Goal: Contribute content: Contribute content

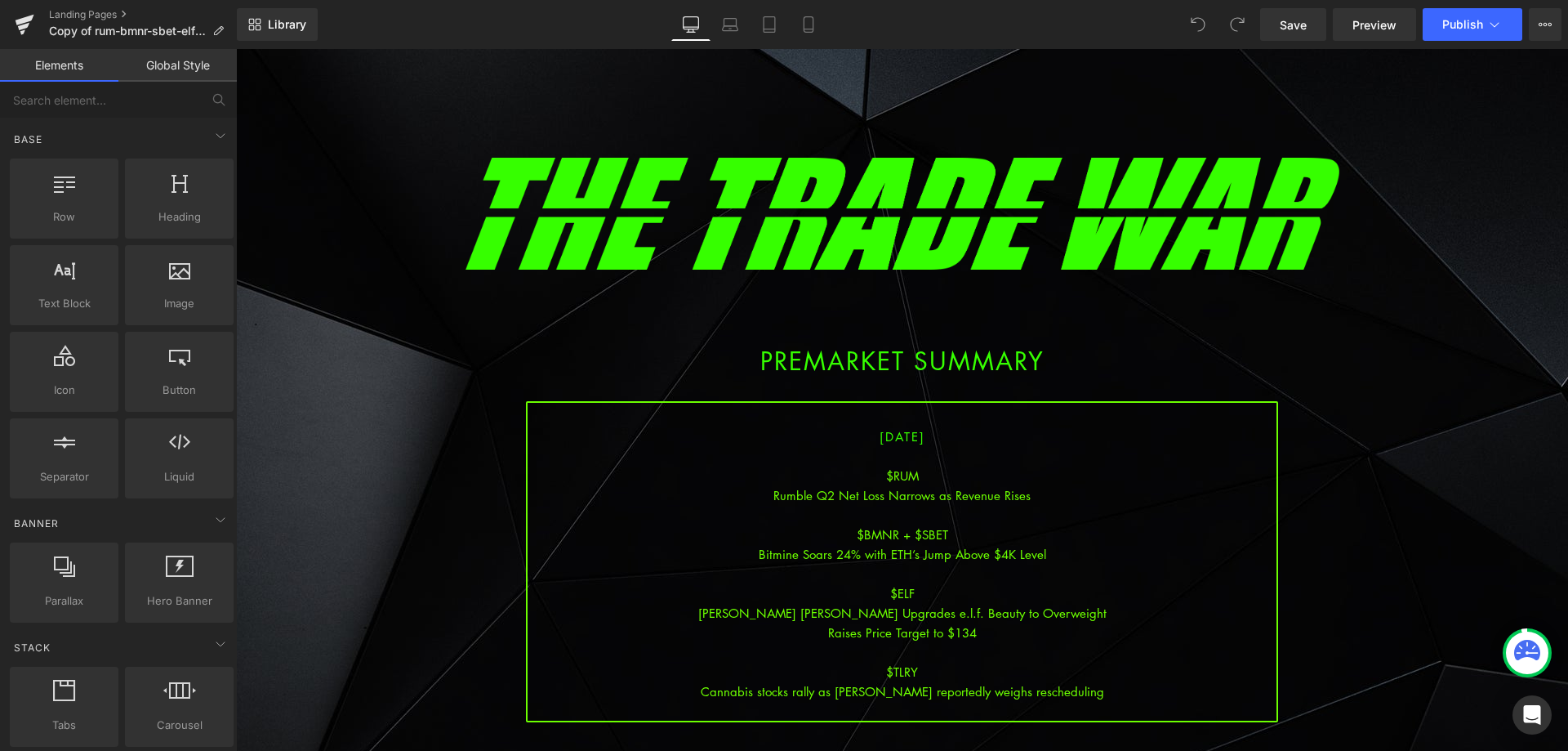
click at [977, 568] on div at bounding box center [902, 574] width 749 height 19
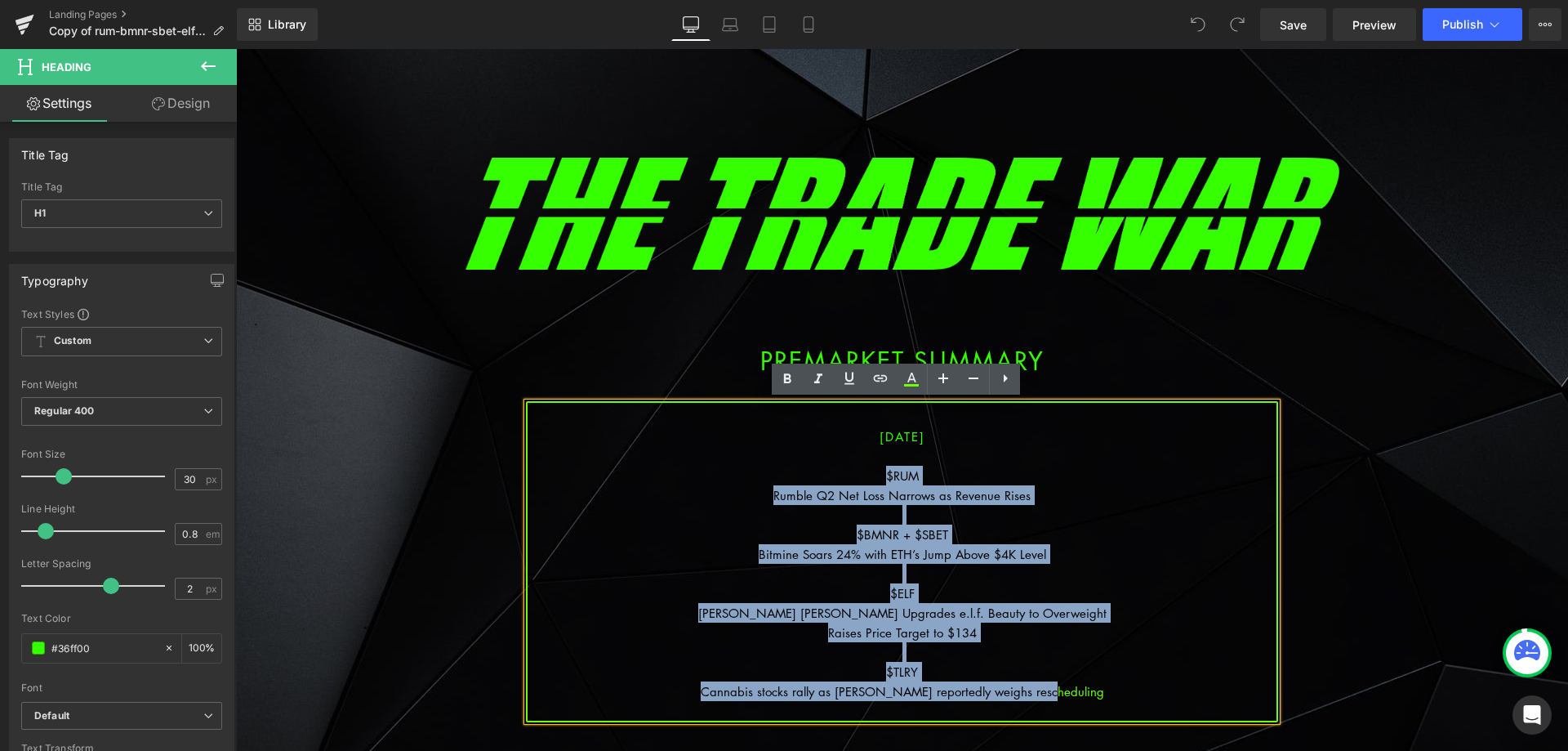
drag, startPoint x: 1071, startPoint y: 695, endPoint x: 882, endPoint y: 478, distance: 287.8
click at [882, 478] on div "08/11/2025 $RUM Rumble Q2 Net Loss Narrows as Revenue Rises $BMNR + $SBET Bitmi…" at bounding box center [902, 561] width 753 height 321
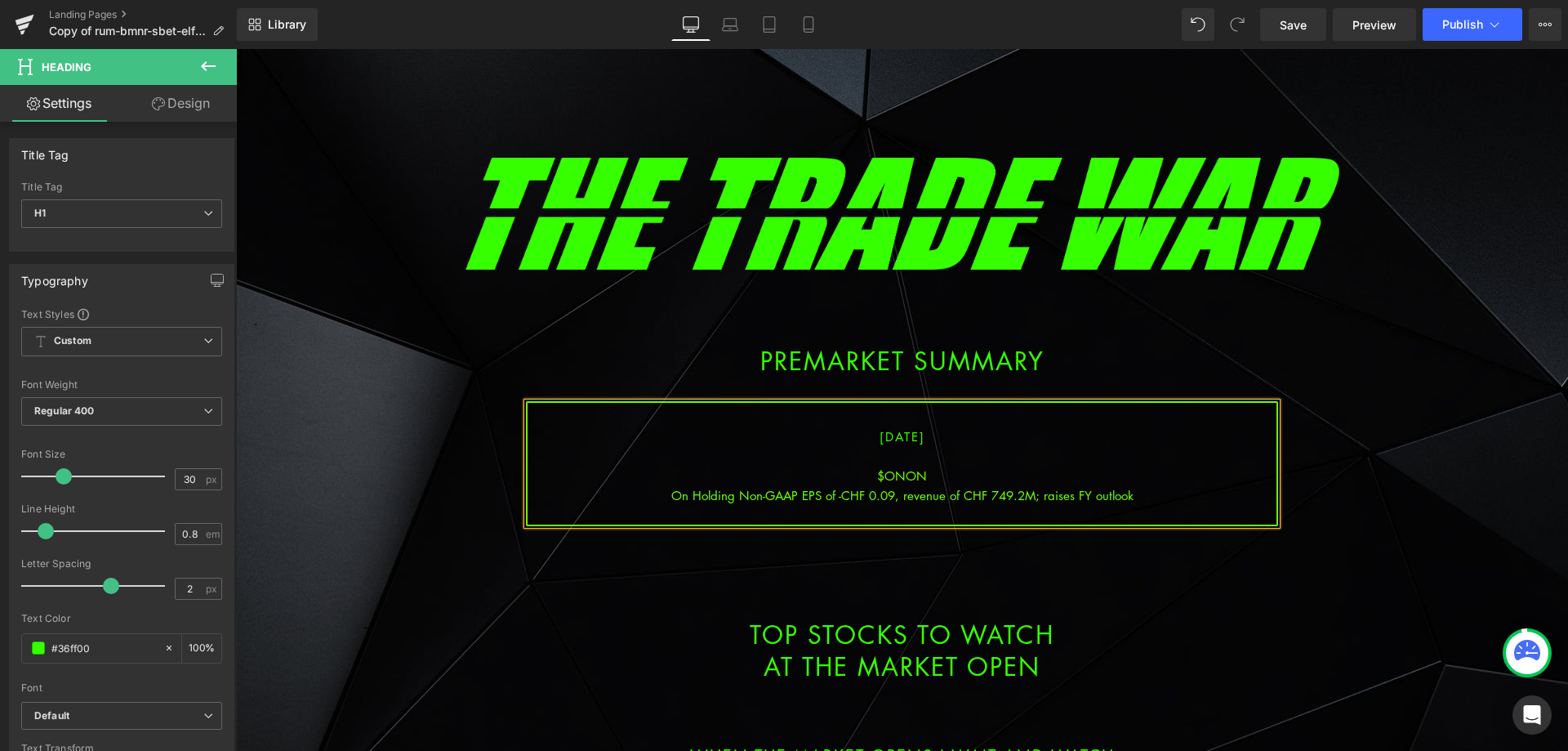
click at [902, 499] on div "On Holding Non-GAAP EPS of -CHF 0.09, revenue of CHF 749.2M; raises FY outlook" at bounding box center [902, 495] width 749 height 19
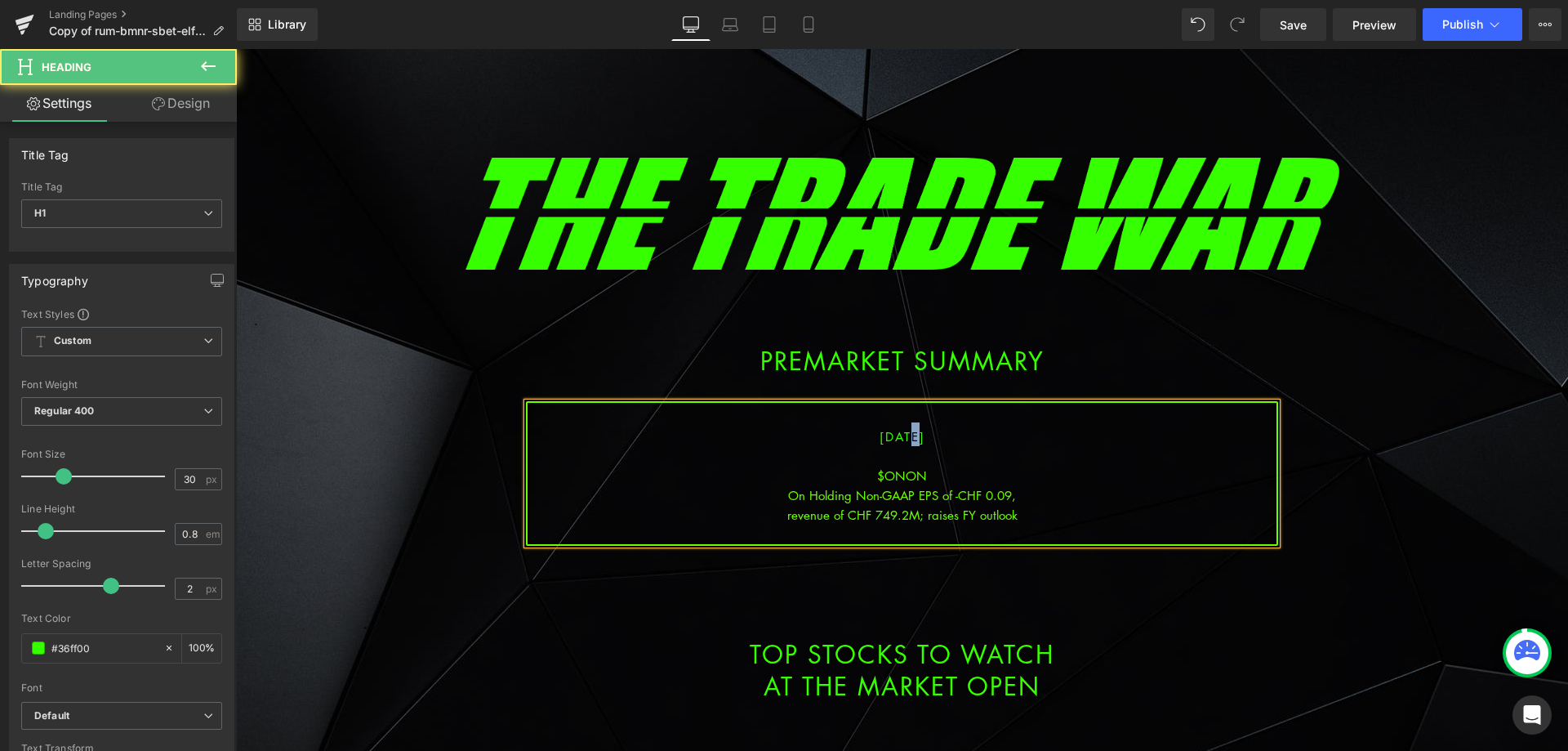
click at [888, 438] on span "08/11/2025" at bounding box center [903, 436] width 46 height 16
click at [905, 476] on div "$ONON" at bounding box center [902, 476] width 749 height 19
drag, startPoint x: 1031, startPoint y: 512, endPoint x: 1020, endPoint y: 512, distance: 11.0
click at [1030, 512] on div "revenue of CHF 749.2M; raises FY outlook" at bounding box center [902, 515] width 749 height 19
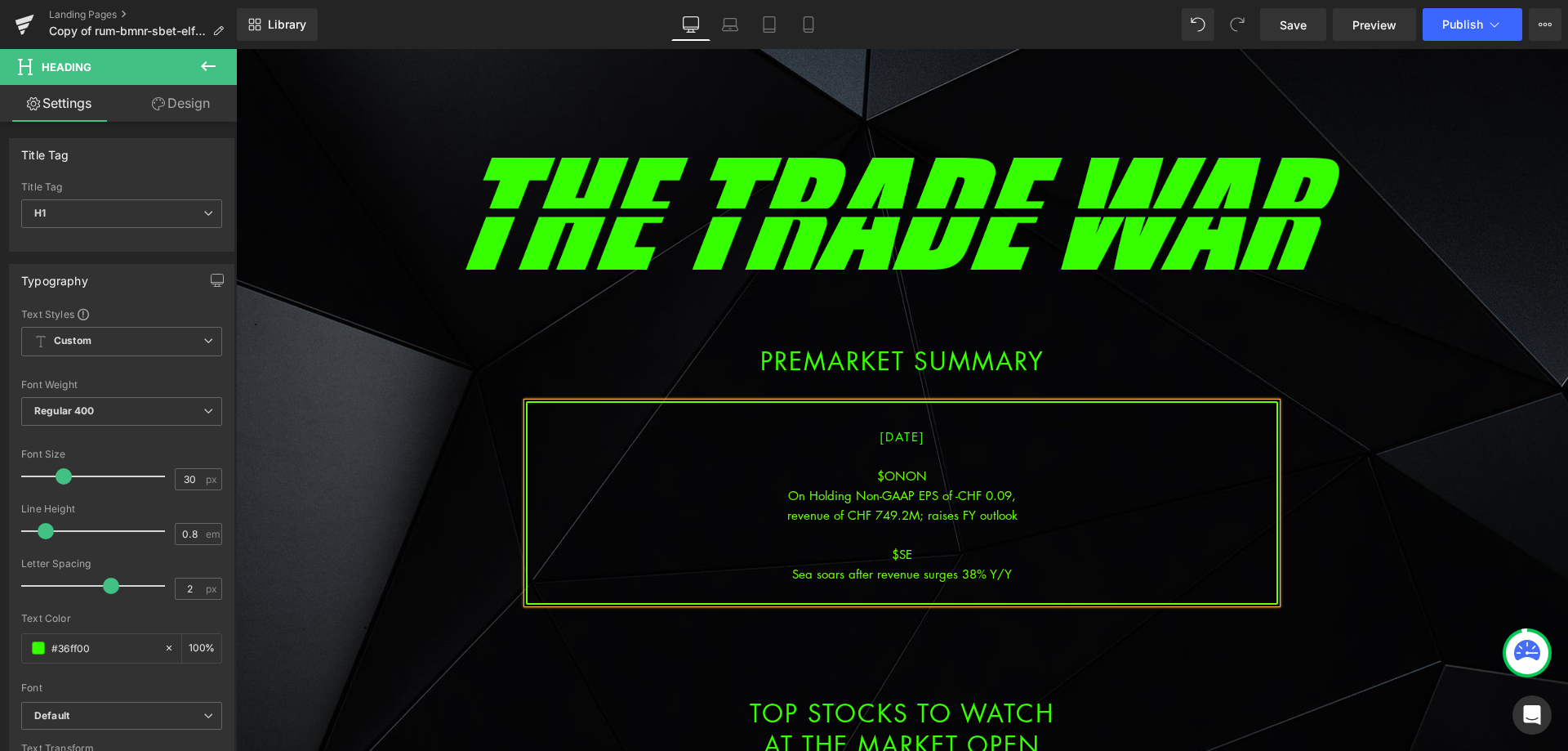
click at [1016, 578] on div "Sea soars after revenue surges 38% Y/Y" at bounding box center [902, 574] width 749 height 19
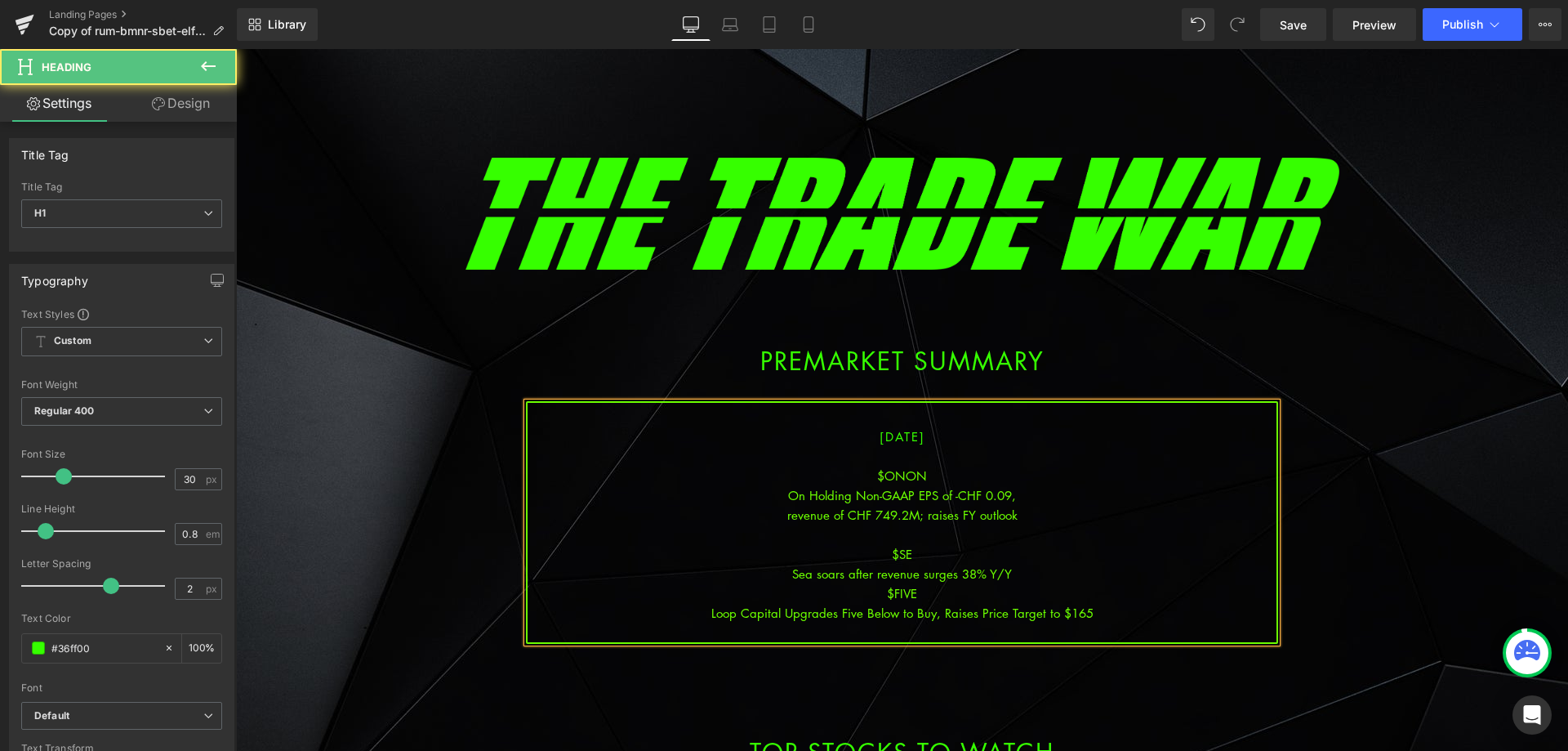
click at [938, 614] on div "Loop Capital Upgrades Five Below to Buy, Raises Price Target to $165" at bounding box center [902, 613] width 749 height 19
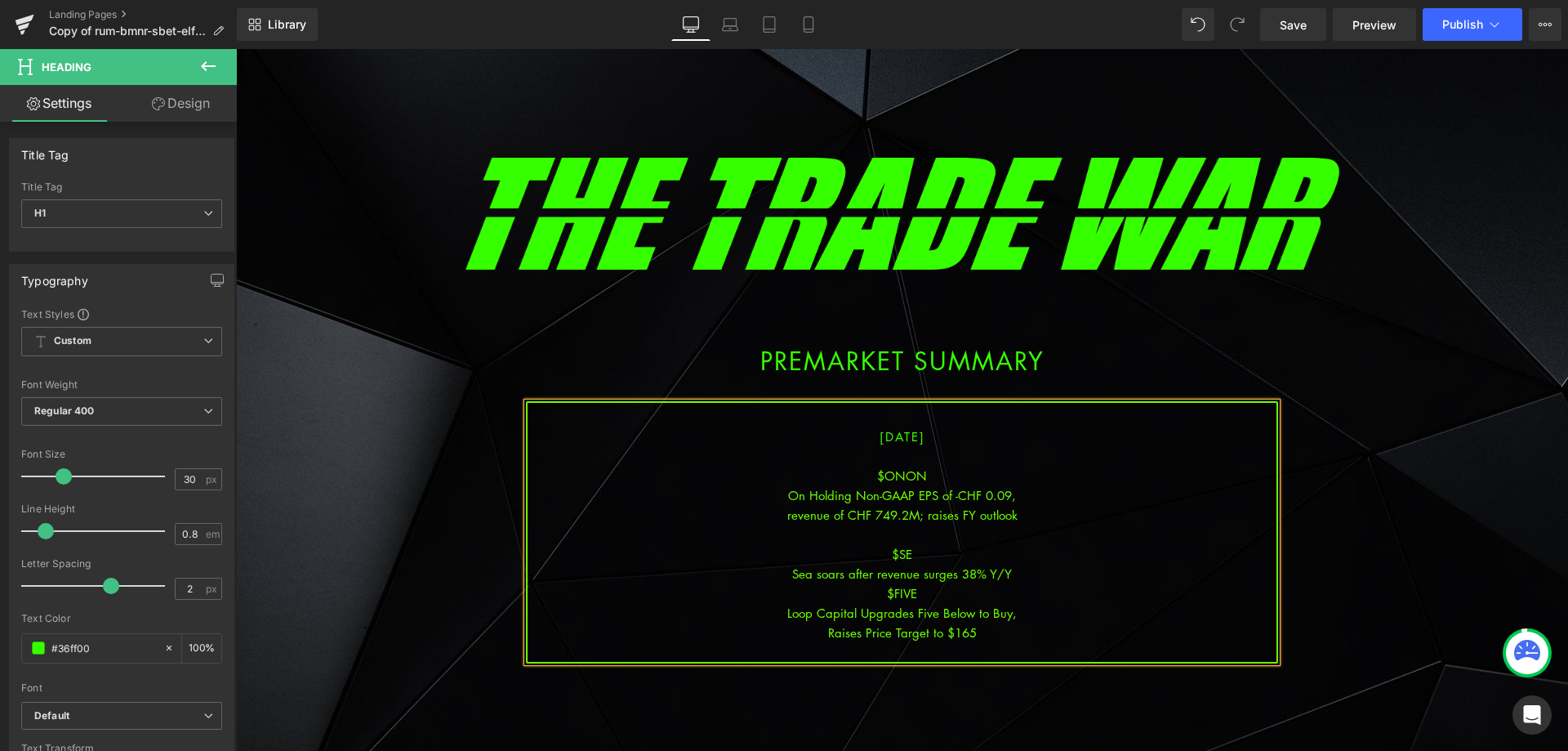
click at [1013, 576] on div "Sea soars after revenue surges 38% Y/Y" at bounding box center [902, 574] width 749 height 19
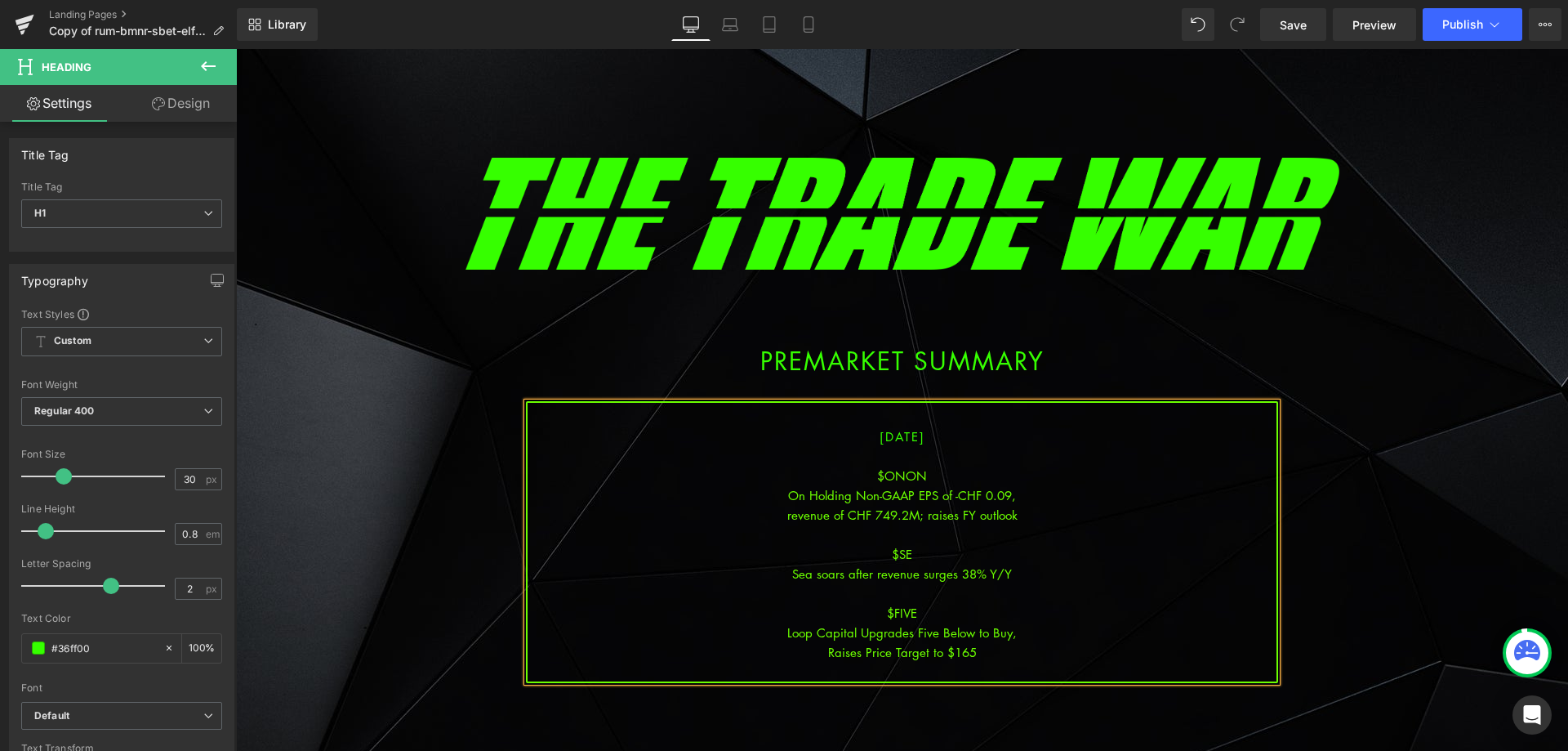
click at [988, 657] on div "Raises Price Target to $165" at bounding box center [902, 652] width 749 height 19
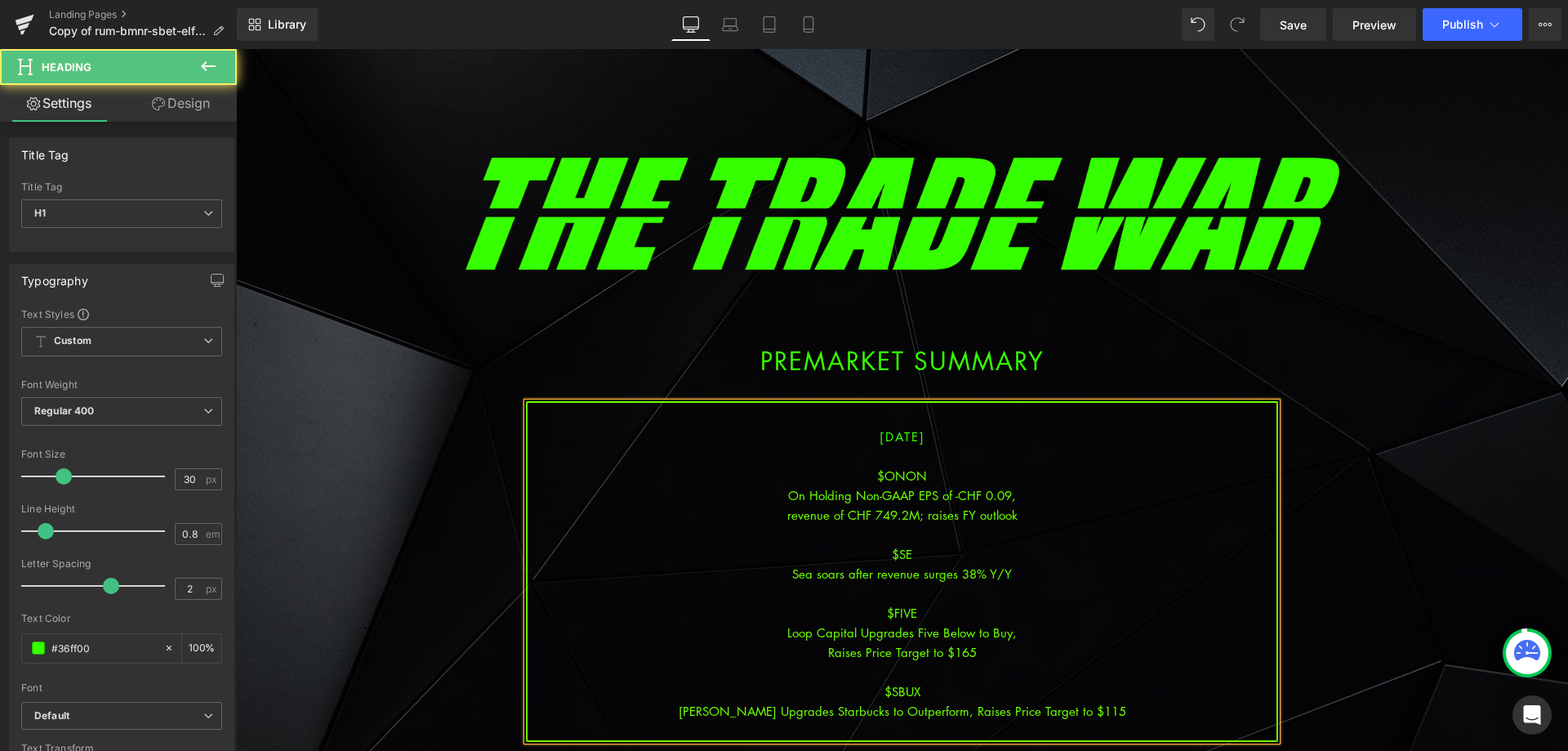
click at [935, 715] on div "Baird Upgrades Starbucks to Outperform, Raises Price Target to $115" at bounding box center [902, 711] width 749 height 19
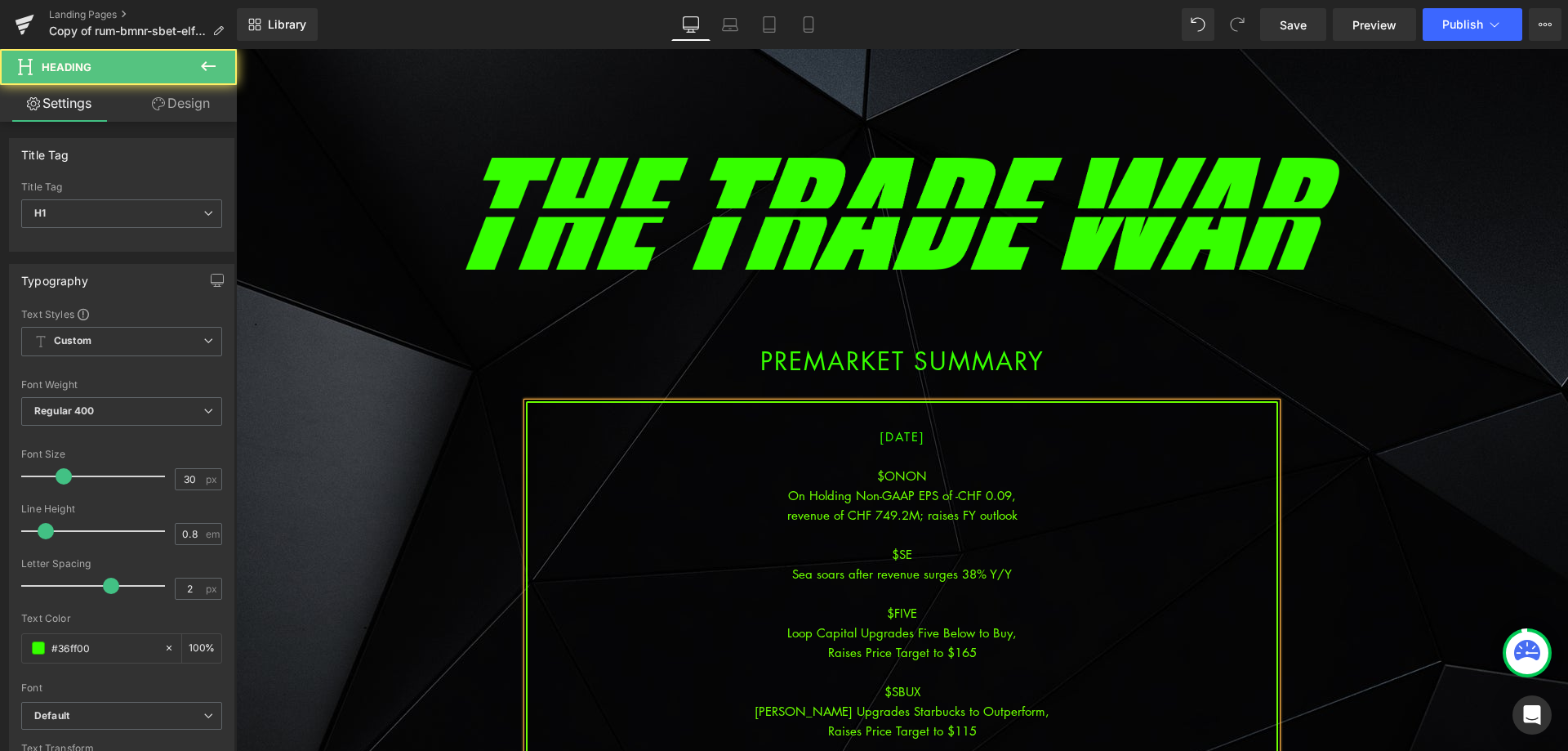
click at [1056, 723] on div "Raises Price Target to $115" at bounding box center [902, 731] width 749 height 19
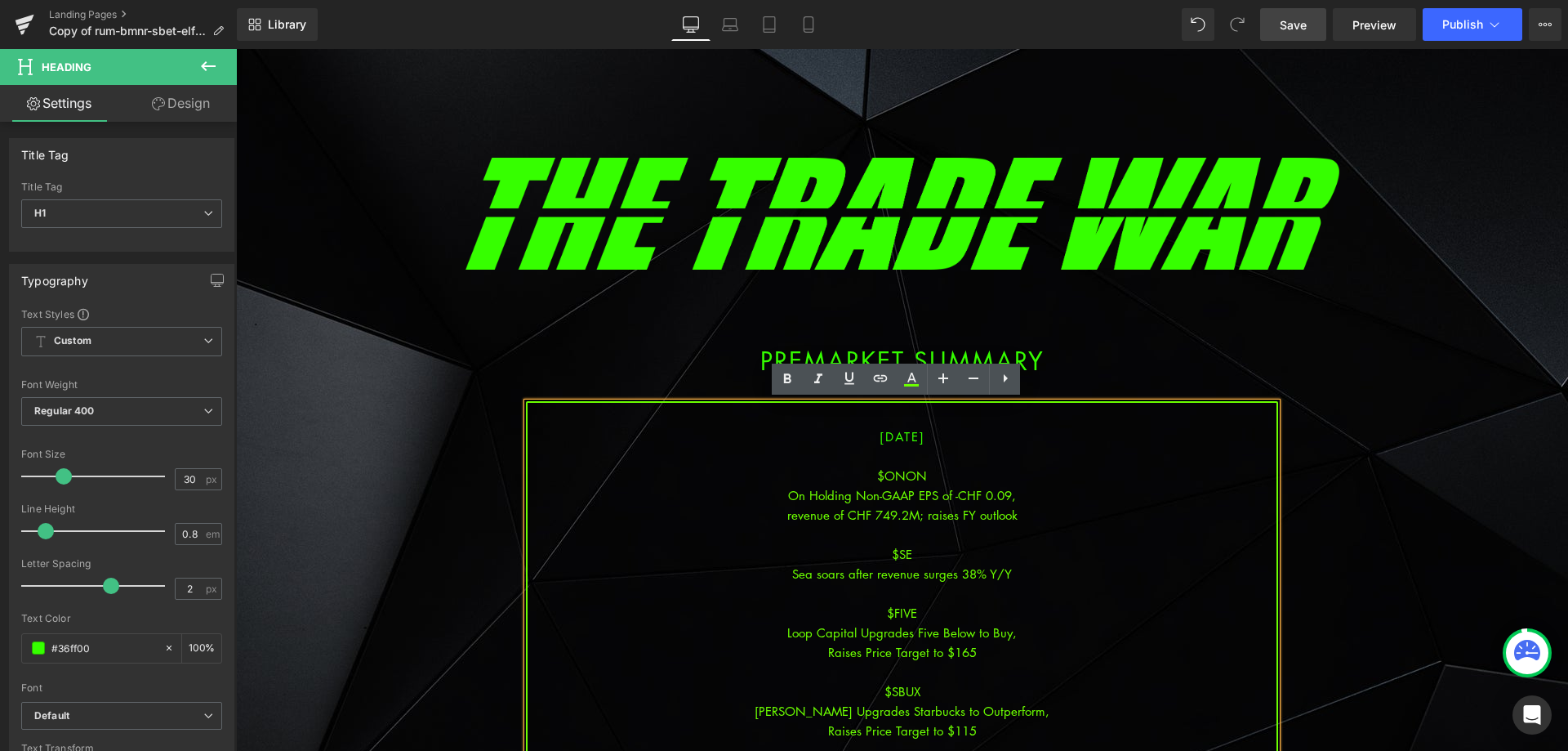
click at [1282, 38] on link "Save" at bounding box center [1294, 24] width 66 height 33
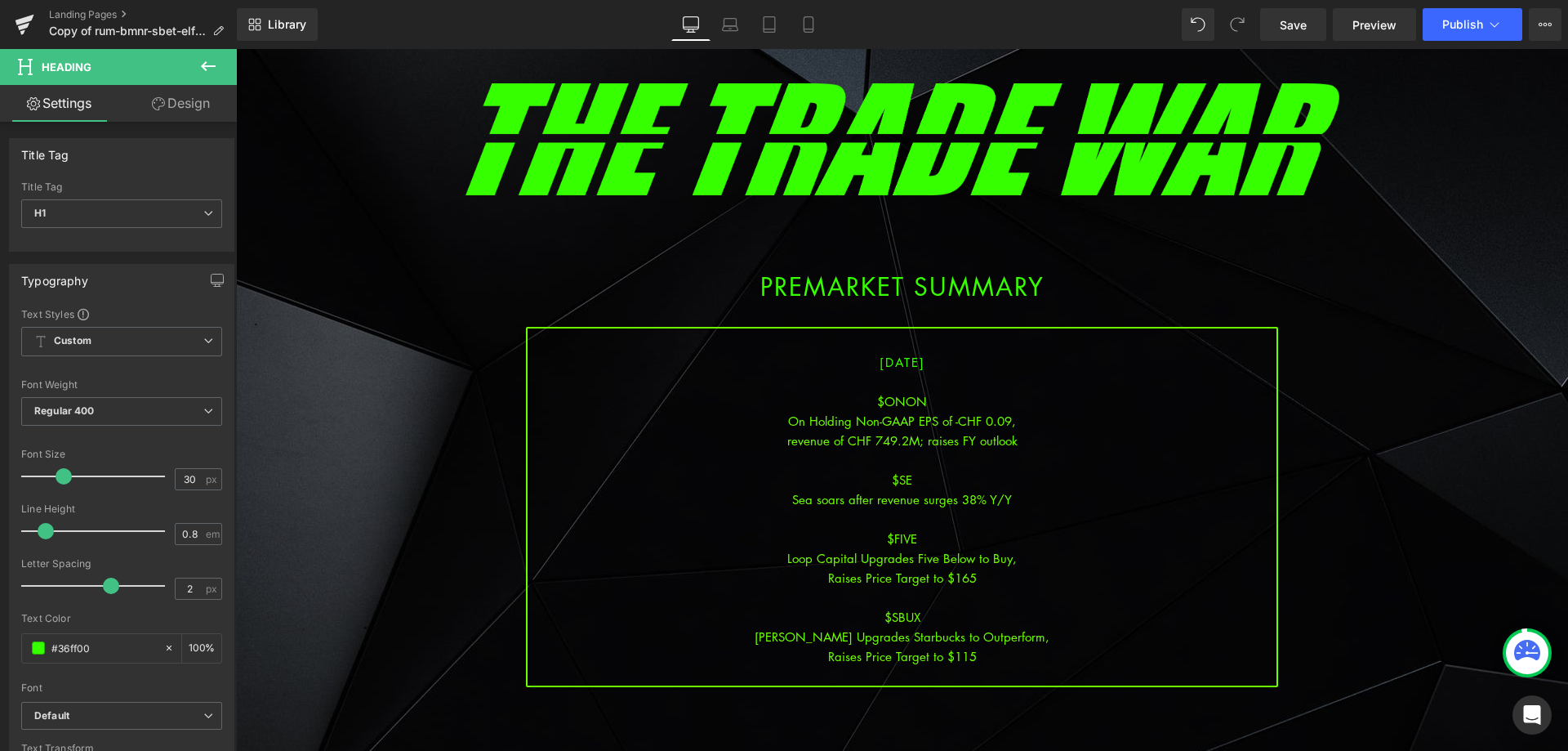
scroll to position [327, 0]
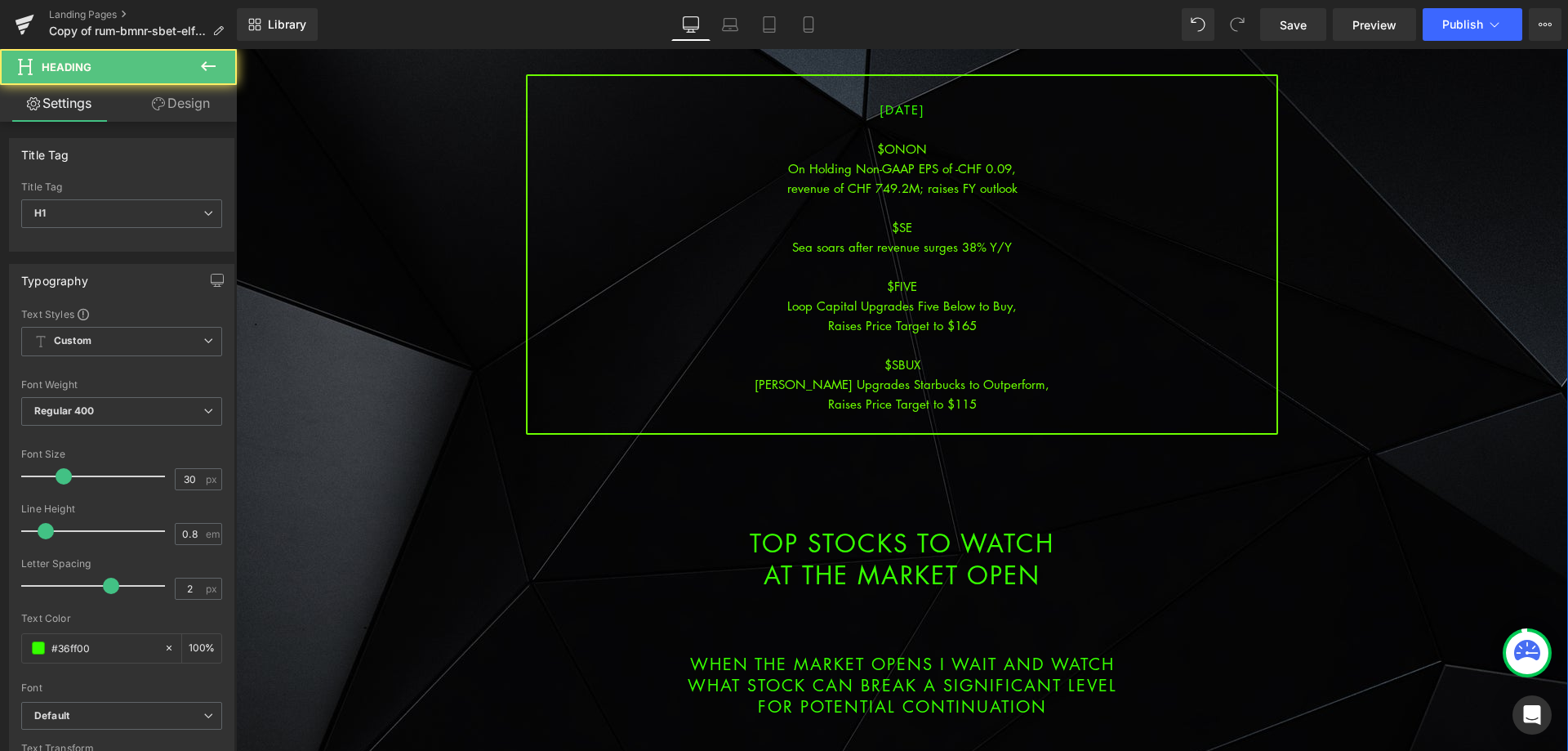
click at [963, 357] on div "$SBUX" at bounding box center [902, 364] width 749 height 19
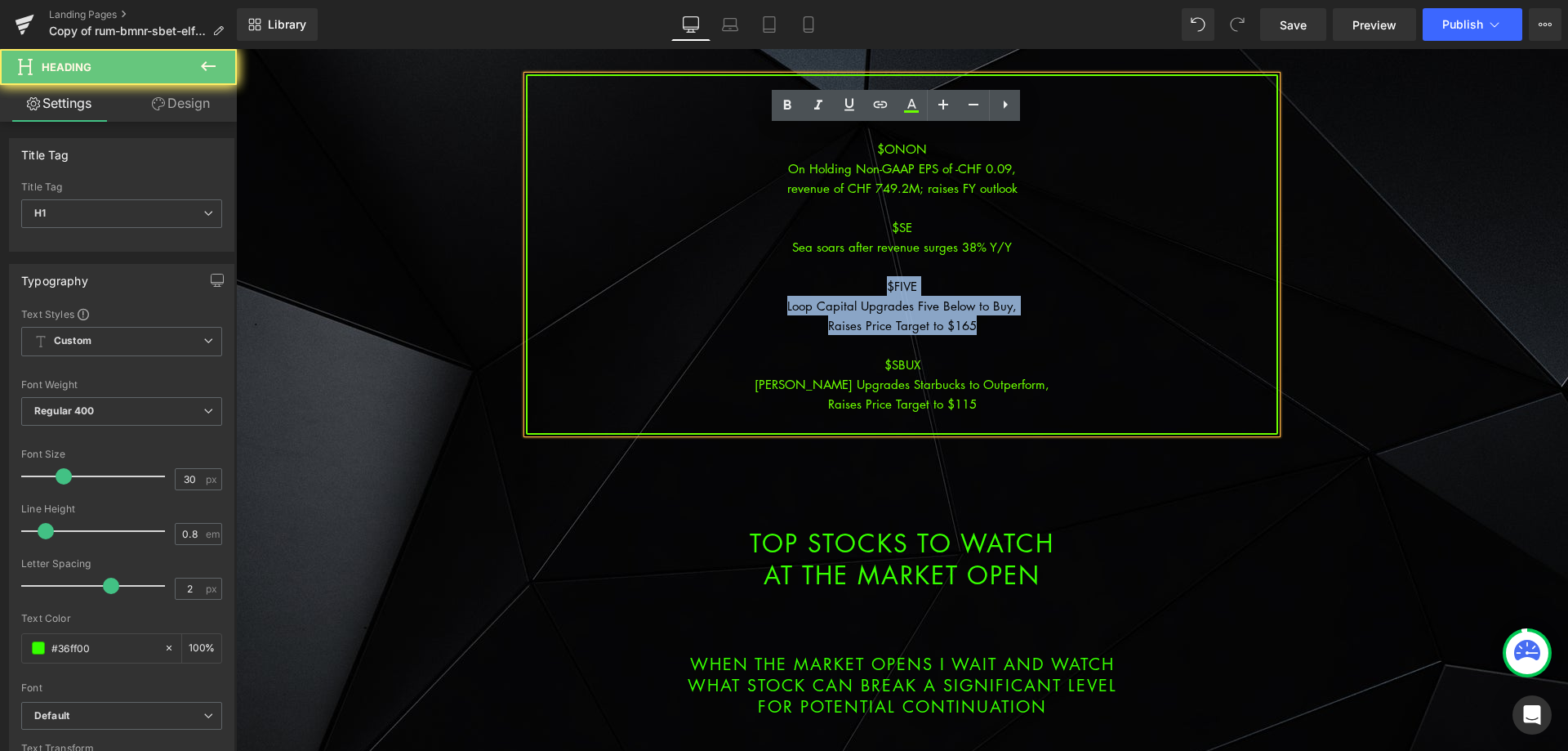
drag, startPoint x: 1007, startPoint y: 329, endPoint x: 866, endPoint y: 277, distance: 150.3
click at [870, 279] on div "08/12/2025 $ONON On Holding Non-GAAP EPS of -CHF 0.09, revenue of CHF 749.2M; r…" at bounding box center [902, 254] width 753 height 360
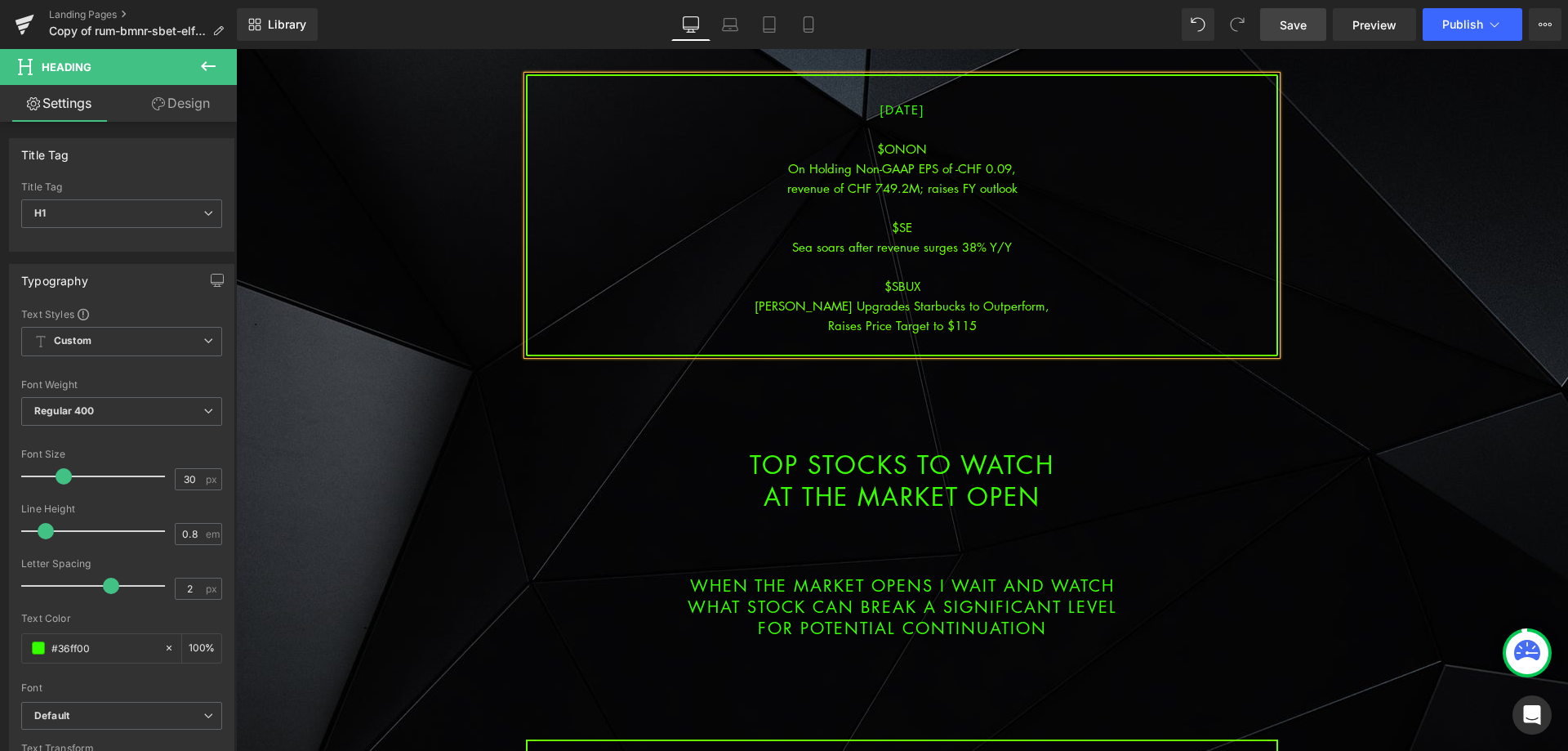
click at [1297, 29] on span "Save" at bounding box center [1294, 24] width 27 height 17
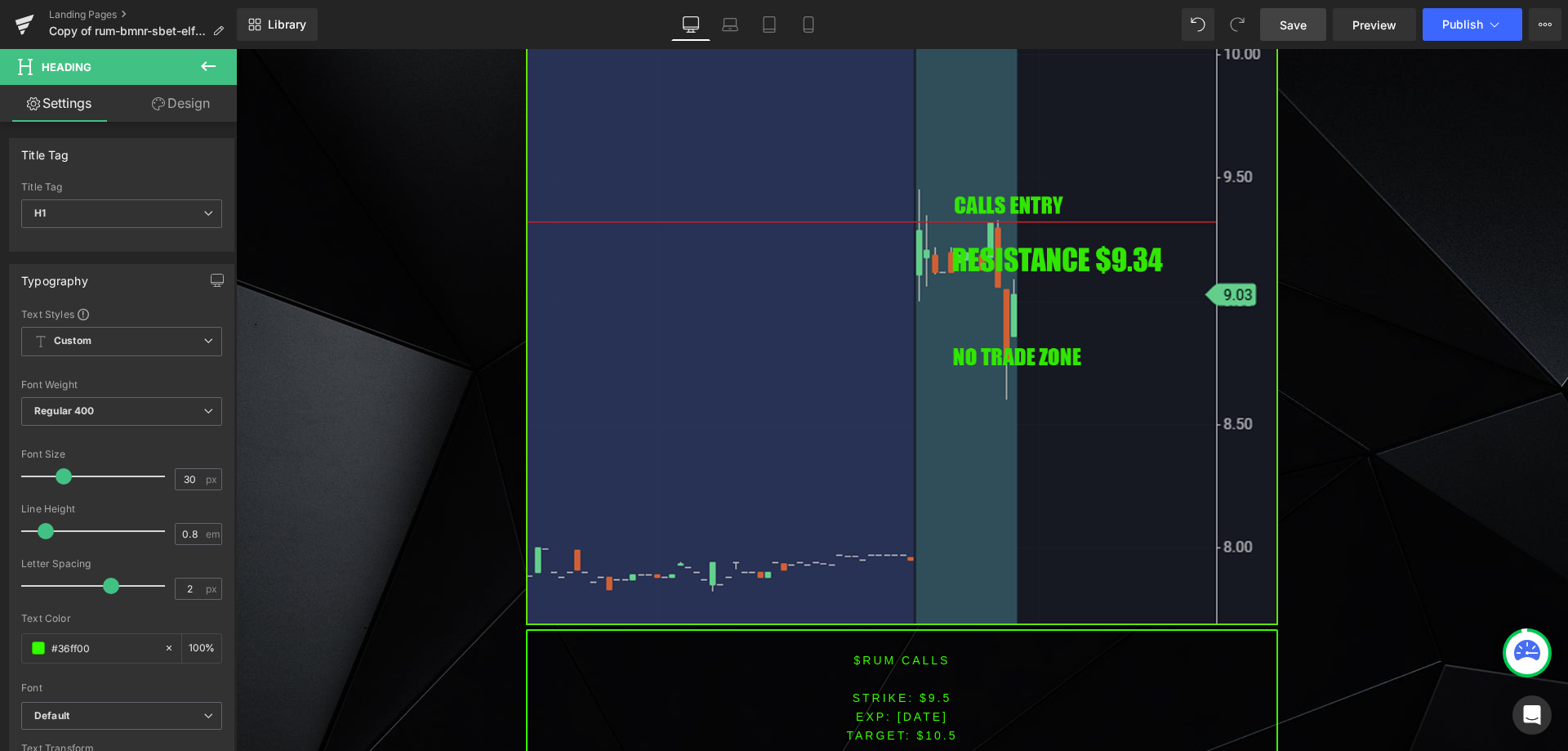
scroll to position [1307, 0]
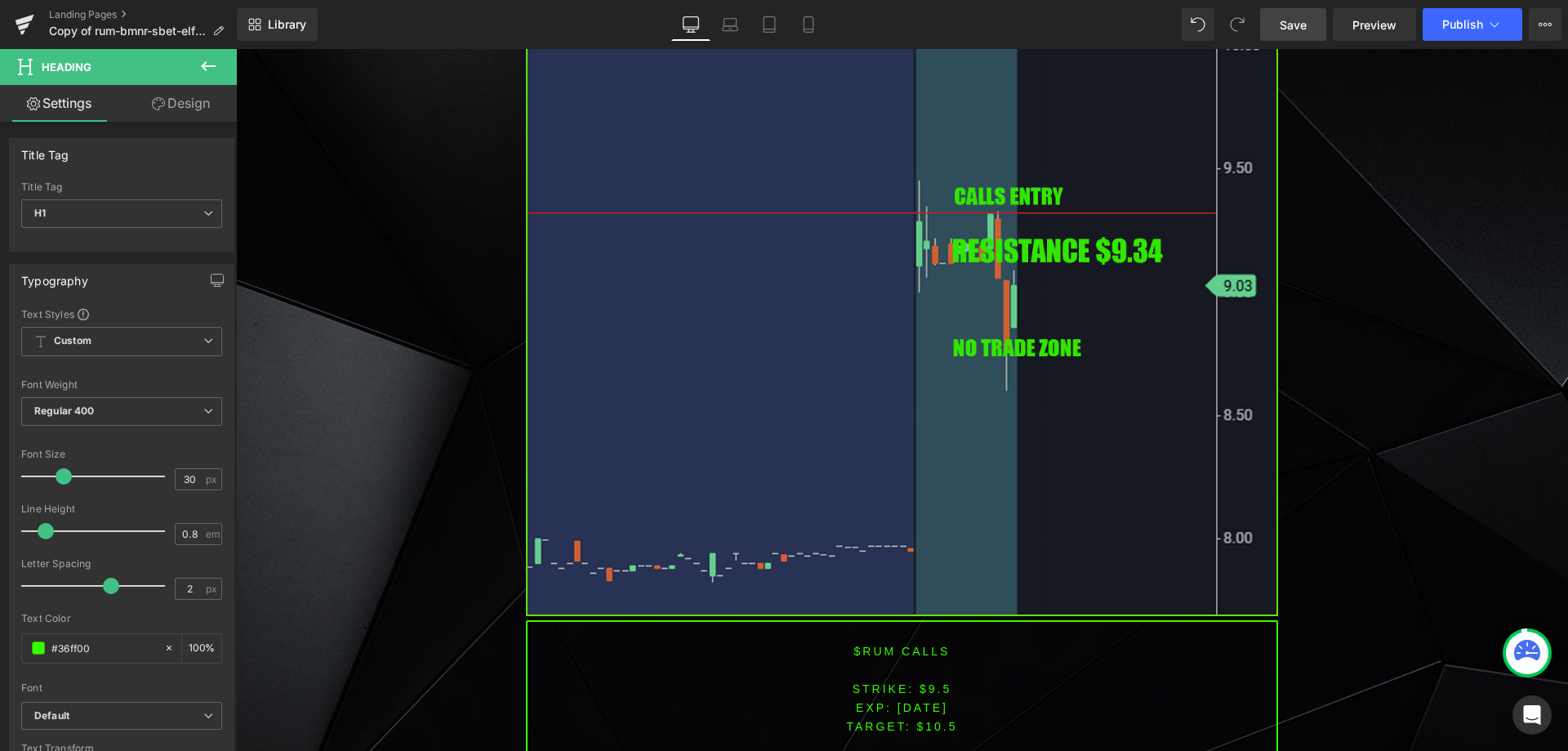
click at [839, 454] on img at bounding box center [902, 188] width 753 height 858
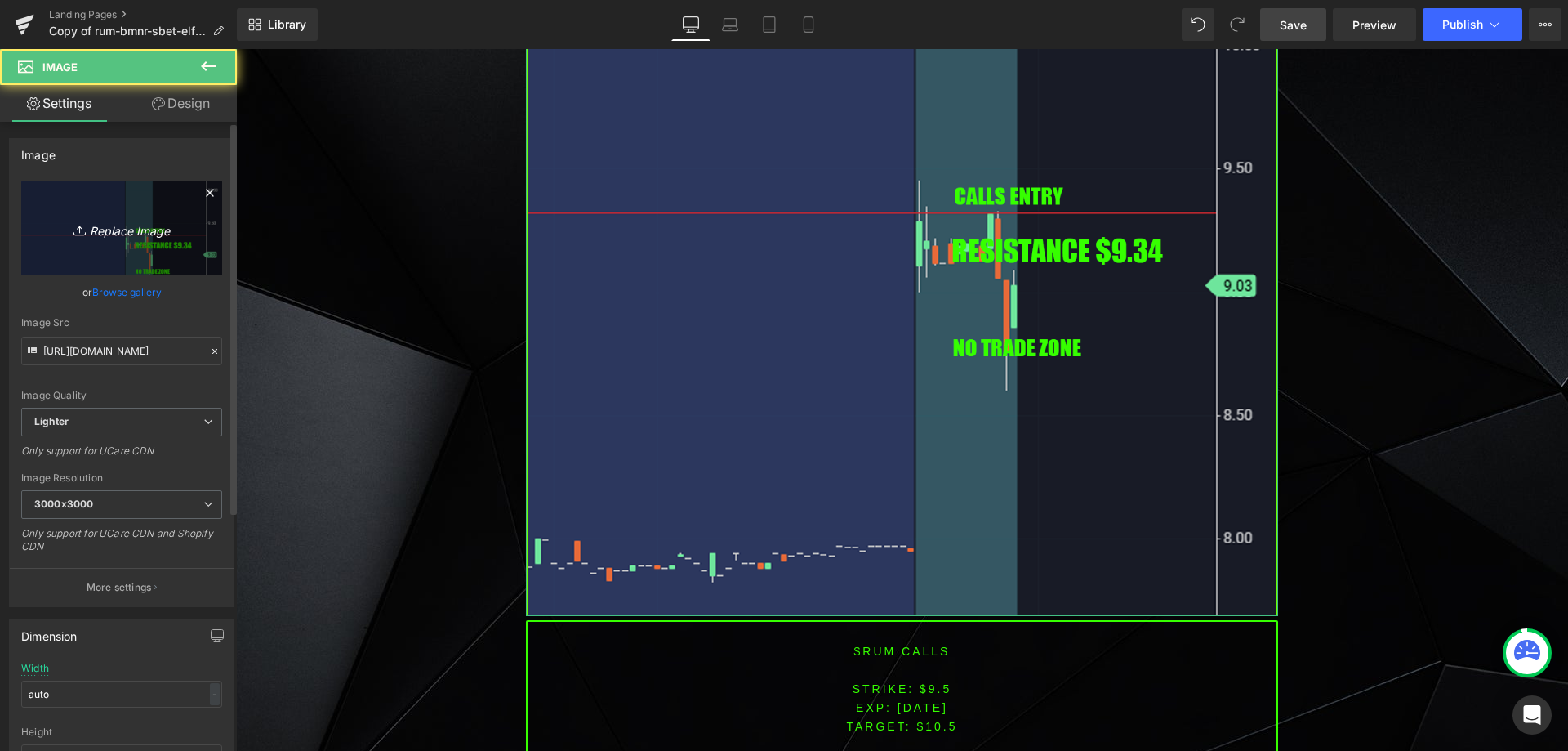
click at [124, 227] on icon "Replace Image" at bounding box center [122, 228] width 131 height 20
type input "C:\fakepath\onon.png"
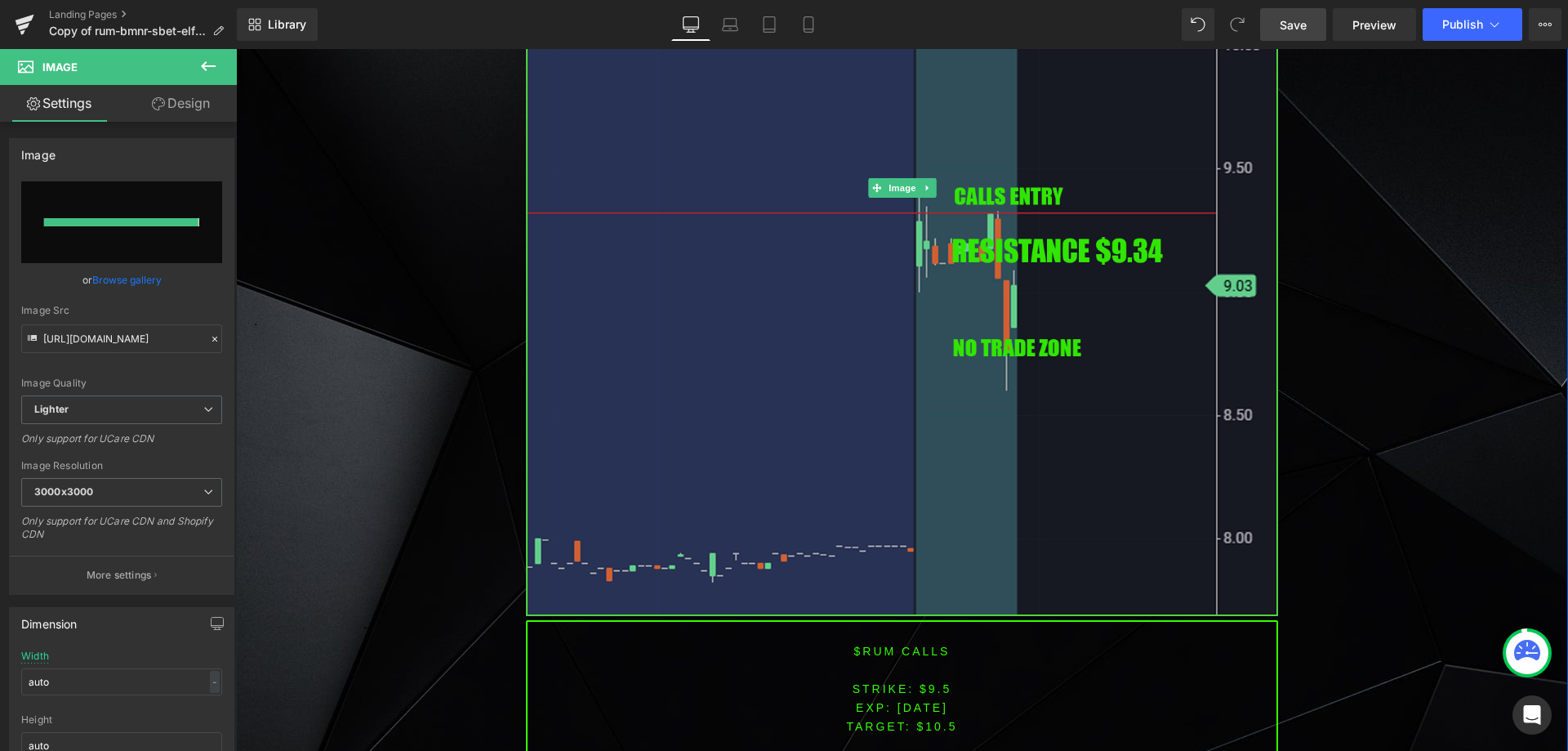
type input "[URL][DOMAIN_NAME]"
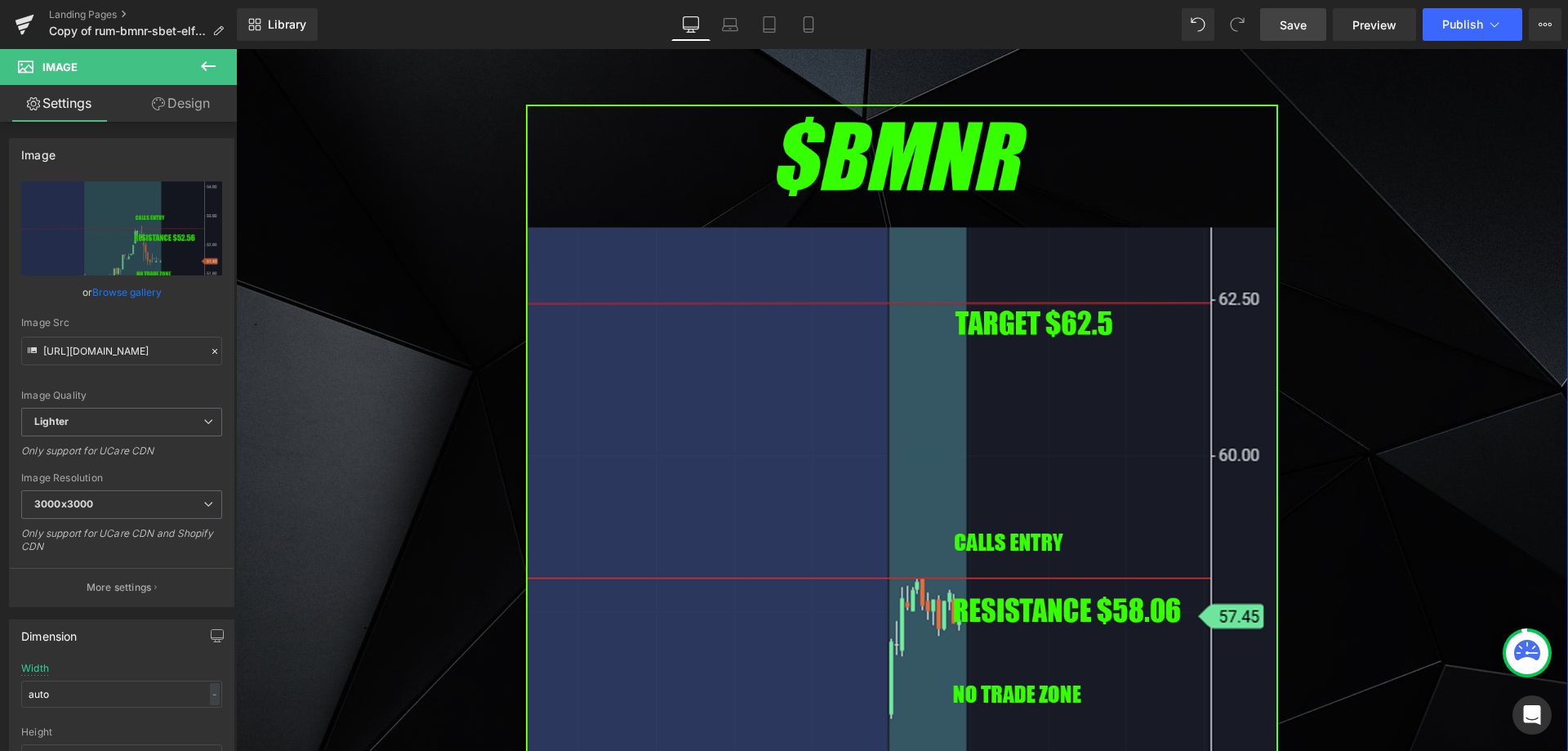
scroll to position [2370, 0]
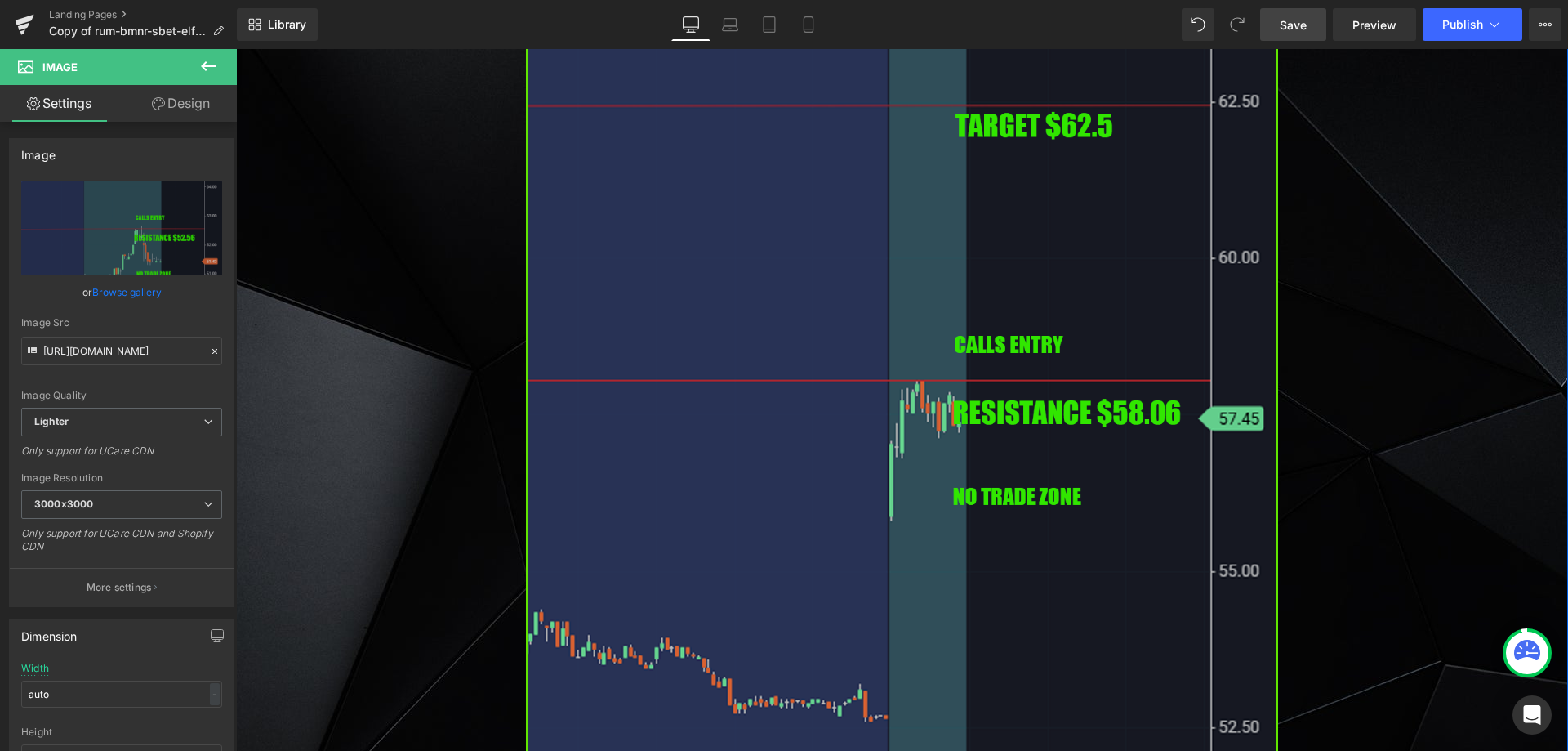
click at [745, 398] on img at bounding box center [902, 336] width 753 height 858
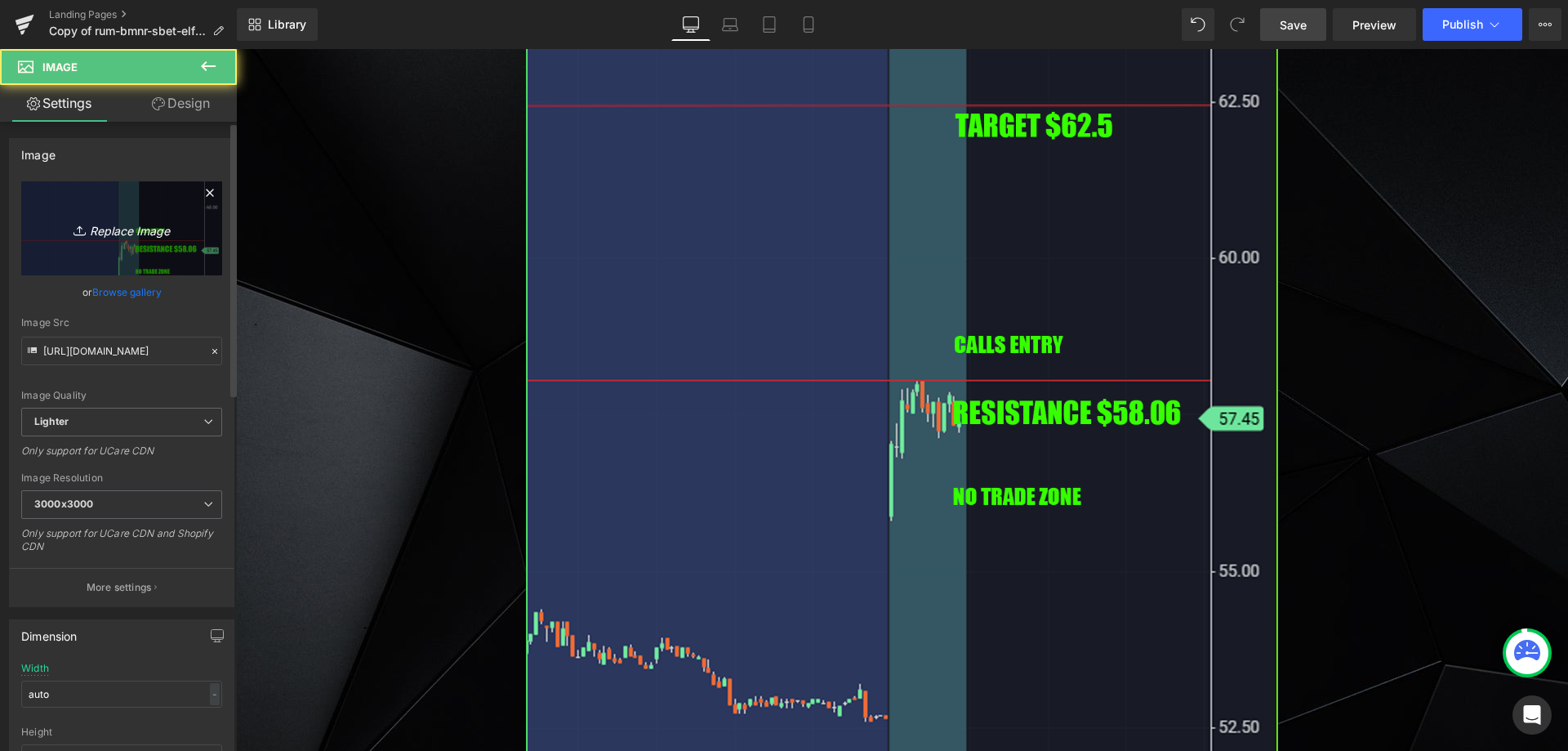
click at [169, 241] on link "Replace Image" at bounding box center [121, 228] width 201 height 94
type input "C:\fakepath\sbux.png"
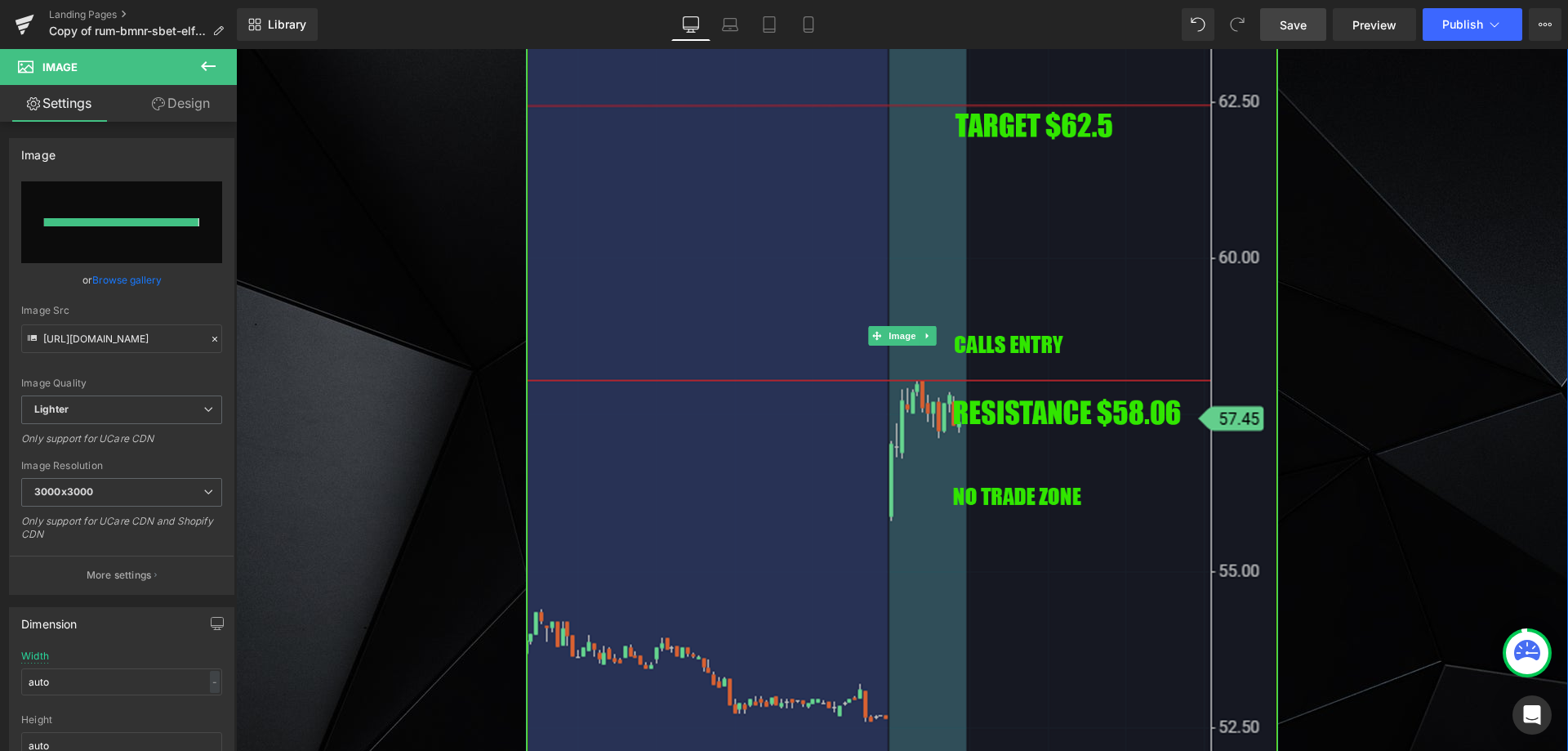
type input "[URL][DOMAIN_NAME]"
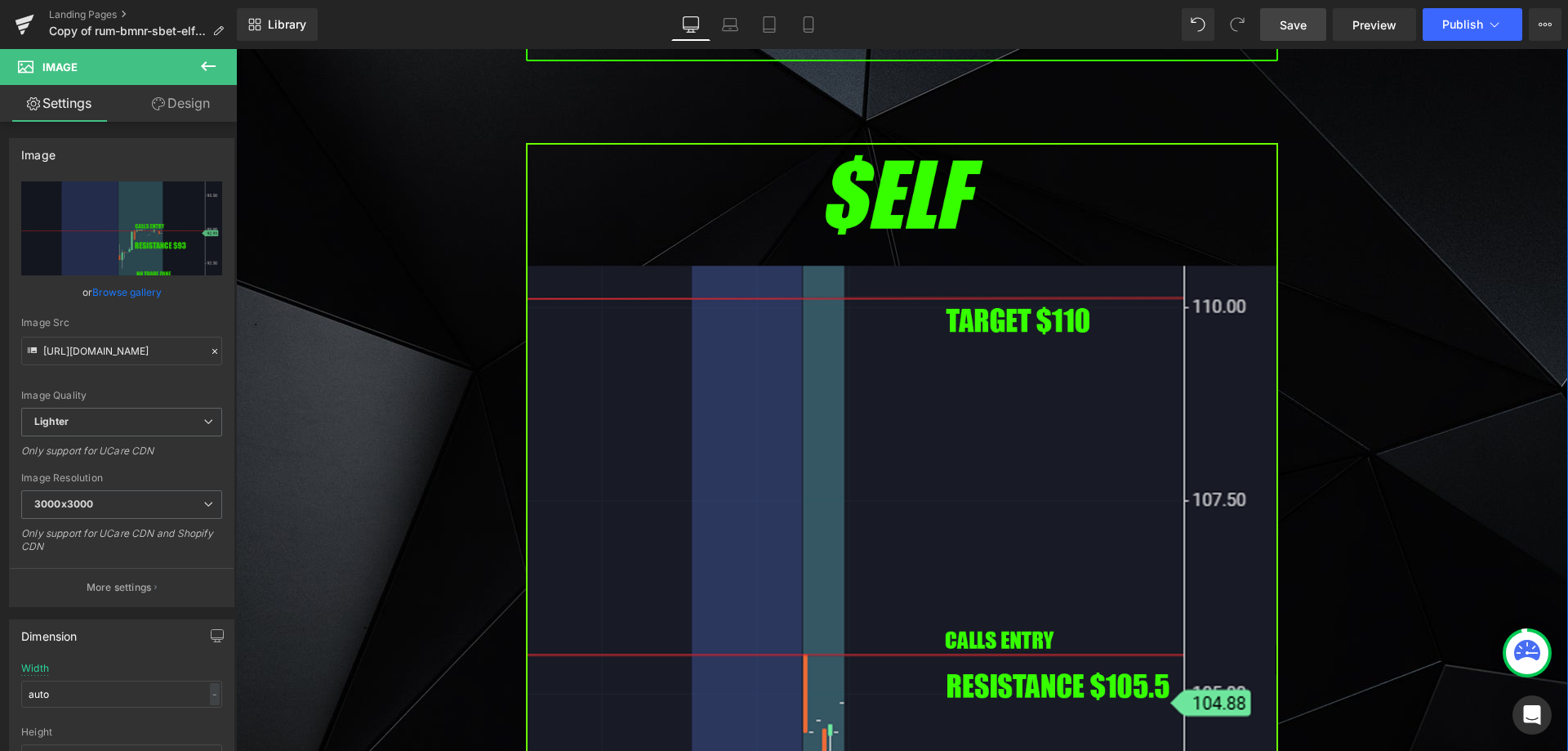
scroll to position [3350, 0]
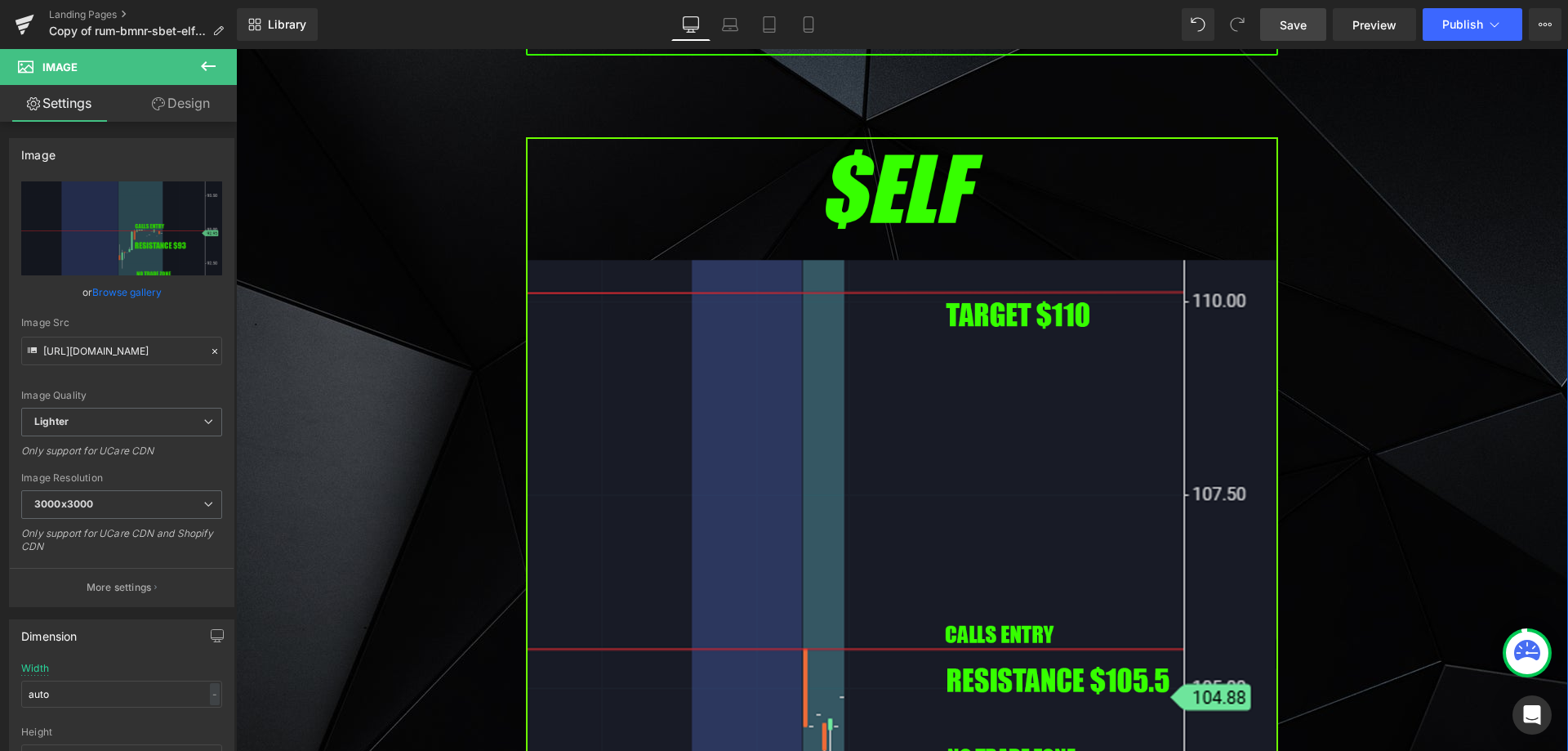
click at [723, 396] on img at bounding box center [902, 566] width 753 height 858
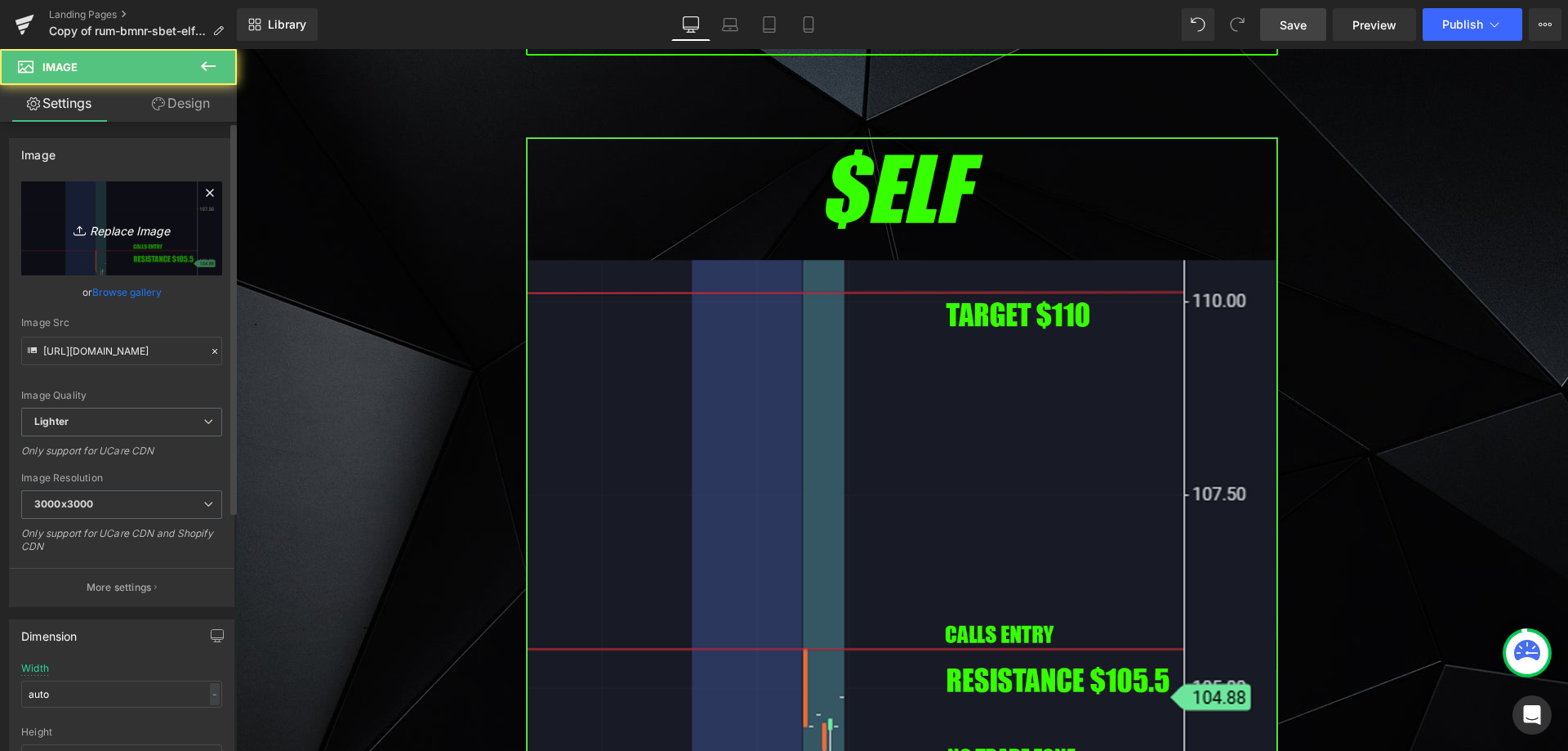
click at [89, 236] on icon "Replace Image" at bounding box center [122, 228] width 131 height 20
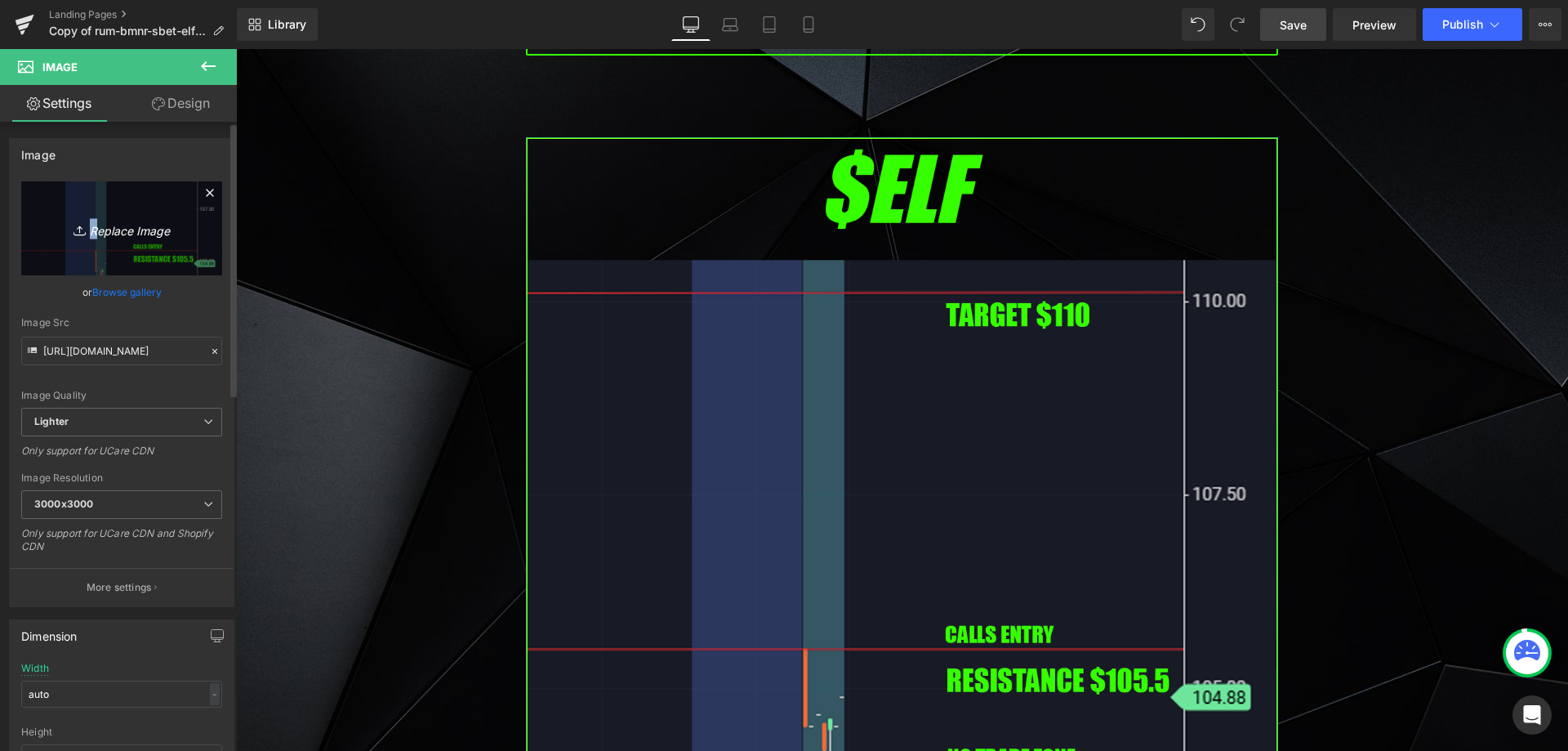
type input "C:\fakepath\se.png"
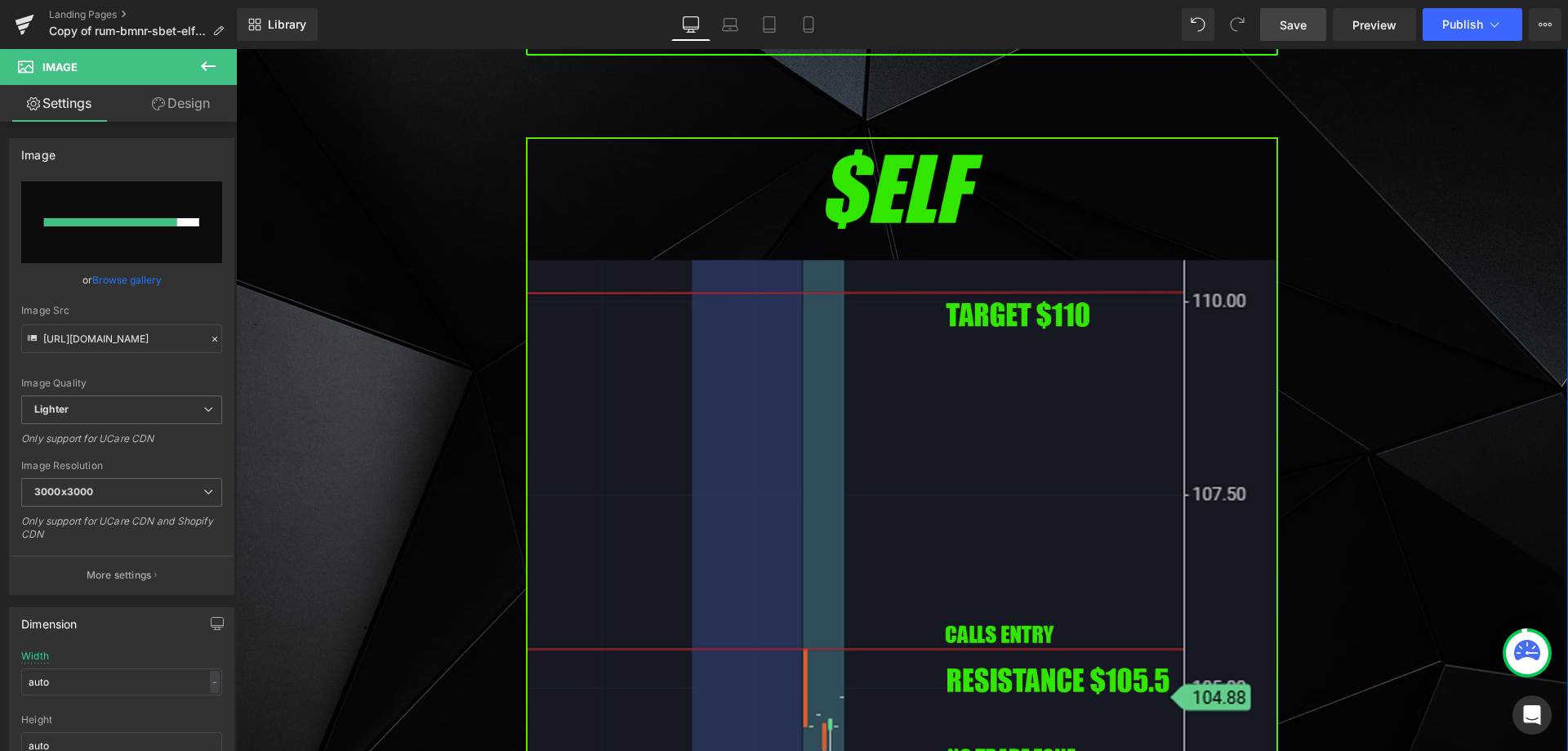
drag, startPoint x: 470, startPoint y: 370, endPoint x: 575, endPoint y: 363, distance: 105.2
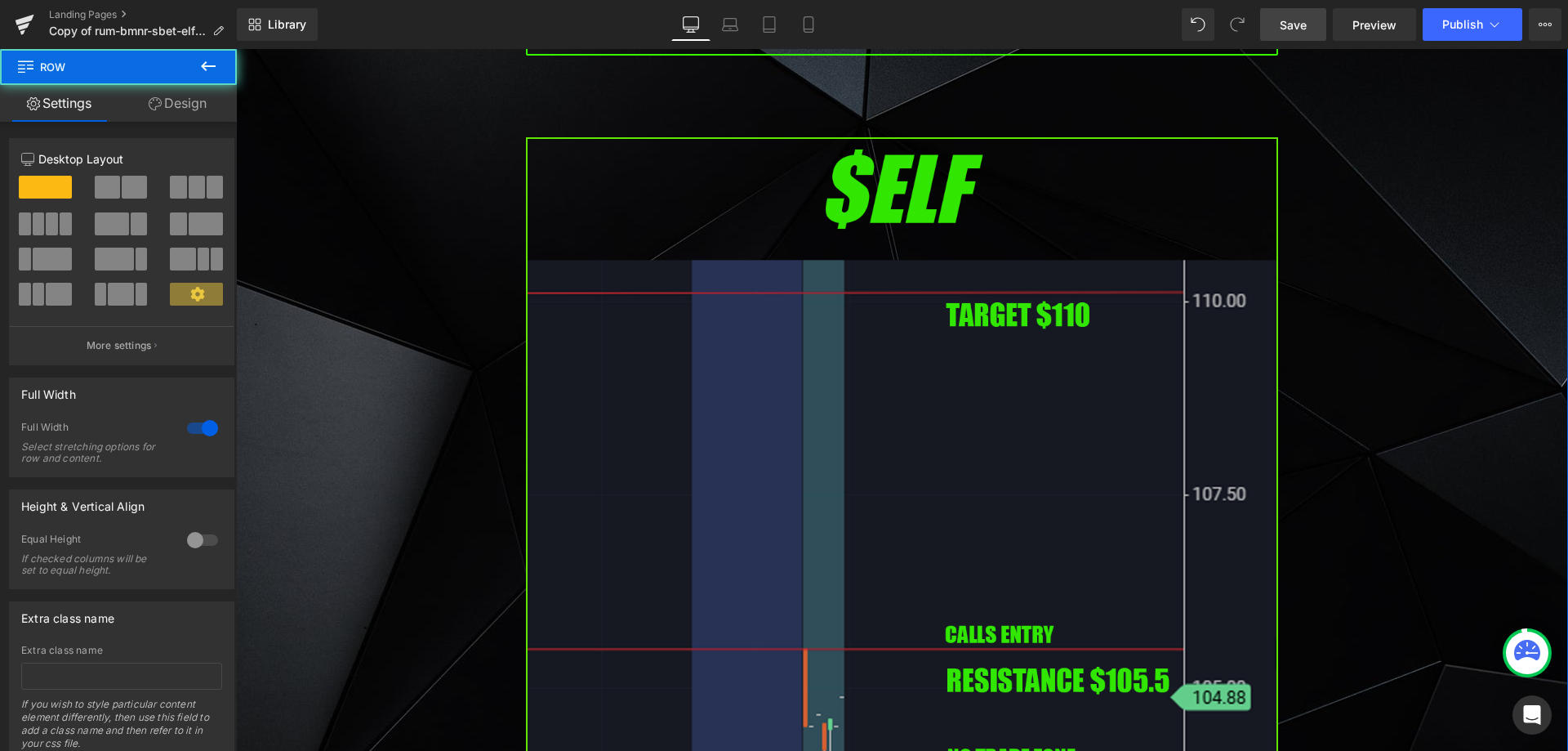
click at [582, 362] on img at bounding box center [902, 566] width 753 height 858
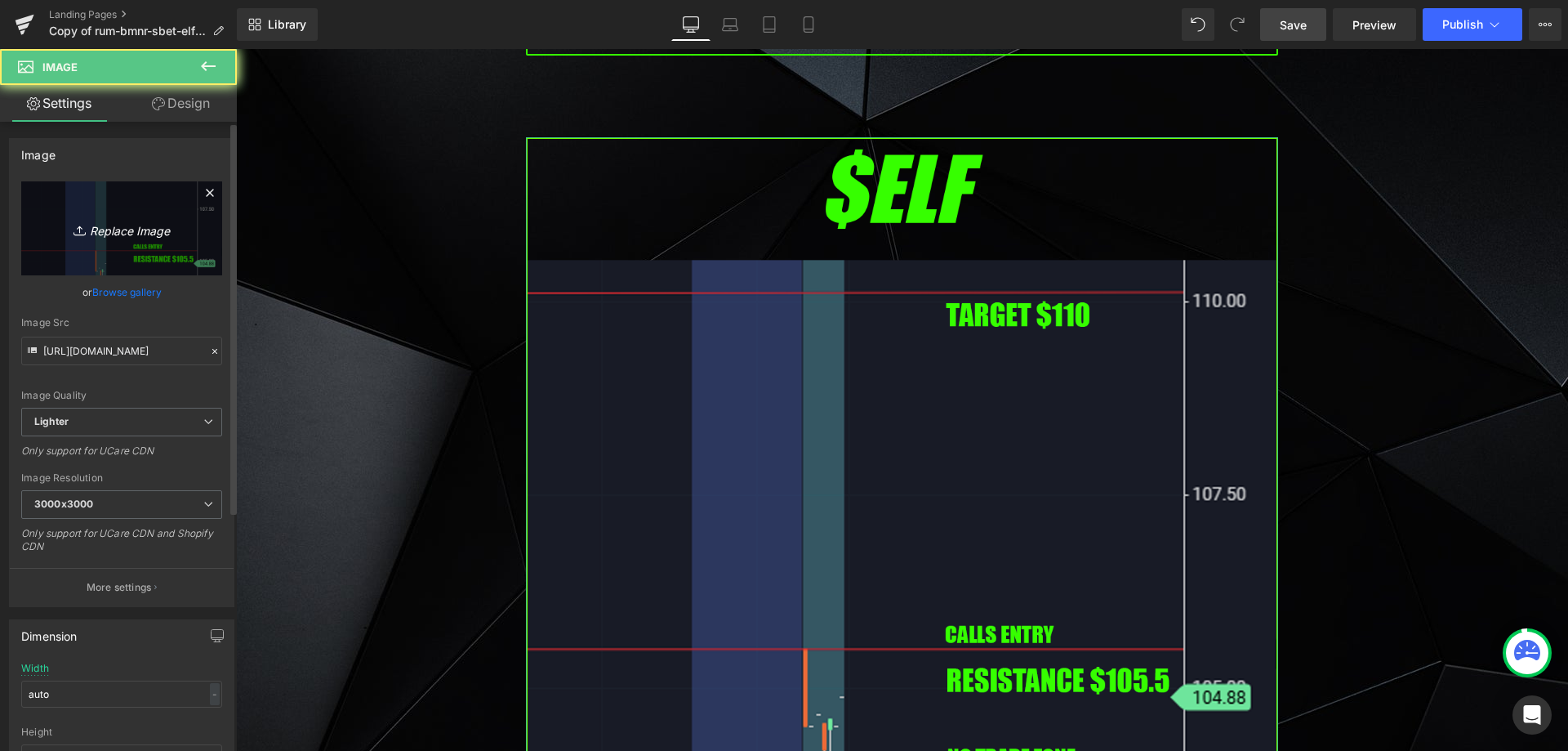
click at [124, 223] on icon "Replace Image" at bounding box center [122, 228] width 131 height 20
type input "C:\fakepath\se.png"
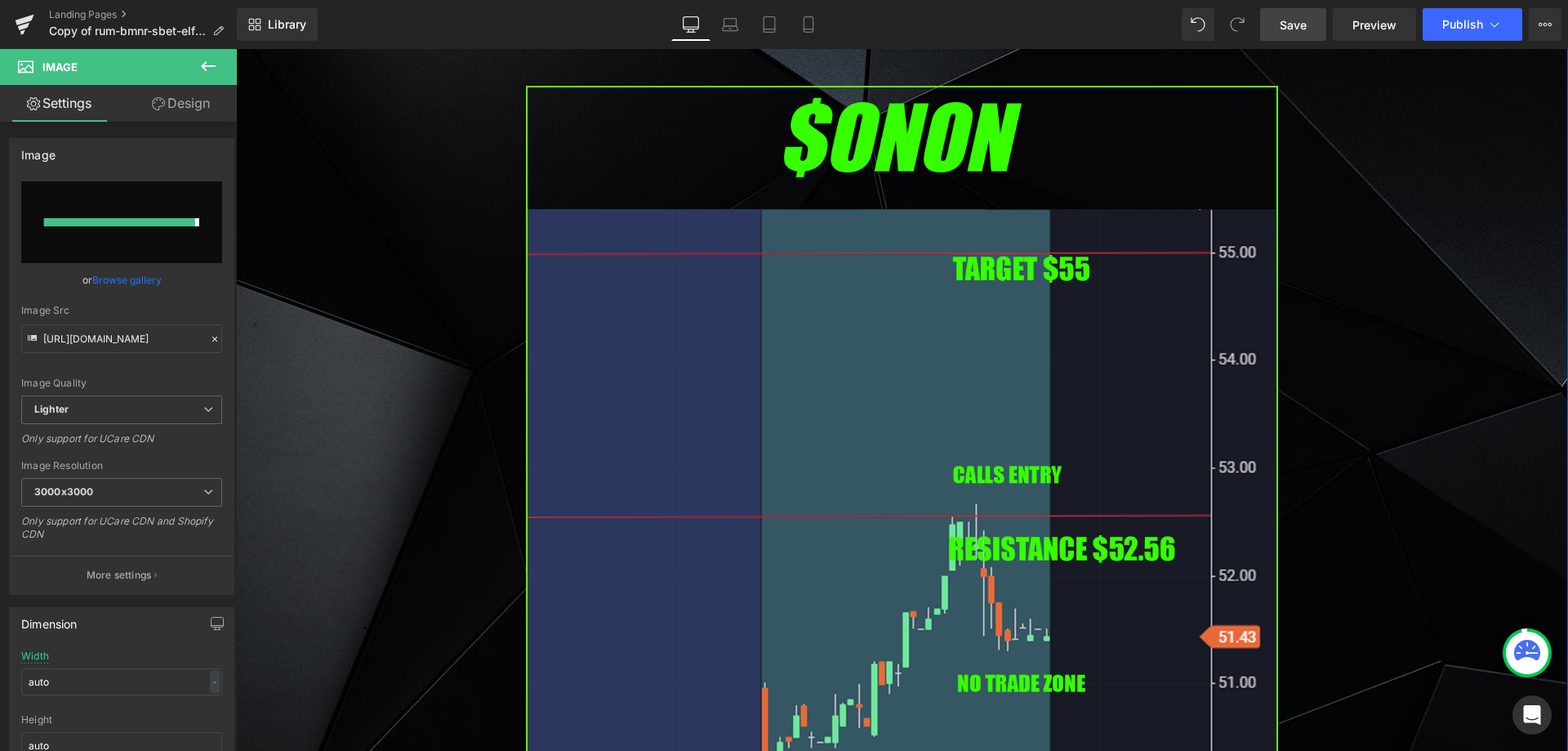
type input "[URL][DOMAIN_NAME]"
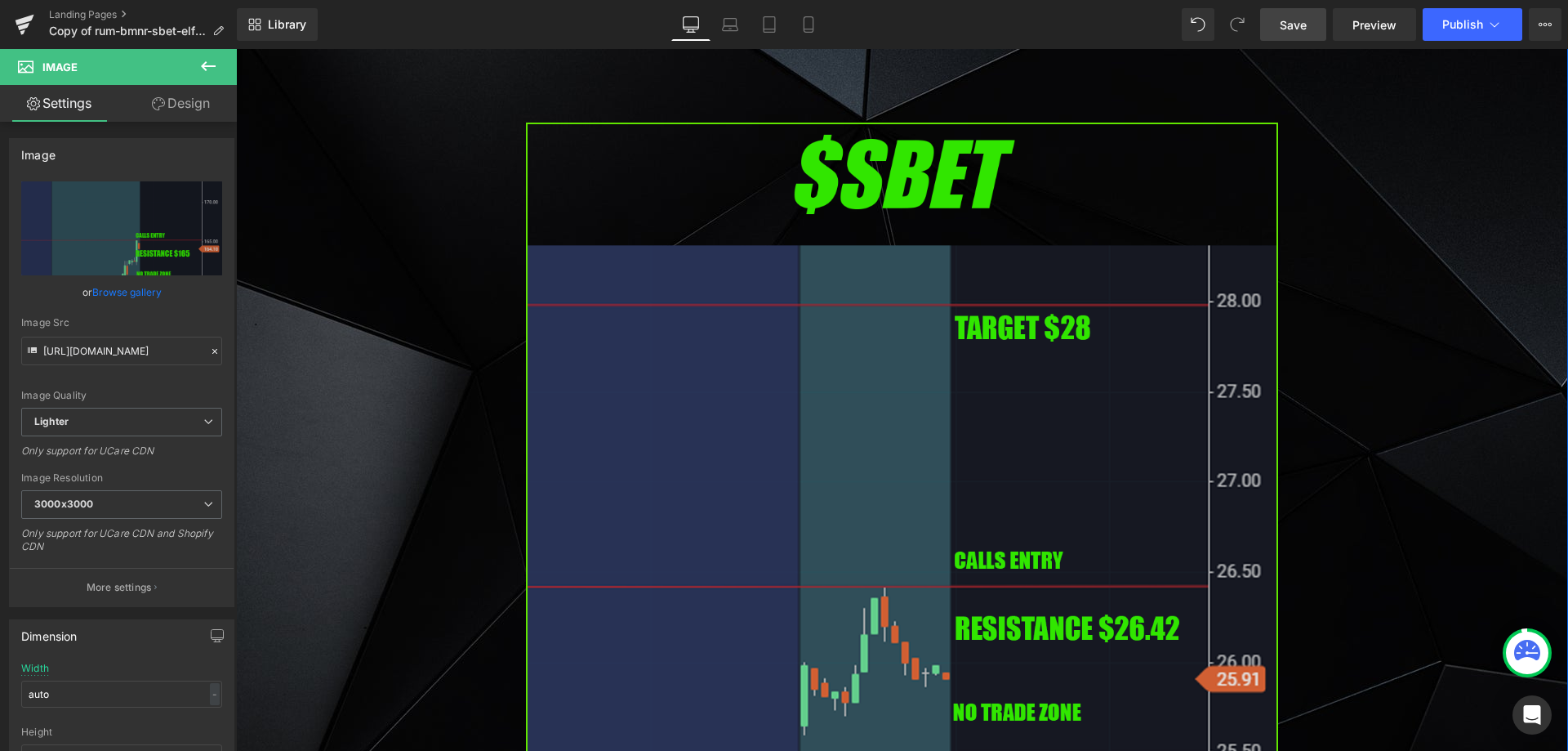
scroll to position [4576, 0]
click at [945, 446] on img at bounding box center [902, 550] width 753 height 858
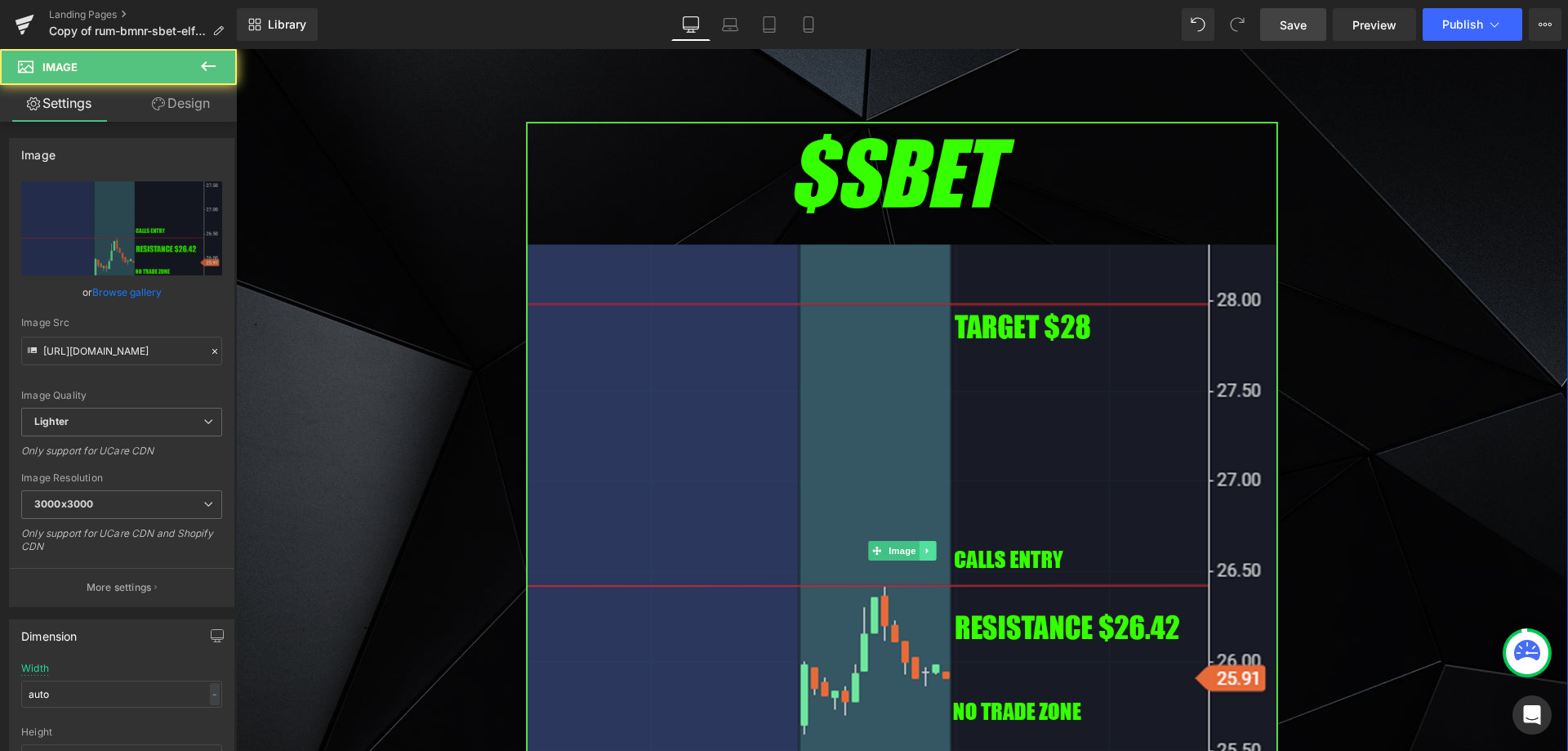
click at [925, 546] on icon at bounding box center [928, 550] width 9 height 10
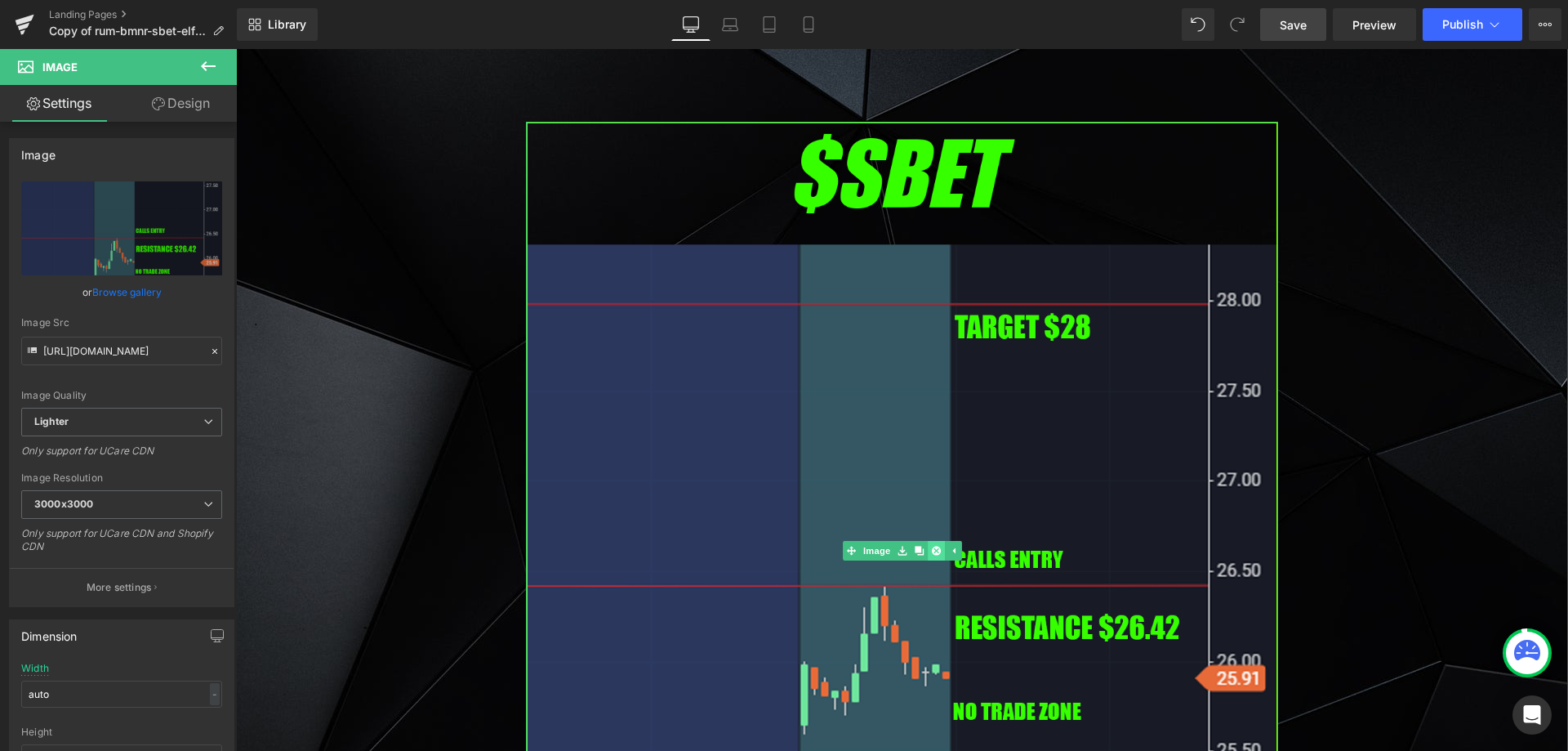
click at [931, 546] on icon at bounding box center [936, 551] width 9 height 9
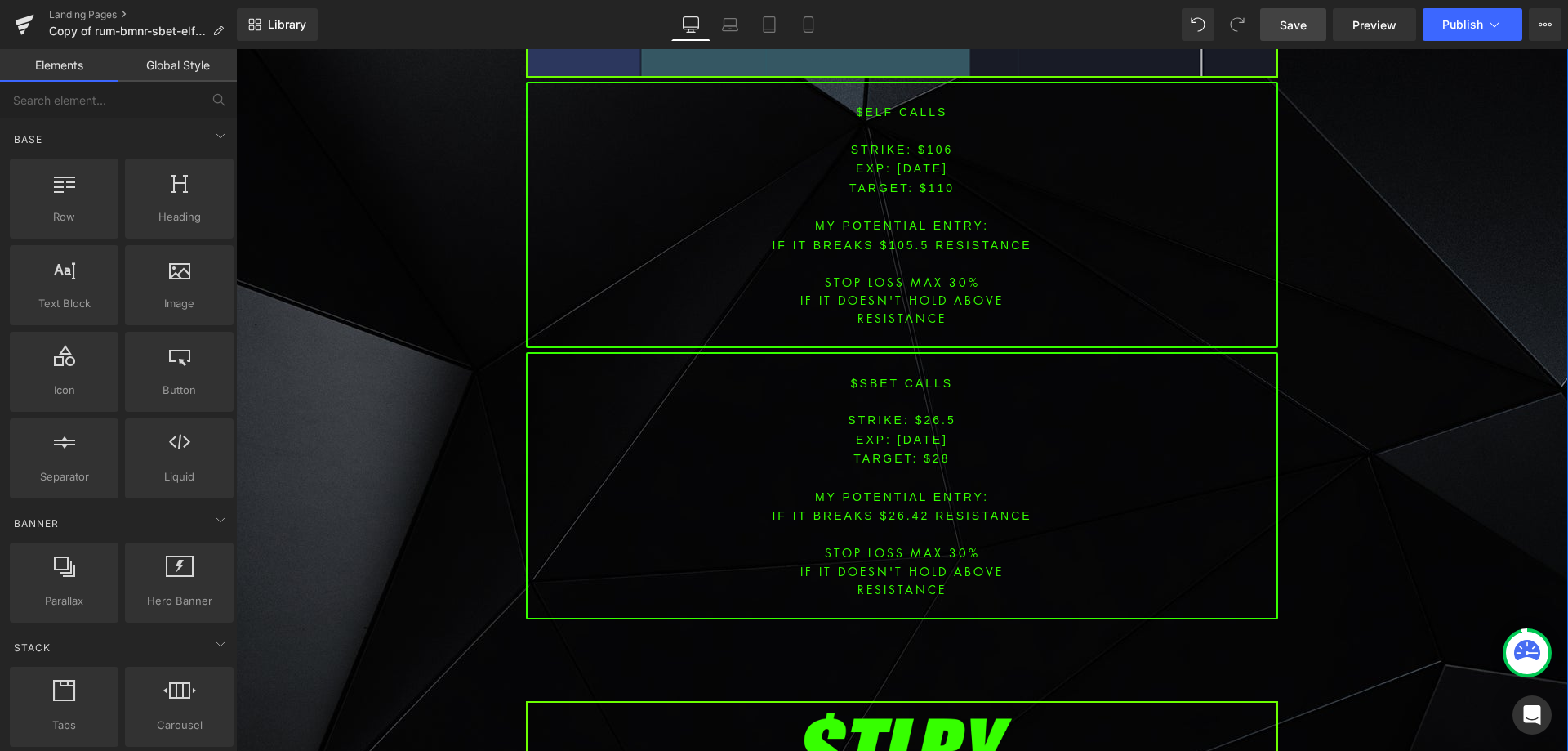
scroll to position [4249, 0]
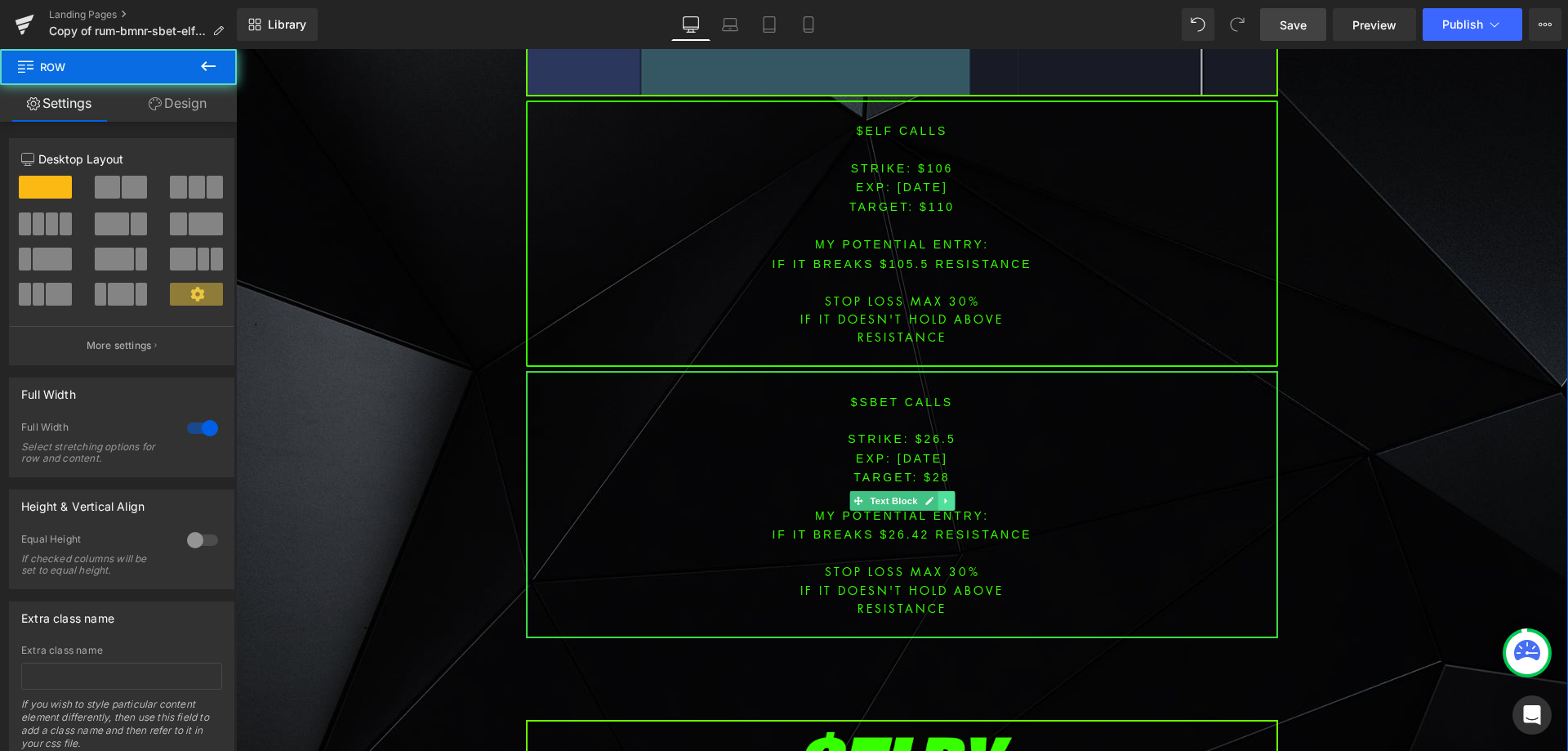
click at [945, 499] on icon at bounding box center [946, 501] width 3 height 5
click at [950, 496] on icon at bounding box center [954, 500] width 9 height 9
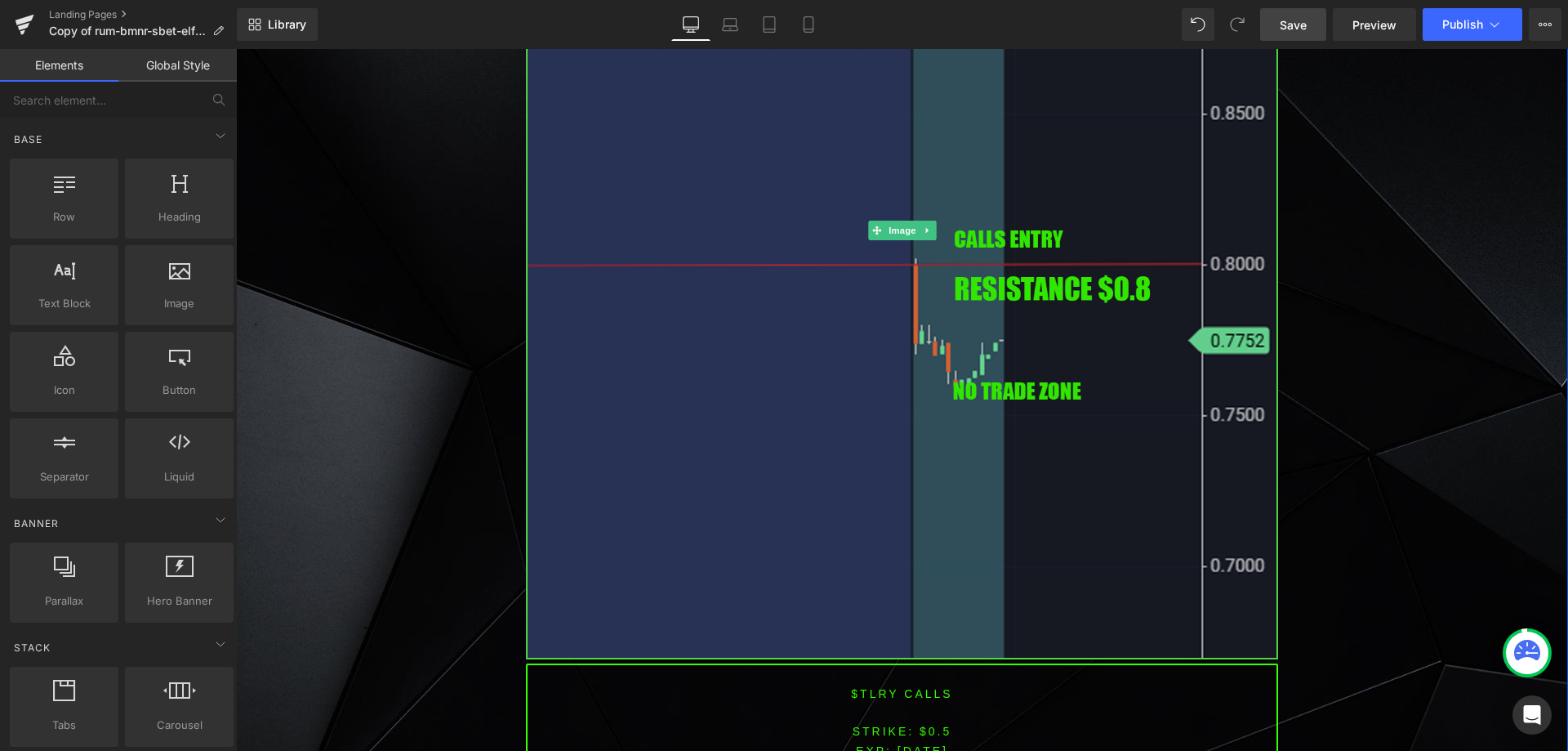
scroll to position [4903, 0]
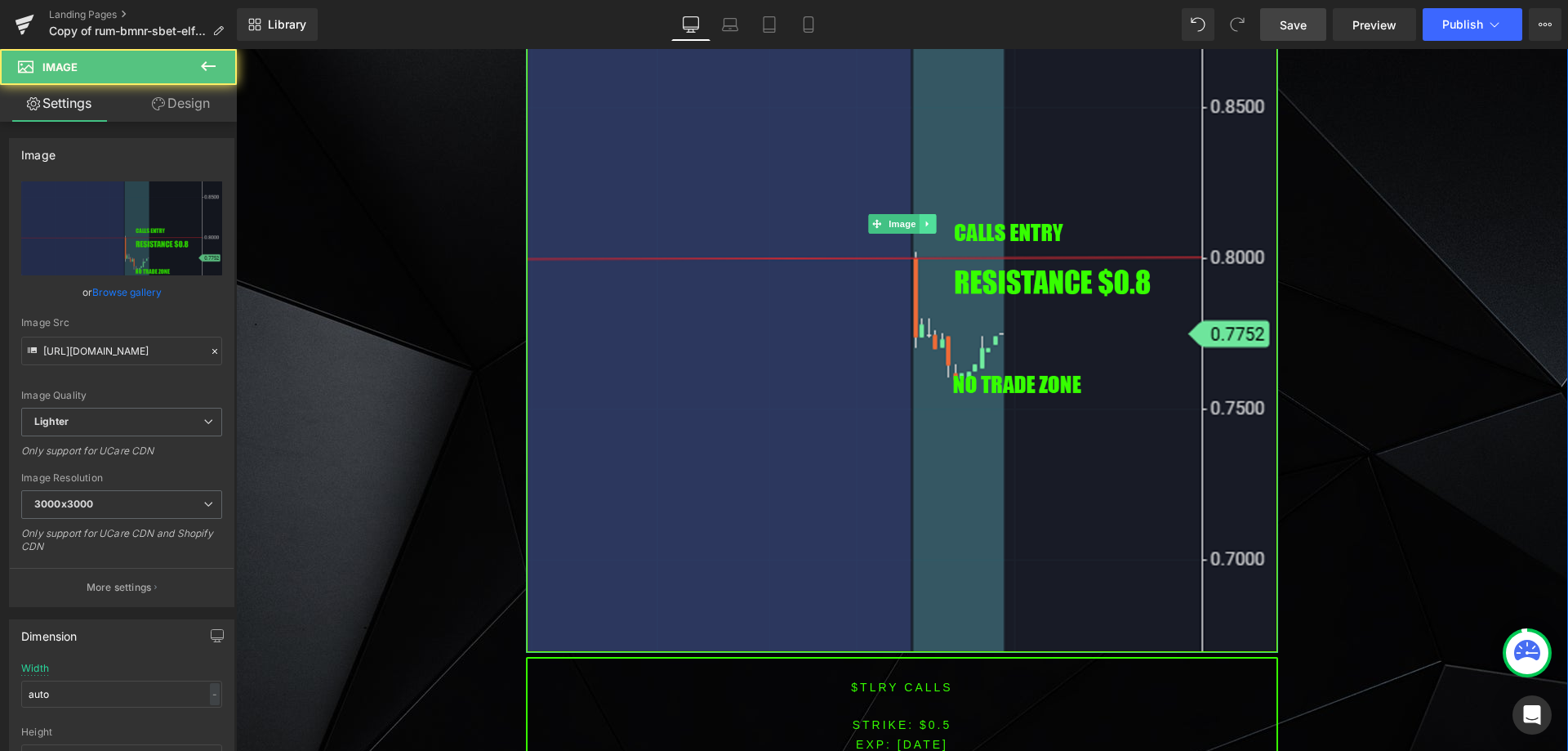
click at [927, 214] on link at bounding box center [927, 224] width 17 height 19
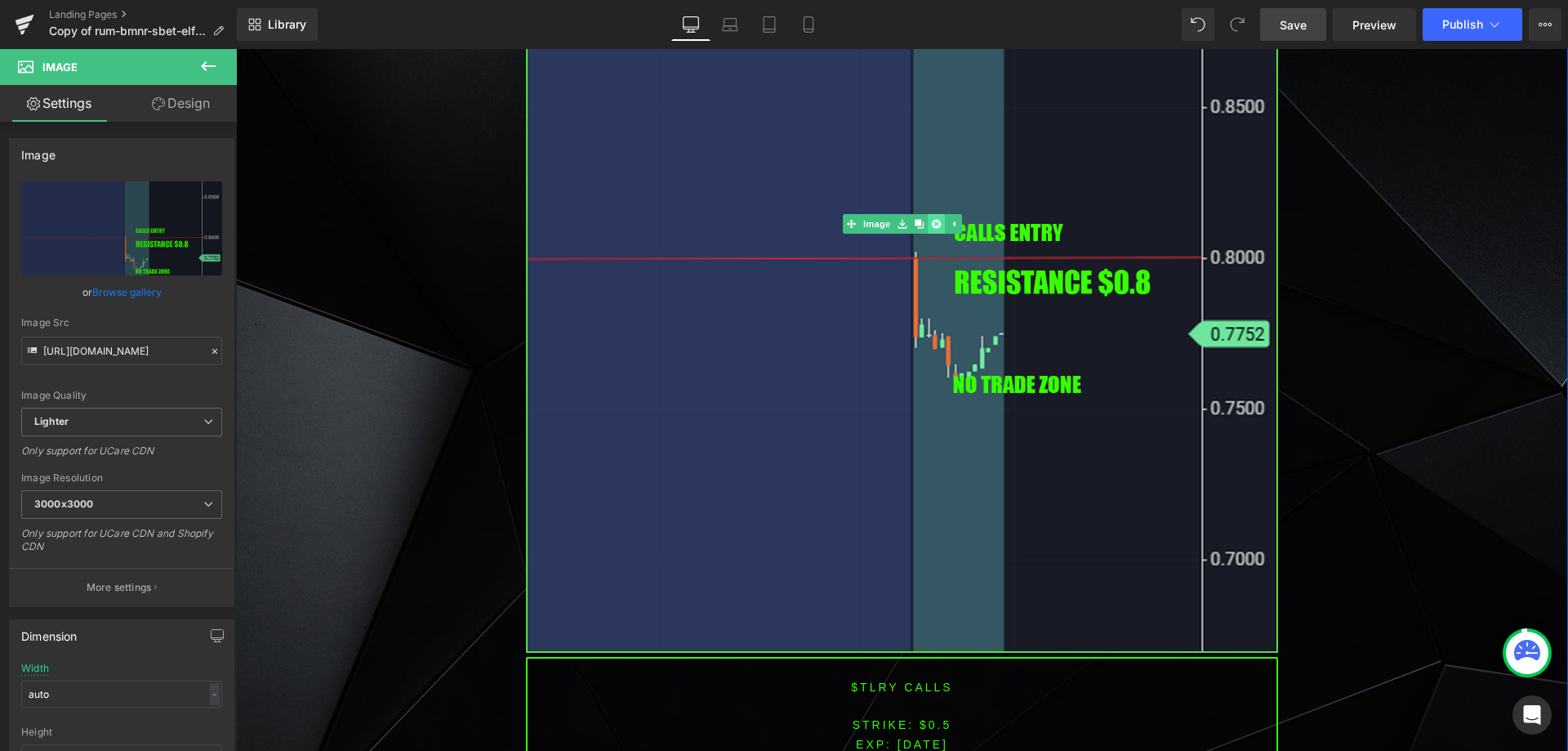
click at [936, 214] on link at bounding box center [936, 224] width 17 height 19
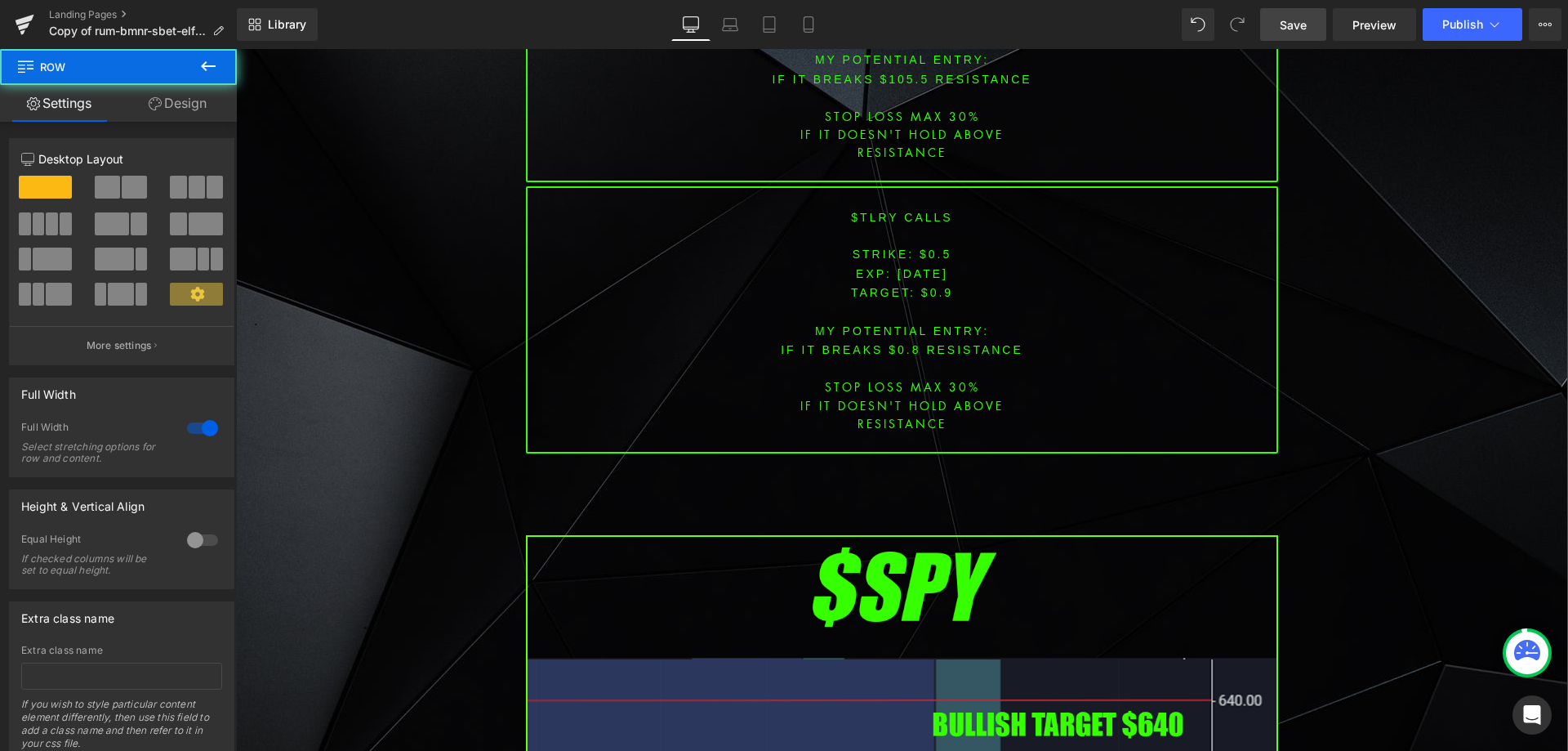
scroll to position [4412, 0]
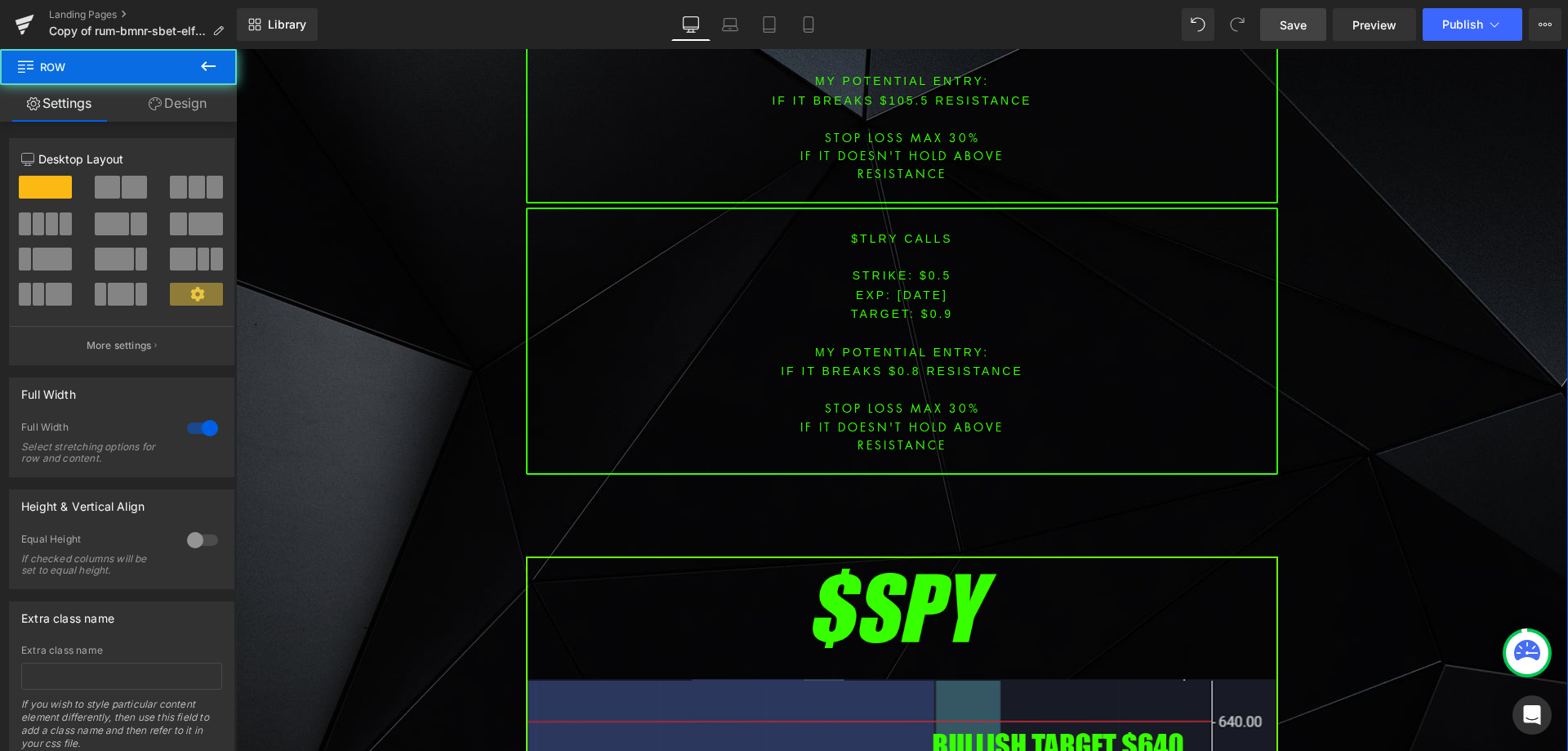
click at [938, 322] on div "$tlry CALLS STRIKE: $0.5 EXP: aug-15-25 TARGET: $0.9 MY POTENTIAL ENTRY: IF IT …" at bounding box center [902, 341] width 753 height 267
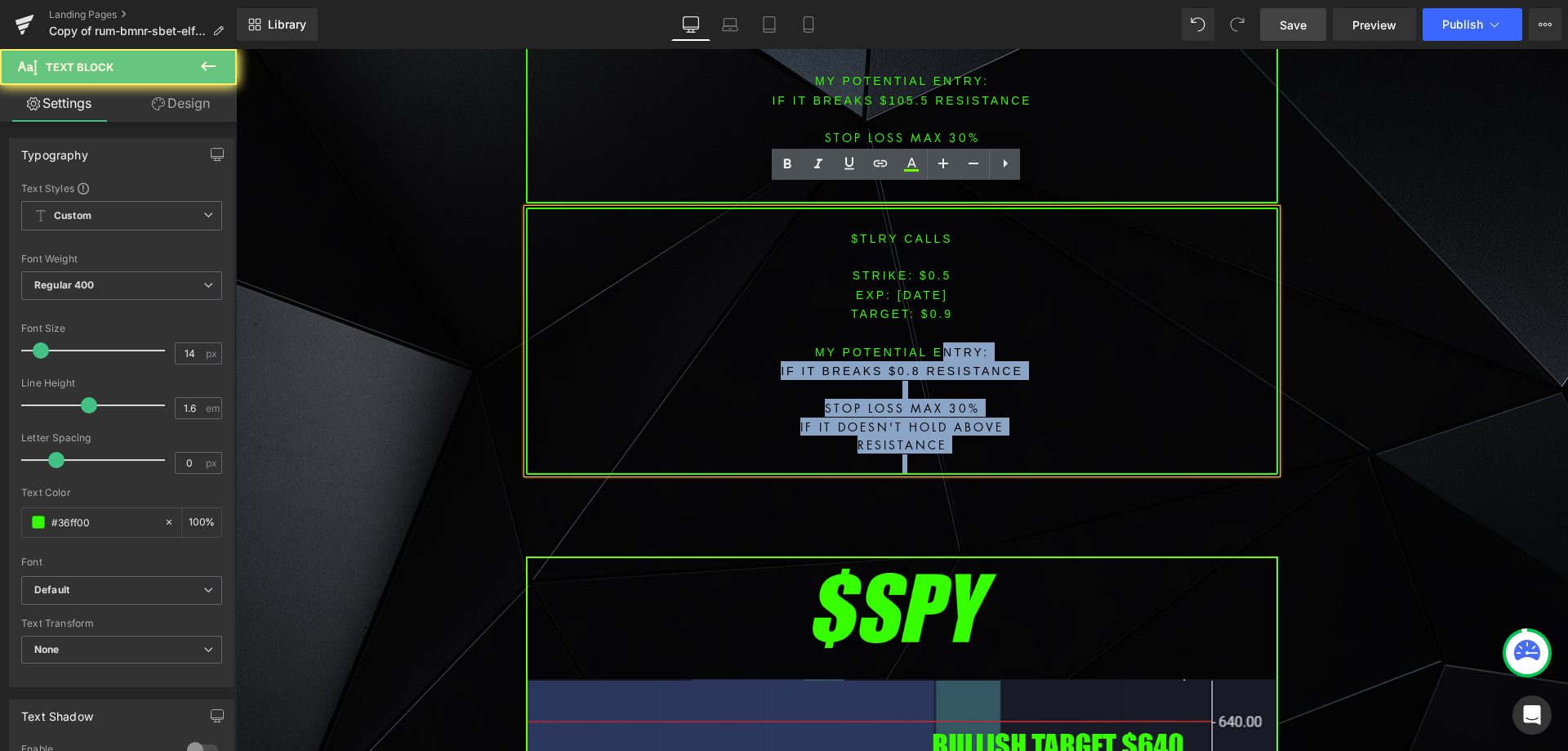
click at [939, 345] on font "MY POTENTIAL ENTRY:" at bounding box center [902, 352] width 174 height 13
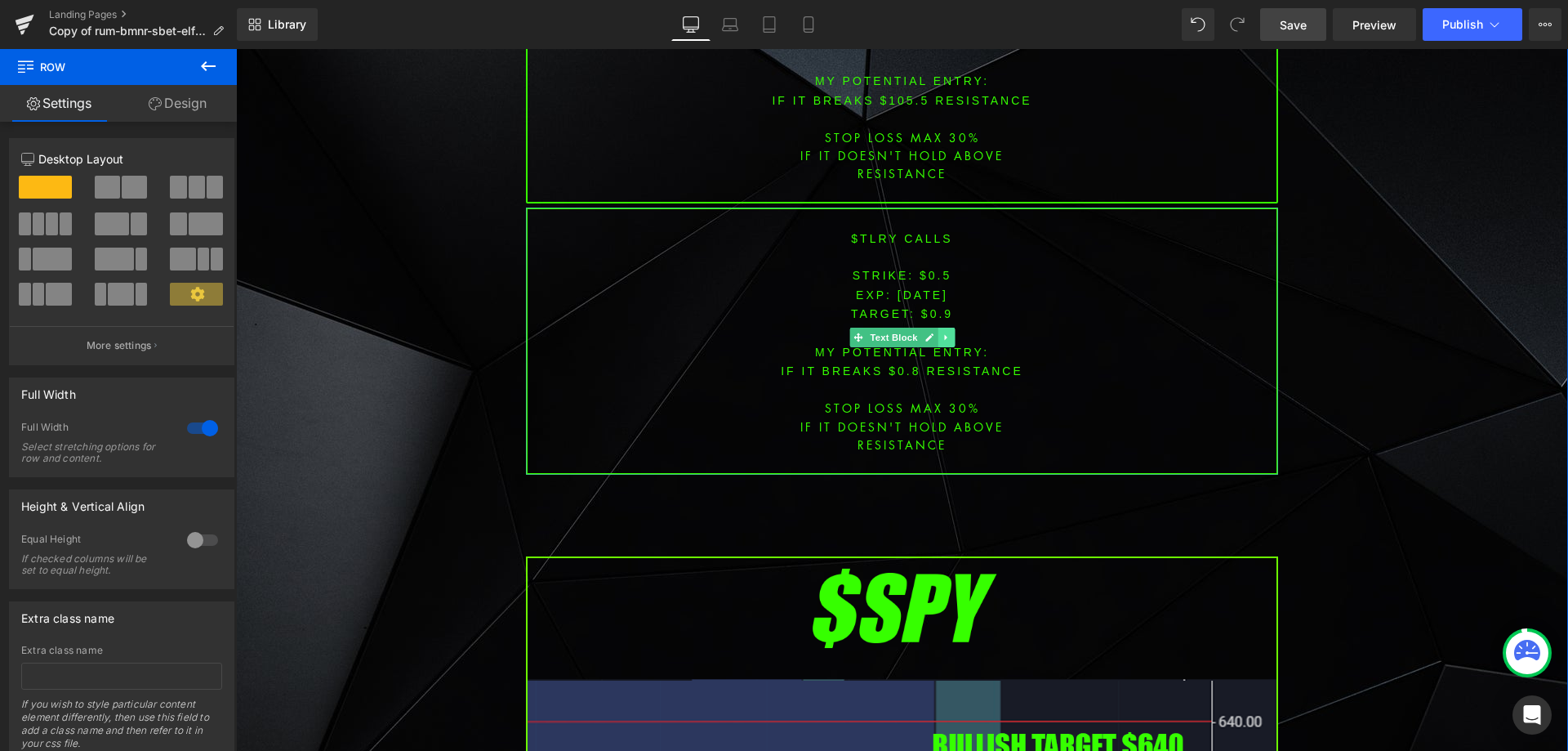
click at [942, 333] on icon at bounding box center [946, 337] width 9 height 10
click at [954, 328] on link at bounding box center [954, 337] width 17 height 19
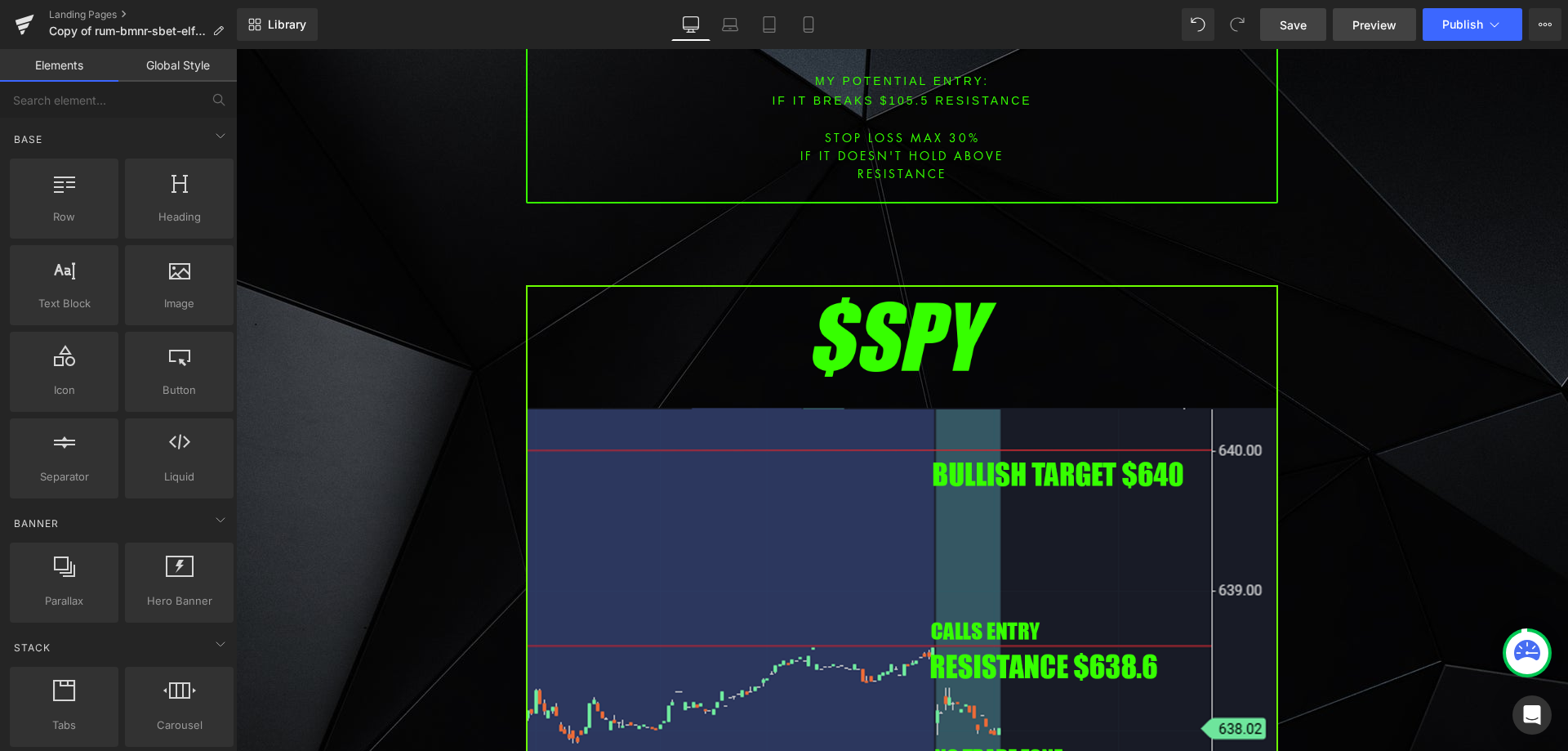
click at [1298, 29] on span "Save" at bounding box center [1294, 24] width 27 height 17
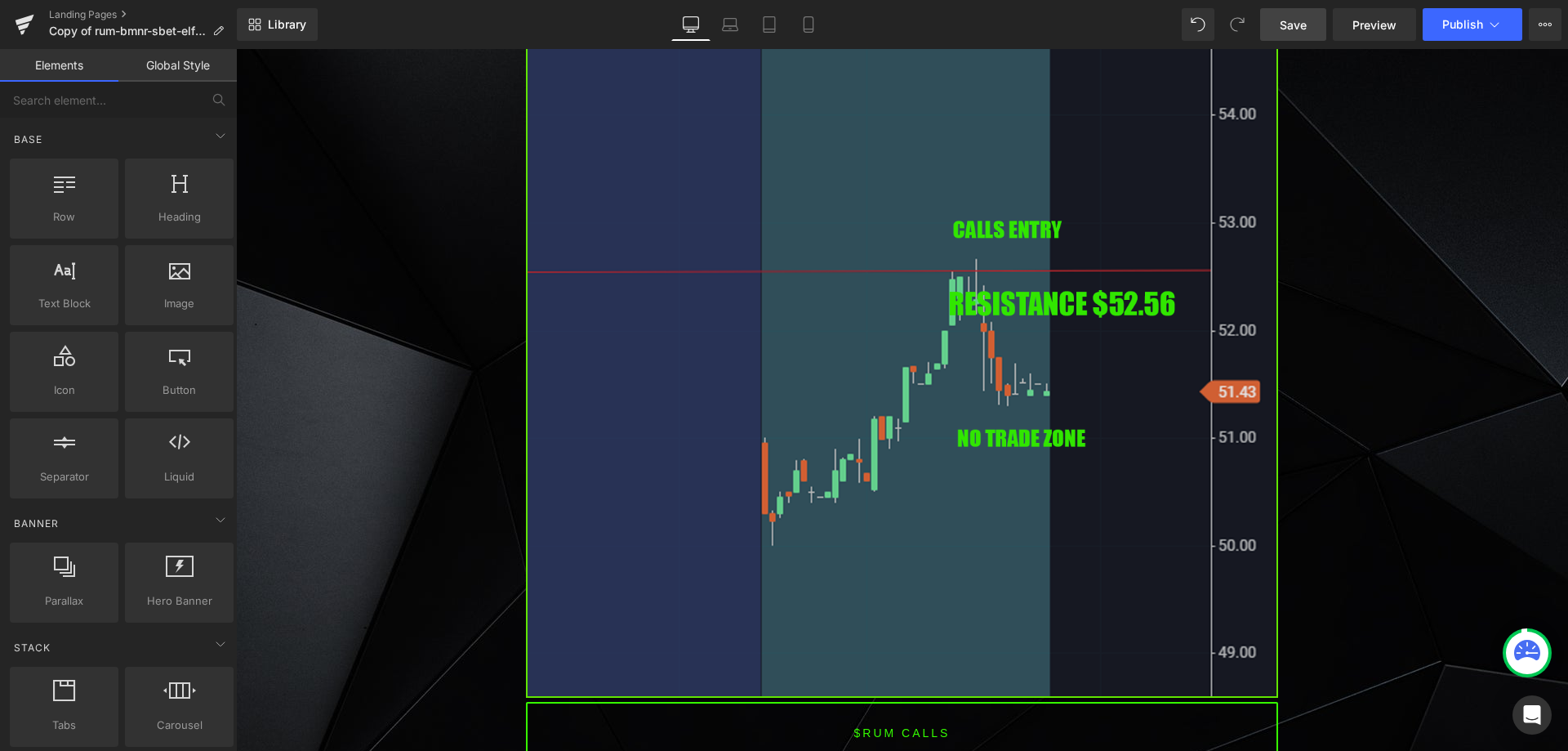
scroll to position [1634, 0]
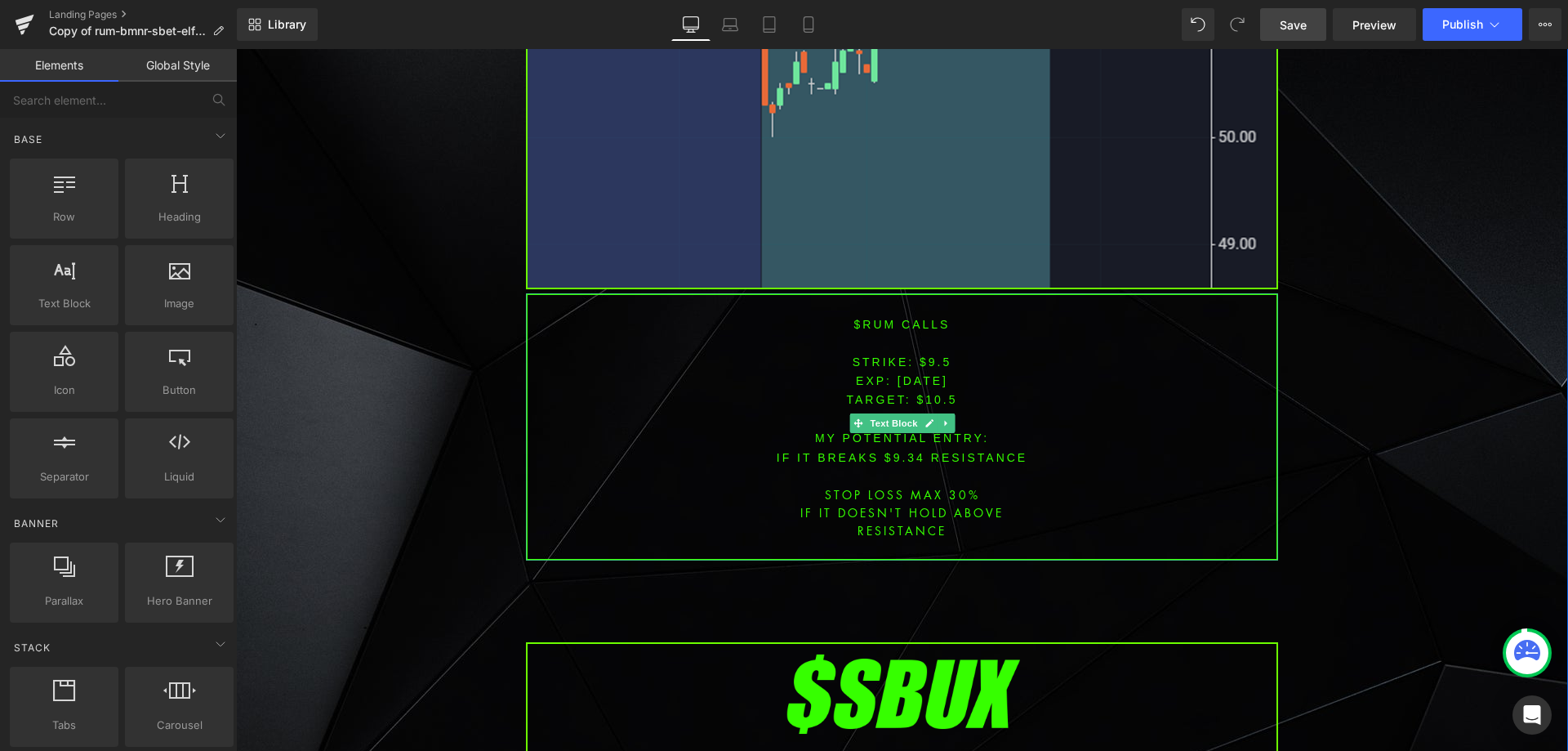
click at [874, 321] on font "$rum CALLS" at bounding box center [902, 324] width 97 height 13
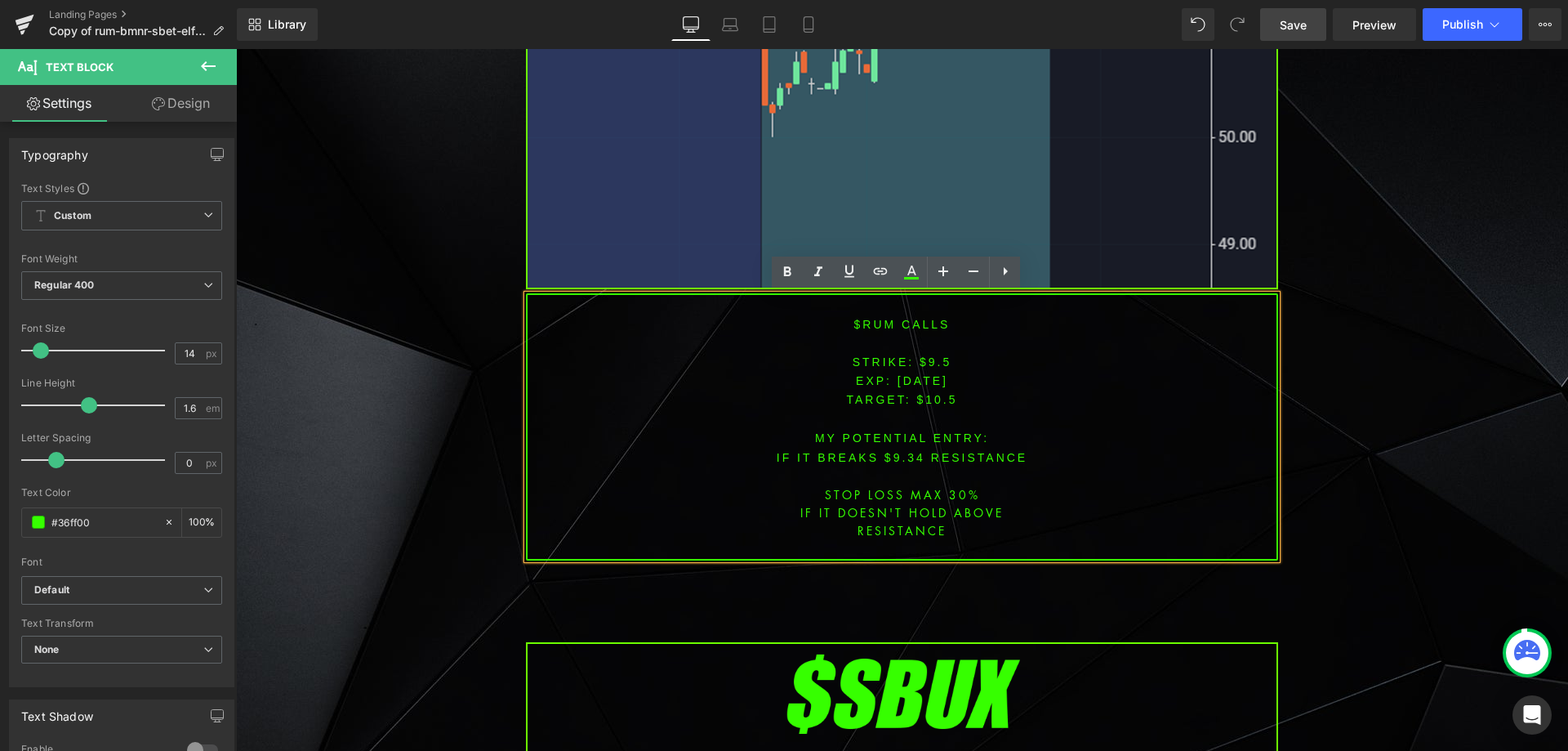
click at [887, 314] on p "$rum CALLS" at bounding box center [902, 323] width 749 height 19
click at [875, 323] on font "$rum CALLS" at bounding box center [902, 324] width 97 height 13
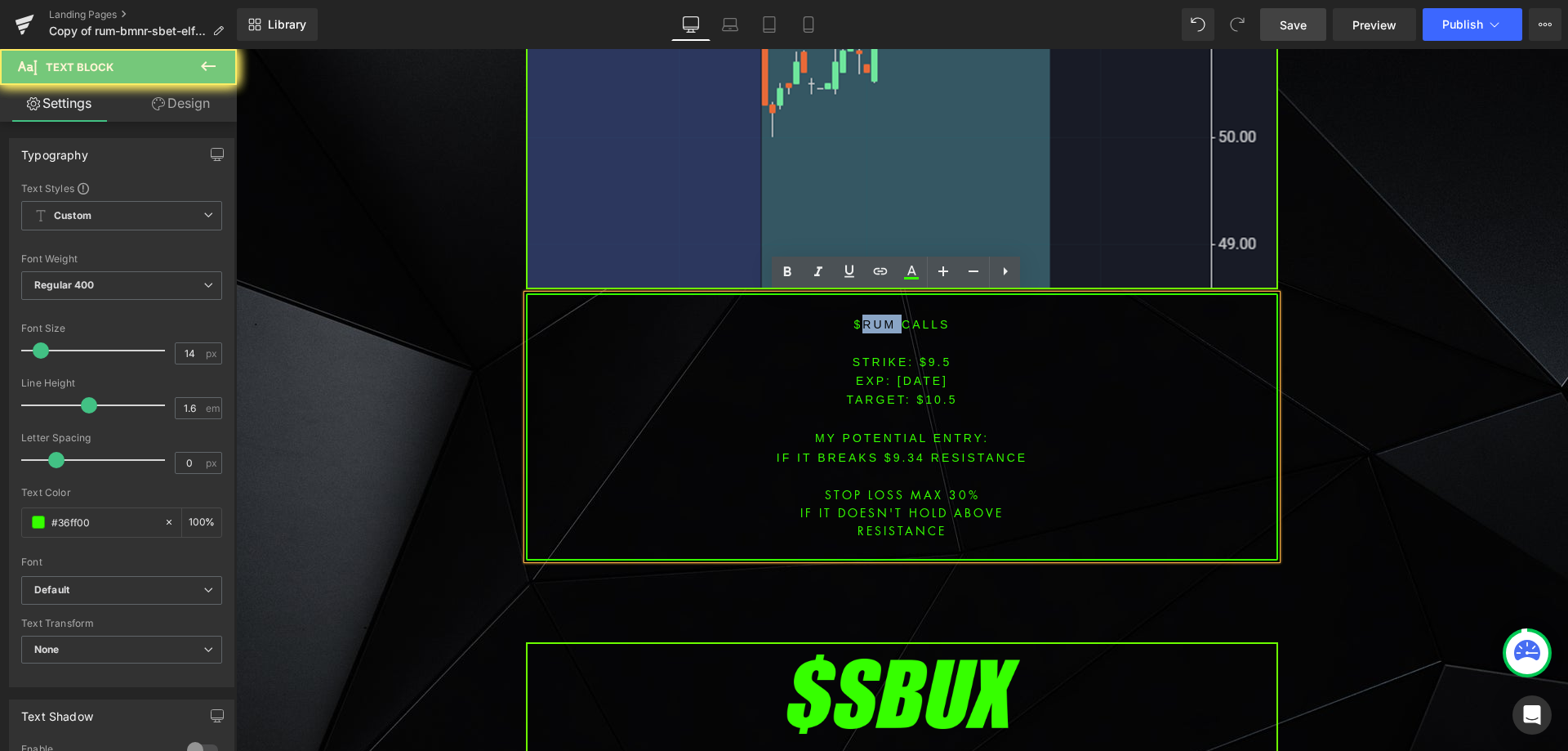
click at [875, 323] on font "$rum CALLS" at bounding box center [902, 324] width 97 height 13
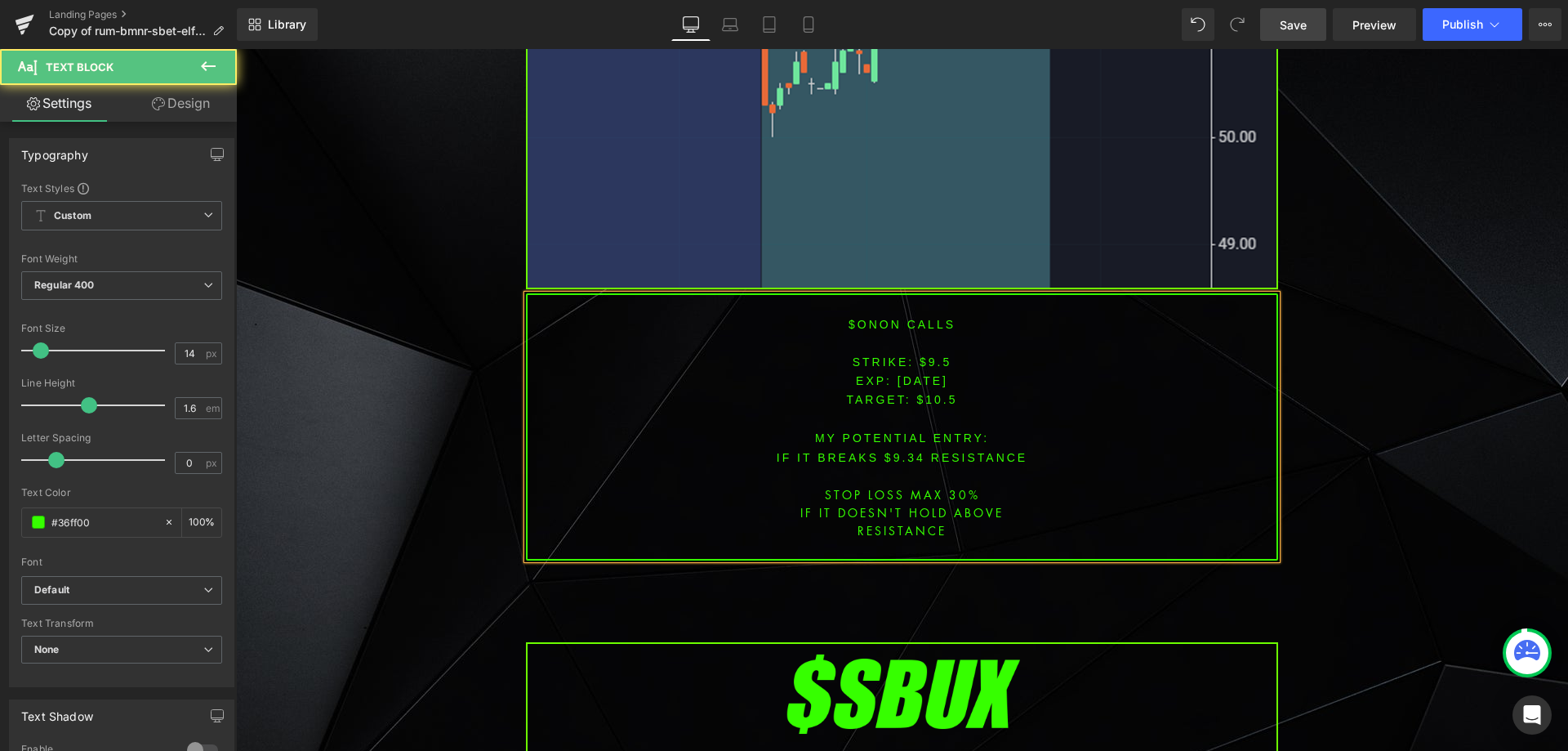
click at [931, 360] on font "STRIKE: $9.5" at bounding box center [902, 361] width 100 height 13
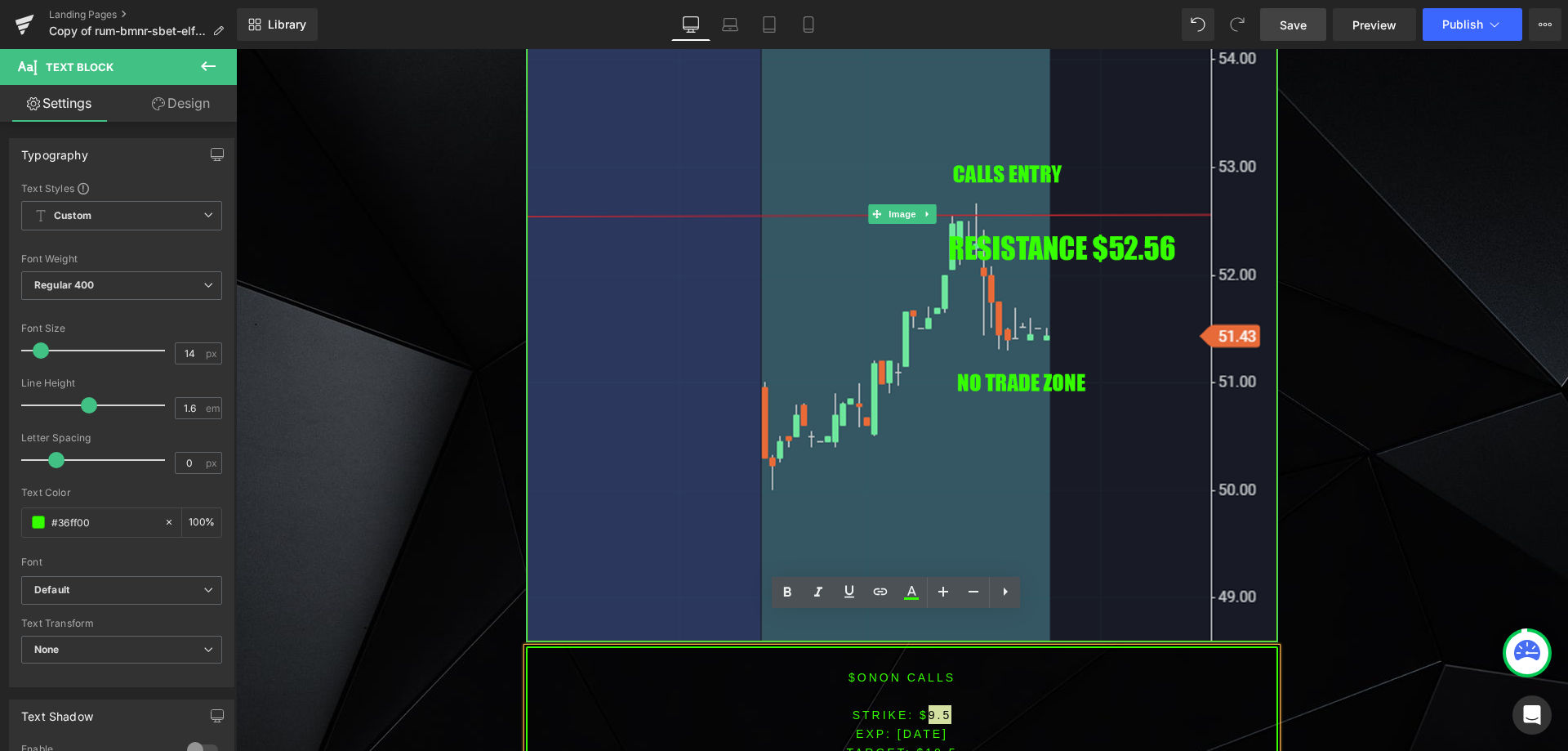
scroll to position [1552, 0]
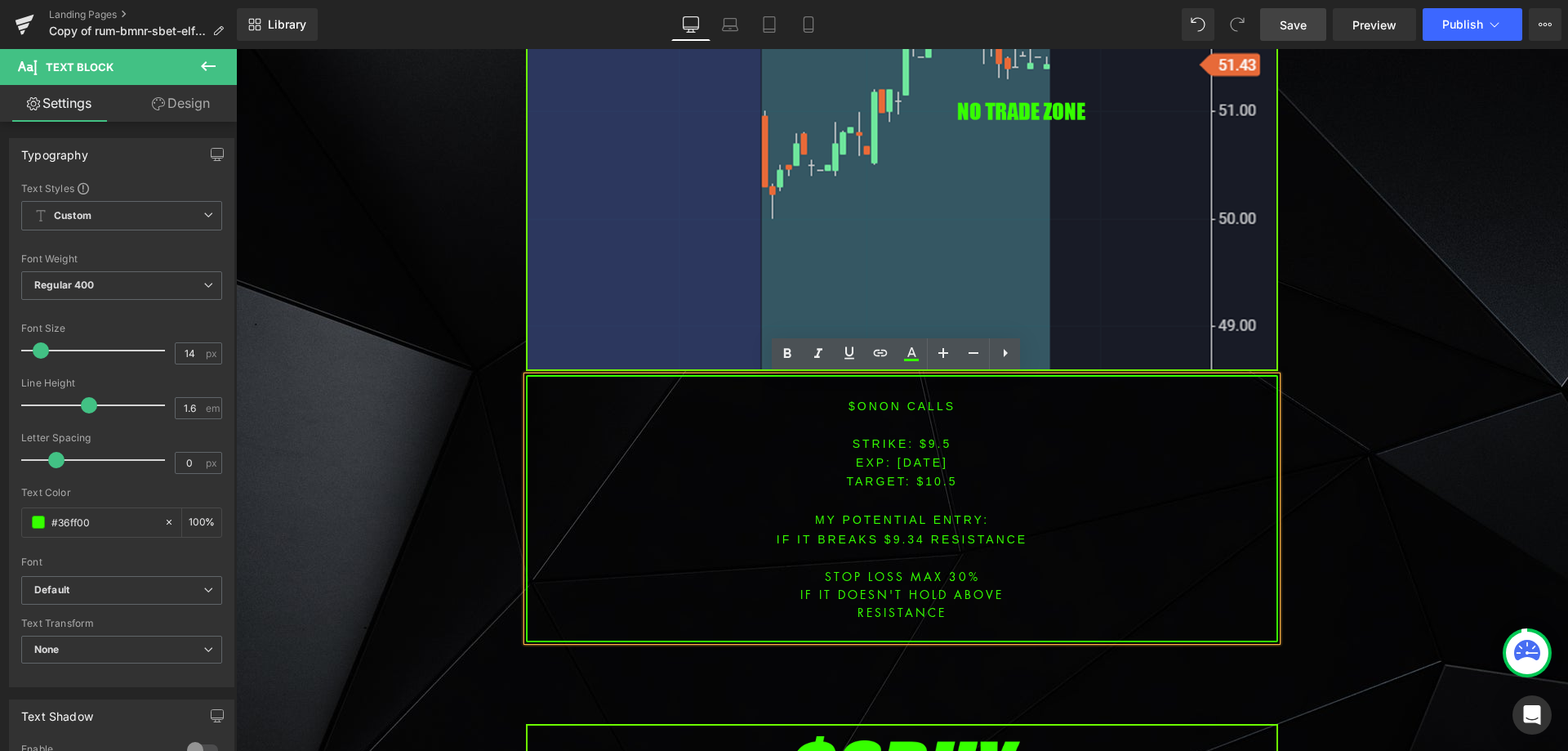
click at [962, 478] on p "TARGET: $10.5" at bounding box center [902, 480] width 749 height 19
click at [932, 444] on font "STRIKE: $9.5" at bounding box center [902, 444] width 100 height 13
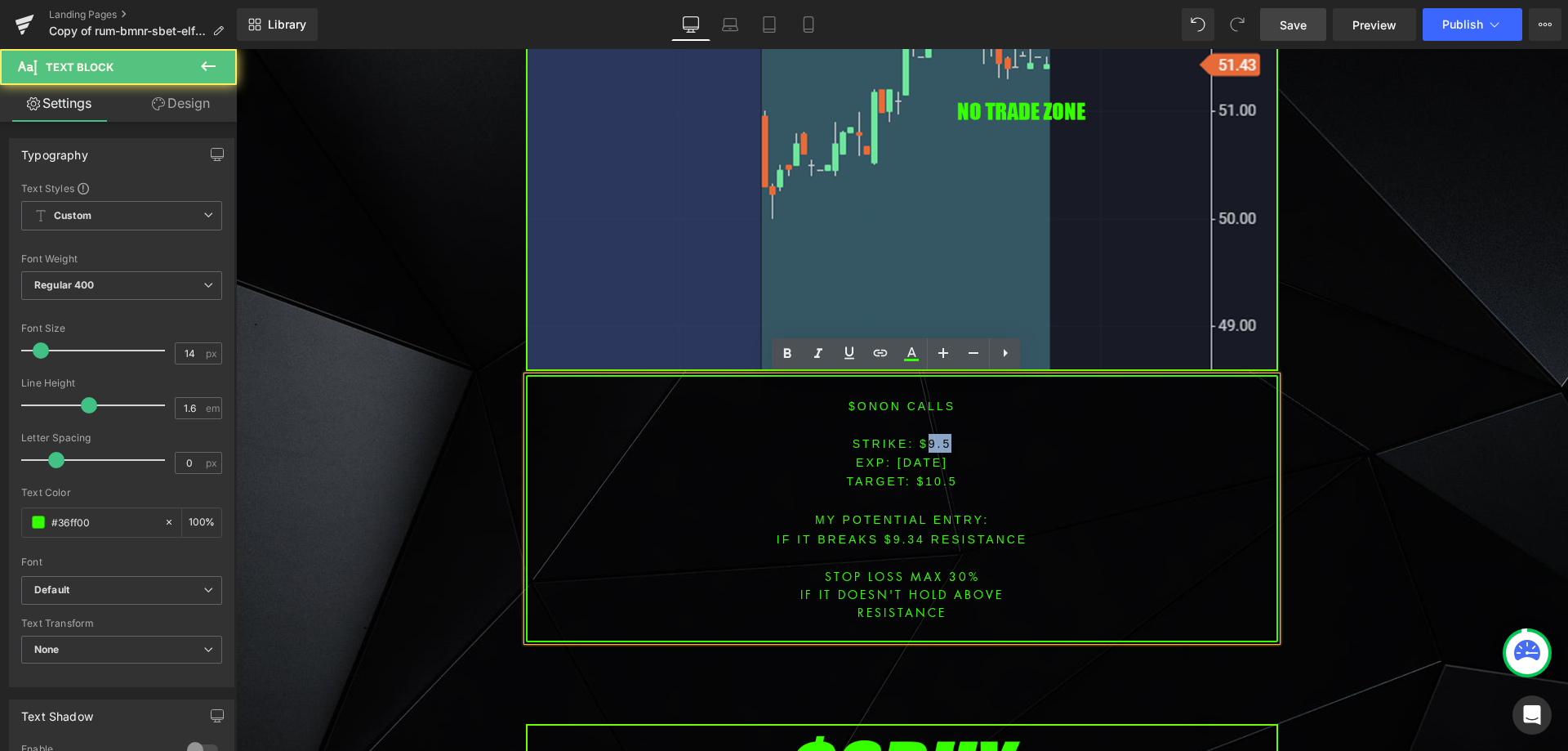
click at [932, 444] on font "STRIKE: $9.5" at bounding box center [902, 444] width 100 height 13
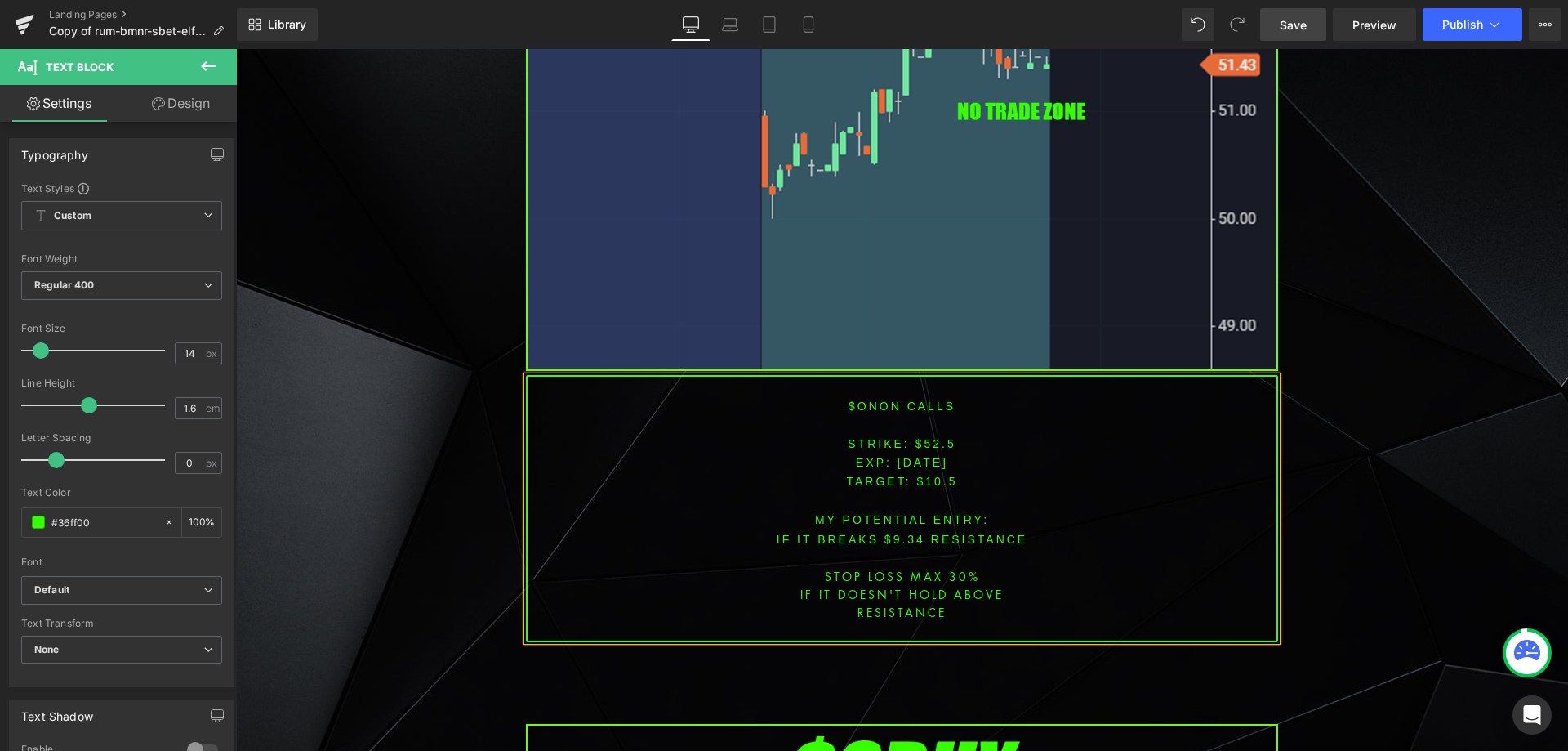
click at [937, 475] on span "TARGET: $10.5" at bounding box center [901, 481] width 111 height 13
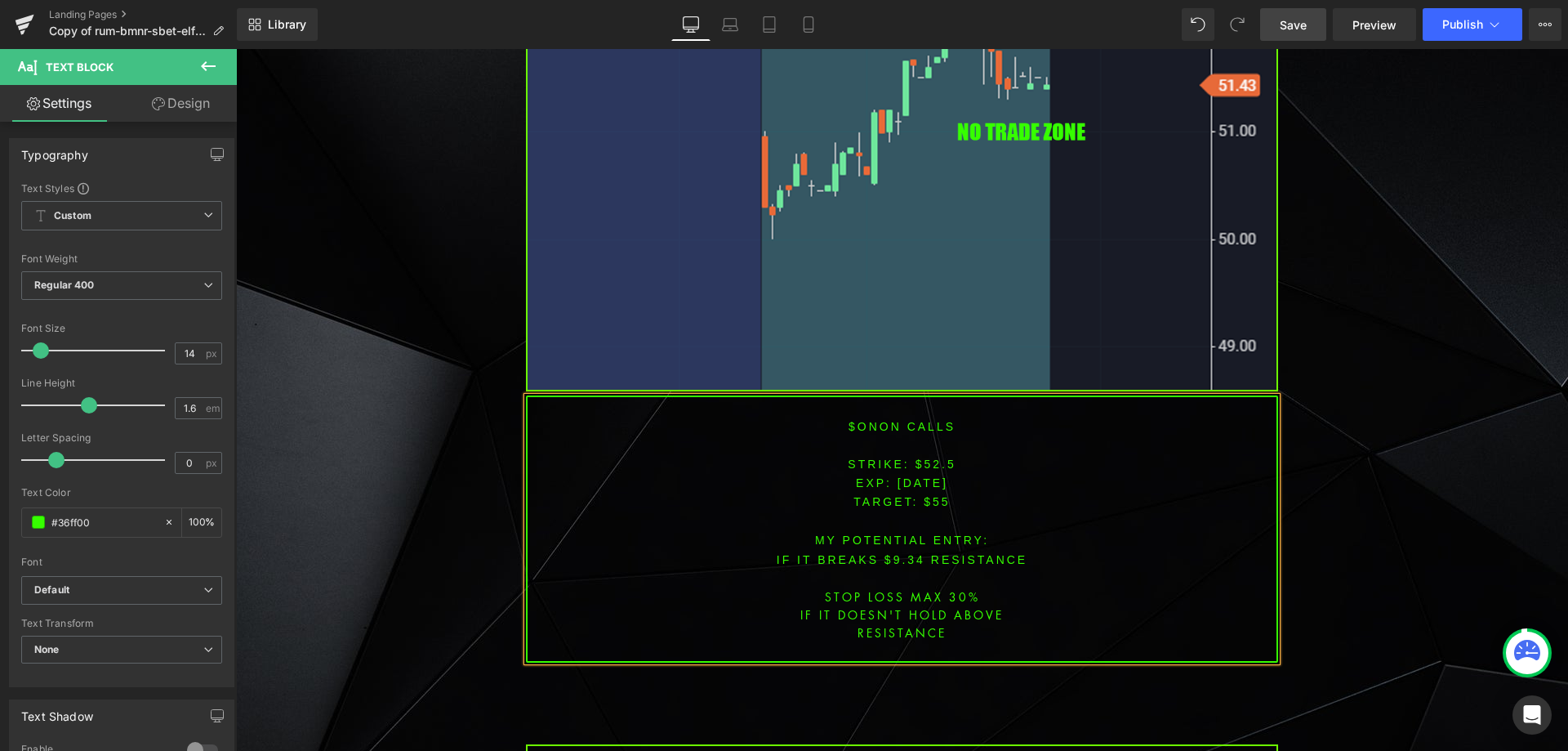
click at [905, 554] on font "IF IT BREAKS $9.34 resistance" at bounding box center [901, 560] width 251 height 13
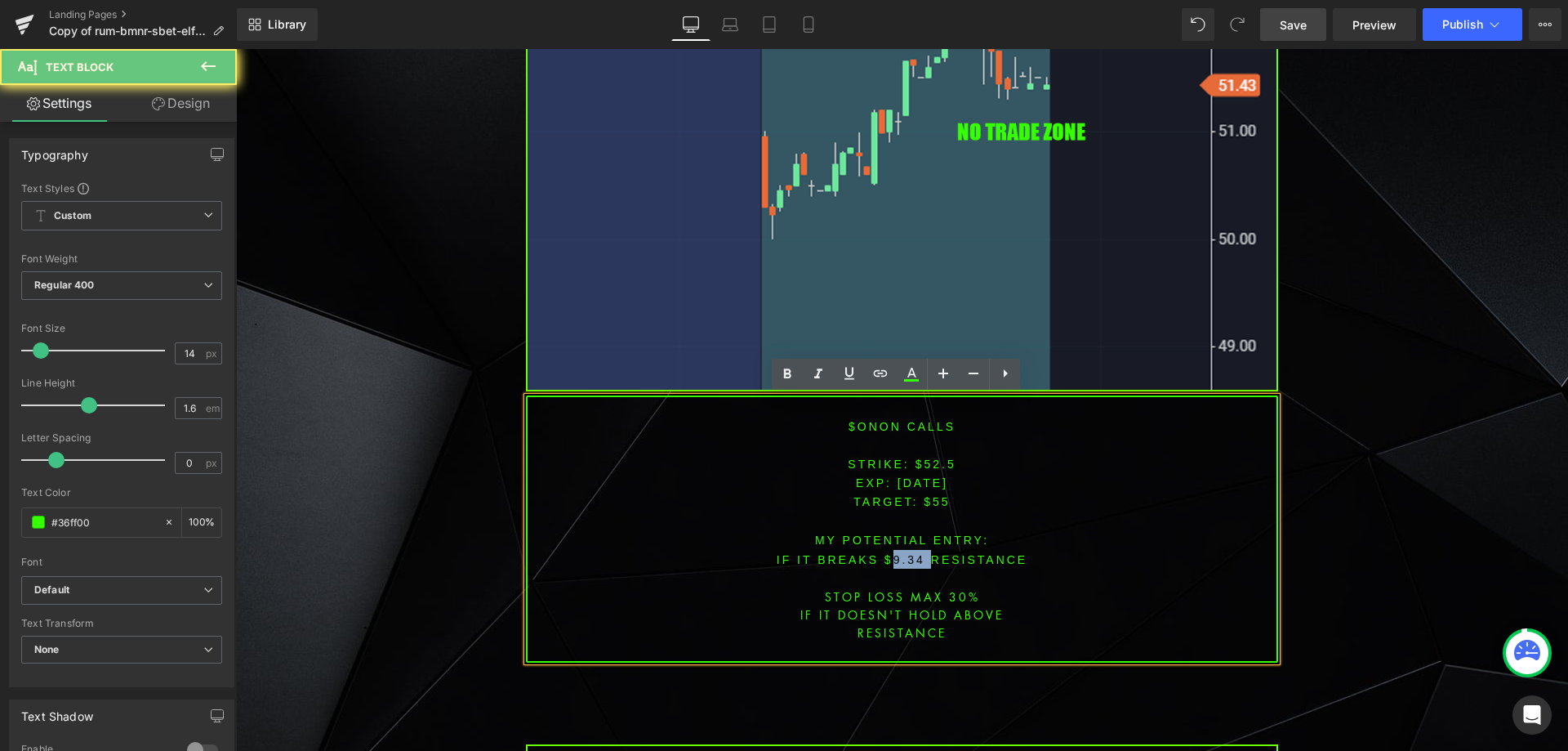
click at [905, 554] on font "IF IT BREAKS $9.34 resistance" at bounding box center [901, 560] width 251 height 13
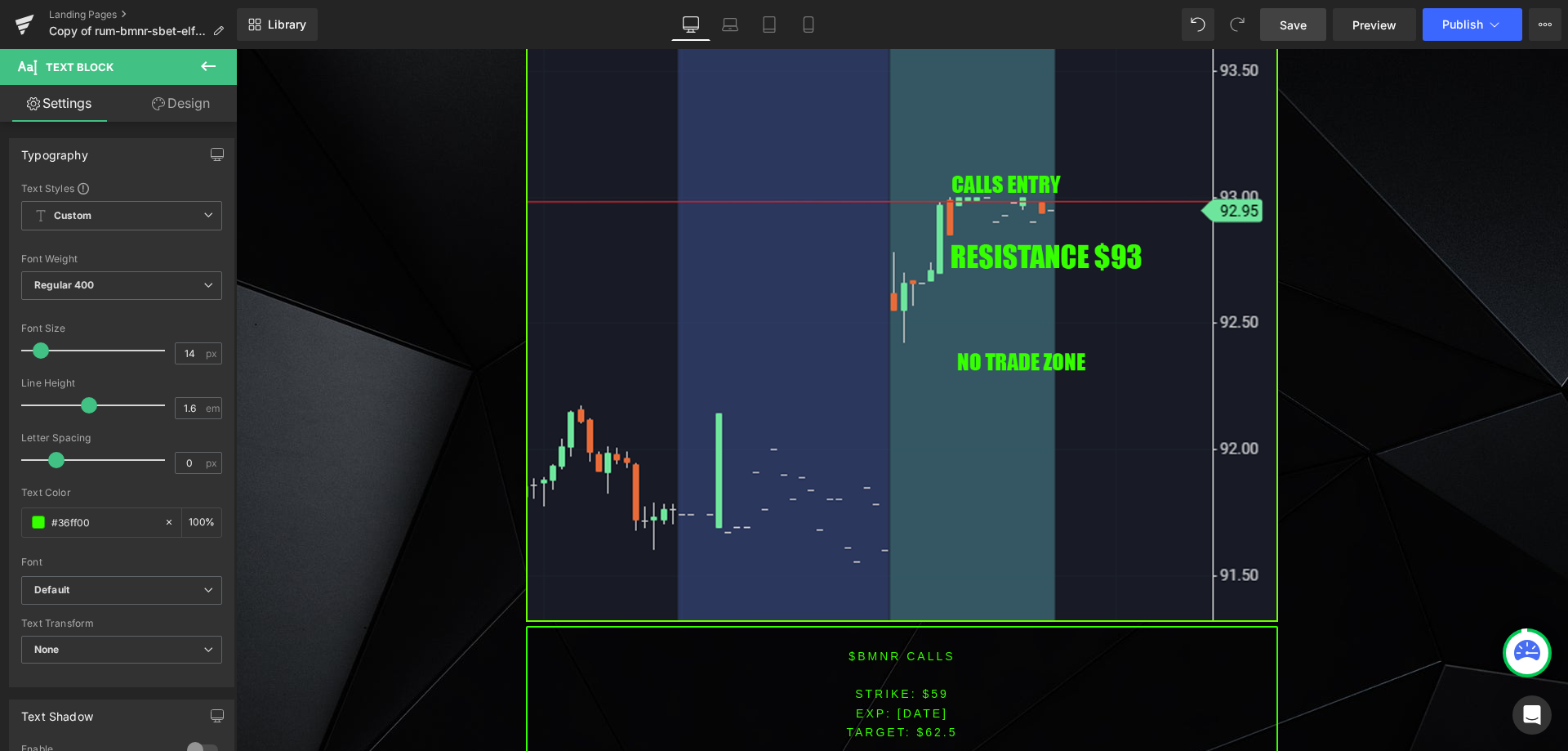
scroll to position [2839, 0]
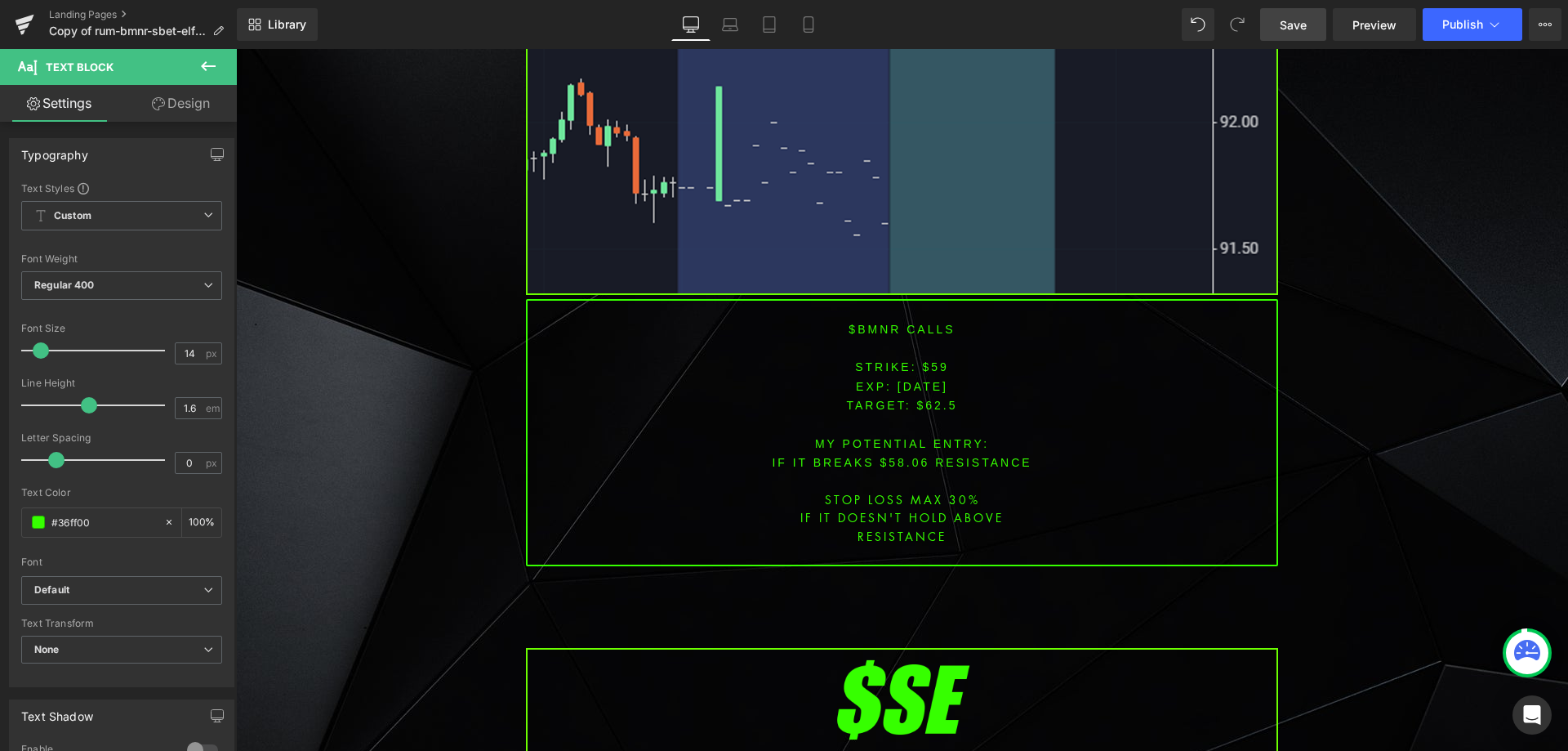
click at [864, 322] on font "$bmnr CALLS" at bounding box center [902, 329] width 106 height 13
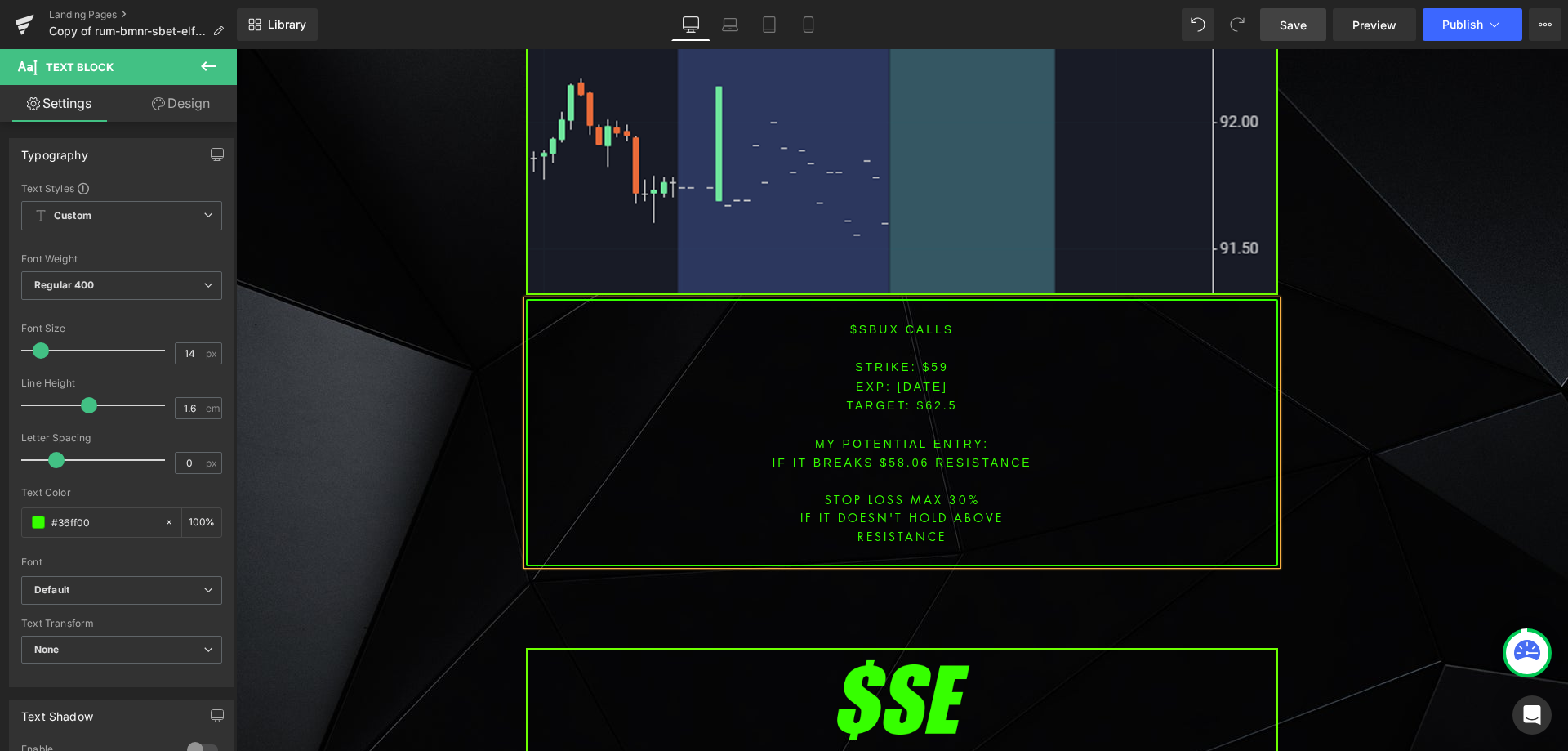
click at [936, 360] on font "STRIKE: $59" at bounding box center [902, 367] width 94 height 13
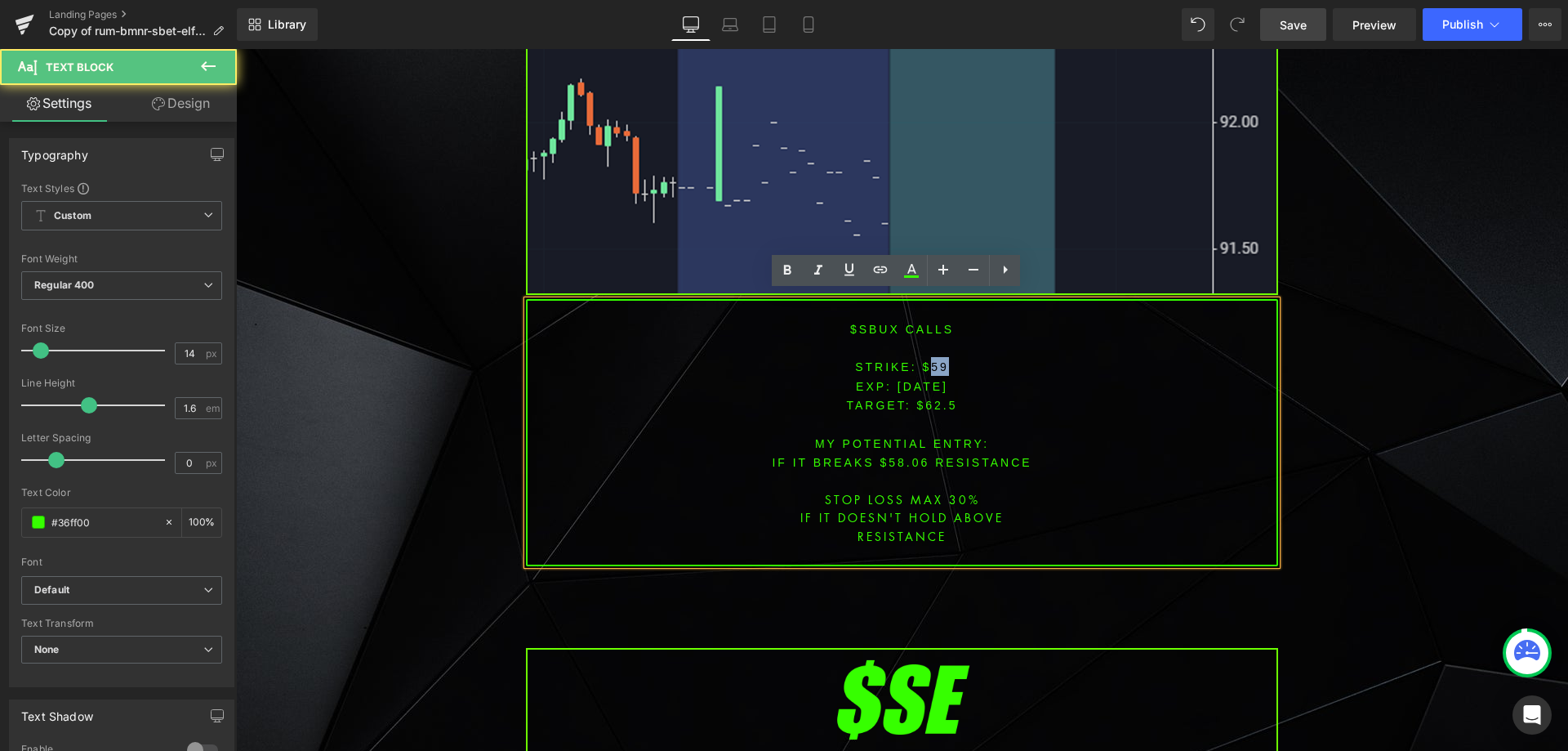
click at [936, 360] on font "STRIKE: $59" at bounding box center [902, 367] width 94 height 13
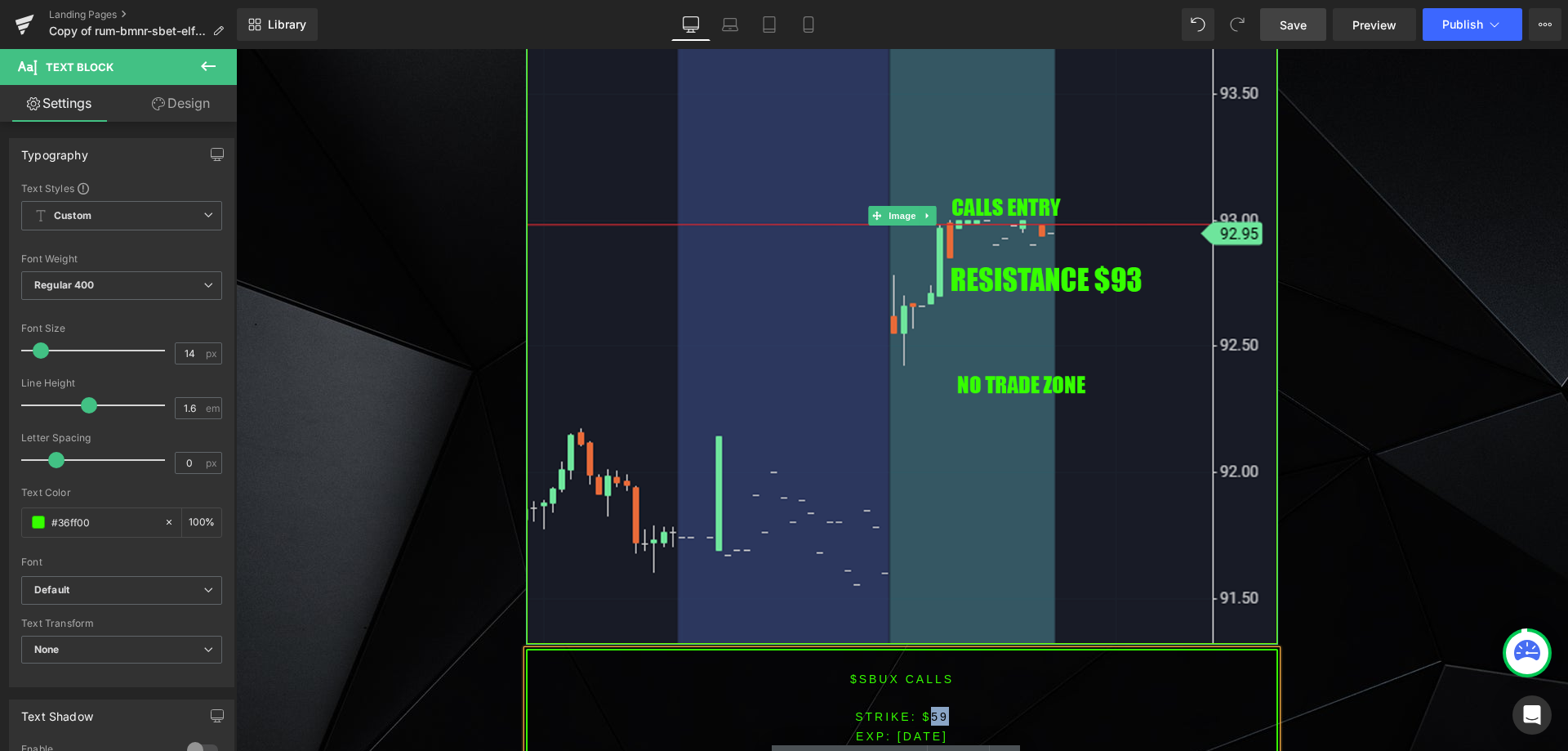
scroll to position [2676, 0]
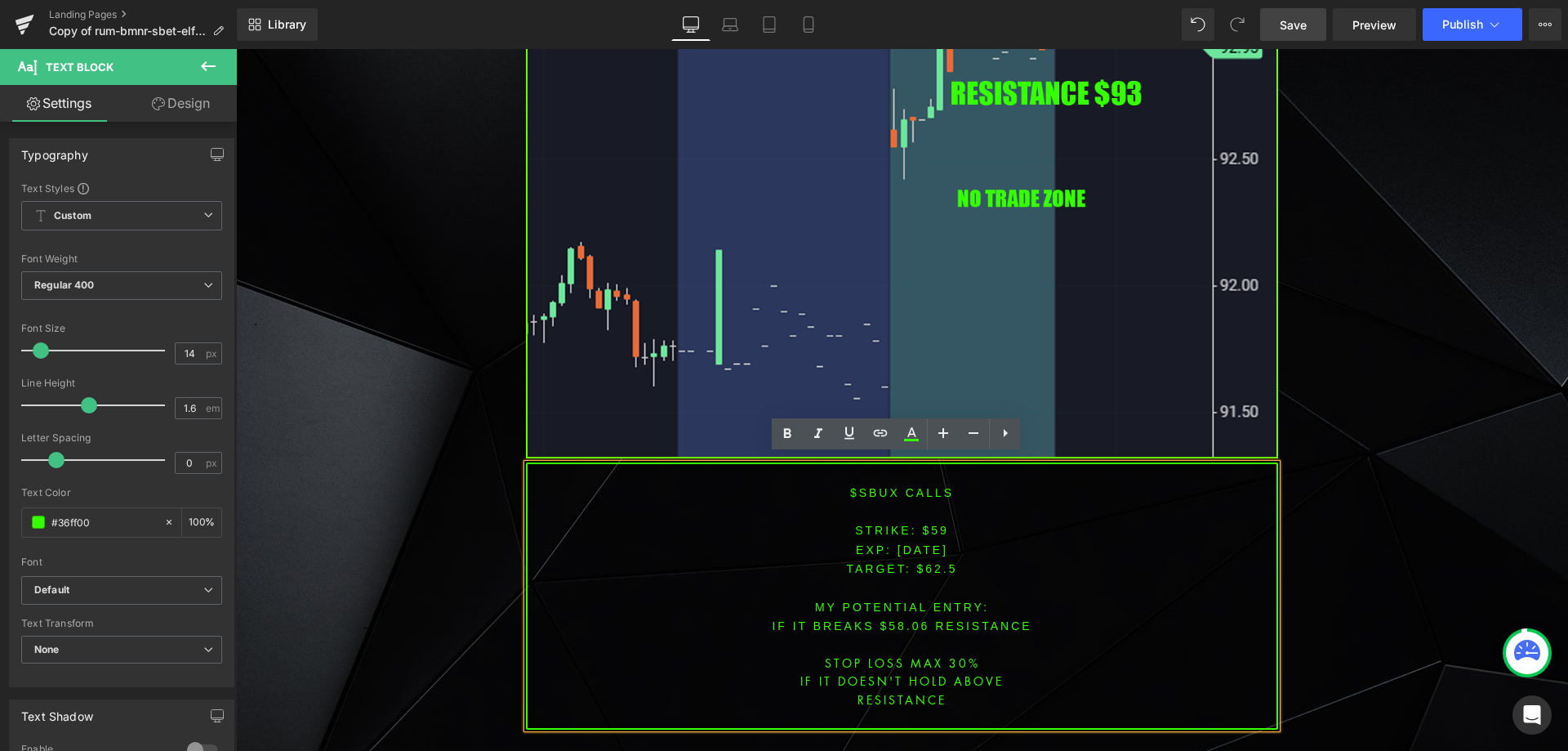
click at [915, 562] on span "TARGET: $62.5" at bounding box center [901, 569] width 111 height 13
click at [934, 524] on font "STRIKE: $59" at bounding box center [902, 530] width 94 height 13
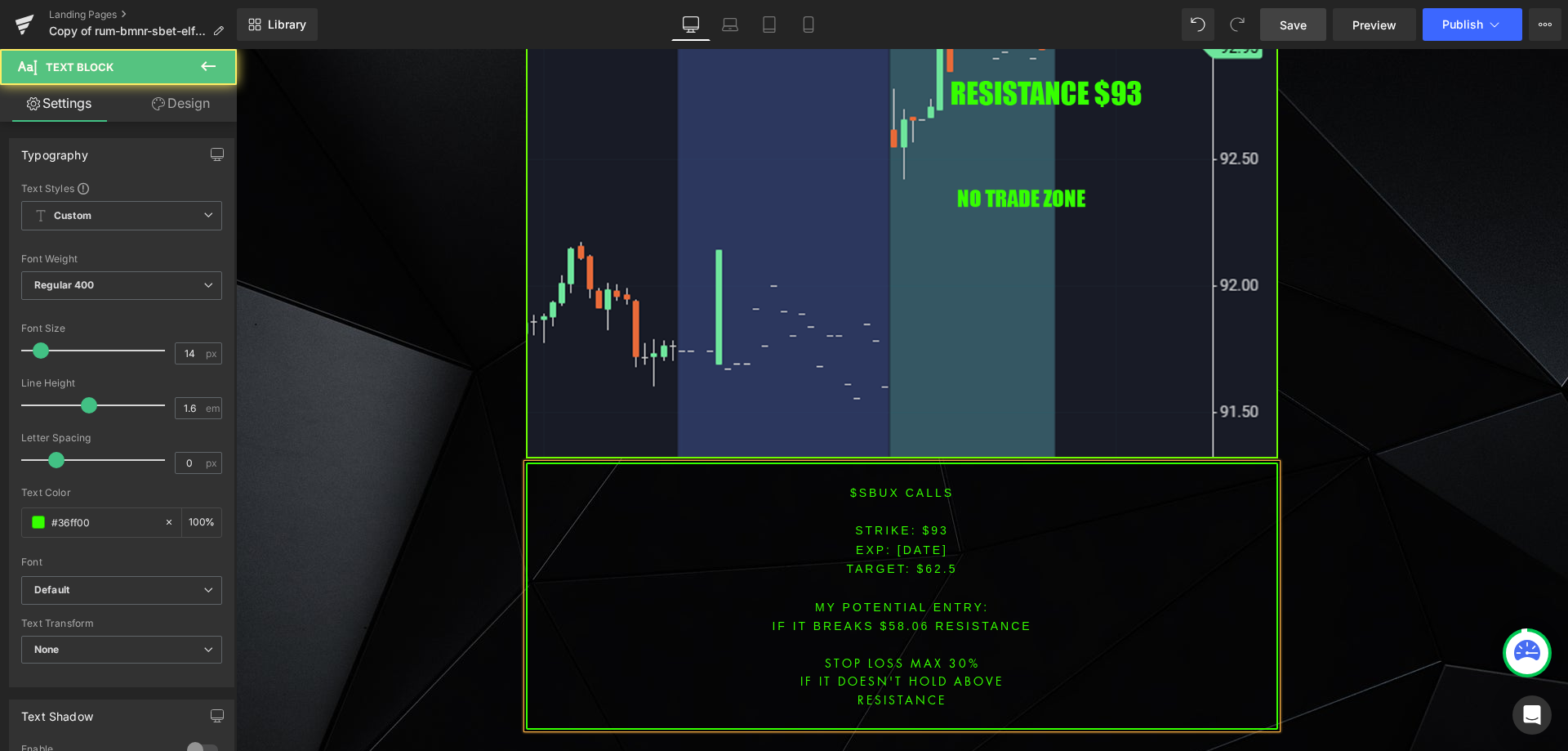
click at [930, 562] on span "TARGET: $62.5" at bounding box center [901, 569] width 111 height 13
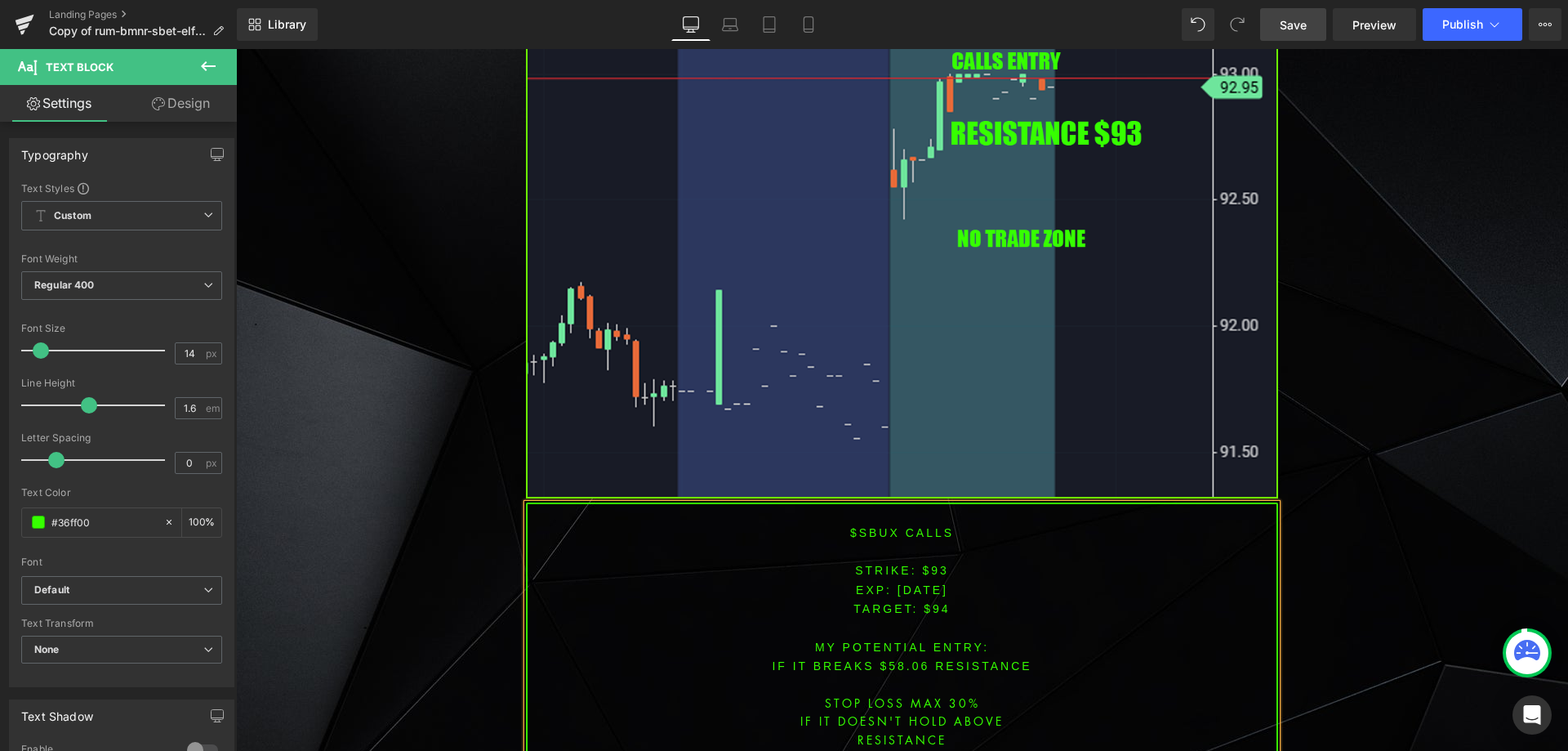
scroll to position [2654, 0]
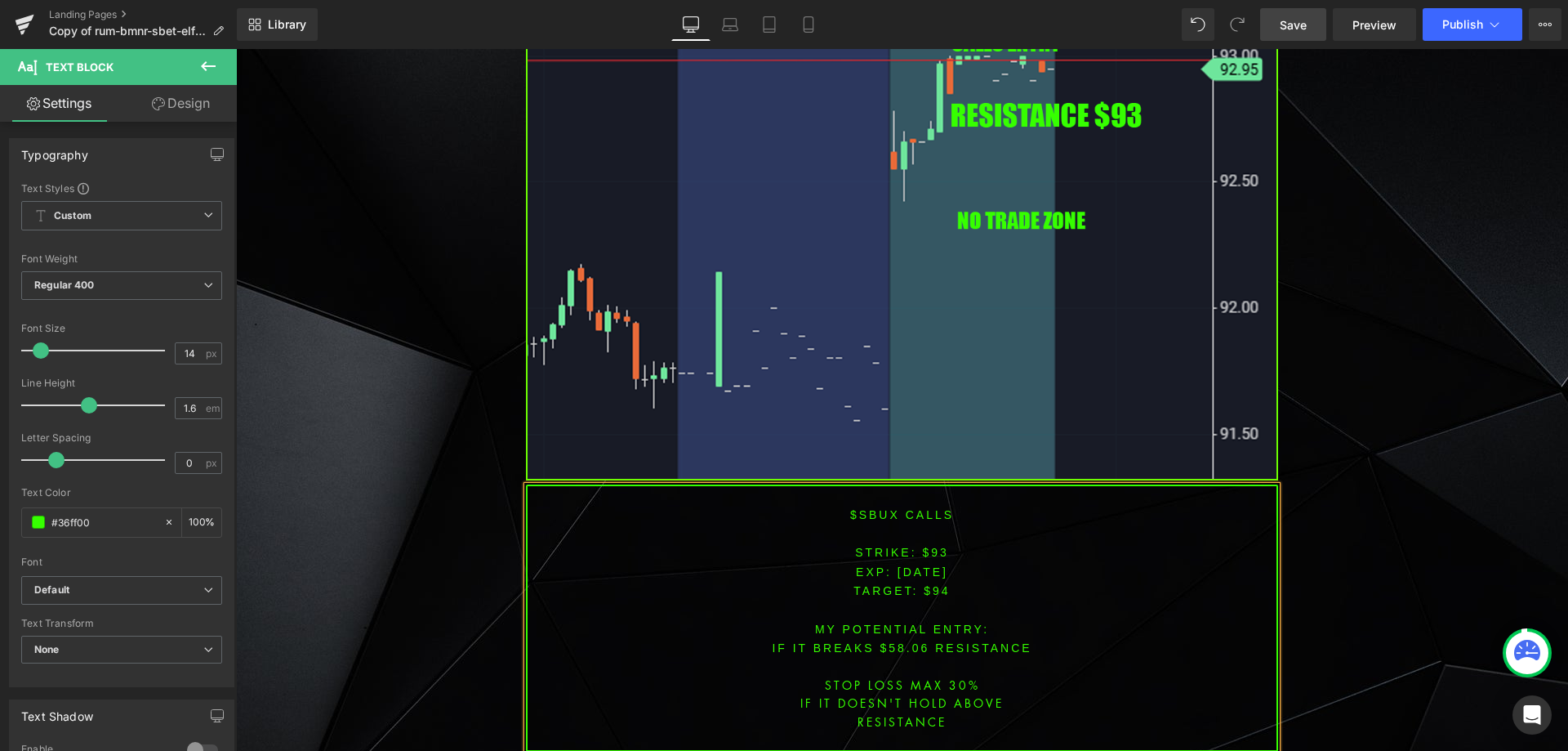
click at [891, 641] on font "IF IT BREAKS $58.06 resistance" at bounding box center [901, 647] width 259 height 13
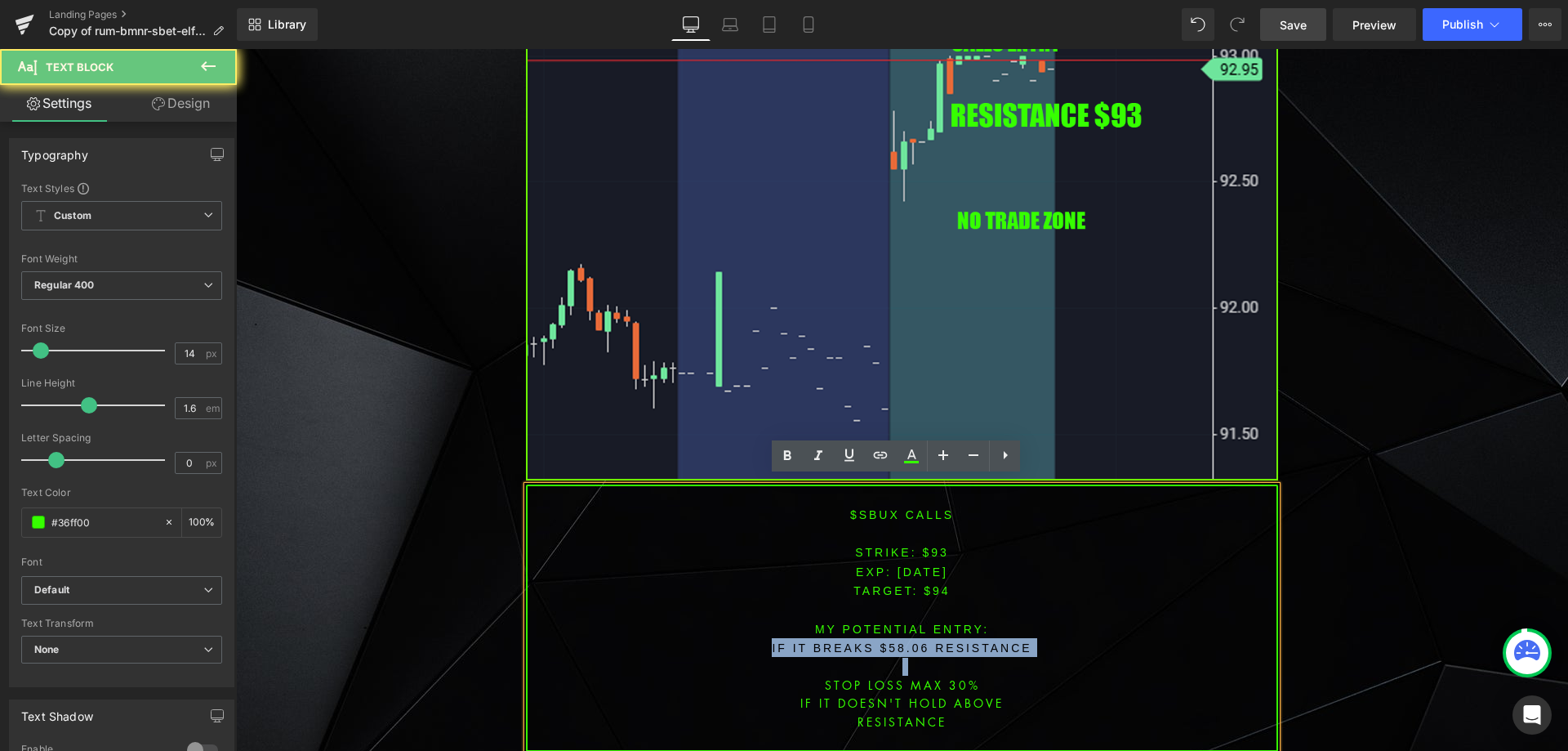
click at [891, 641] on font "IF IT BREAKS $58.06 resistance" at bounding box center [901, 647] width 259 height 13
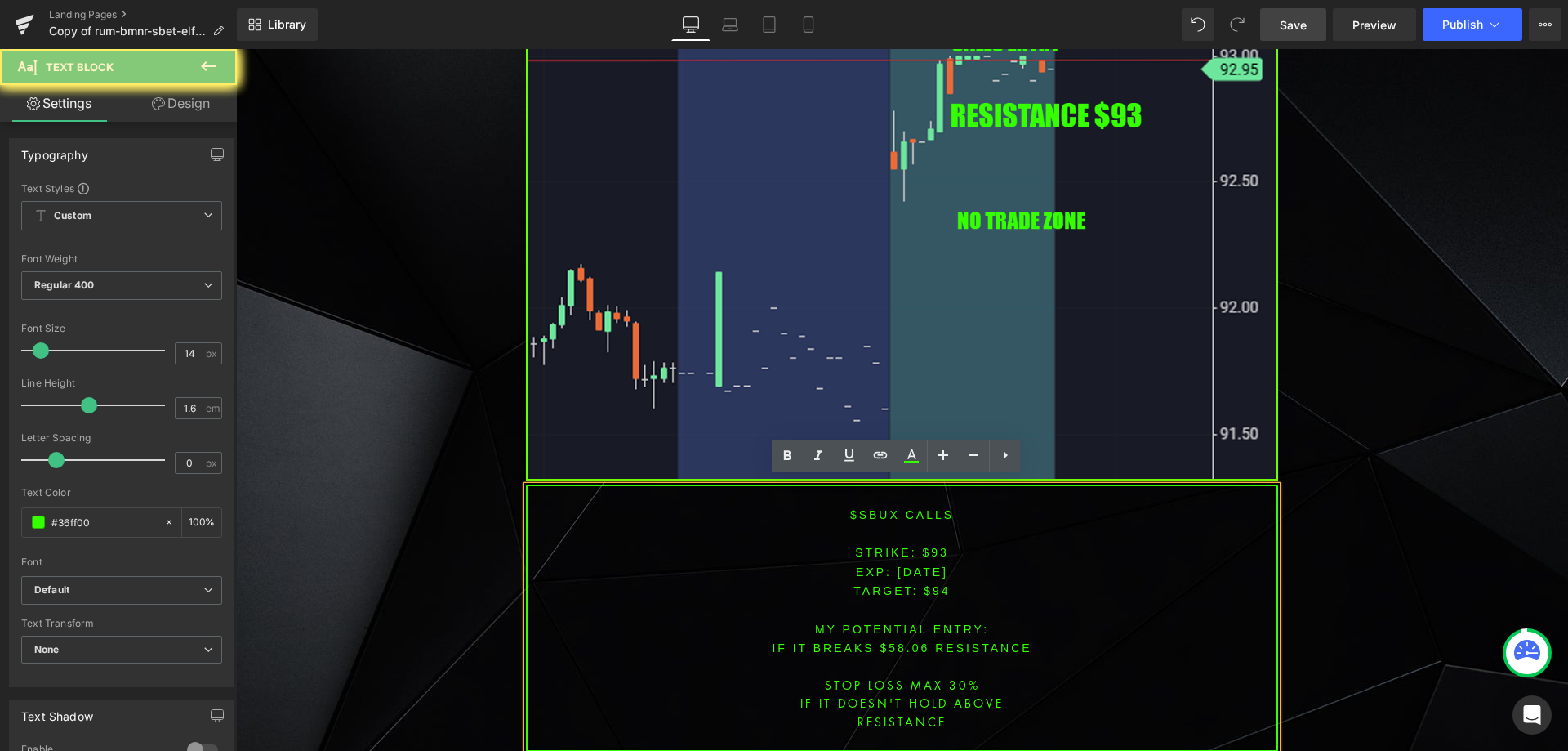
click at [900, 676] on p "STOP LOSS MAX 30%" at bounding box center [902, 685] width 749 height 18
click at [900, 641] on font "IF IT BREAKS $58.06 resistance" at bounding box center [901, 647] width 259 height 13
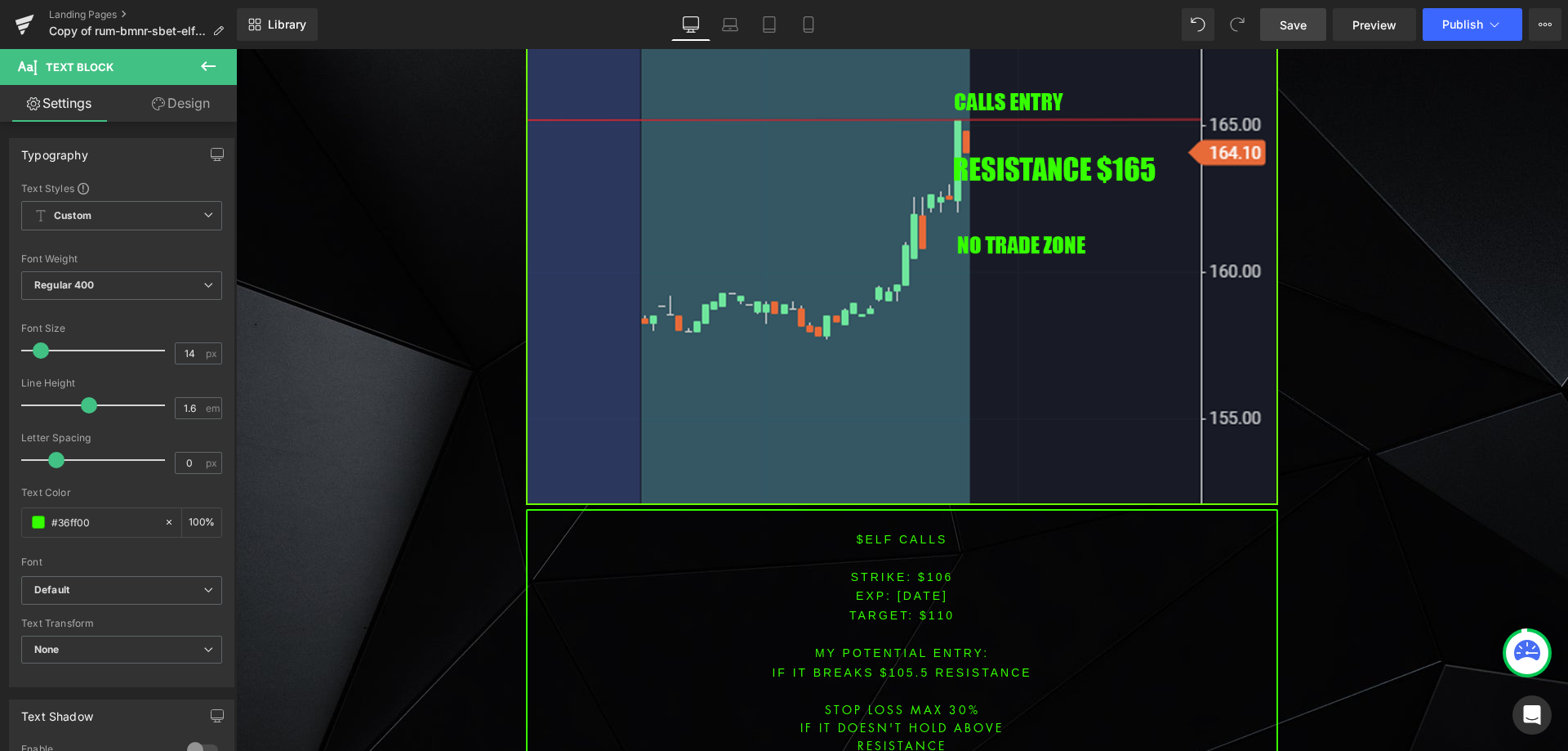
scroll to position [3852, 0]
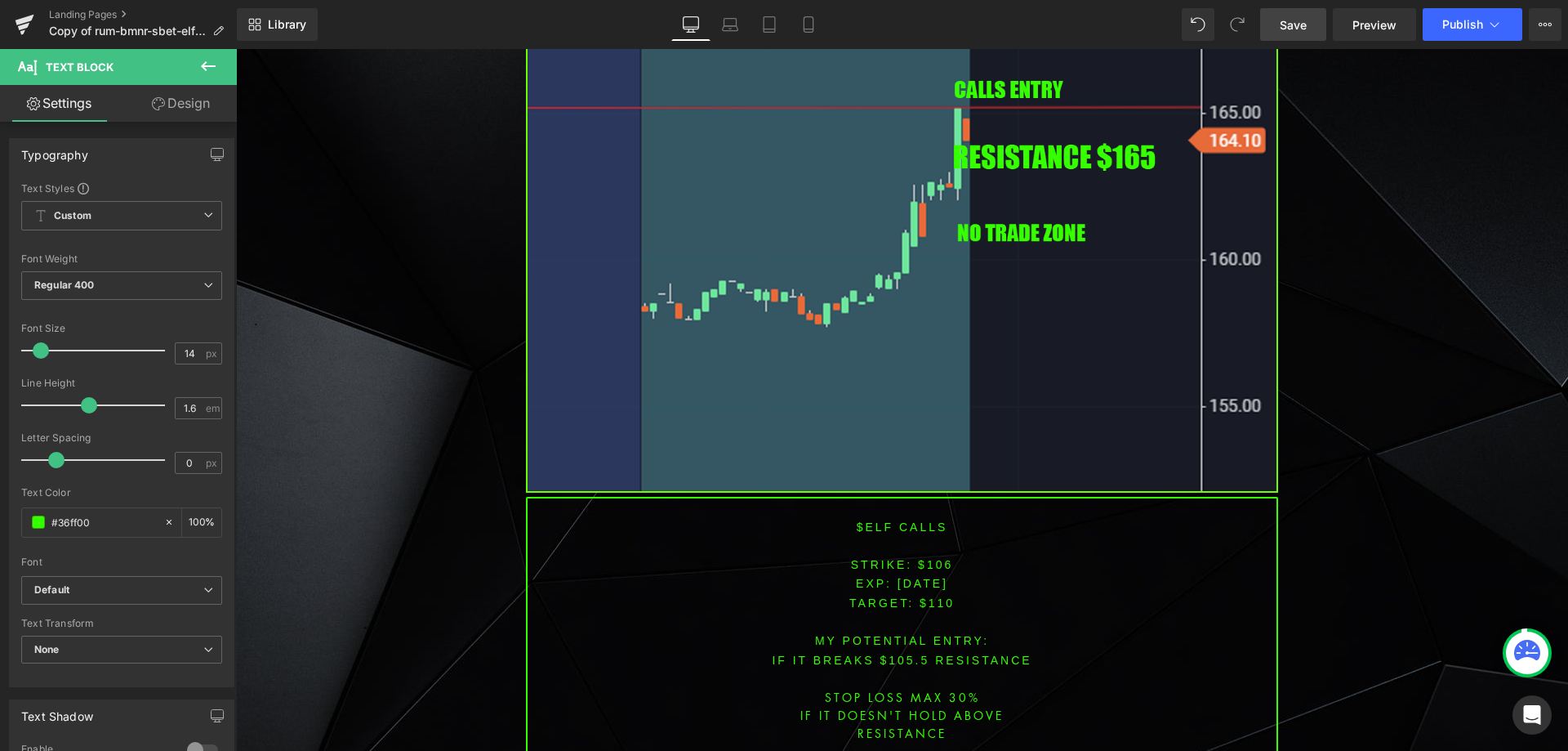
click at [871, 521] on font "$elf CALLS" at bounding box center [902, 527] width 91 height 13
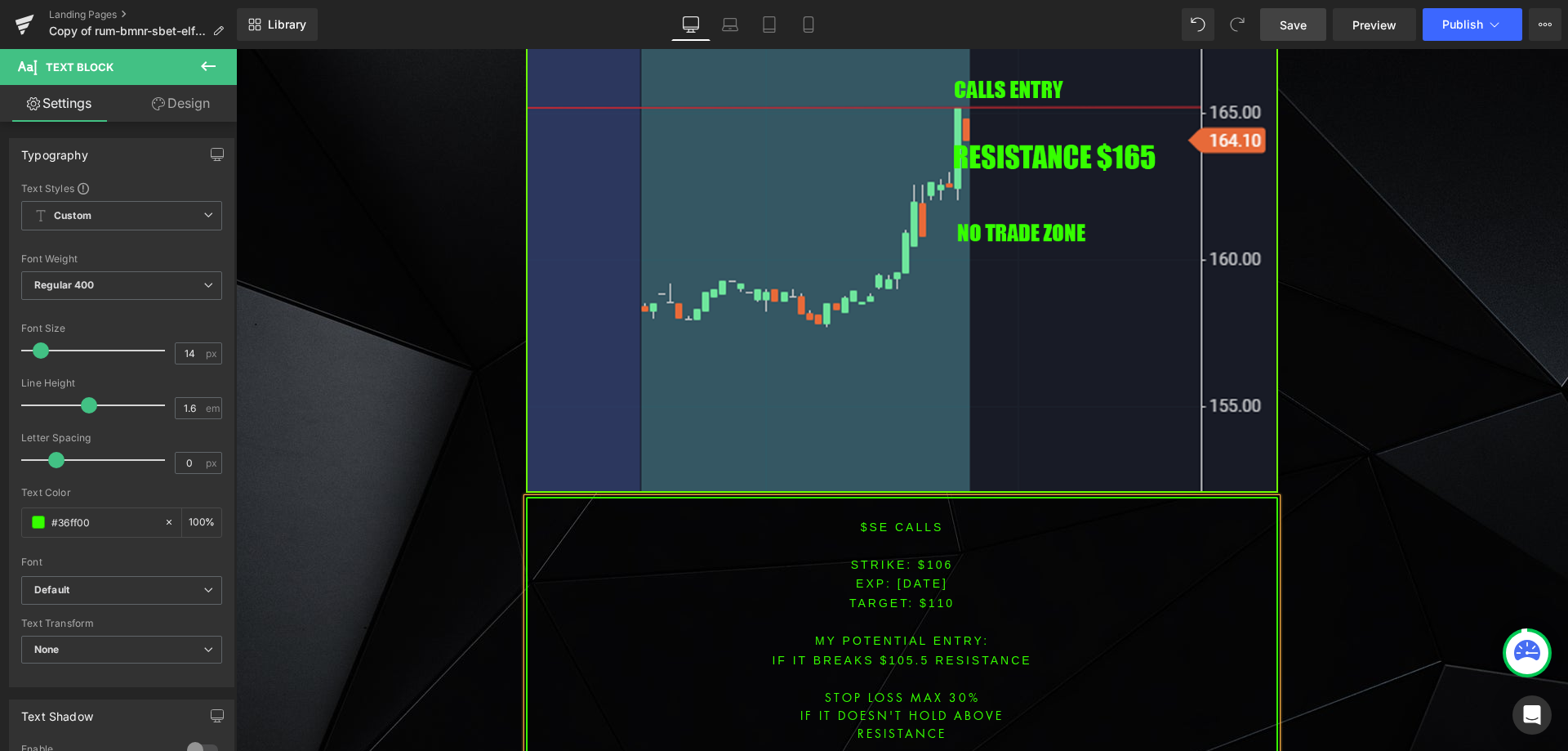
click at [931, 558] on font "STRIKE: $106" at bounding box center [902, 564] width 103 height 13
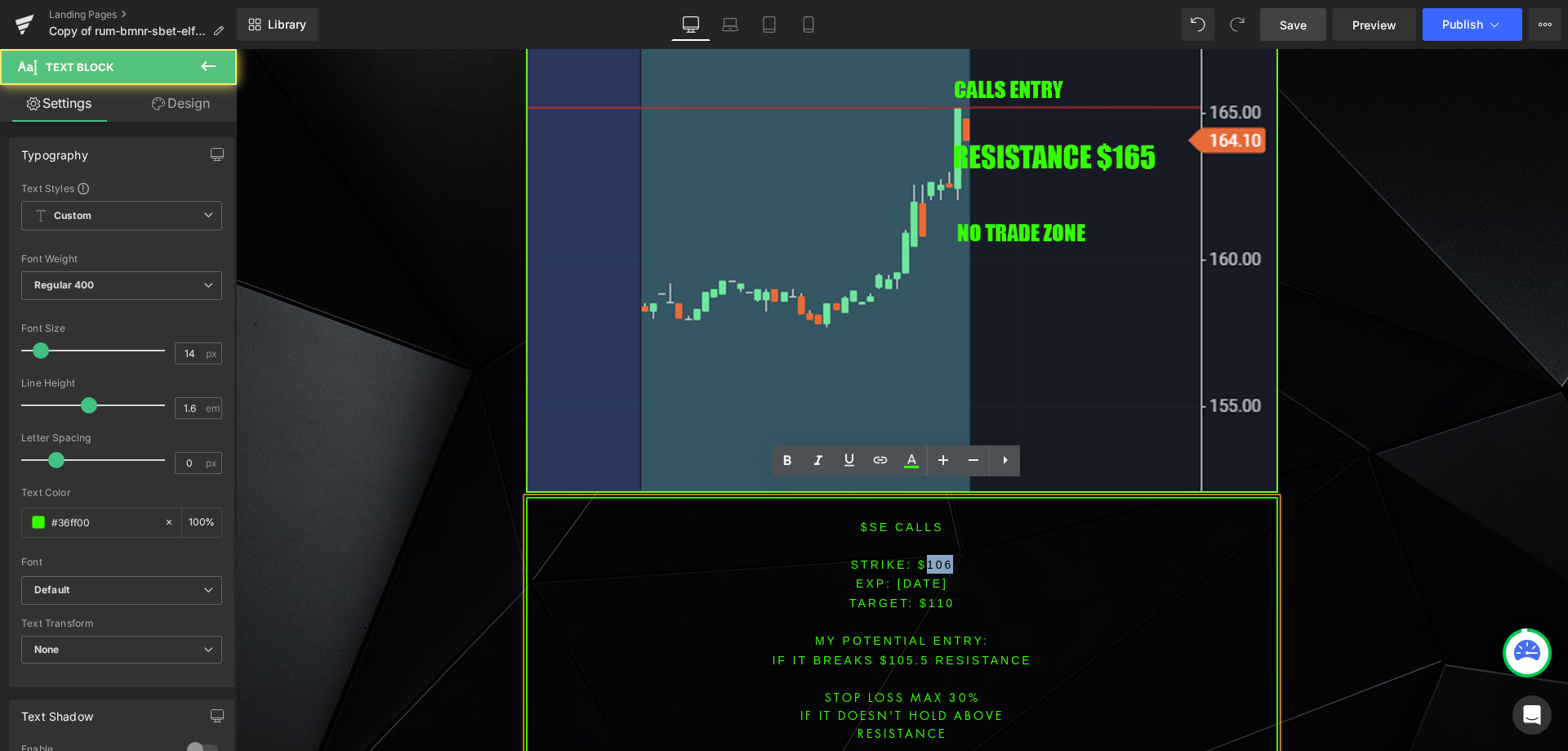
click at [931, 558] on font "STRIKE: $106" at bounding box center [902, 564] width 103 height 13
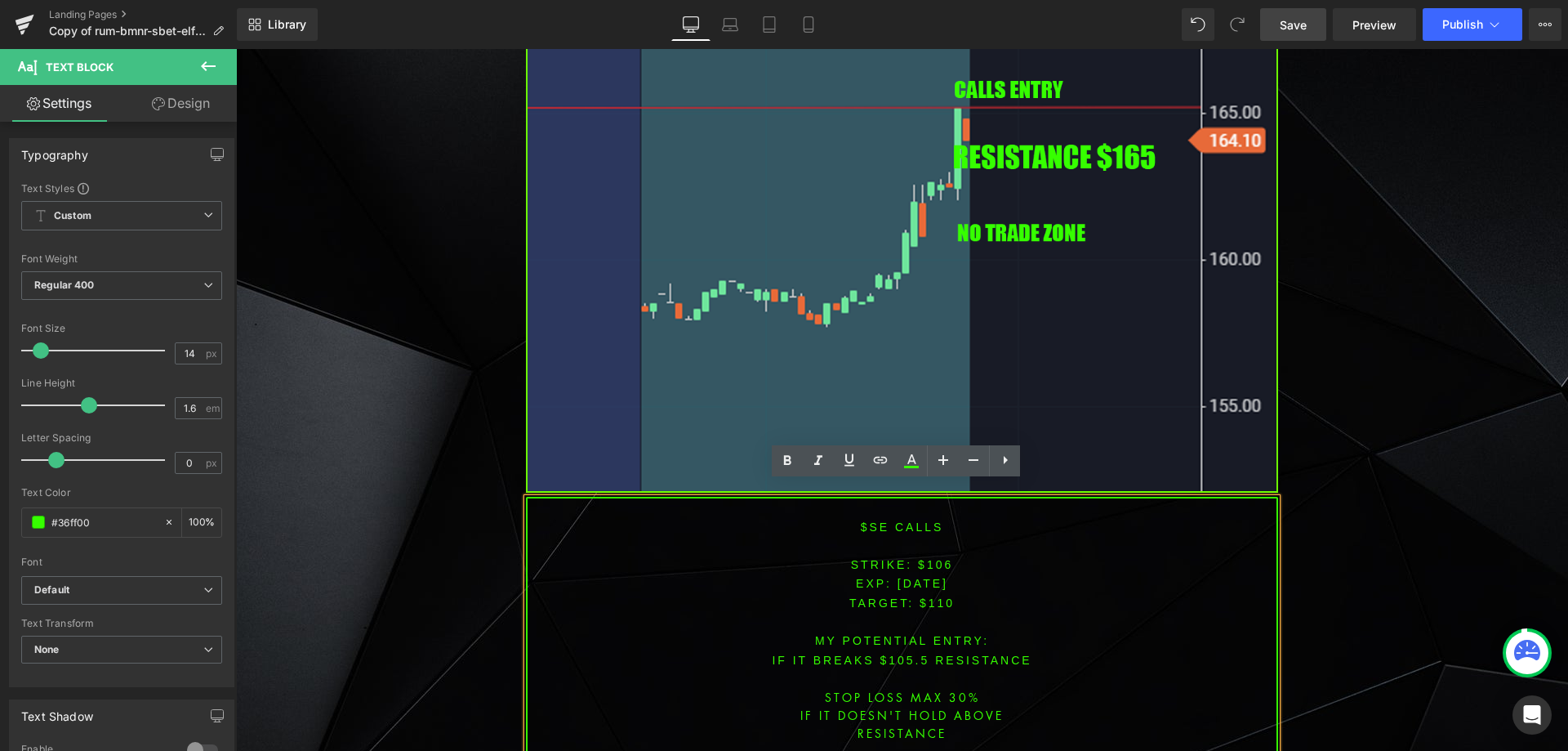
click at [923, 623] on div "$se CALLS STRIKE: $106 EXP: aug-15-25 TARGET: $110 MY POTENTIAL ENTRY: IF IT BR…" at bounding box center [902, 631] width 753 height 267
click at [923, 558] on font "STRIKE: $106" at bounding box center [902, 564] width 103 height 13
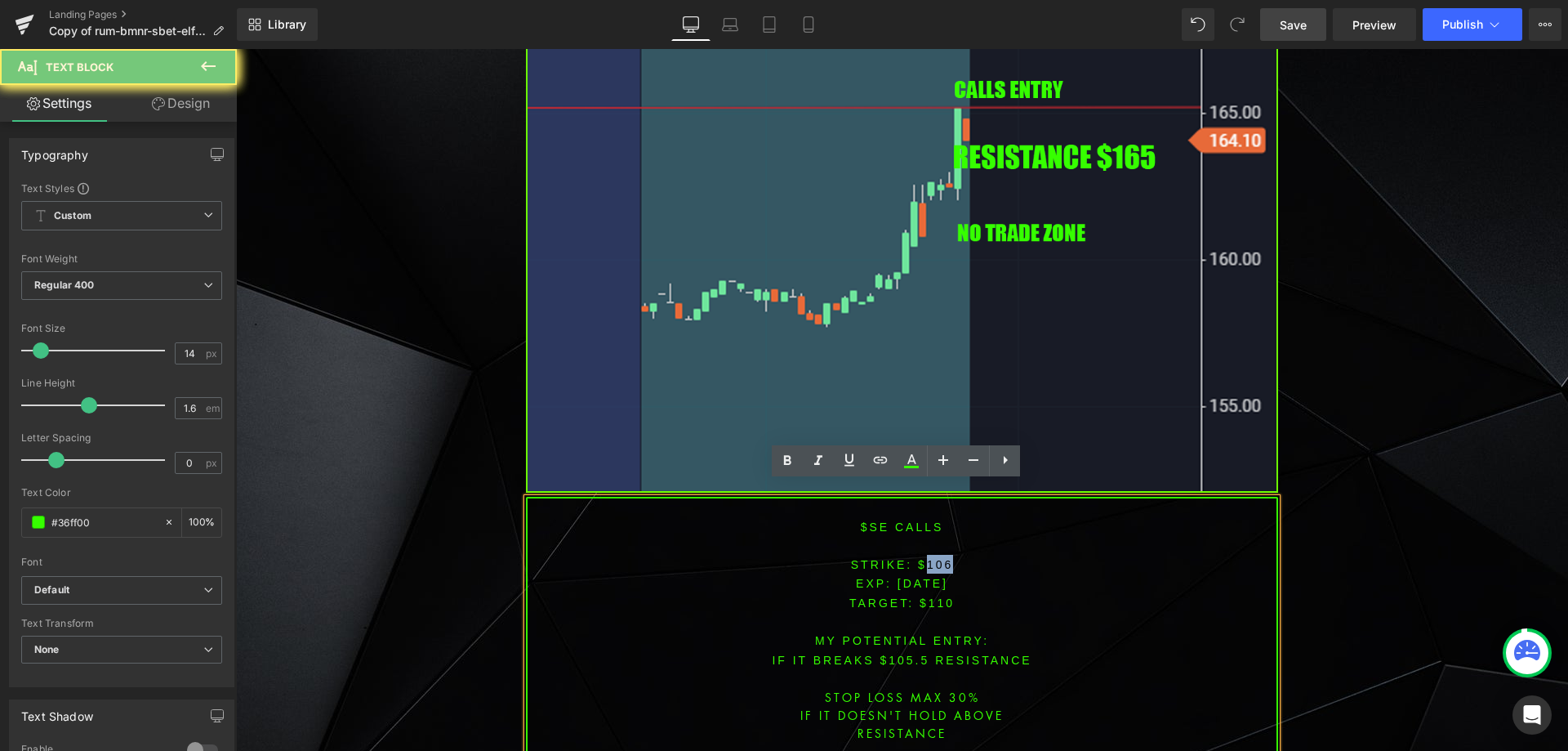
click at [923, 558] on font "STRIKE: $106" at bounding box center [902, 564] width 103 height 13
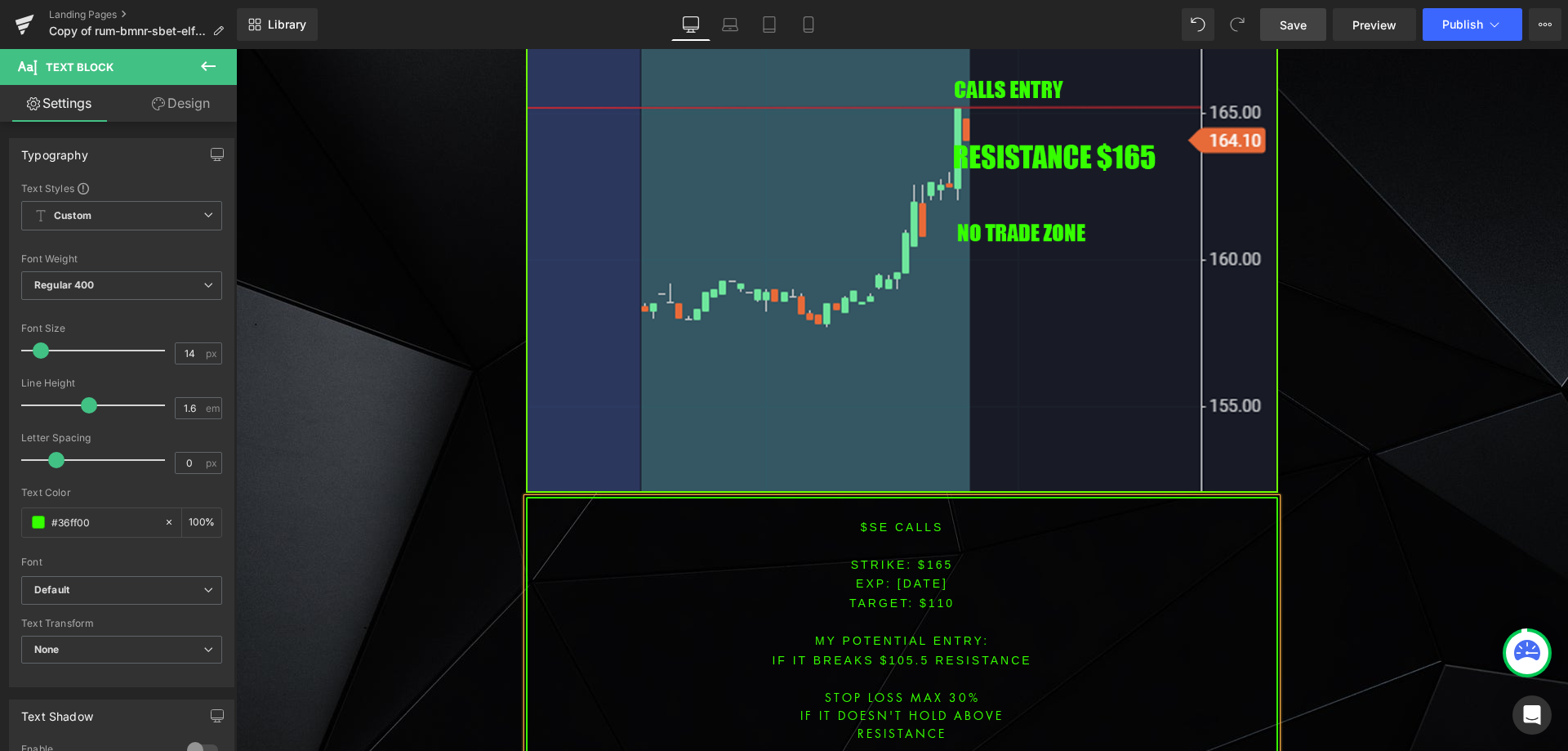
click at [923, 597] on span "TARGET: $110" at bounding box center [902, 603] width 105 height 13
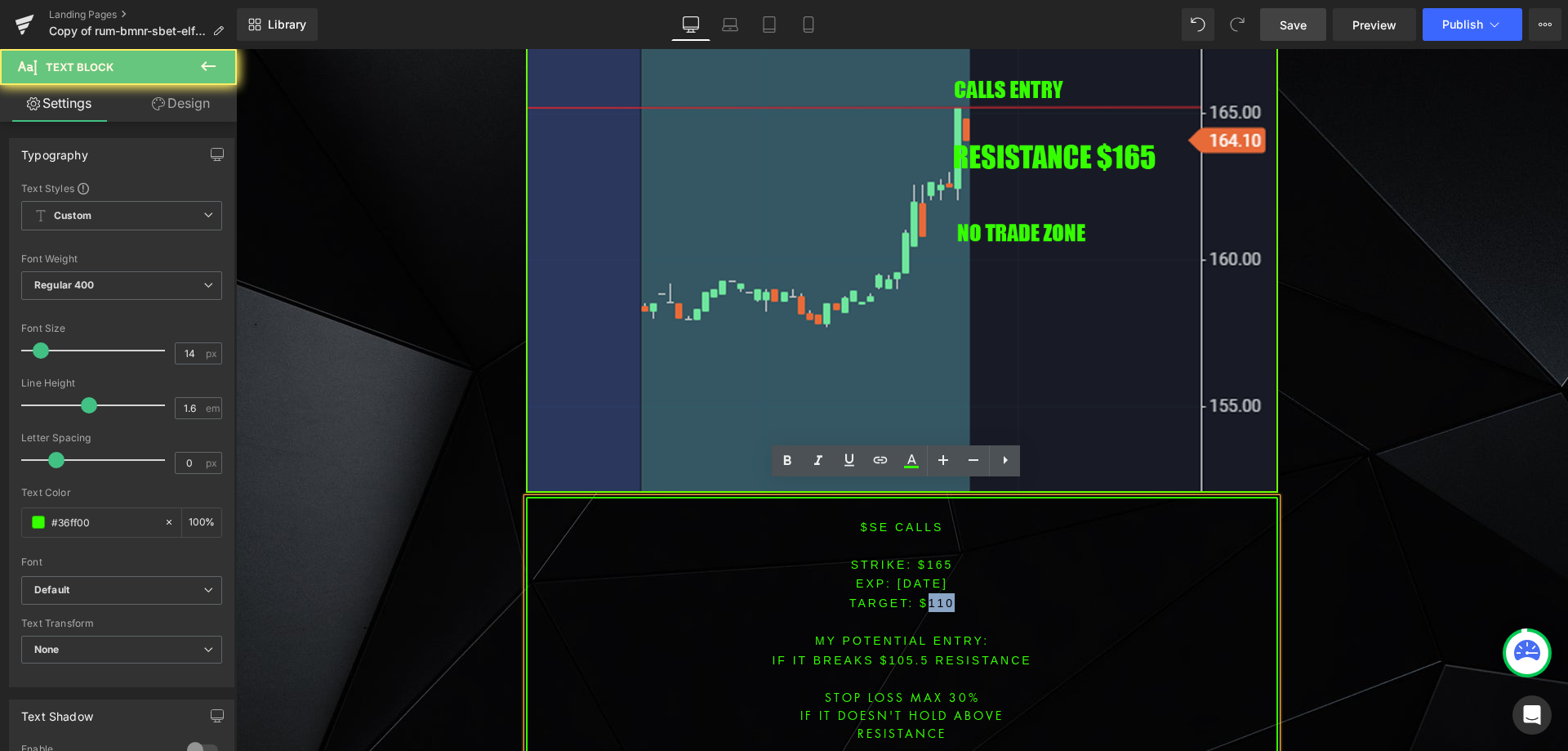
click at [923, 597] on span "TARGET: $110" at bounding box center [902, 603] width 105 height 13
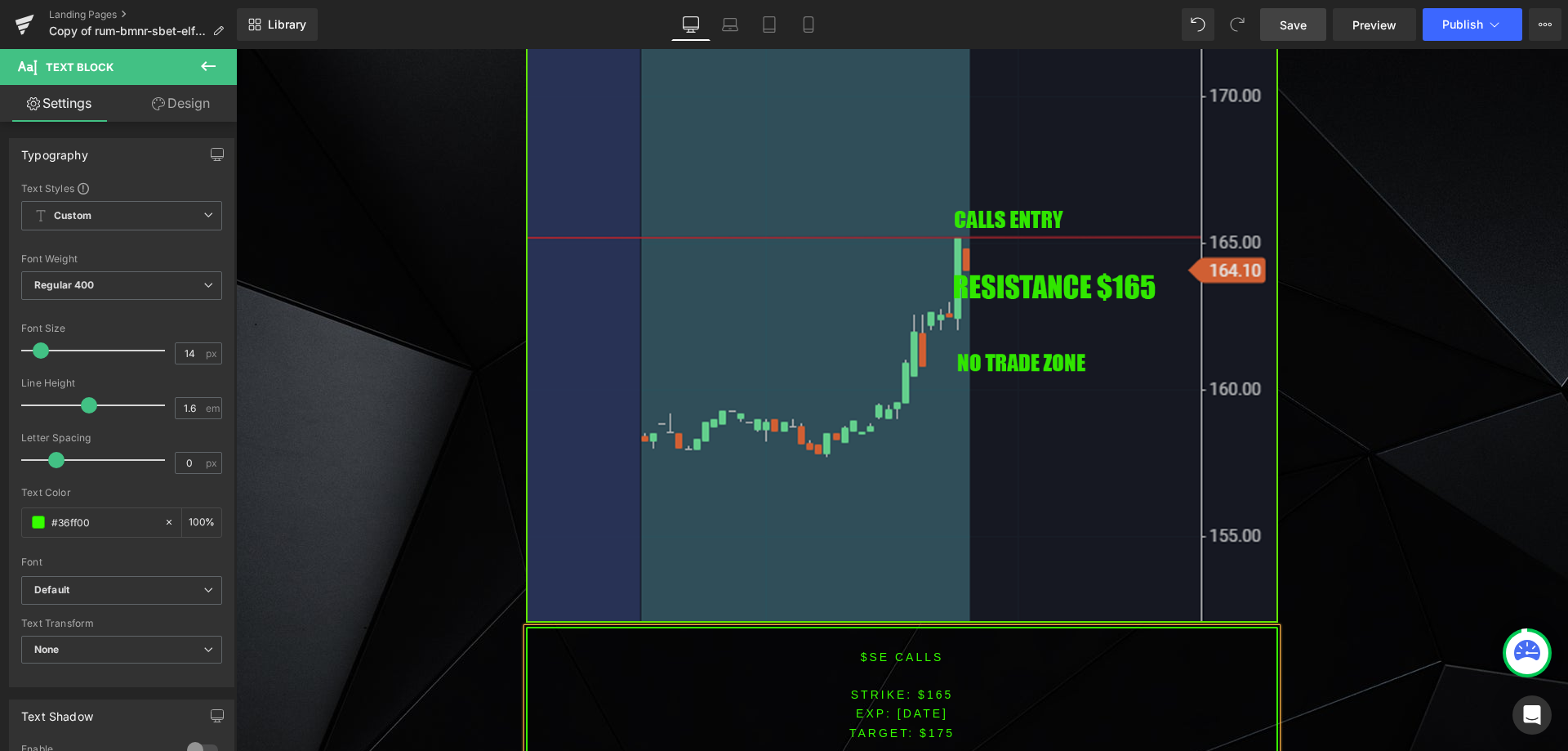
scroll to position [3775, 0]
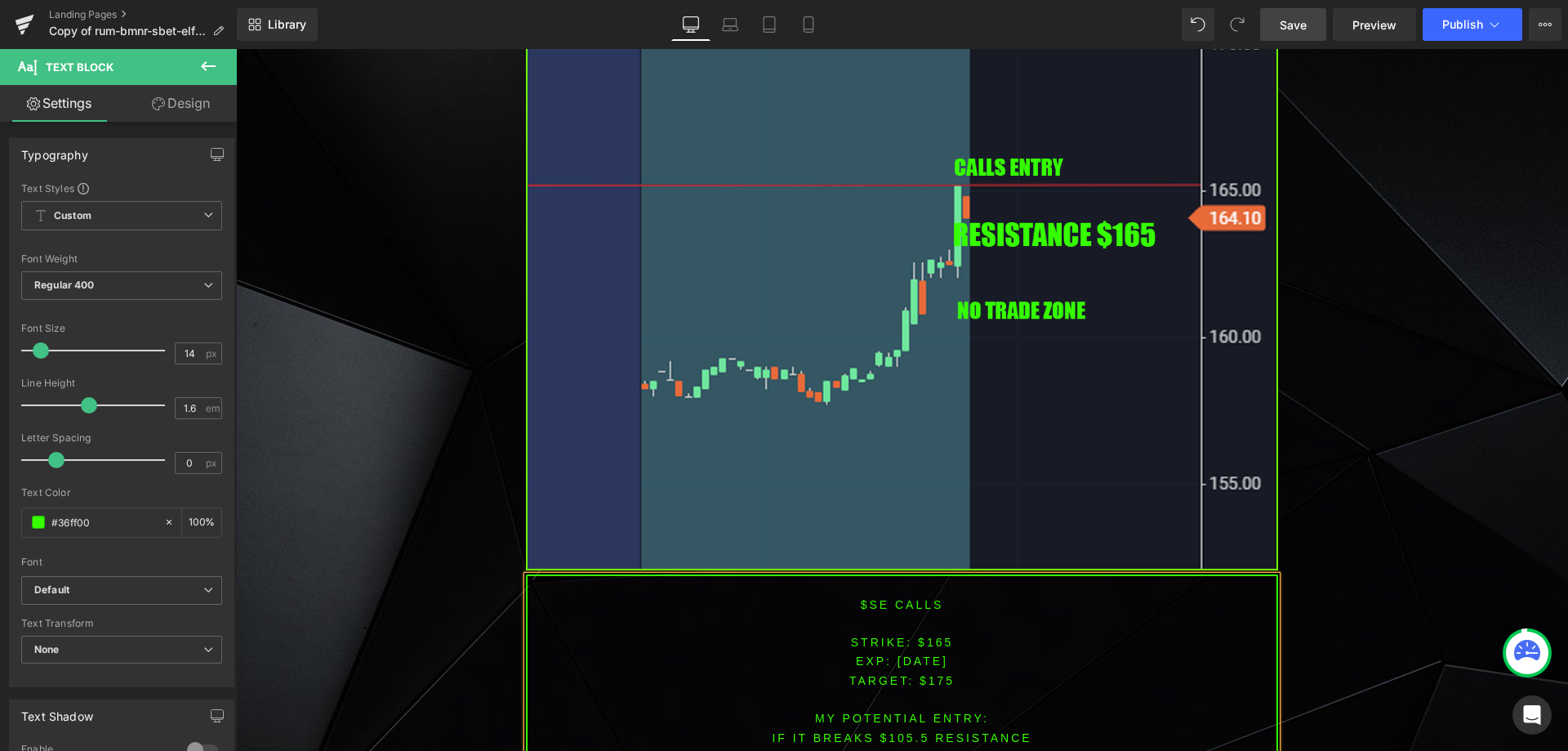
click at [901, 732] on font "IF IT BREAKS $105.5 resistance" at bounding box center [901, 738] width 259 height 13
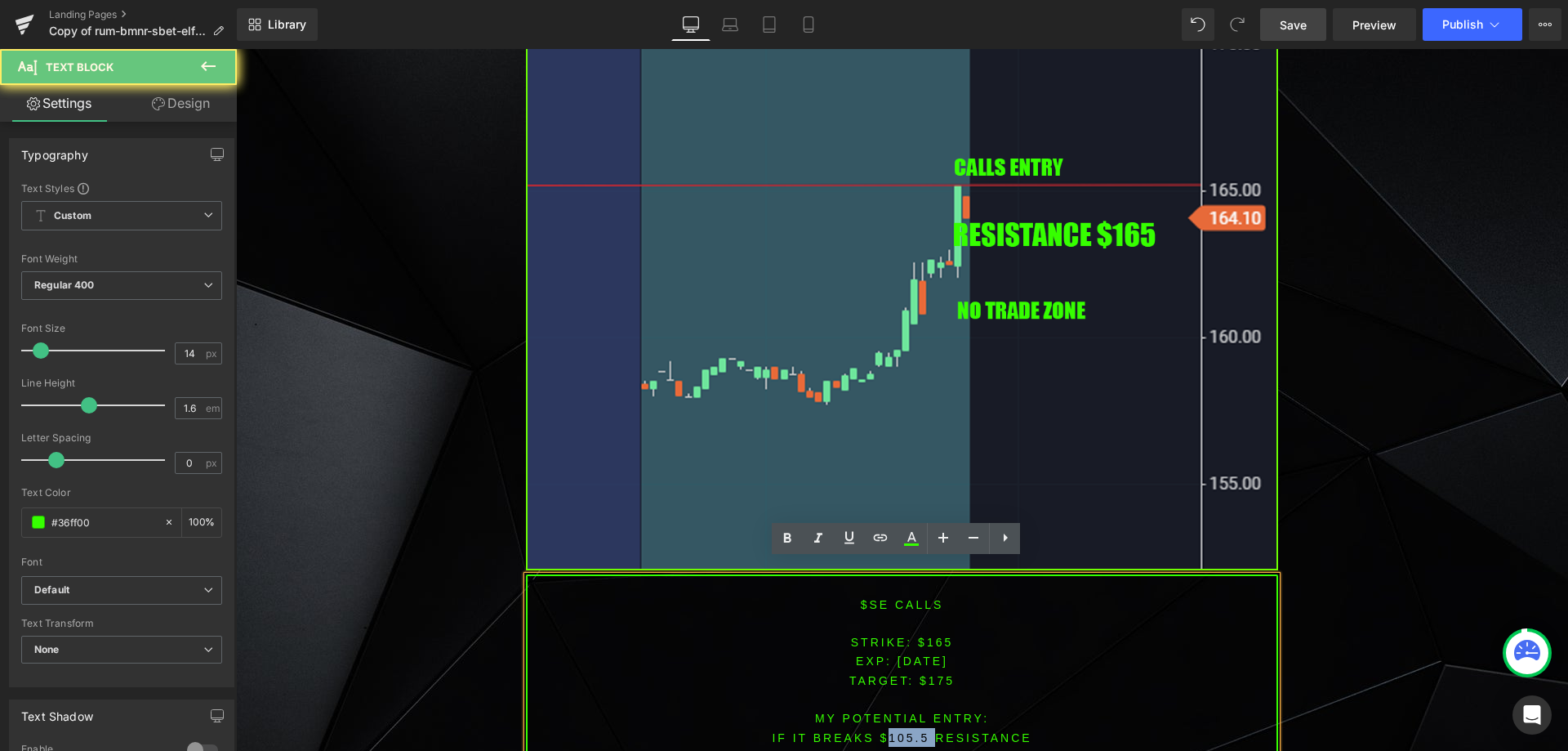
click at [901, 732] on font "IF IT BREAKS $105.5 resistance" at bounding box center [901, 738] width 259 height 13
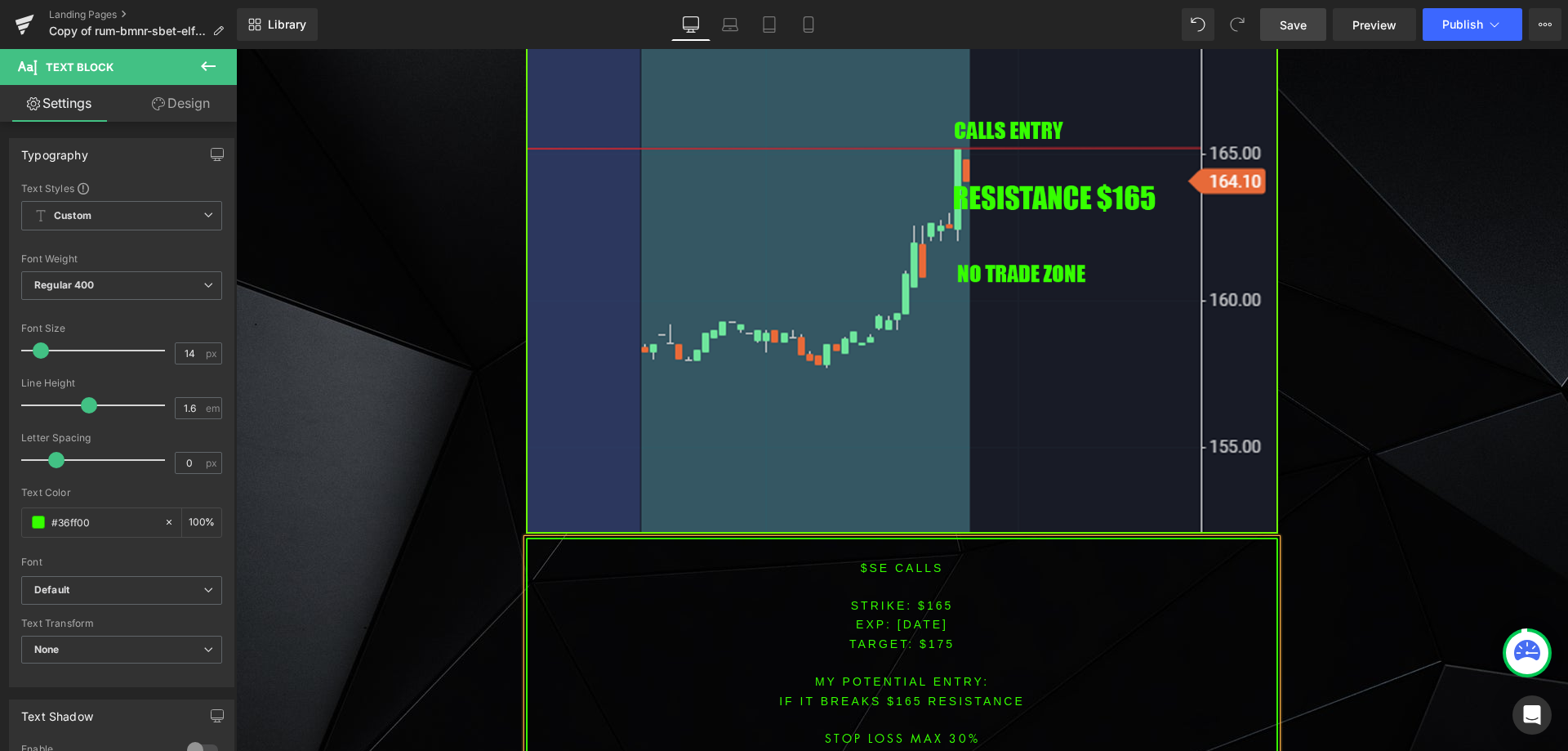
scroll to position [4020, 0]
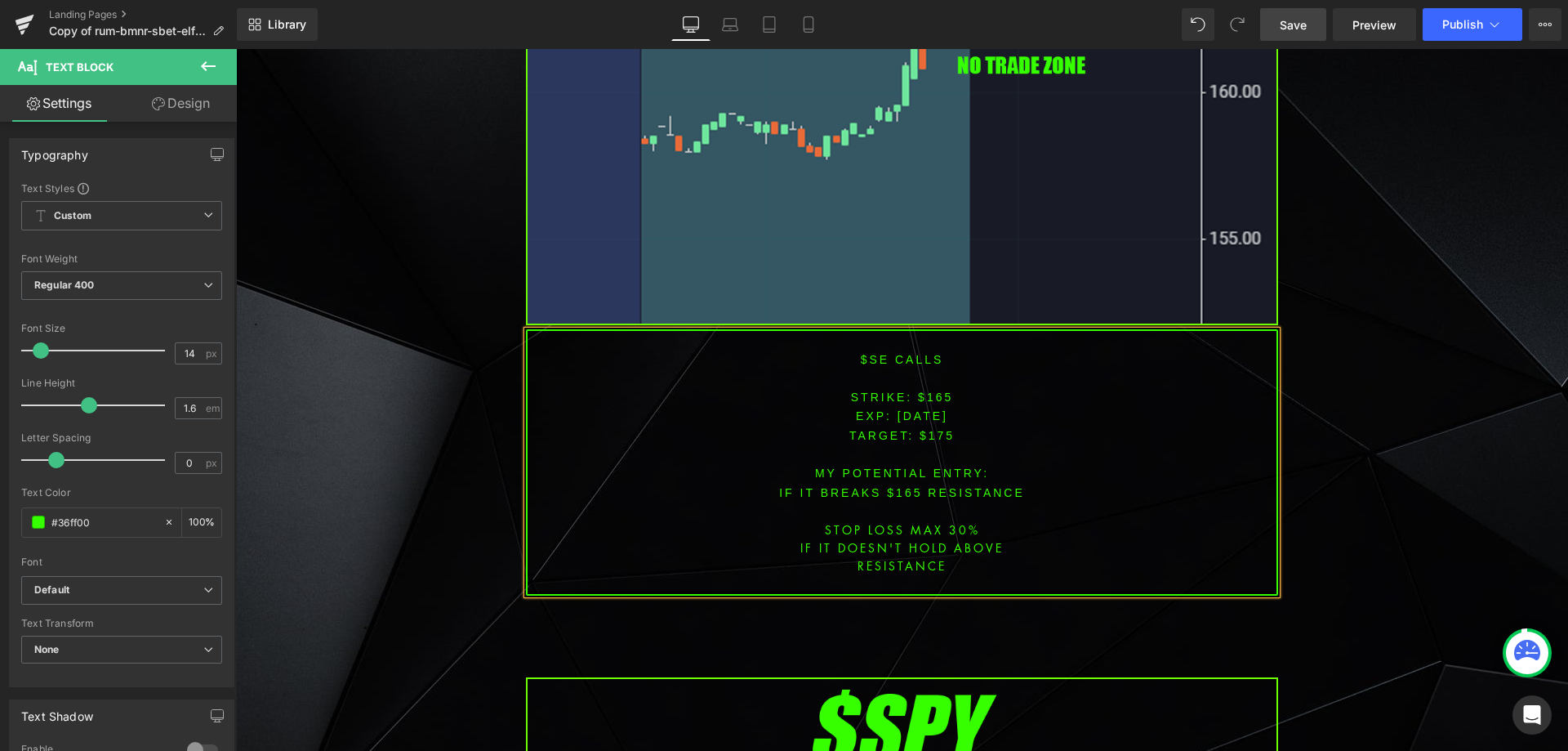
click at [1304, 23] on span "Save" at bounding box center [1294, 24] width 27 height 17
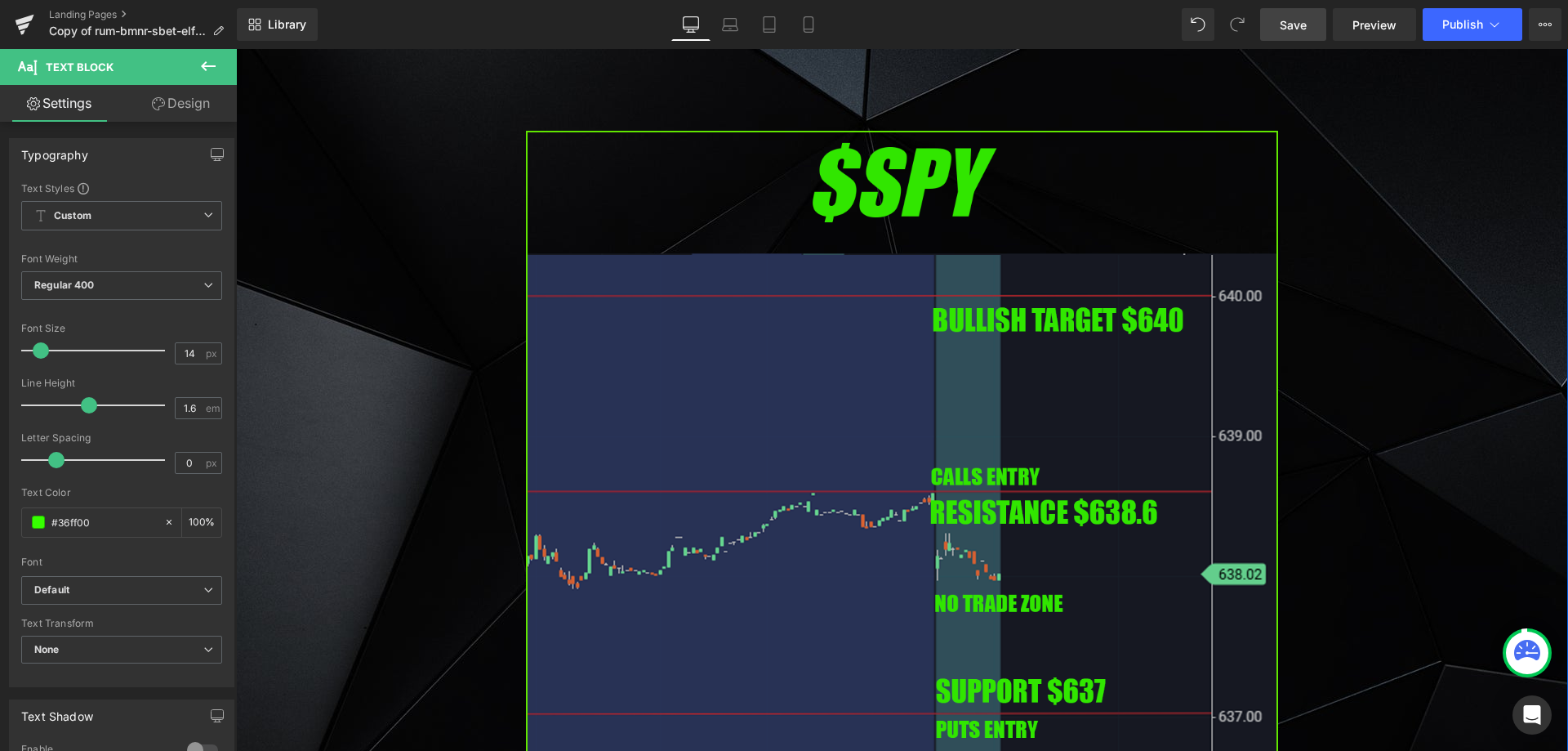
scroll to position [4837, 0]
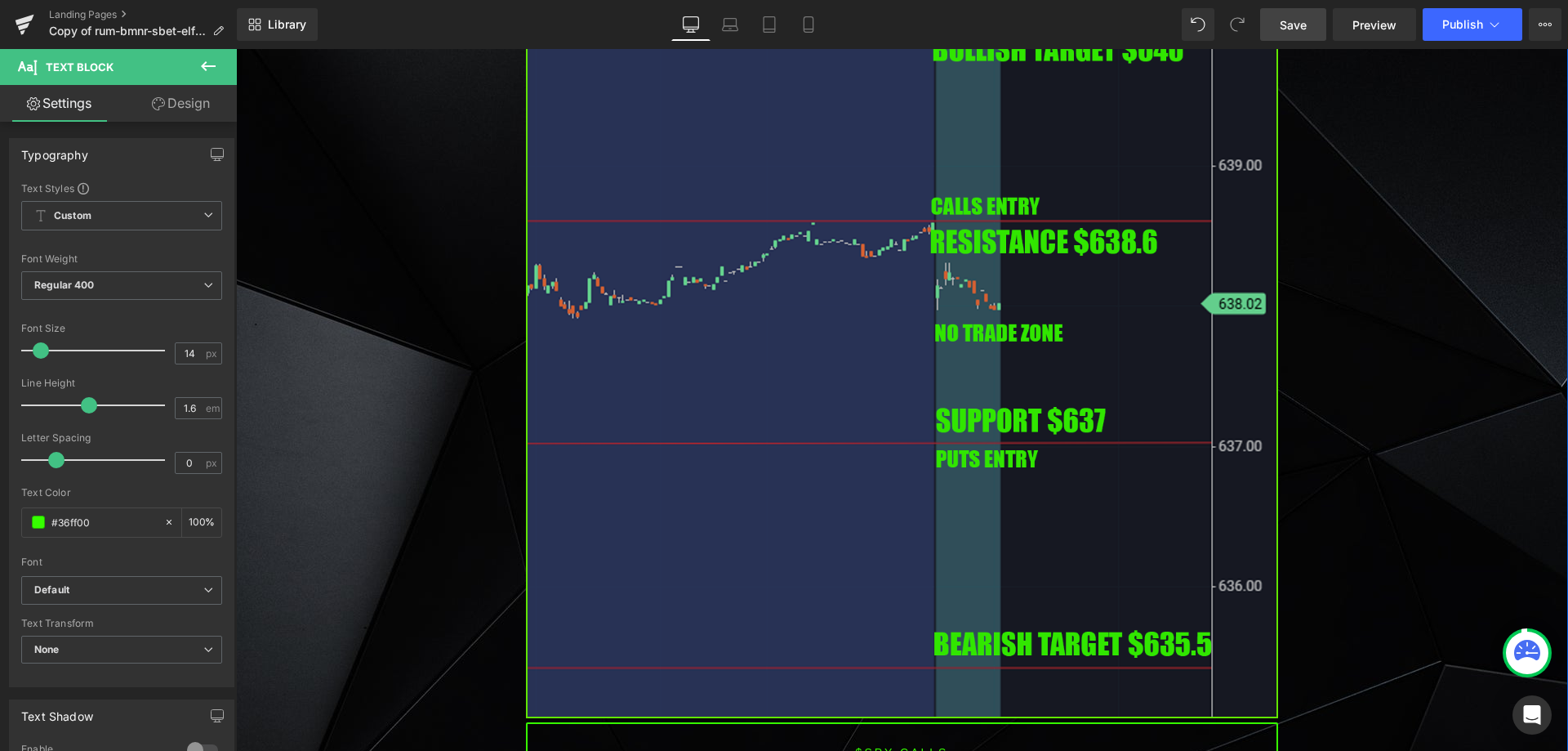
click at [814, 467] on img at bounding box center [902, 289] width 753 height 858
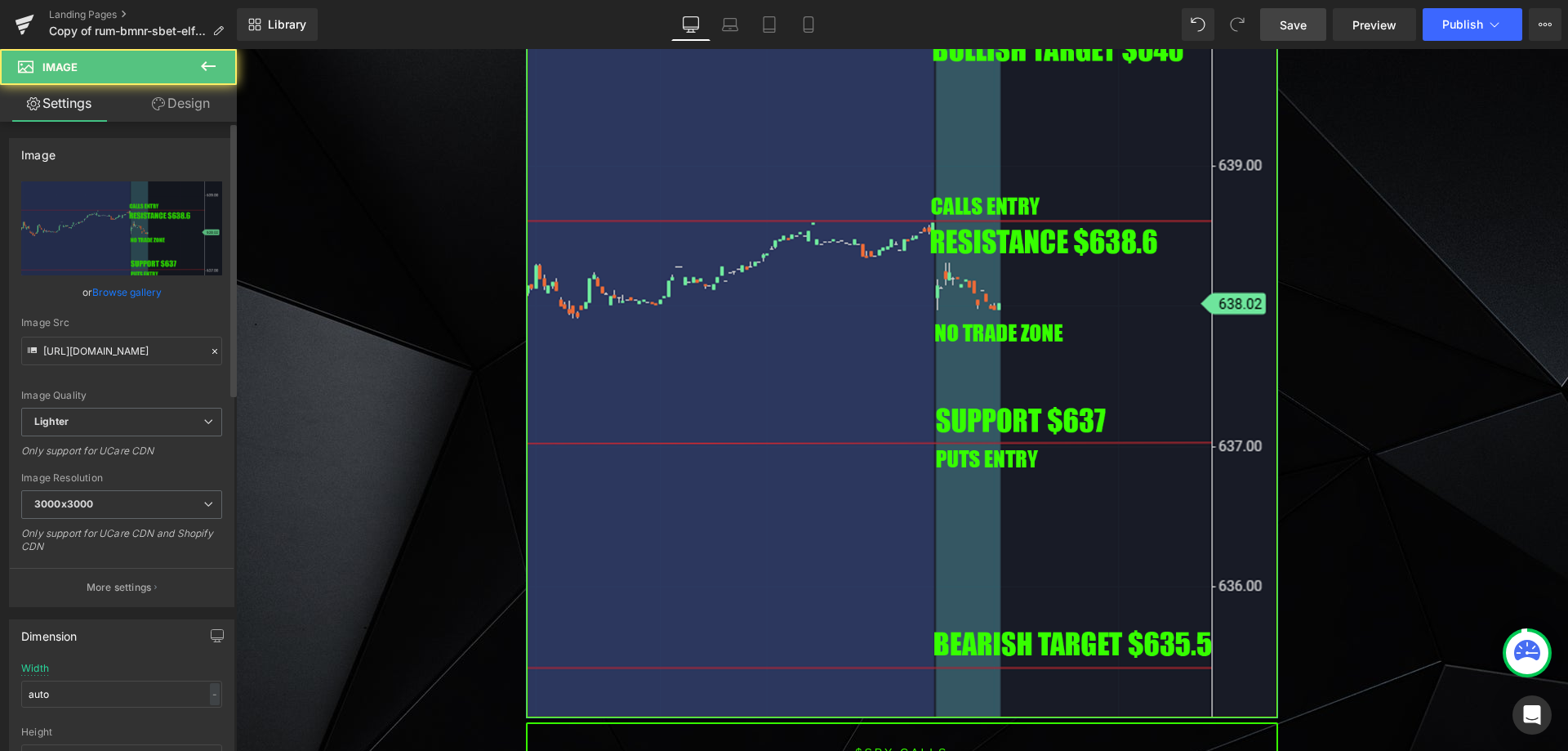
click at [220, 242] on div "https://ucarecdn.com/b5275fe5-8c3a-40cd-8c8e-c99aa6a40f08/-/format/auto/-/previ…" at bounding box center [121, 394] width 224 height 425
click at [181, 244] on link "Replace Image" at bounding box center [121, 228] width 201 height 94
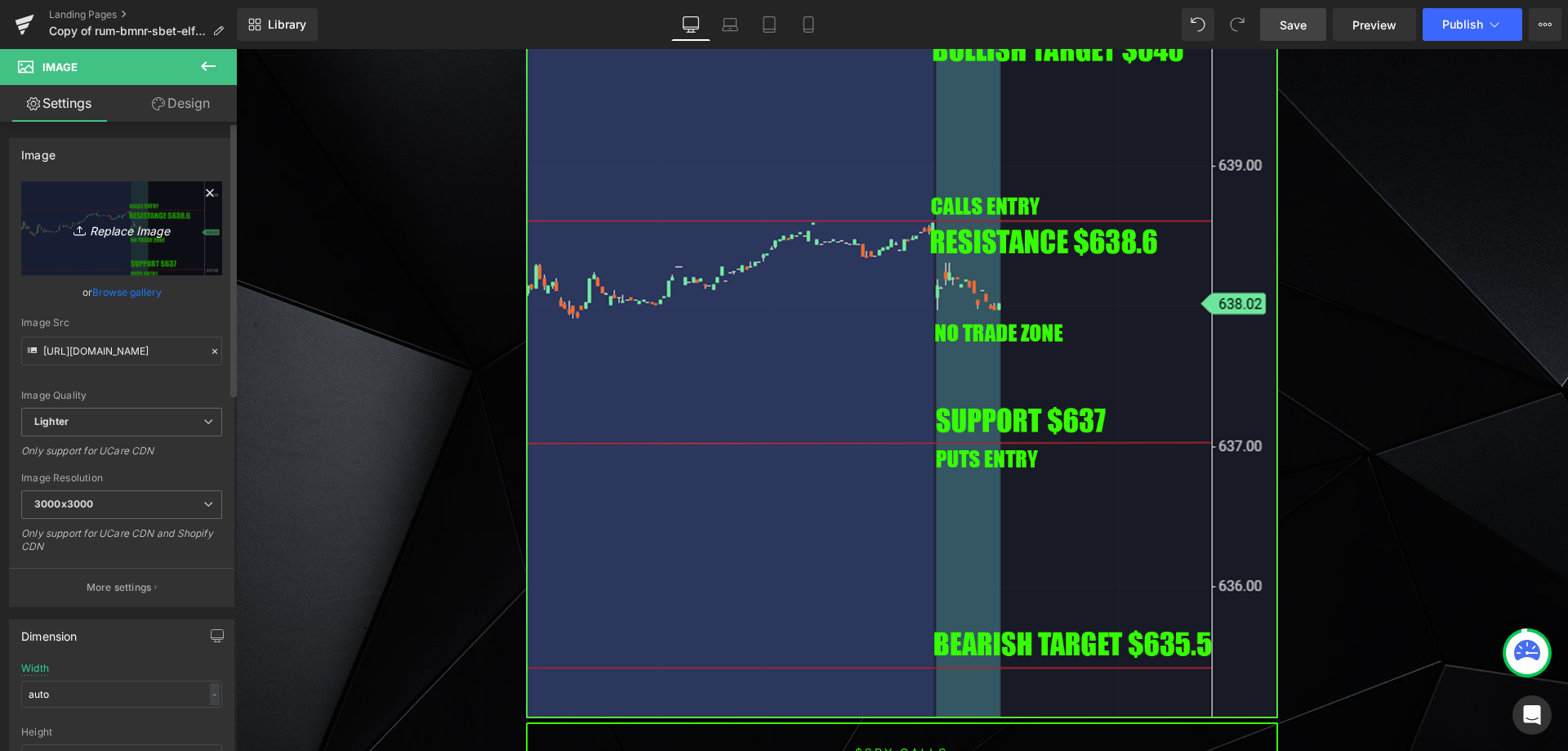
type input "C:\fakepath\SPY1.png"
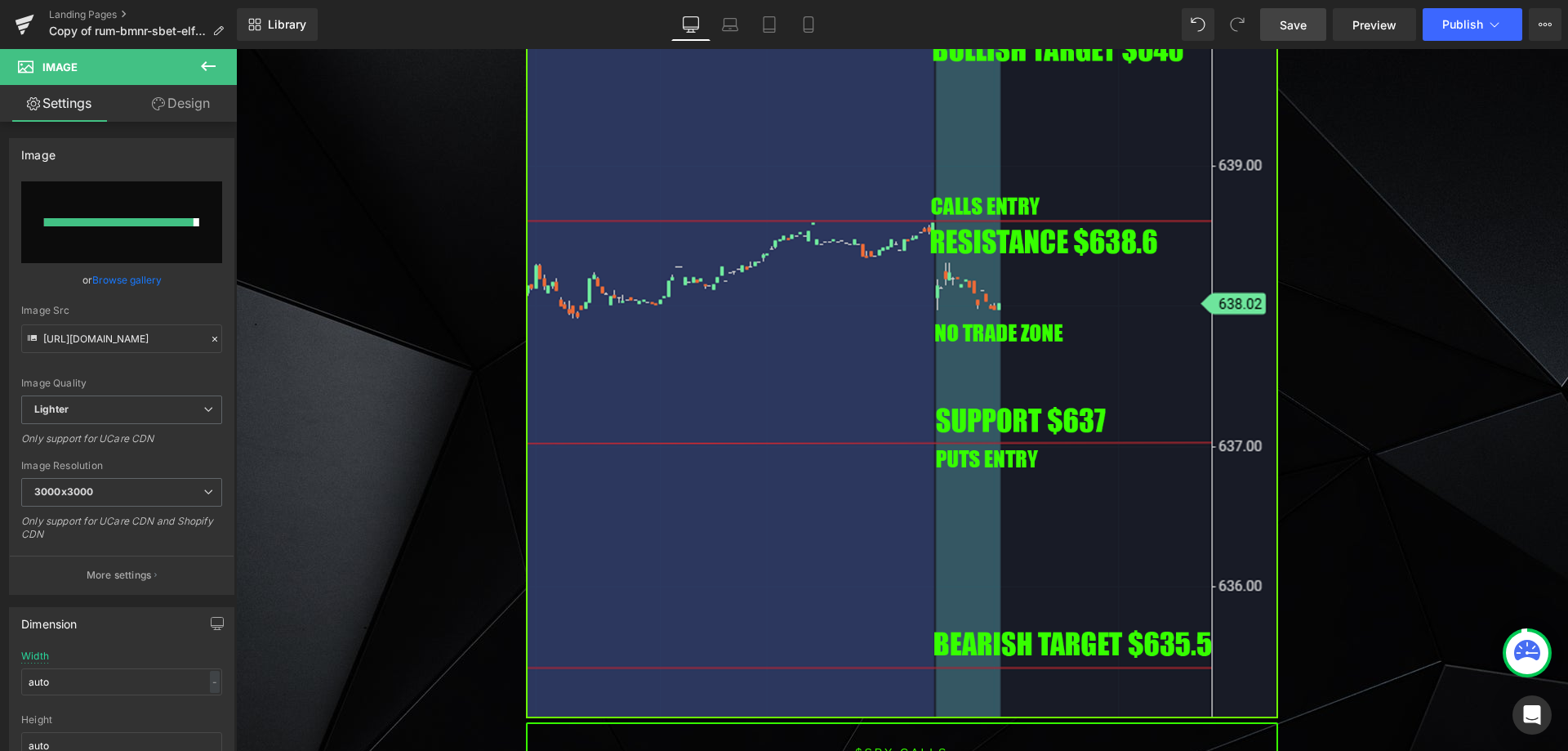
type input "[URL][DOMAIN_NAME]"
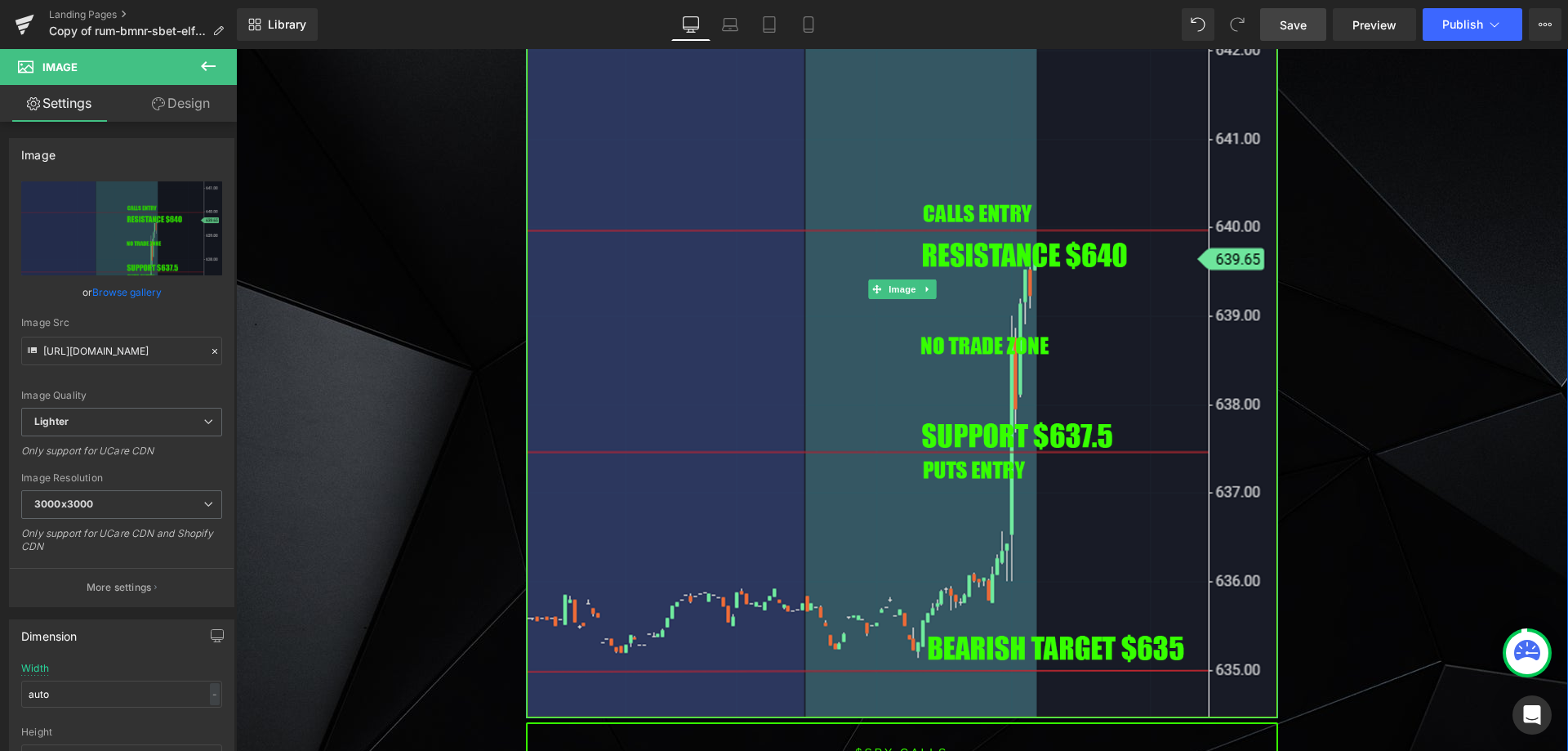
scroll to position [5245, 0]
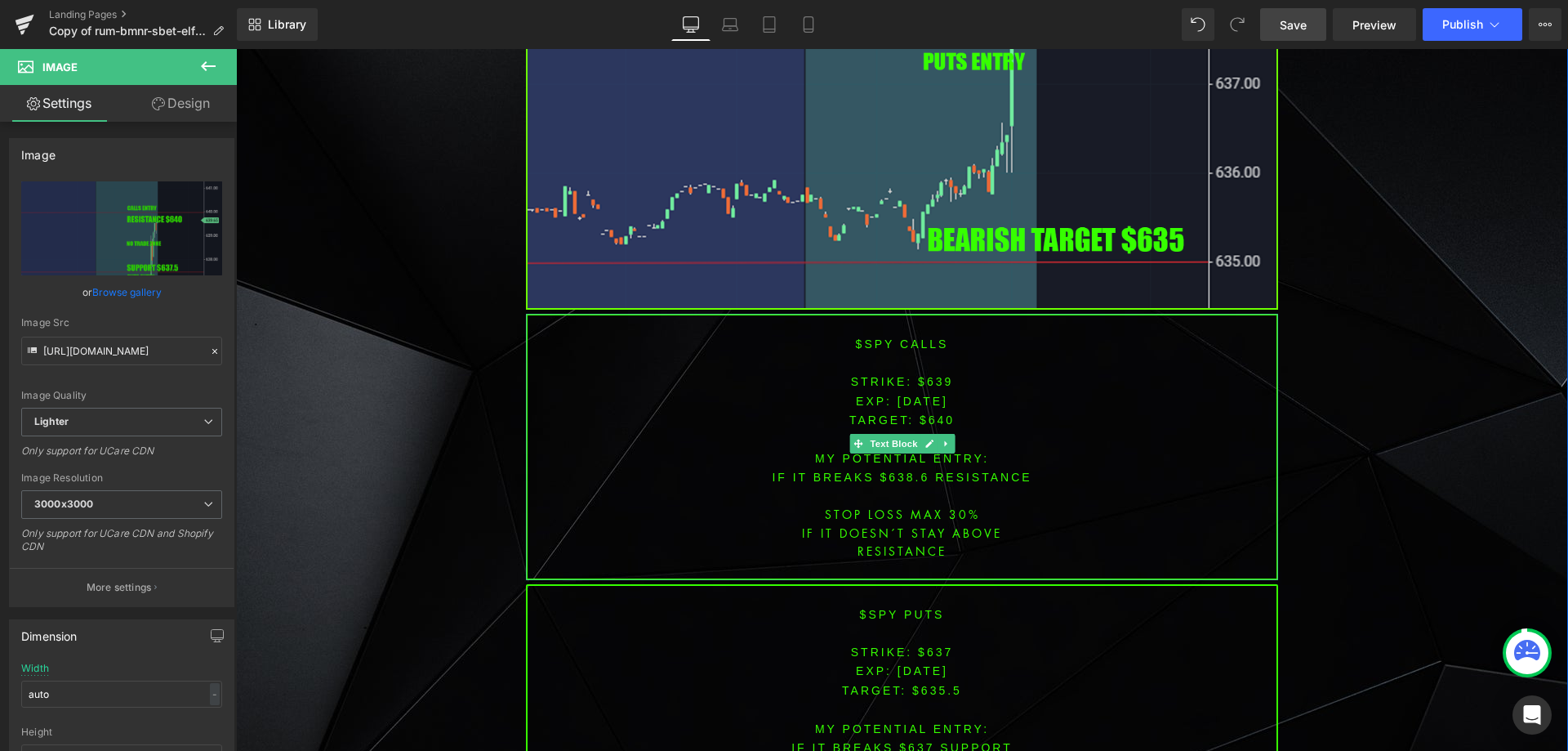
click at [920, 395] on span "aug-12-25" at bounding box center [923, 401] width 50 height 13
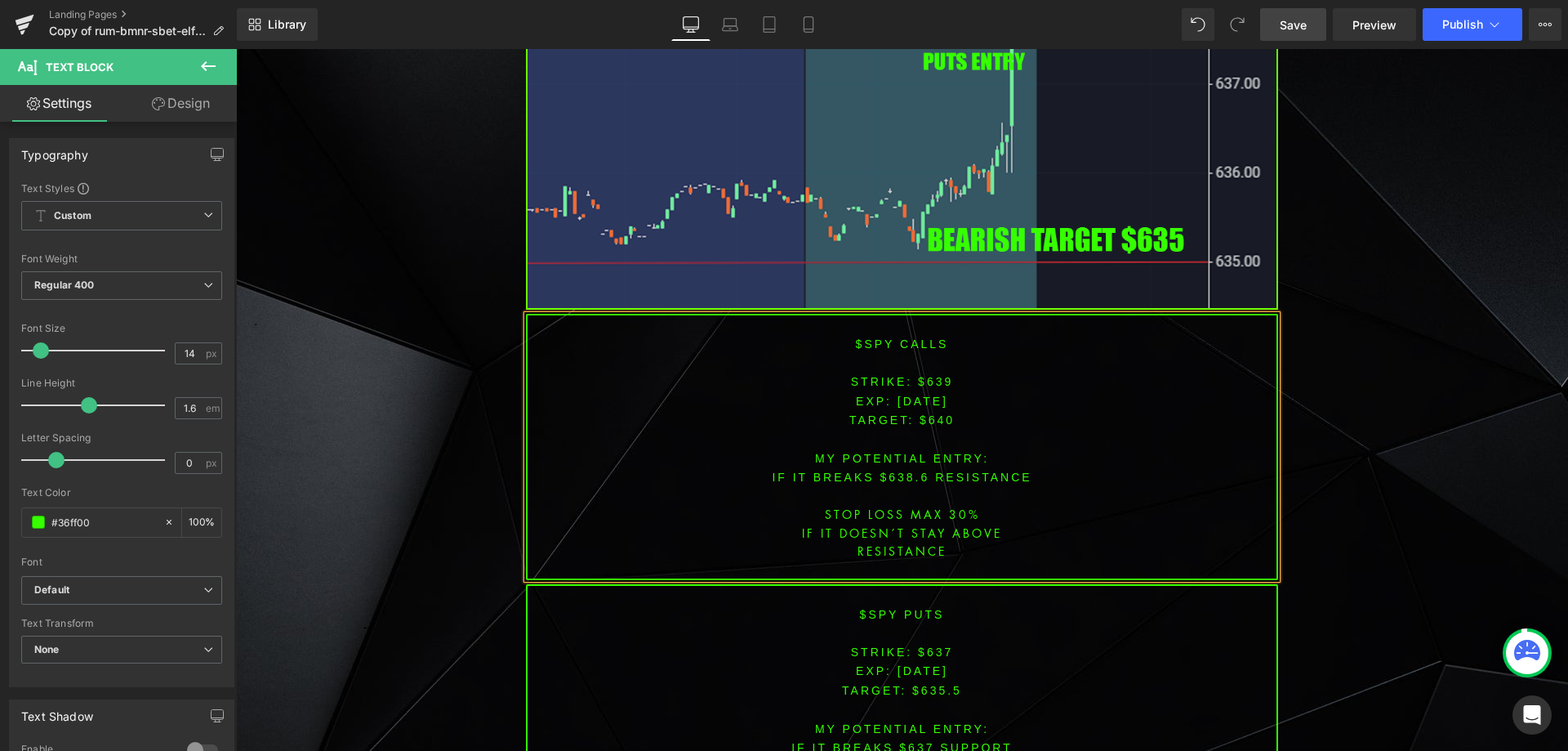
click at [933, 375] on font "STRIKE: $639" at bounding box center [902, 381] width 103 height 13
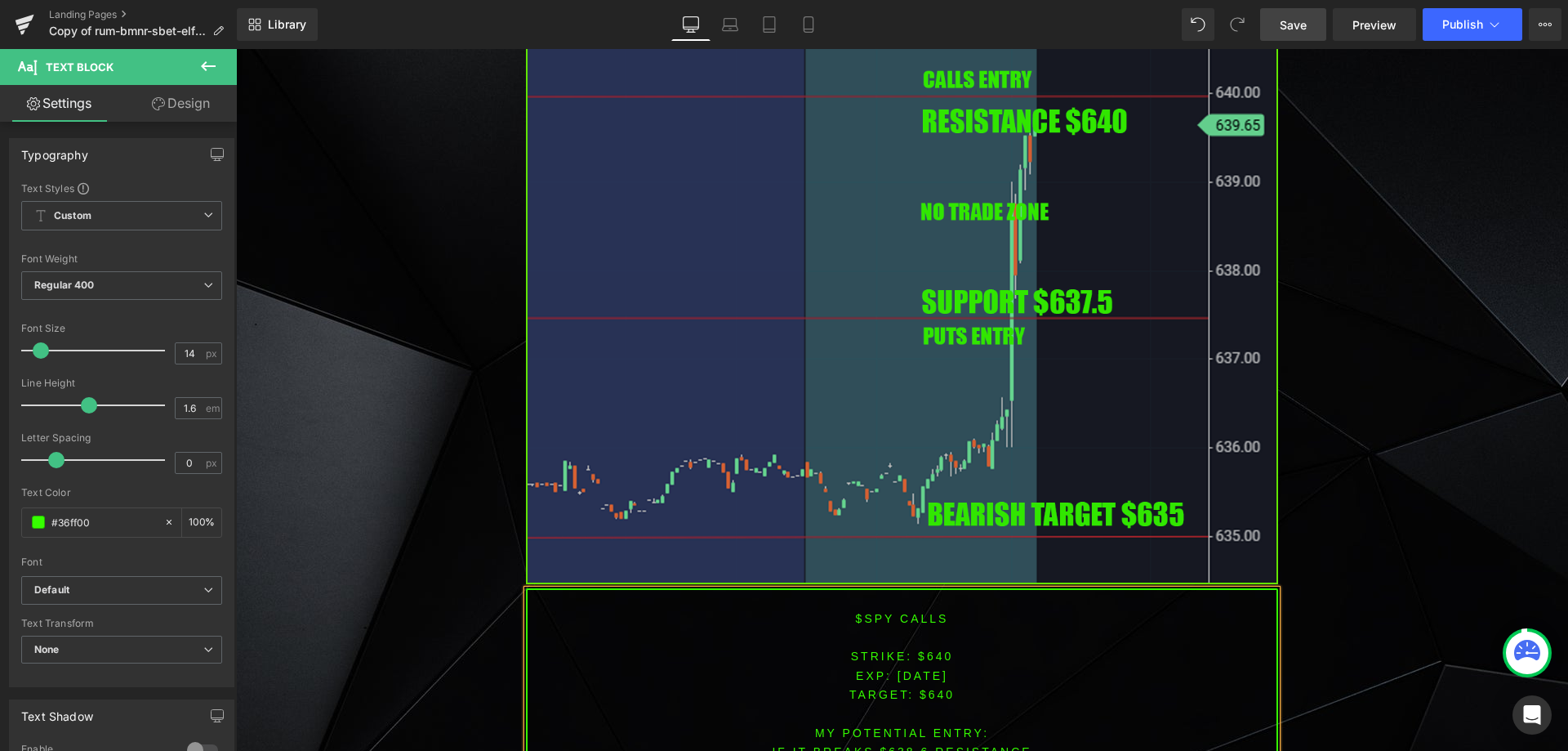
scroll to position [5164, 0]
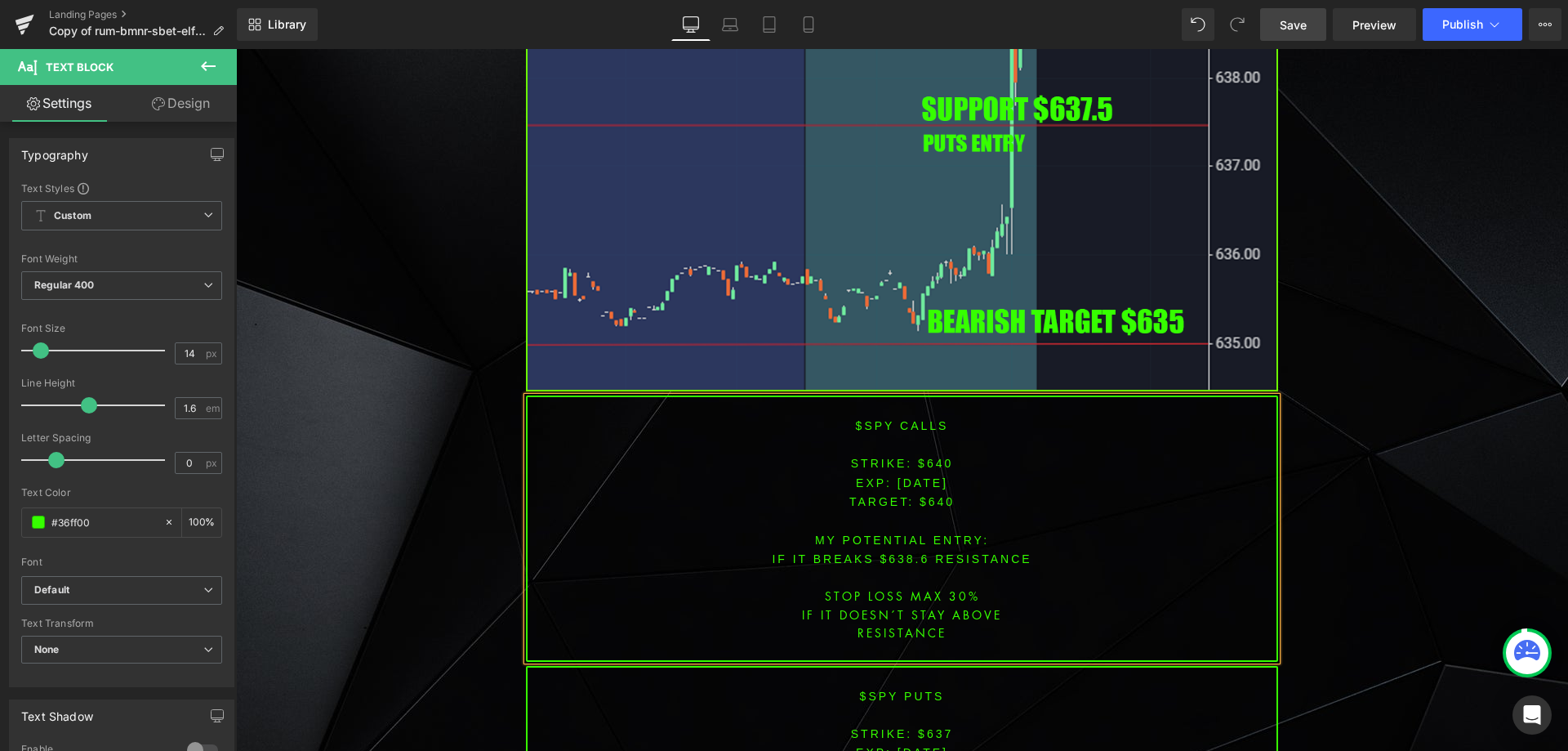
click at [929, 495] on span "TARGET: $640" at bounding box center [902, 501] width 105 height 13
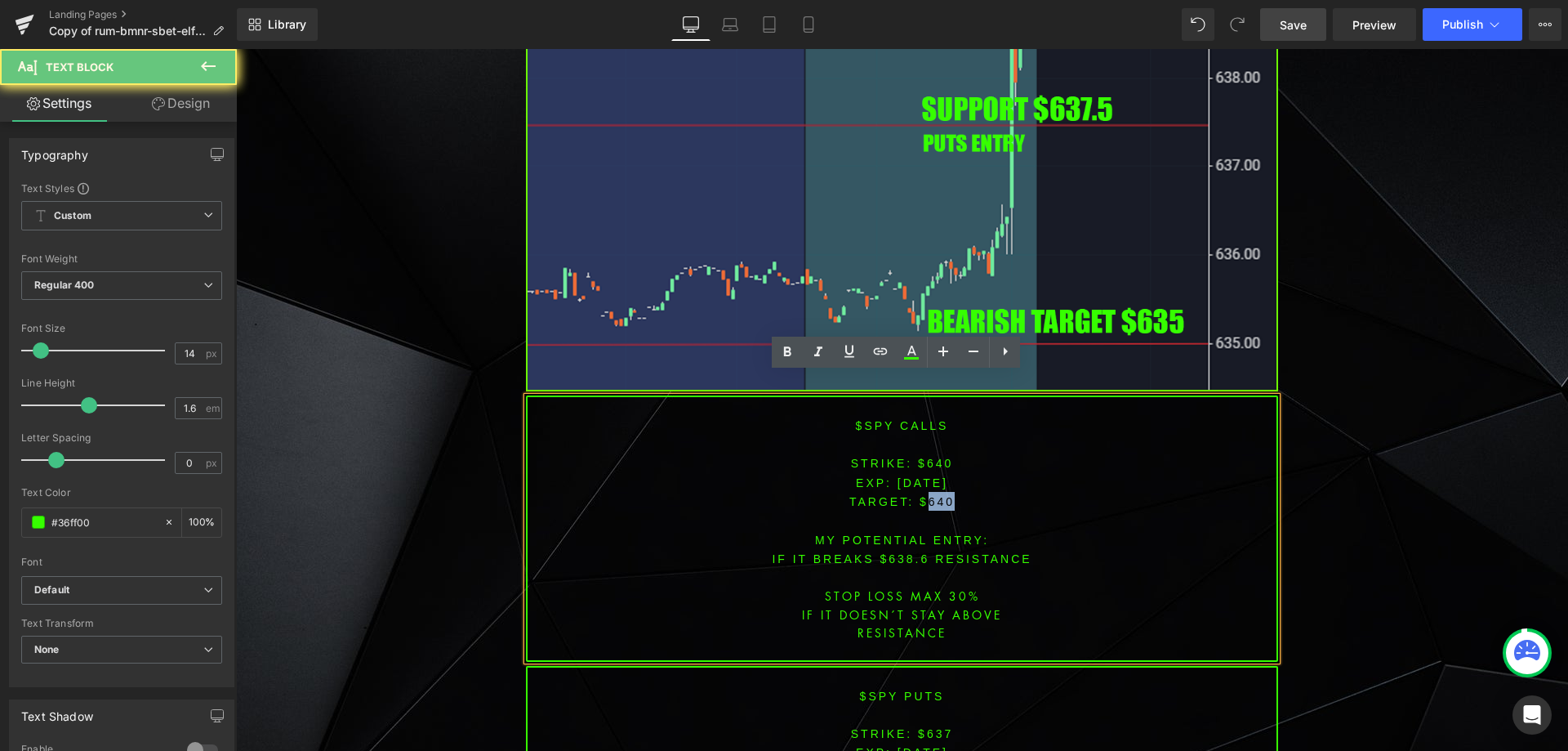
click at [929, 495] on span "TARGET: $640" at bounding box center [902, 501] width 105 height 13
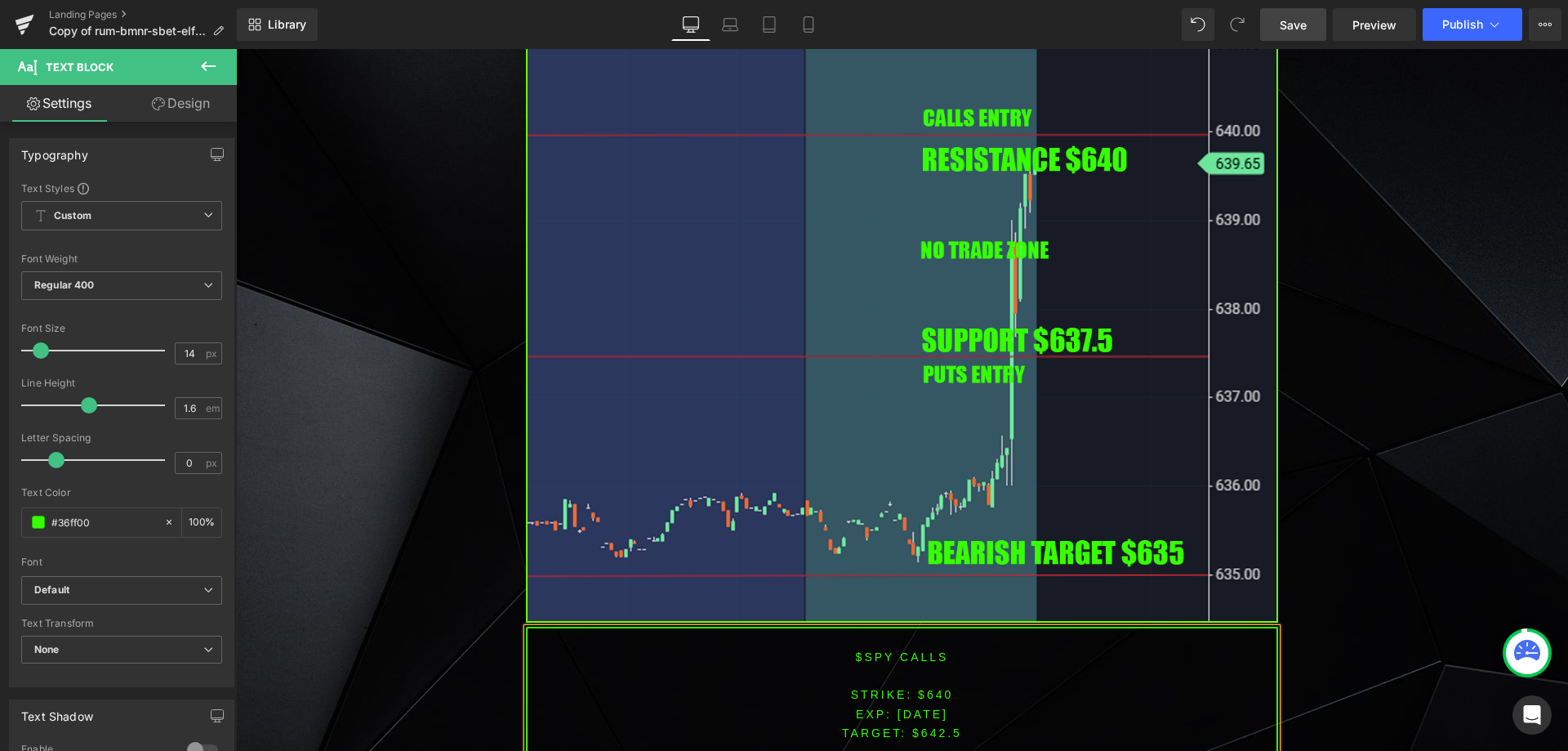
scroll to position [5142, 0]
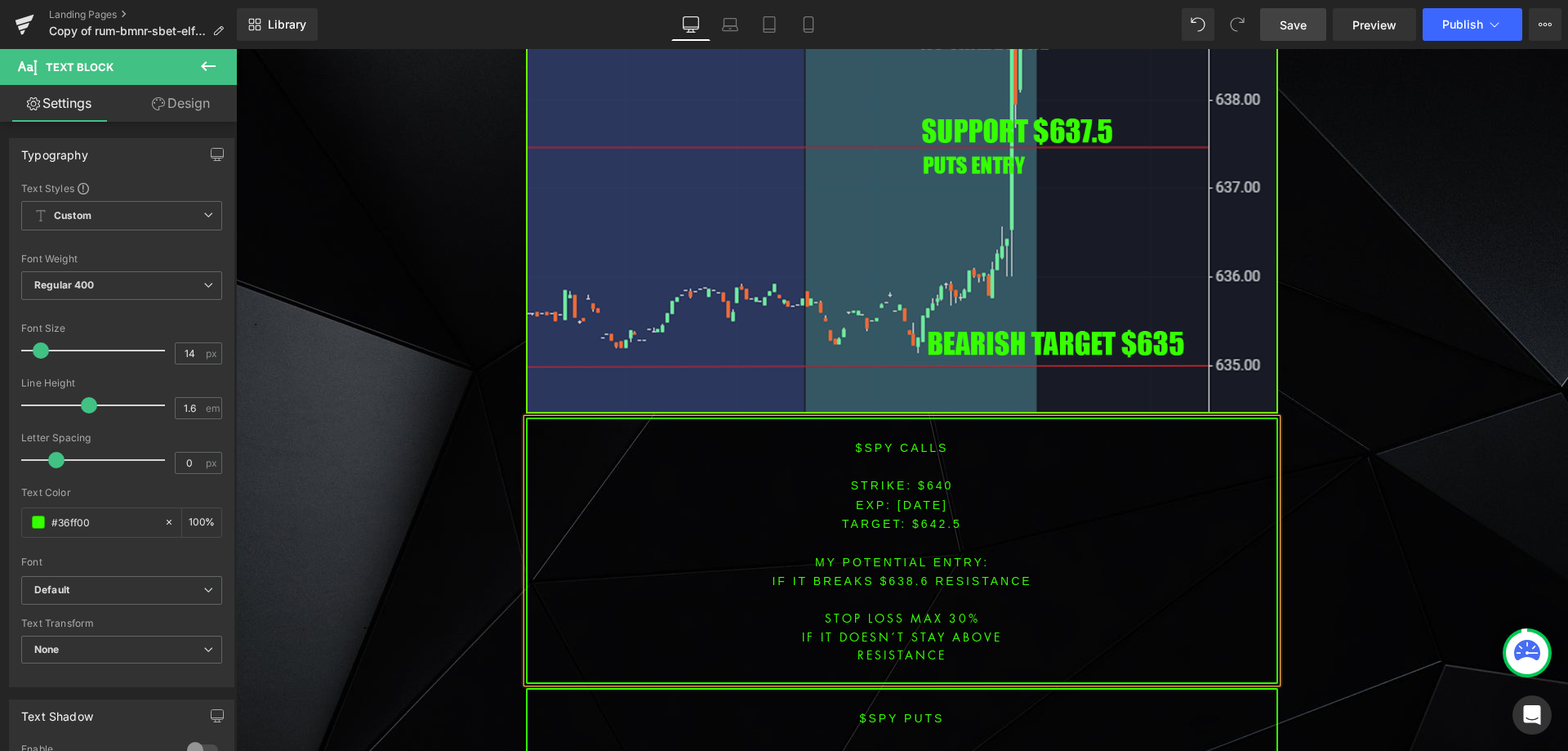
click at [892, 575] on font "IF IT breaks $638.6 resistance" at bounding box center [901, 581] width 259 height 13
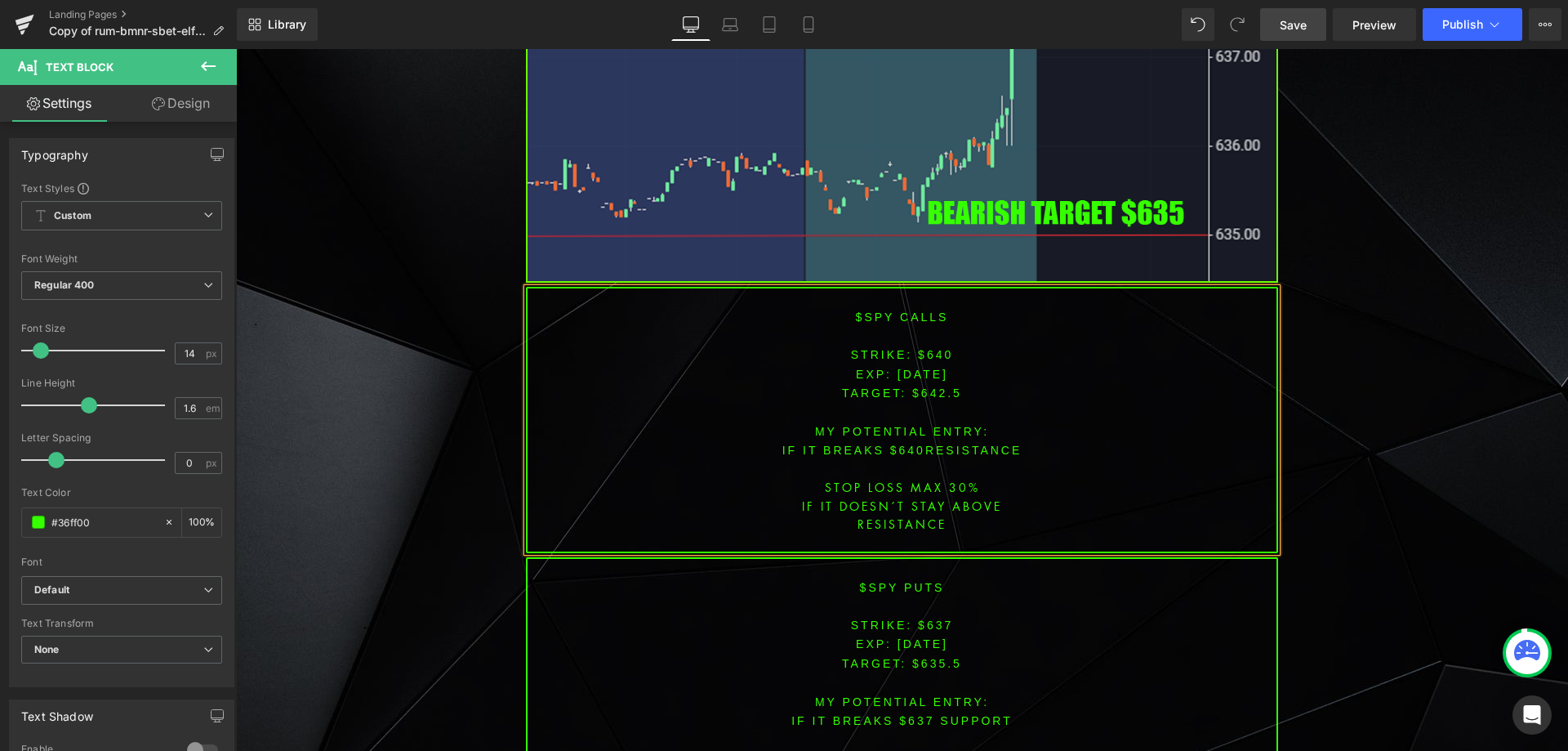
scroll to position [5306, 0]
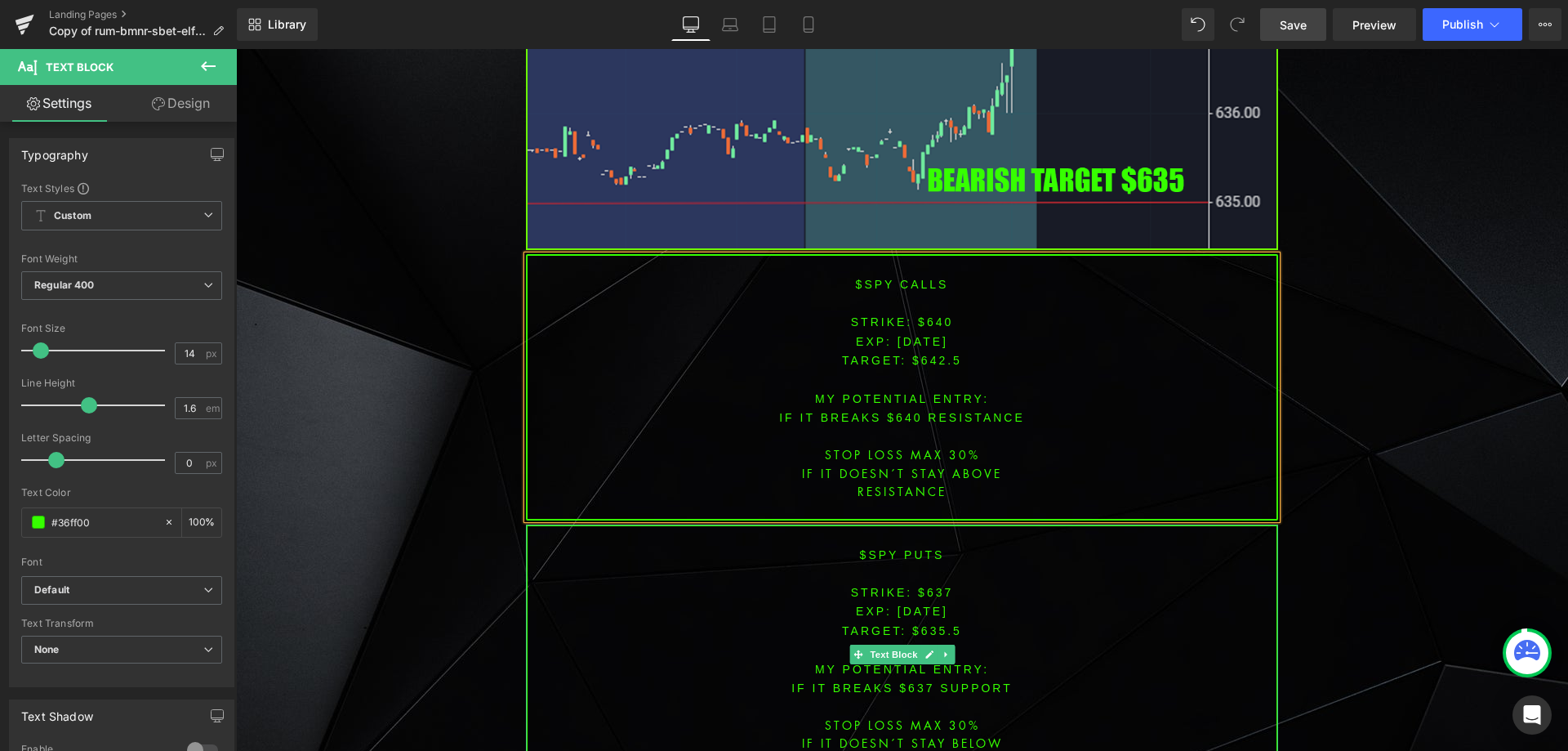
click at [924, 586] on font "STRIKE: $637" at bounding box center [902, 592] width 103 height 13
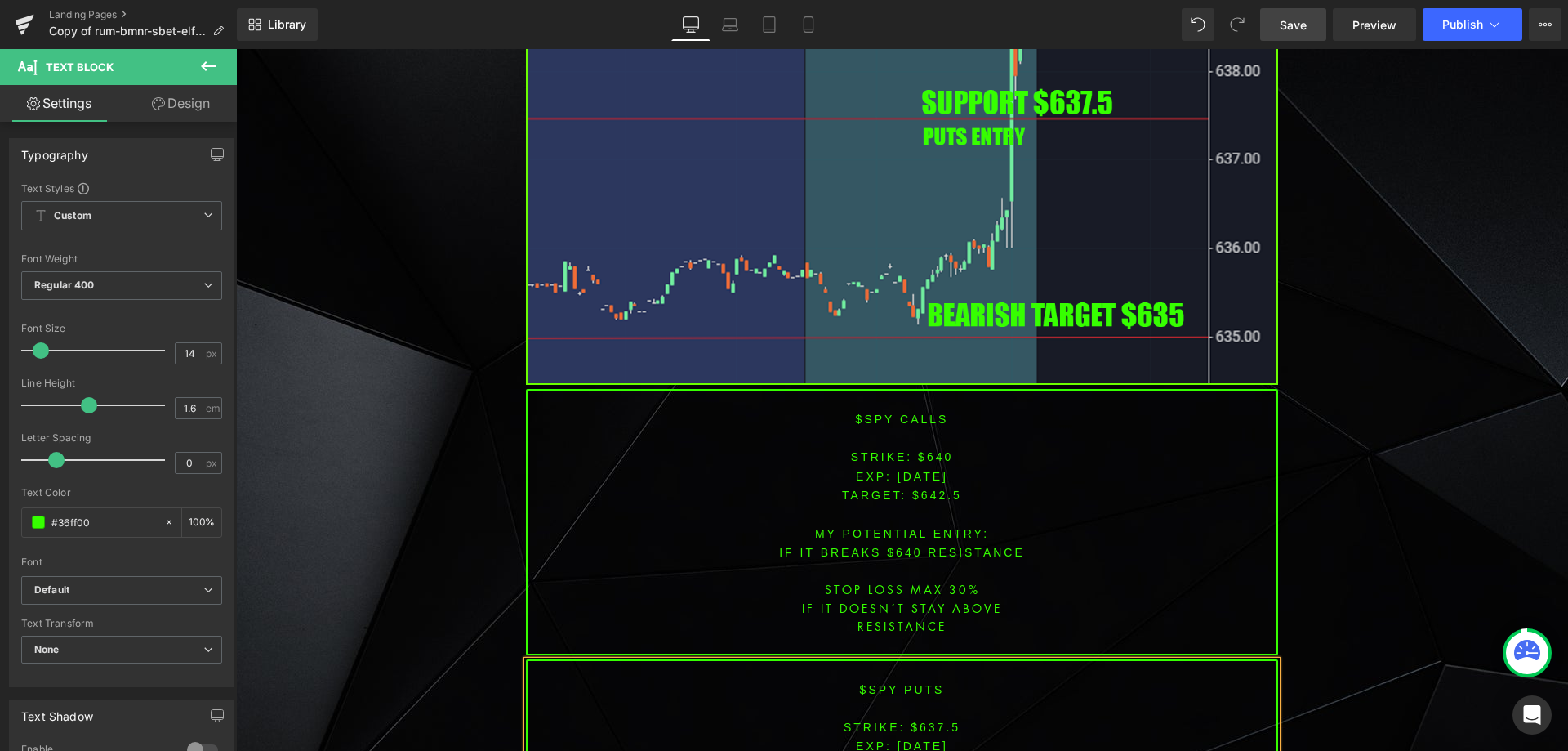
scroll to position [5369, 0]
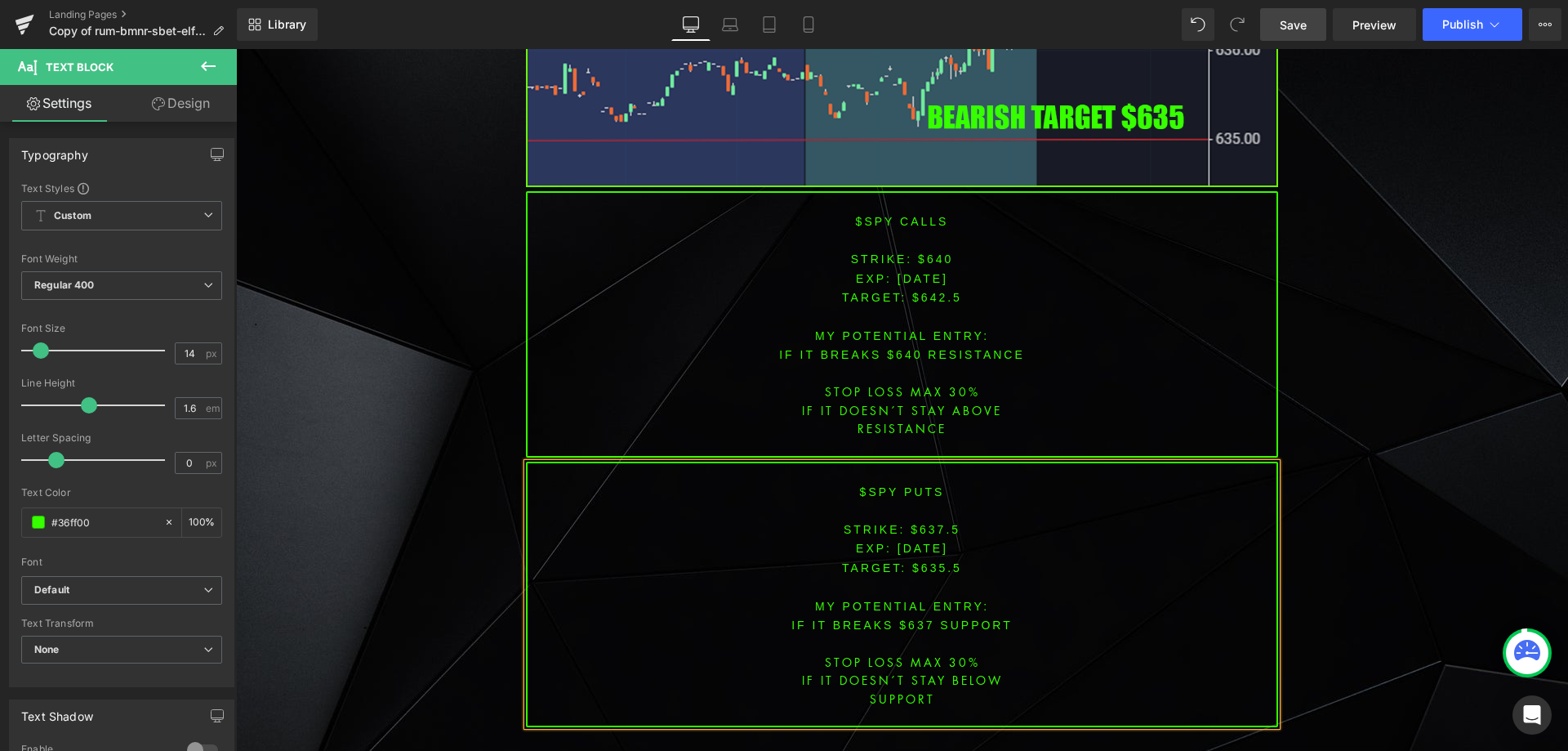
click at [933, 561] on span "TARGET: $635.5" at bounding box center [902, 568] width 120 height 13
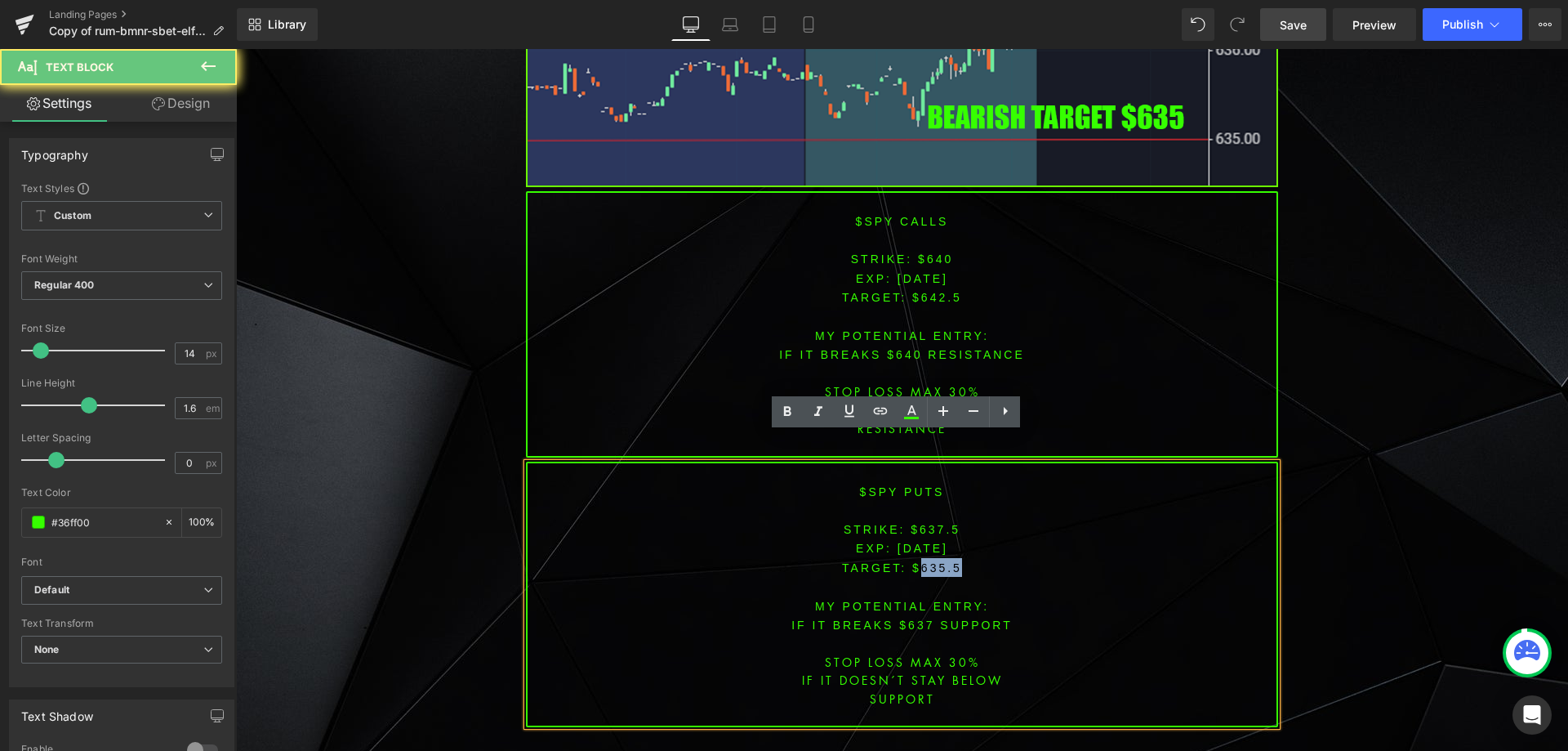
click at [933, 561] on span "TARGET: $635.5" at bounding box center [902, 568] width 120 height 13
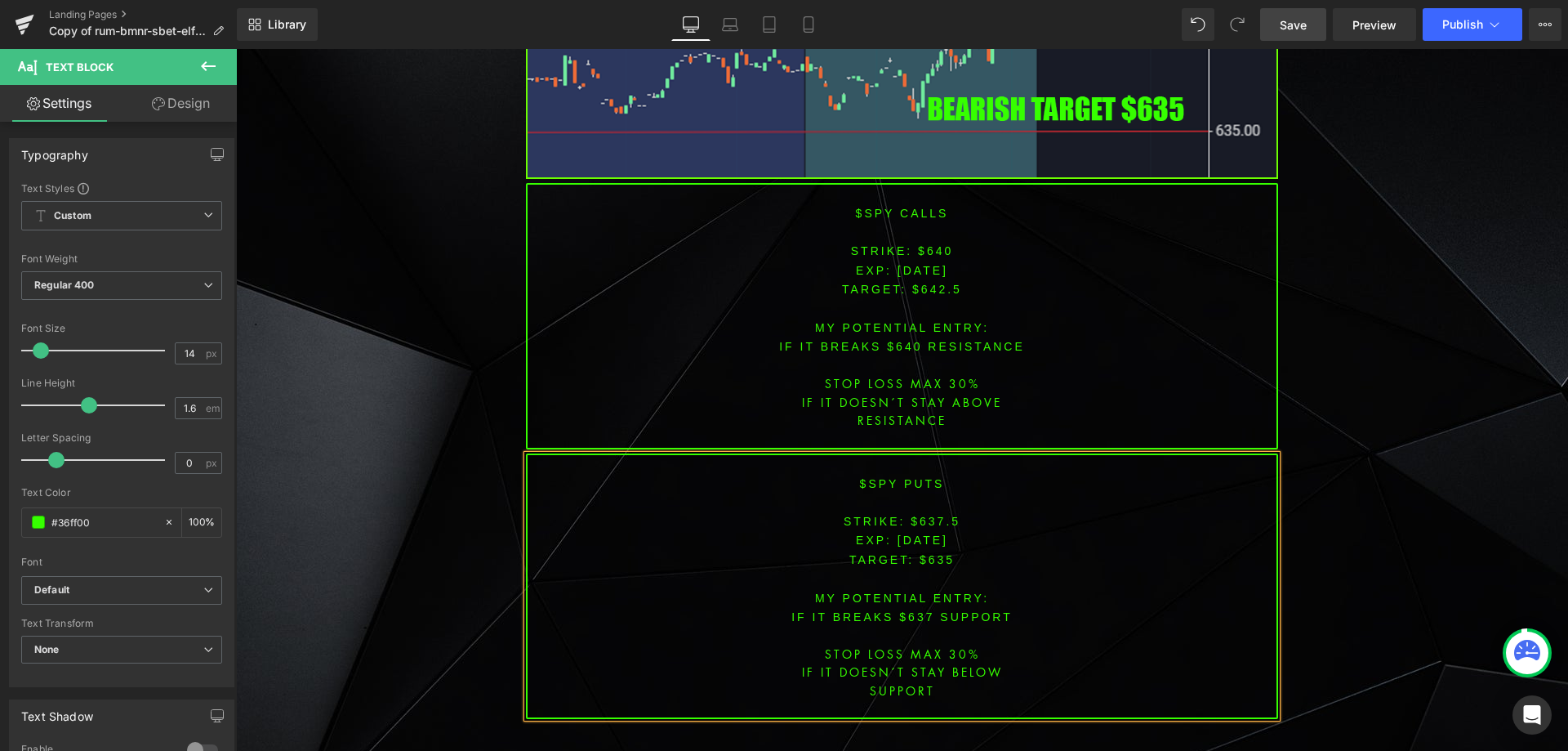
scroll to position [5405, 0]
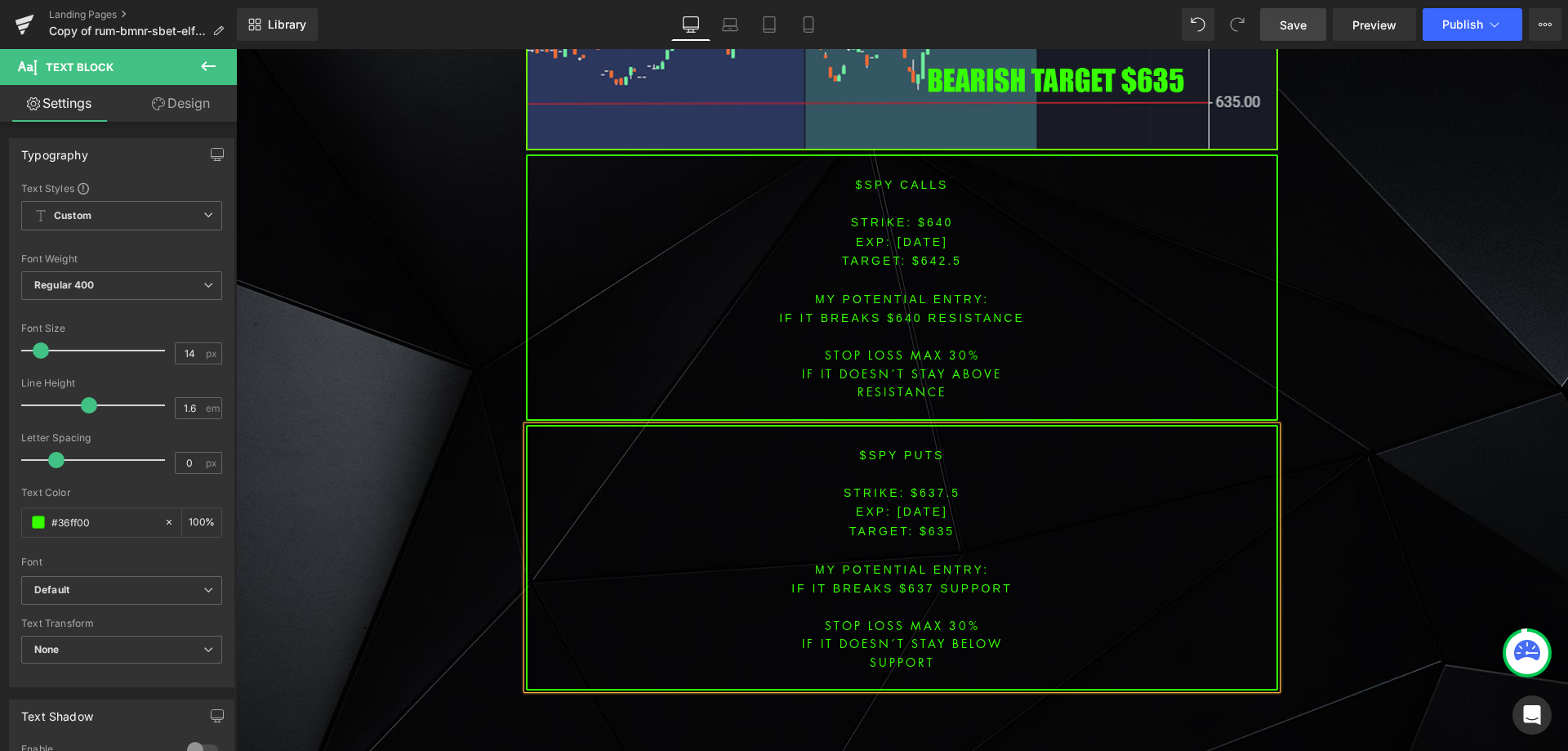
click at [911, 582] on font "IF IT breaks $637 SUPPORT" at bounding box center [902, 588] width 221 height 13
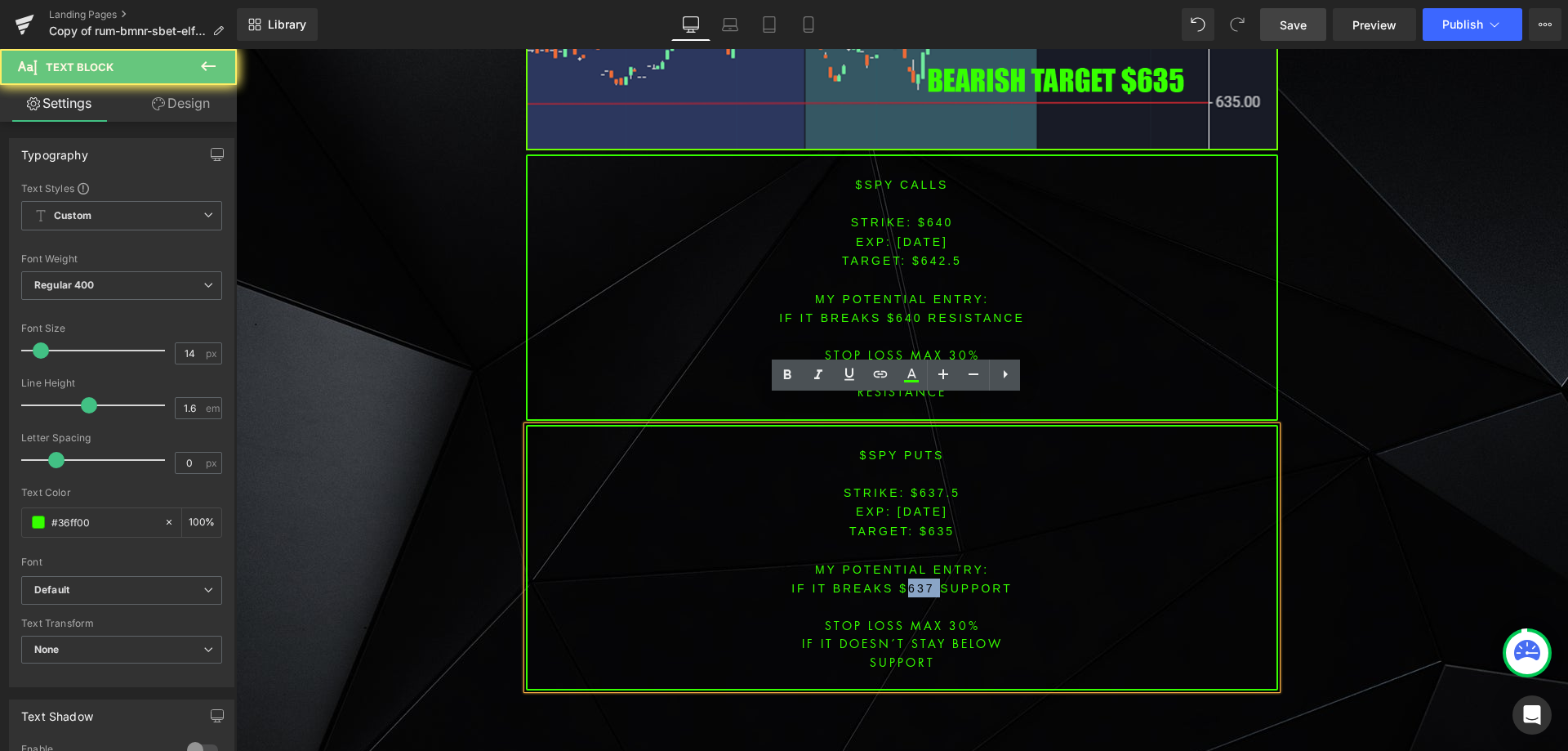
click at [911, 582] on font "IF IT breaks $637 SUPPORT" at bounding box center [902, 588] width 221 height 13
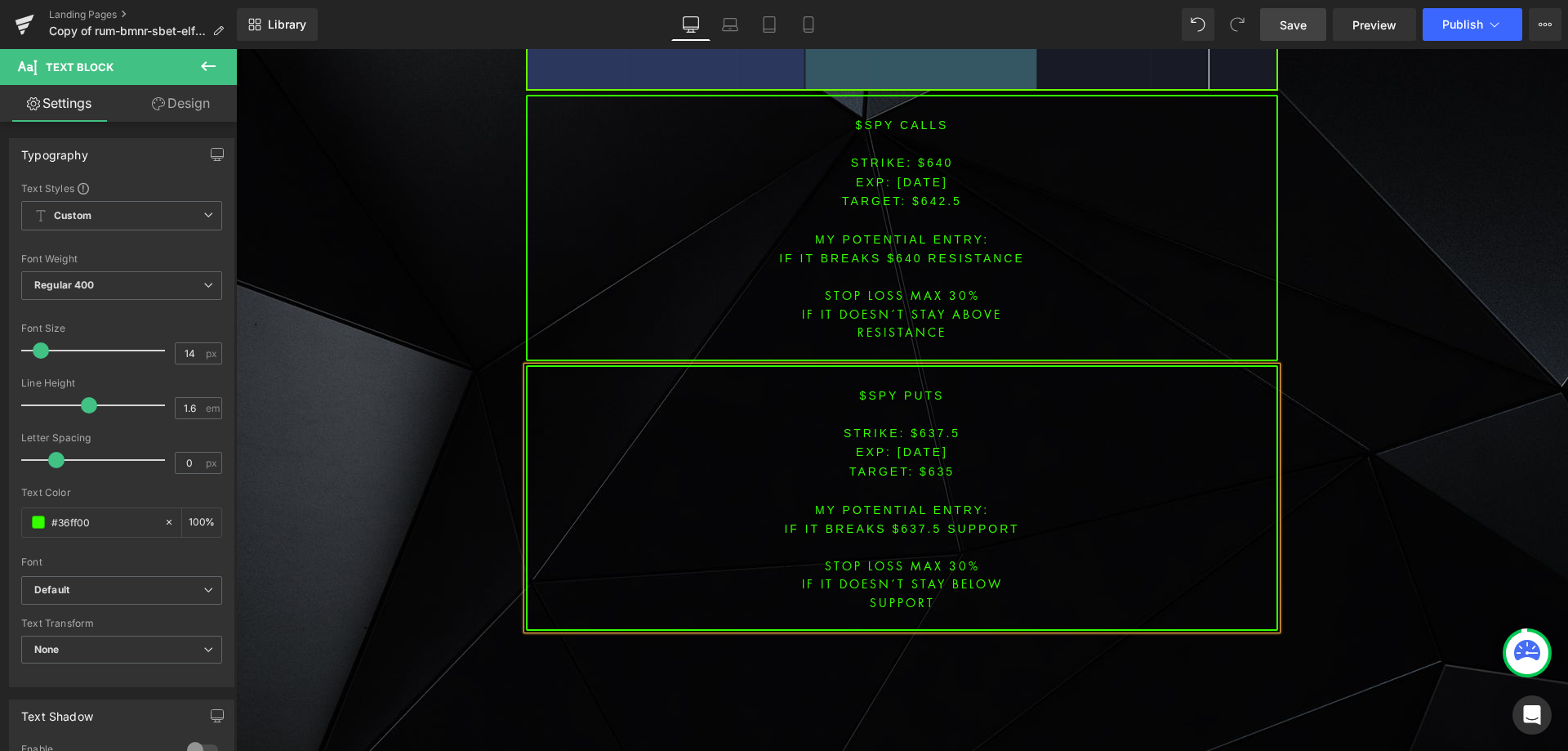
scroll to position [5461, 0]
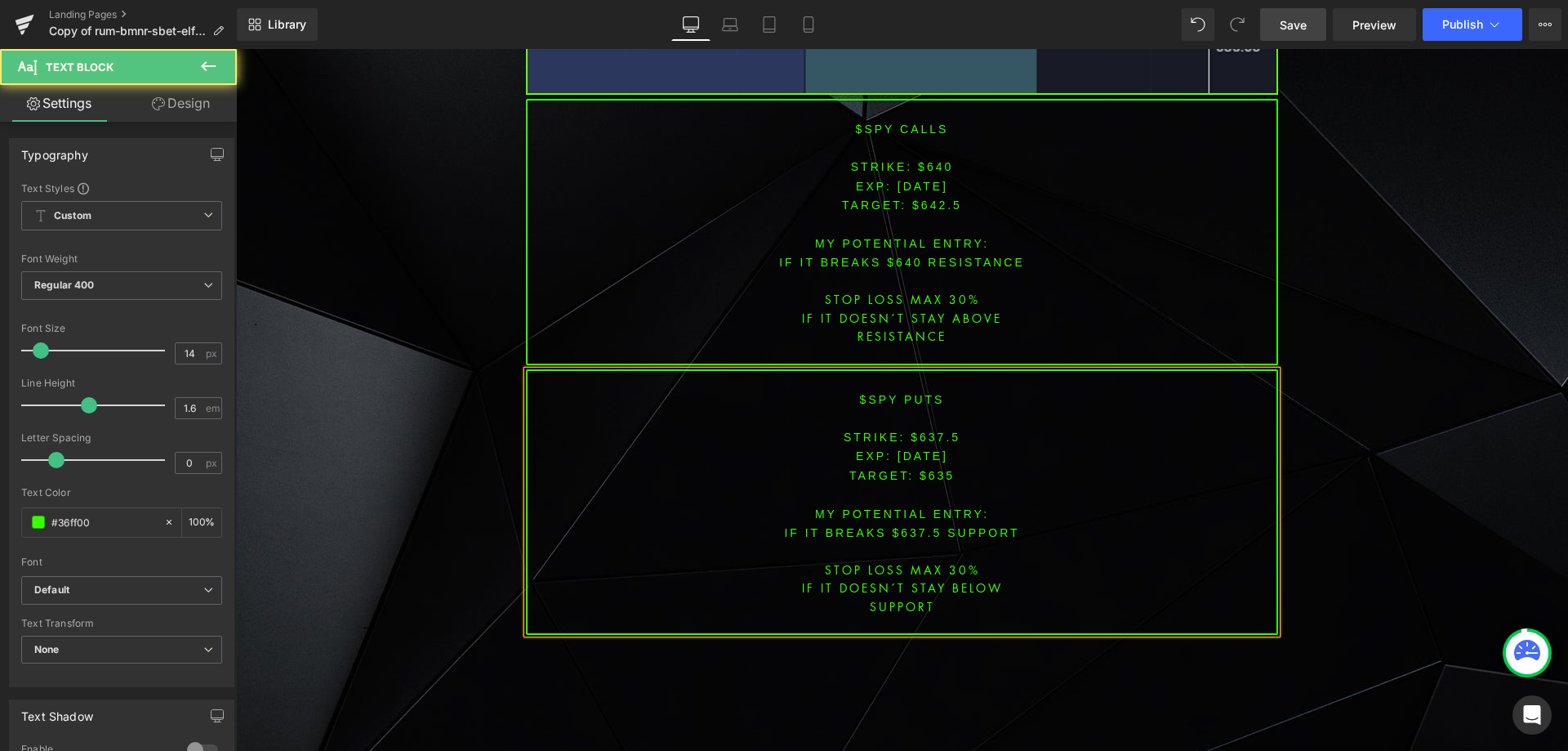
click at [923, 449] on span "aug-12-25" at bounding box center [923, 455] width 50 height 13
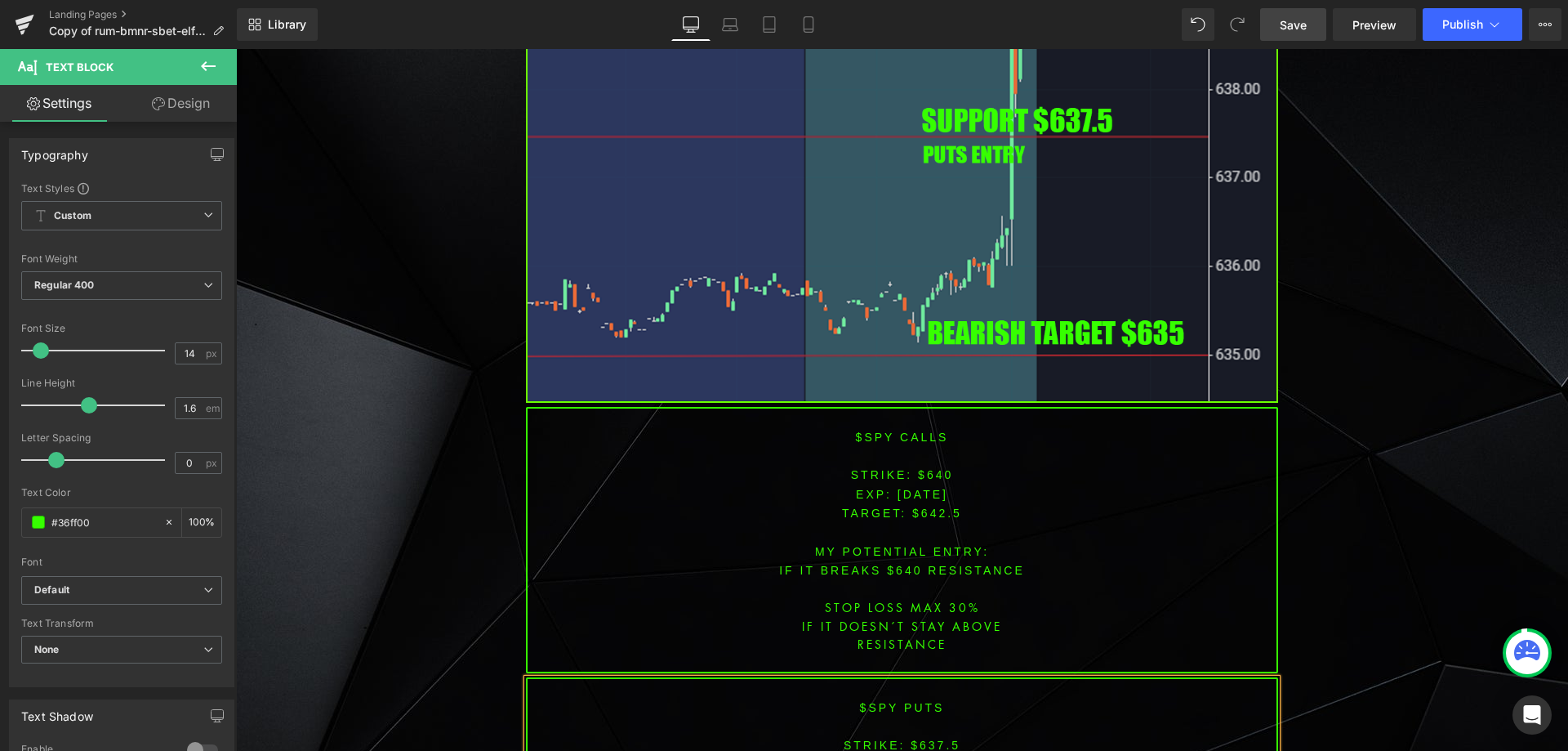
scroll to position [5134, 0]
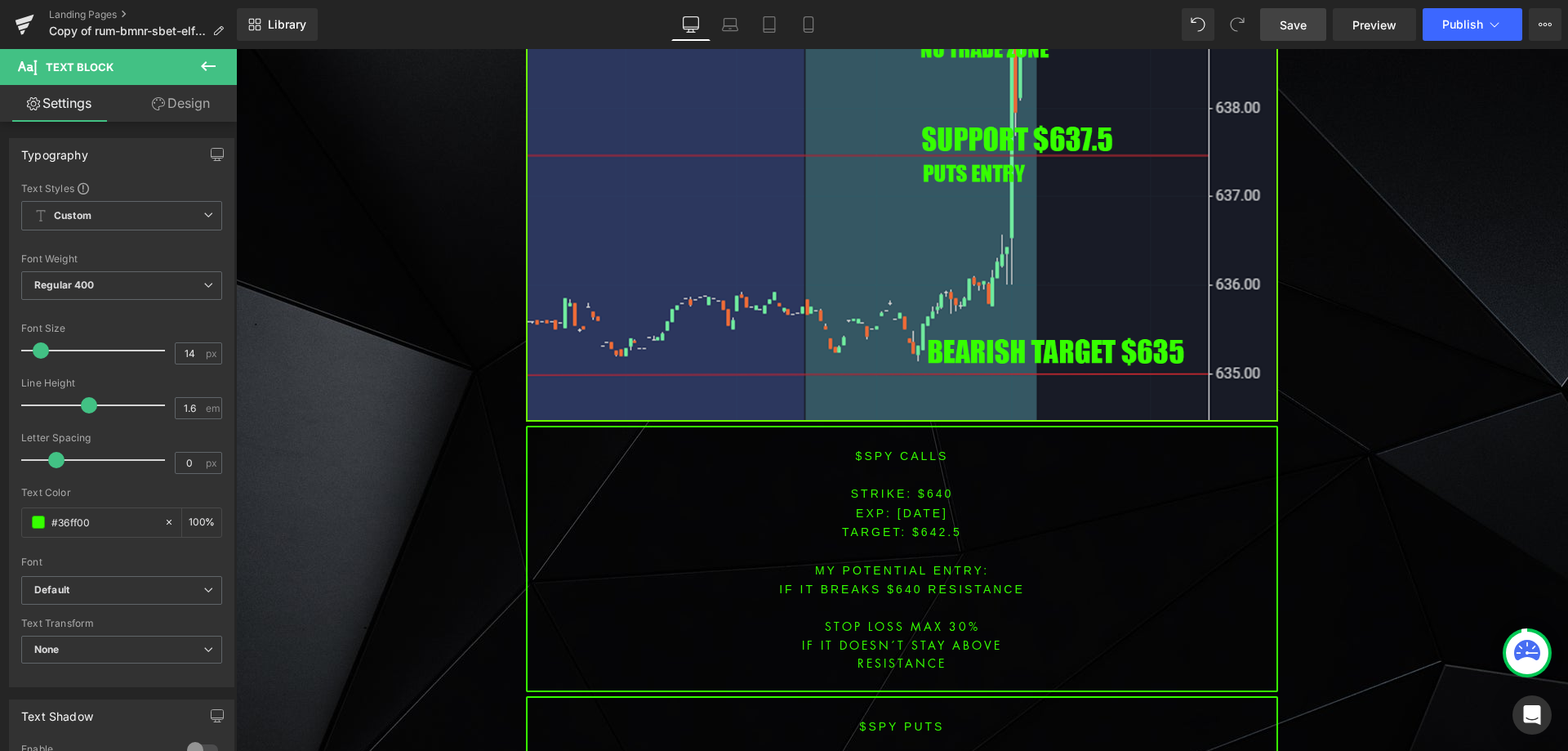
click at [1301, 30] on span "Save" at bounding box center [1294, 24] width 27 height 17
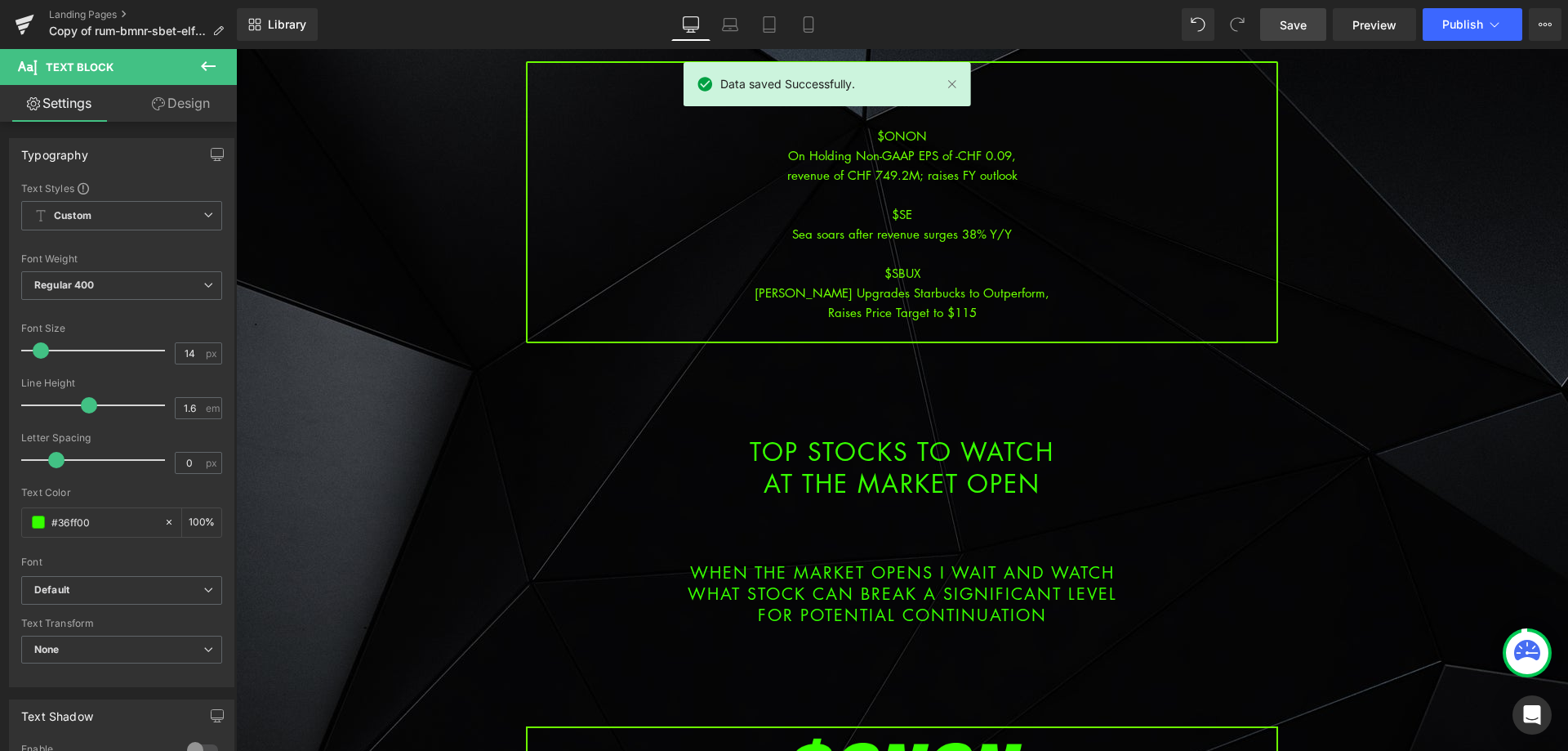
scroll to position [91, 0]
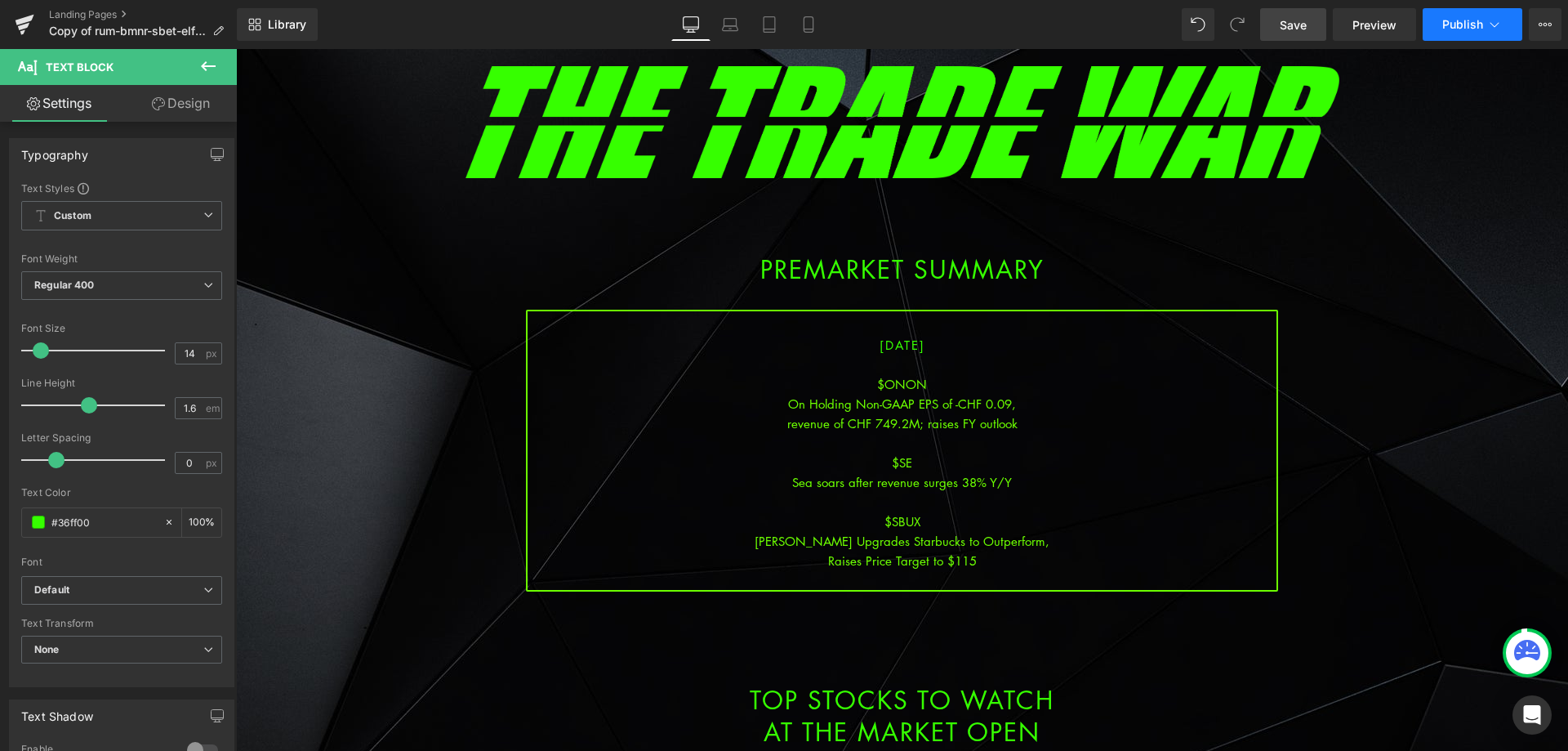
click at [1473, 31] on button "Publish" at bounding box center [1472, 24] width 100 height 33
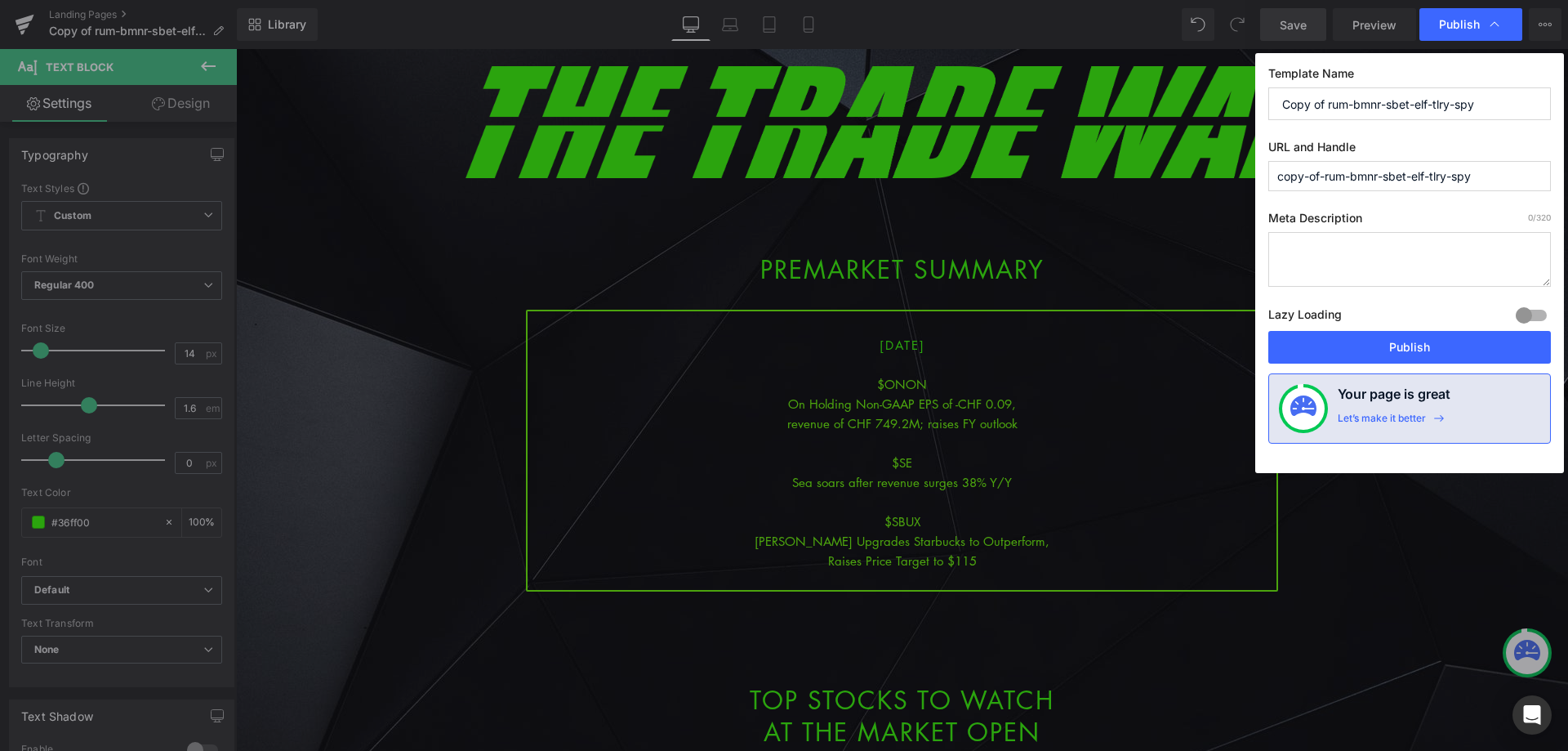
drag, startPoint x: 1499, startPoint y: 103, endPoint x: 1223, endPoint y: 87, distance: 276.5
click at [1230, 89] on div "Publish Template Name Copy of rum-bmnr-sbet-elf-tlry-spy URL and Handle copy-of…" at bounding box center [784, 376] width 1568 height 751
drag, startPoint x: 1426, startPoint y: 113, endPoint x: 1374, endPoint y: 147, distance: 62.1
click at [1176, 112] on div "Publish Template Name onon-se-sbux-spy URL and Handle copy-of-rum-bmnr-sbet-elf…" at bounding box center [784, 376] width 1568 height 751
type input "onon-se-sbux-spy"
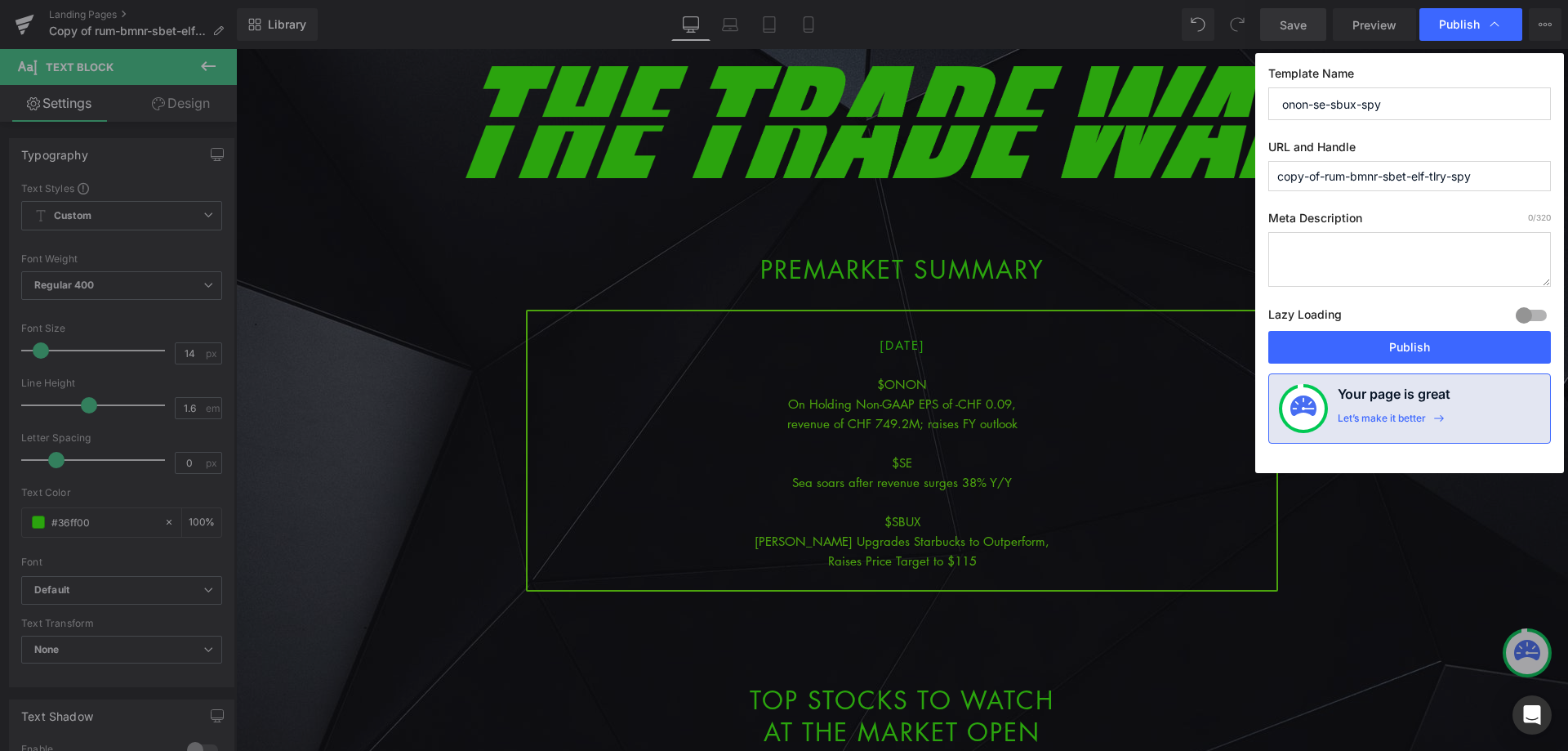
drag, startPoint x: 1518, startPoint y: 163, endPoint x: 1248, endPoint y: 225, distance: 277.0
click at [1171, 186] on div "Publish Template Name onon-se-sbux-spy URL and Handle copy-of-rum-bmnr-sbet-elf…" at bounding box center [784, 376] width 1568 height 751
paste input "onon-se-sbux"
type input "onon-se-sbux-spy"
click at [1377, 342] on button "Publish" at bounding box center [1410, 347] width 282 height 33
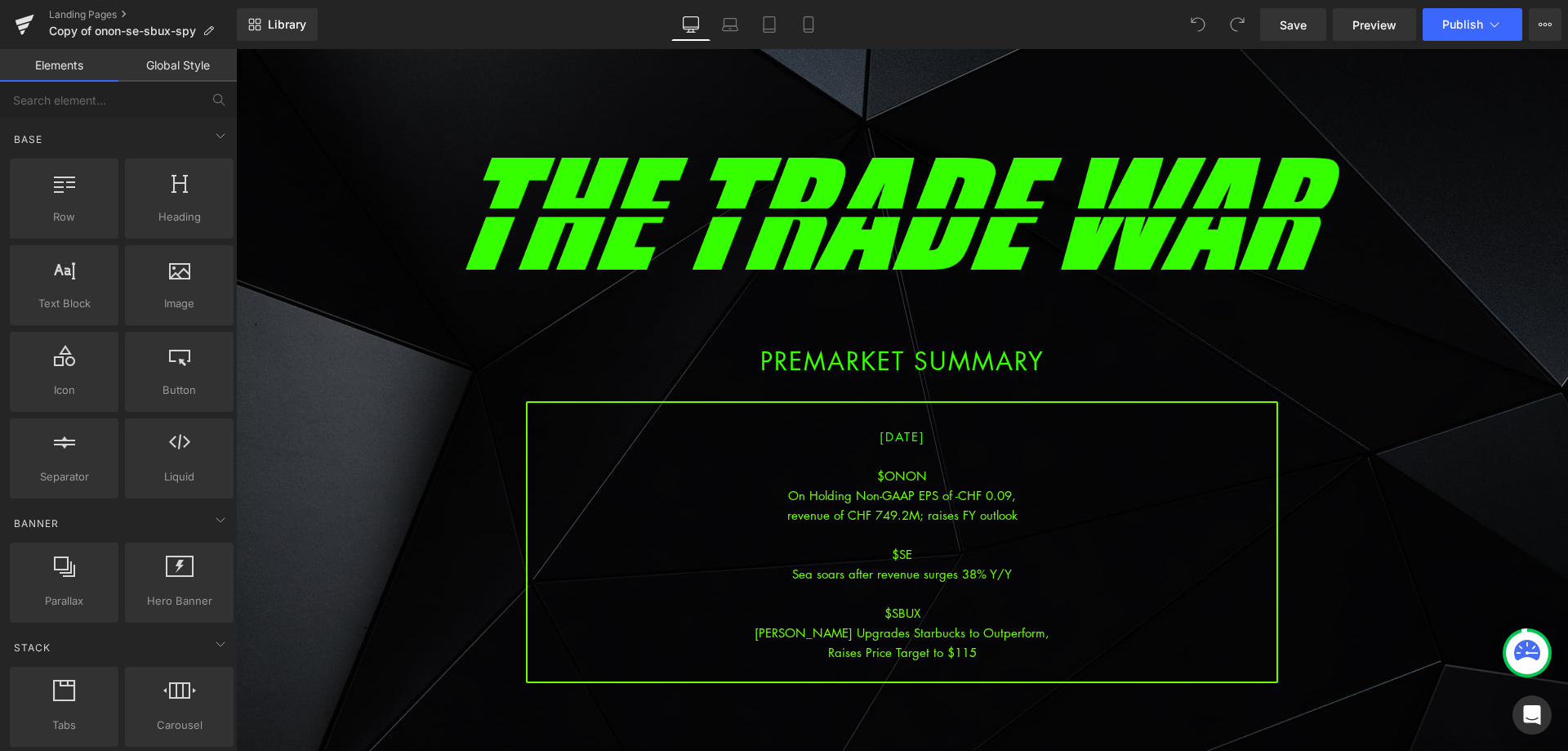
click at [938, 551] on div "[DATE] $ONON On Holding Non-GAAP EPS of -CHF 0.09, revenue of CHF 749.2M; raise…" at bounding box center [902, 542] width 753 height 282
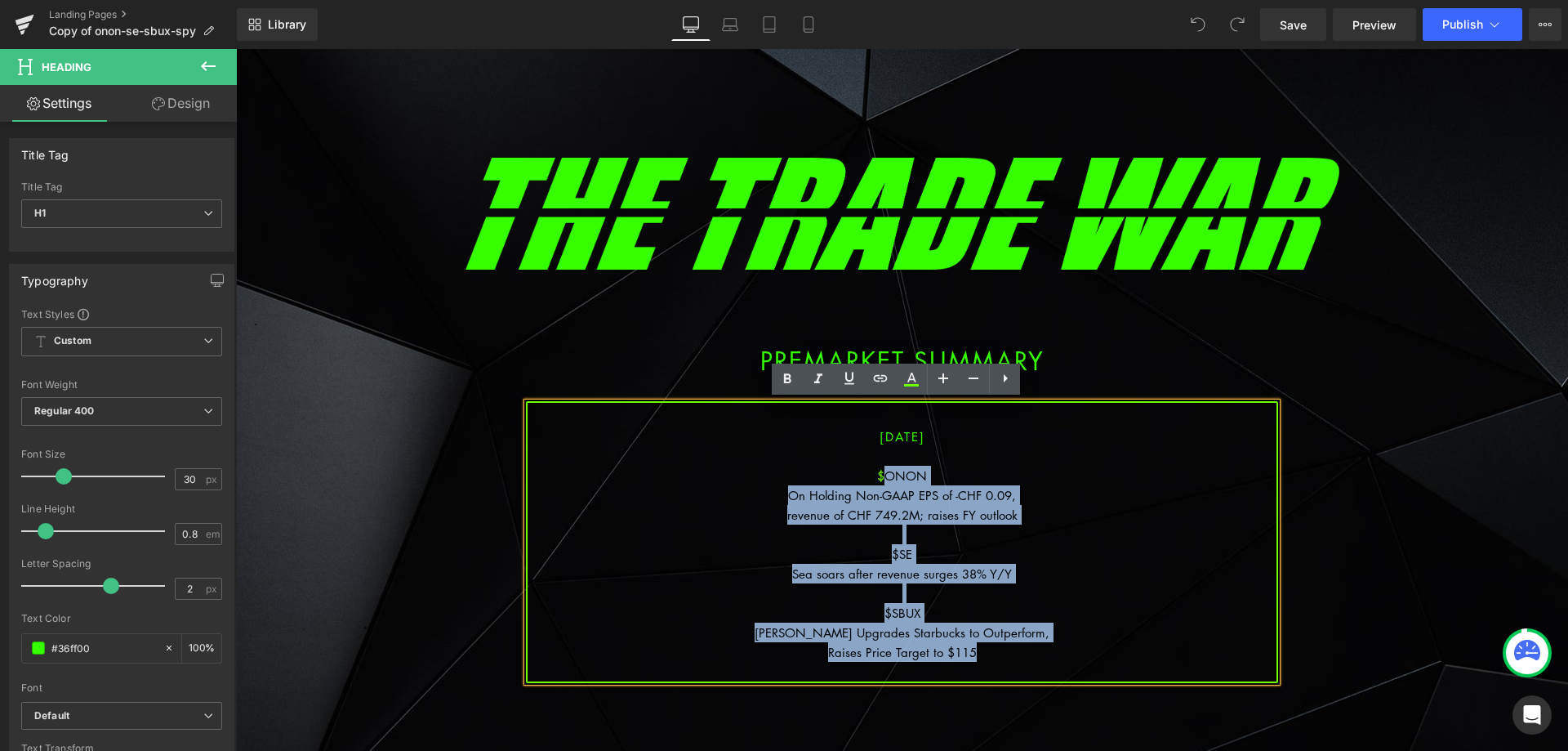
drag, startPoint x: 989, startPoint y: 654, endPoint x: 882, endPoint y: 471, distance: 212.0
click at [882, 471] on div "[DATE] $ONON On Holding Non-GAAP EPS of -CHF 0.09, revenue of CHF 749.2M; raise…" at bounding box center [902, 542] width 753 height 282
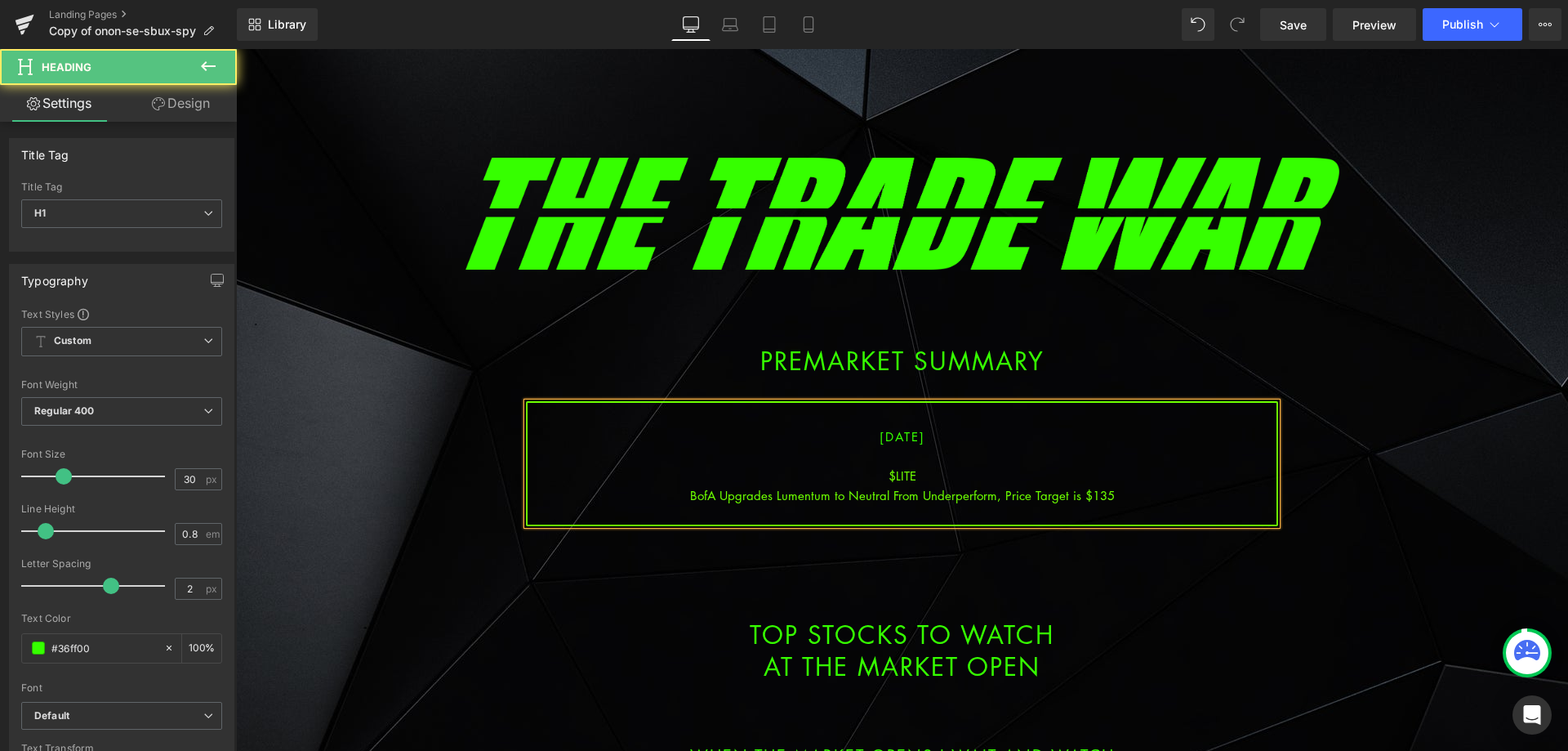
click at [998, 495] on div "BofA Upgrades Lumentum to Neutral From Underperform, Price Target is $135" at bounding box center [902, 495] width 749 height 19
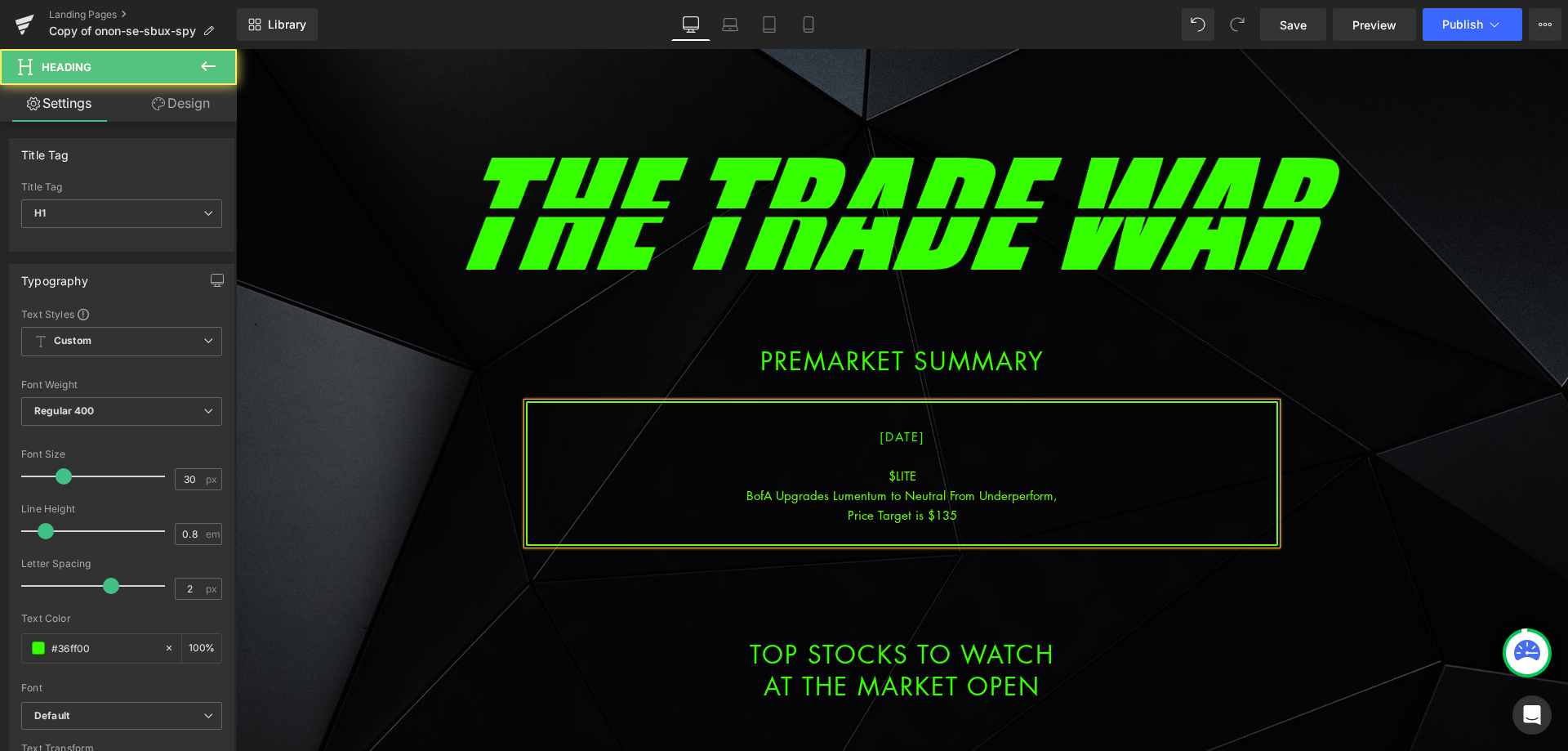
click at [1077, 492] on div "BofA Upgrades Lumentum to Neutral From Underperform," at bounding box center [902, 495] width 749 height 19
click at [888, 438] on span "[DATE]" at bounding box center [903, 436] width 46 height 16
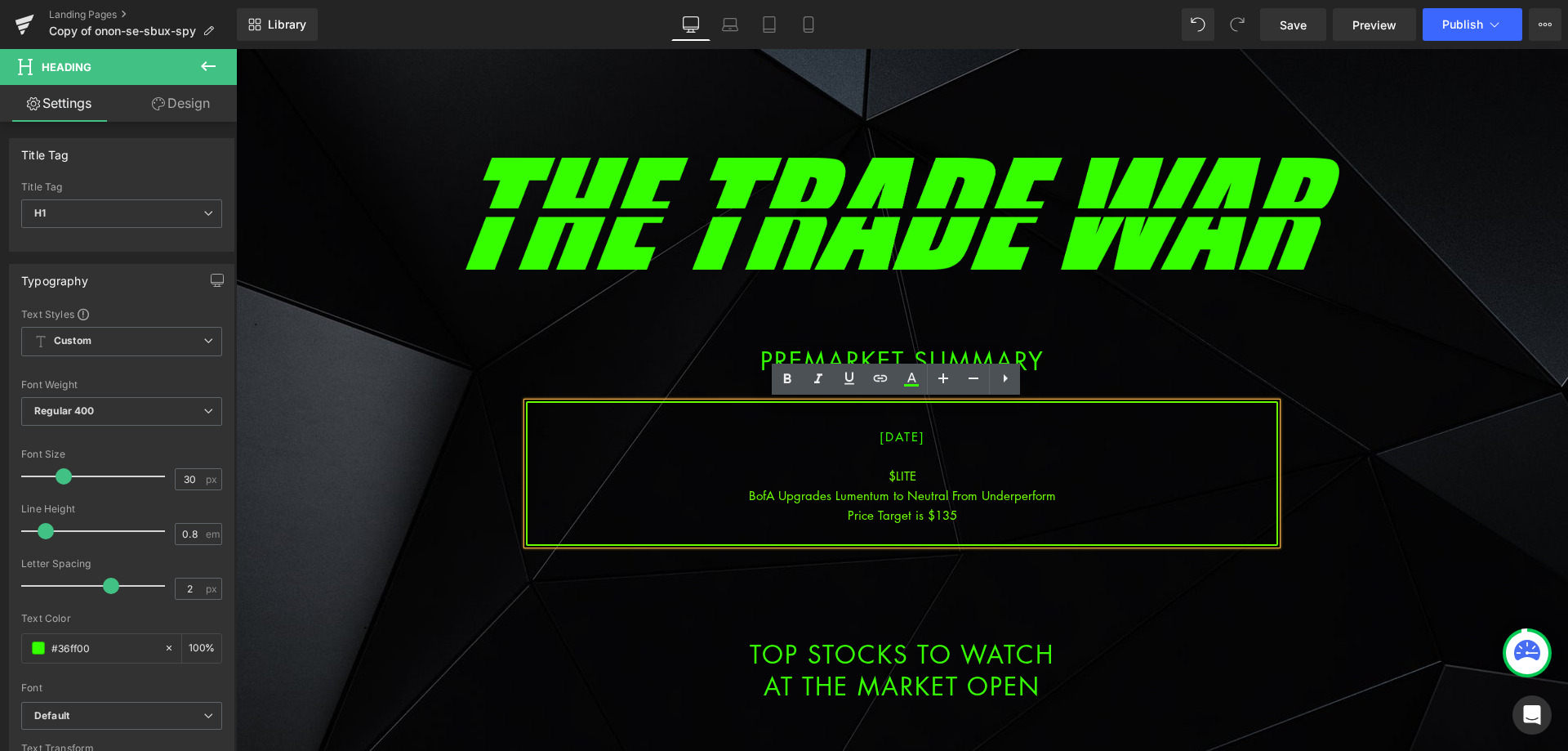
click at [899, 473] on div "$LITE" at bounding box center [902, 476] width 749 height 19
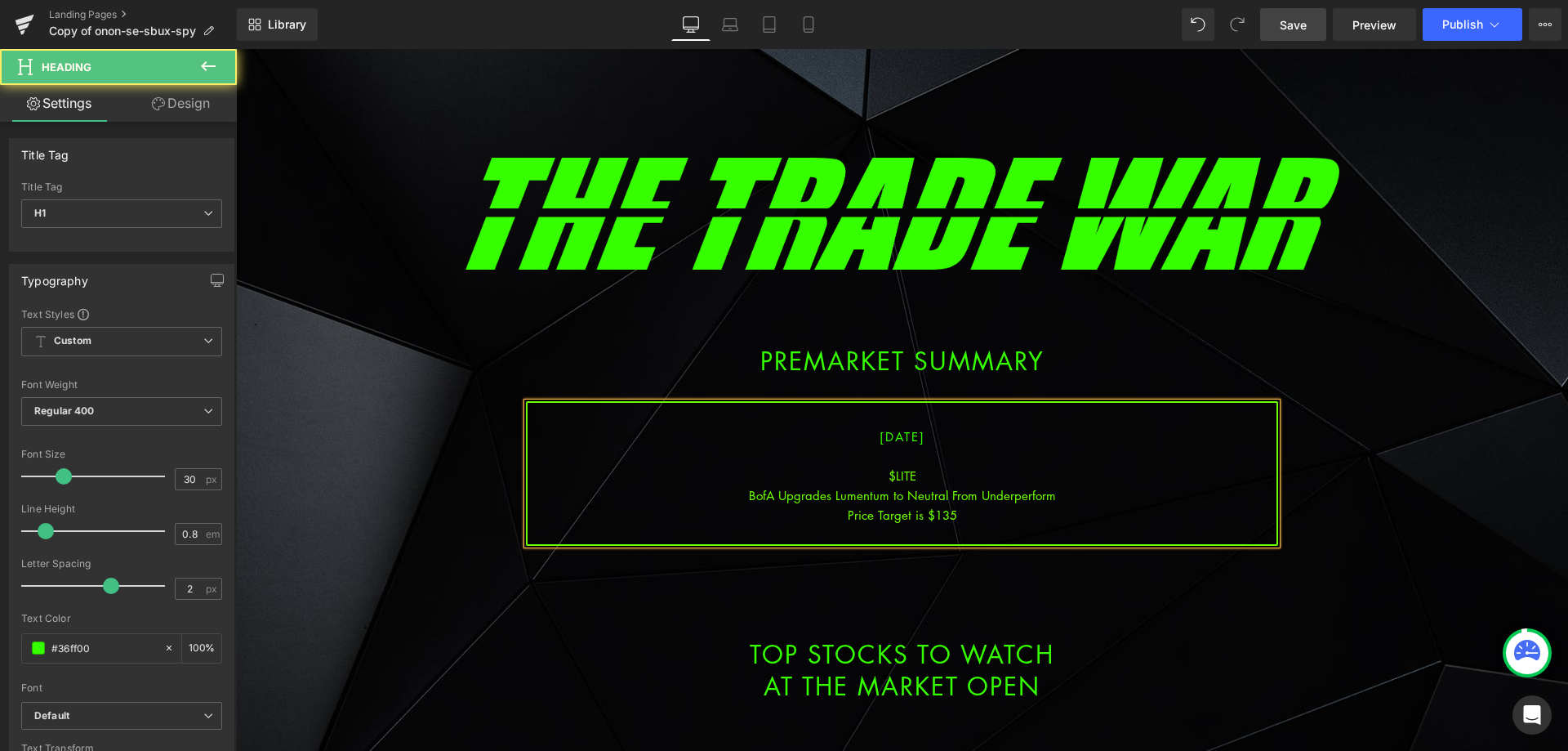
click at [1292, 23] on span "Save" at bounding box center [1294, 24] width 27 height 17
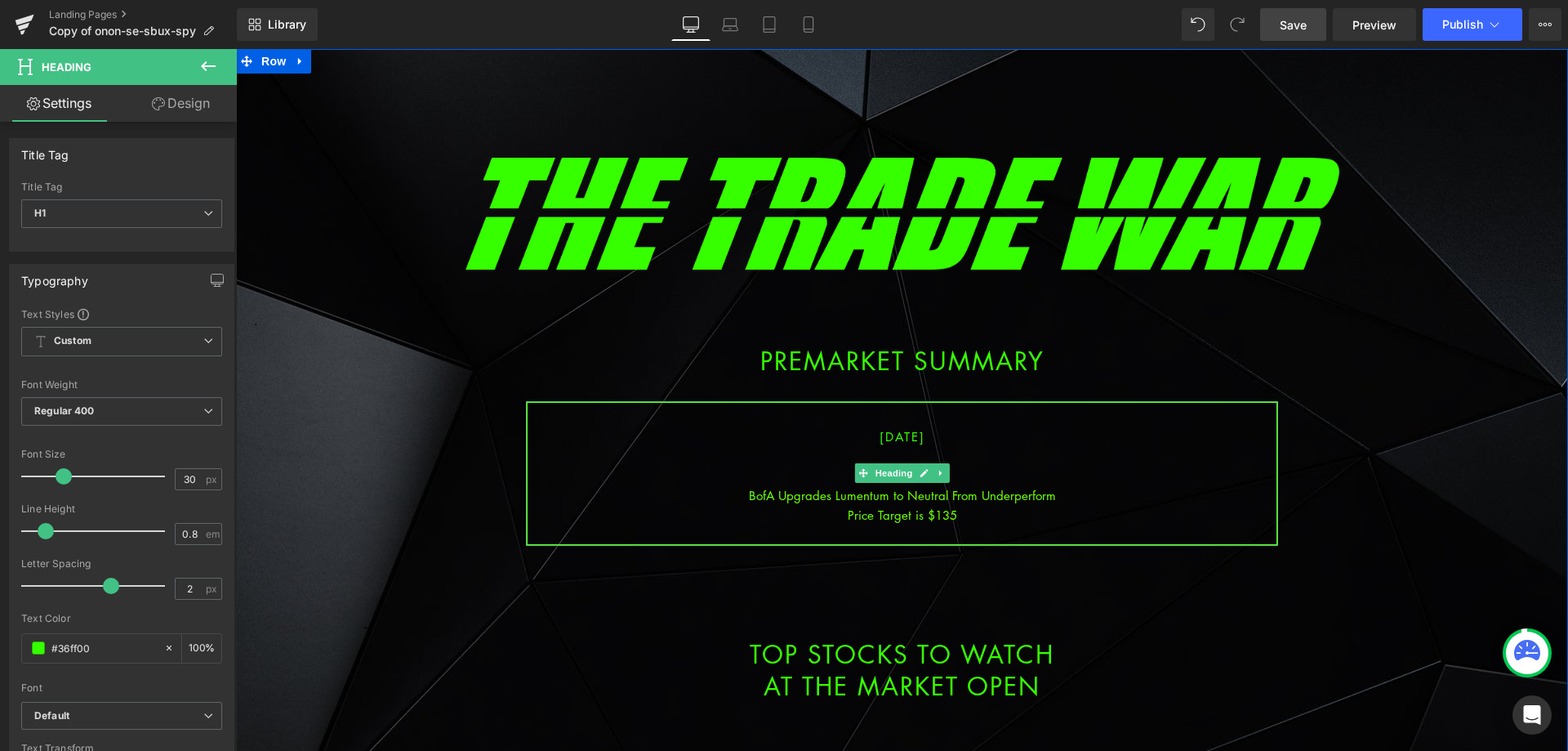
click at [987, 507] on div "Price Target is $135" at bounding box center [902, 515] width 749 height 19
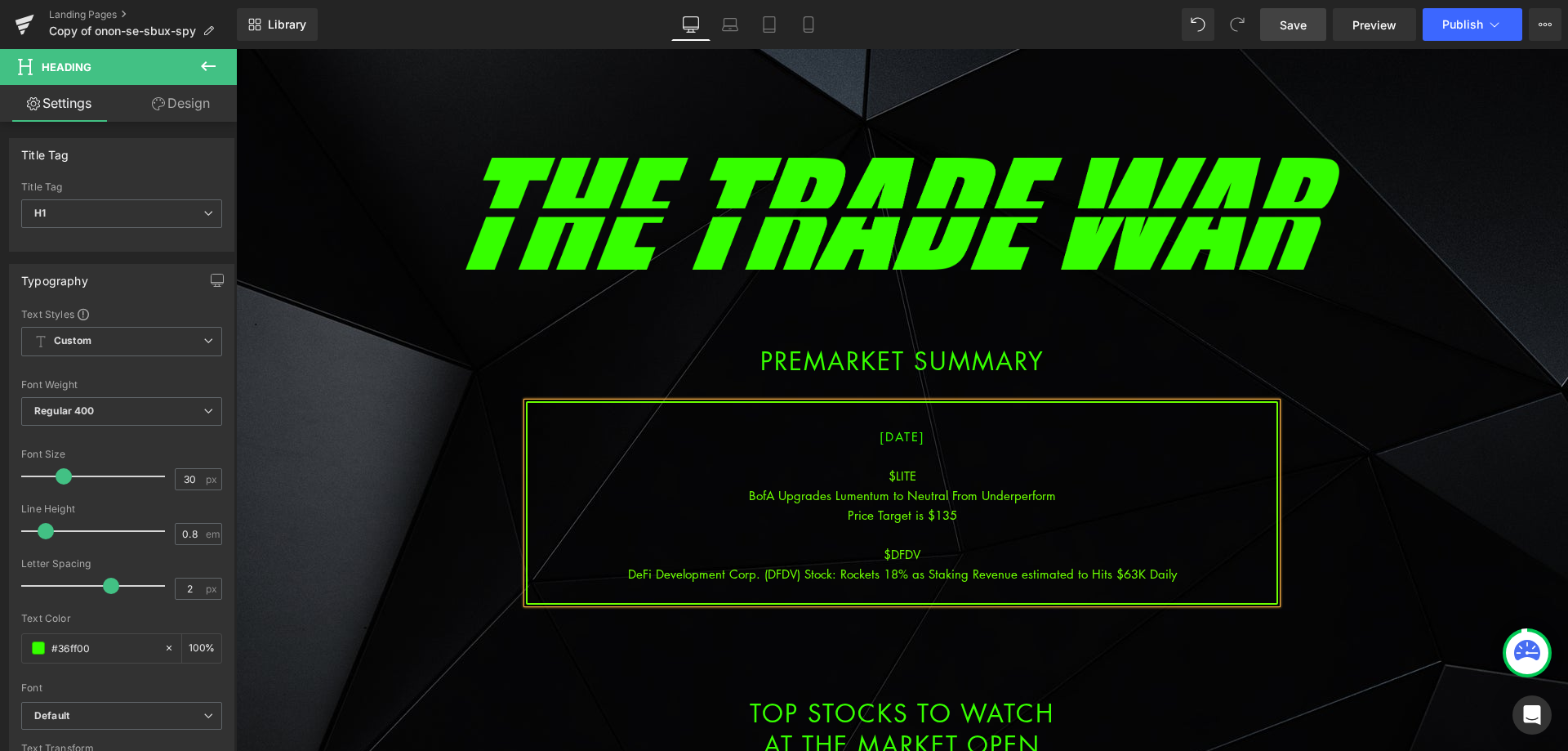
click at [904, 576] on div "DeFi Development Corp. (DFDV) Stock: Rockets 18% as Staking Revenue estimated t…" at bounding box center [902, 574] width 749 height 19
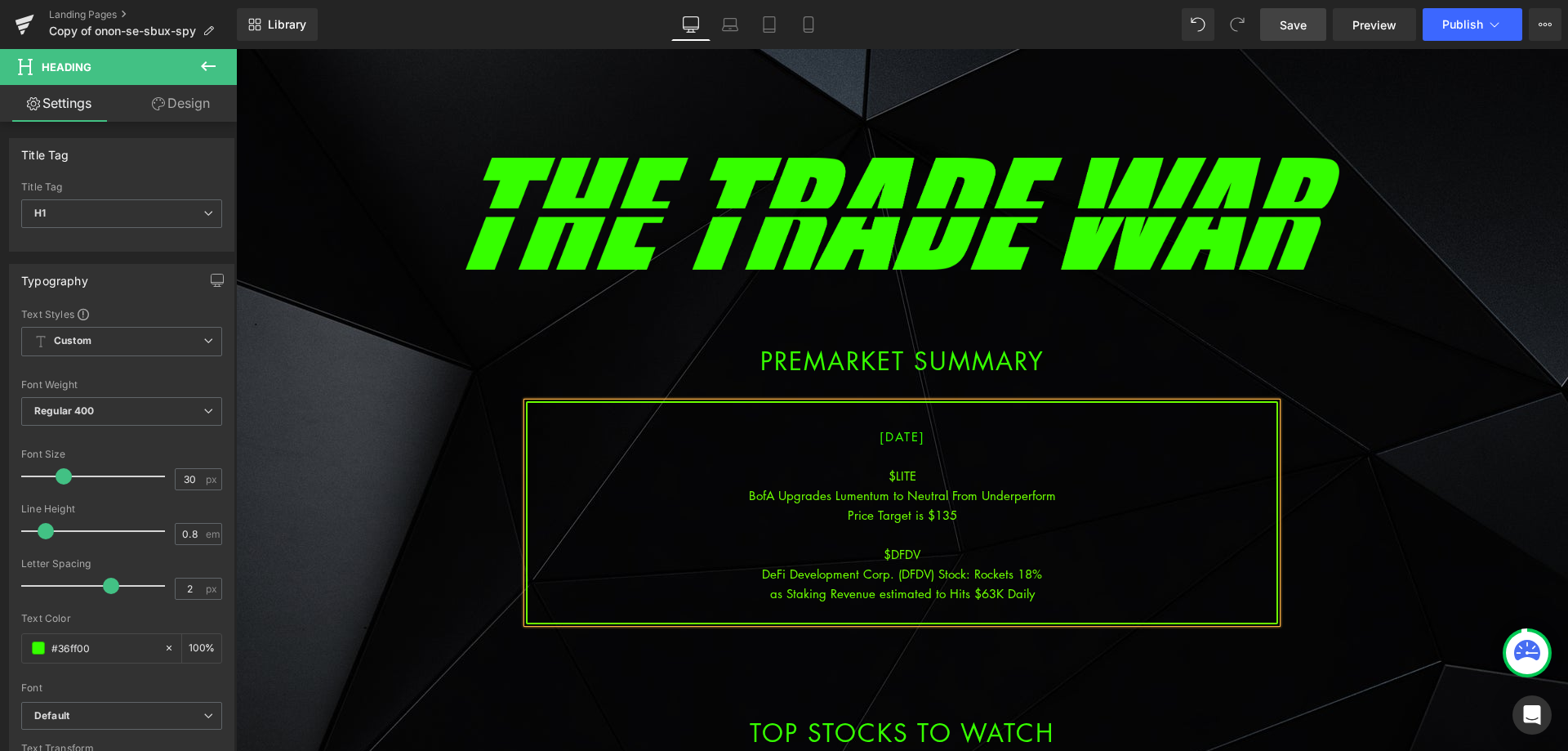
click at [1065, 589] on div "as Staking Revenue estimated to Hits $63K Daily" at bounding box center [902, 593] width 749 height 19
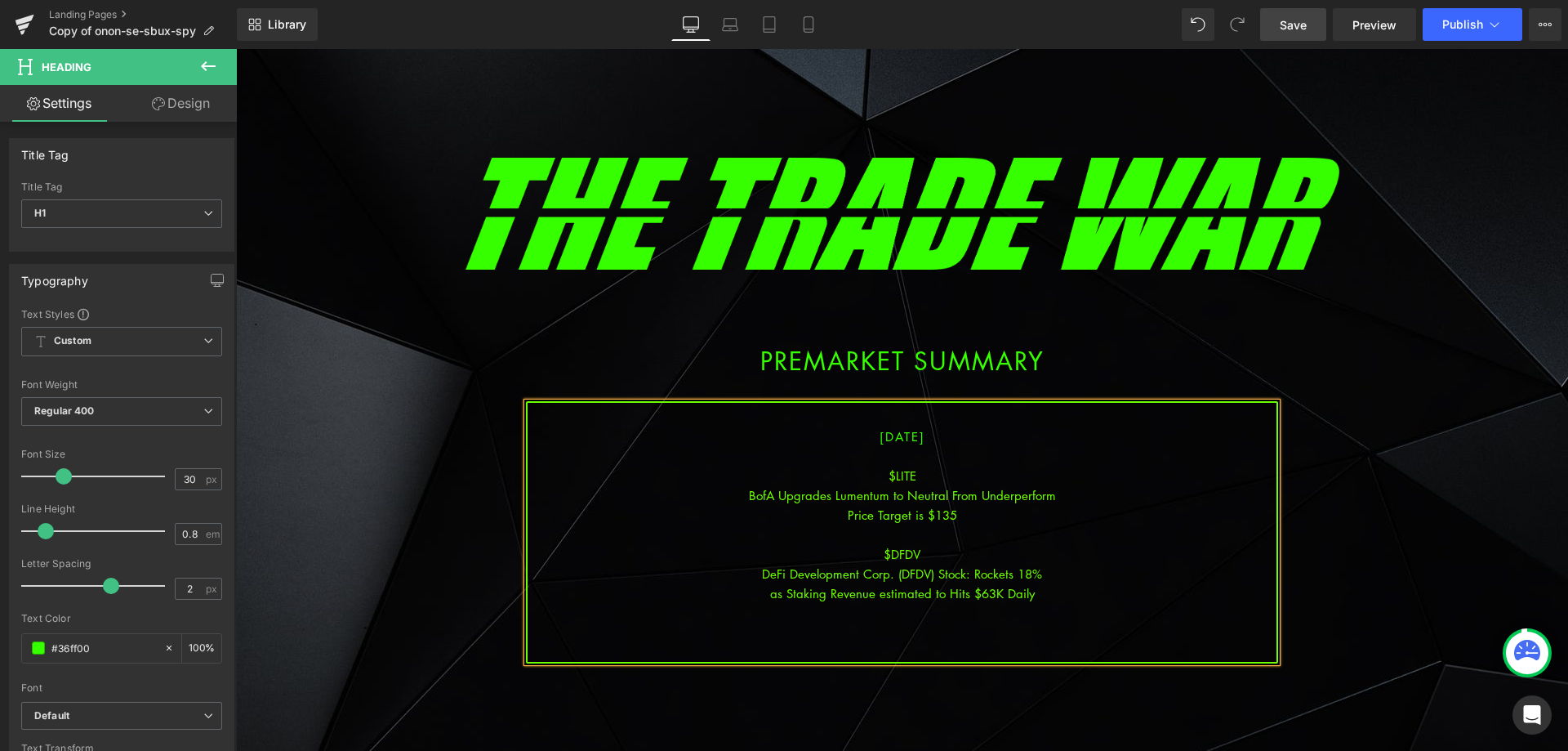
drag, startPoint x: 1308, startPoint y: 20, endPoint x: 1021, endPoint y: 0, distance: 287.7
click at [1307, 20] on link "Save" at bounding box center [1294, 24] width 66 height 33
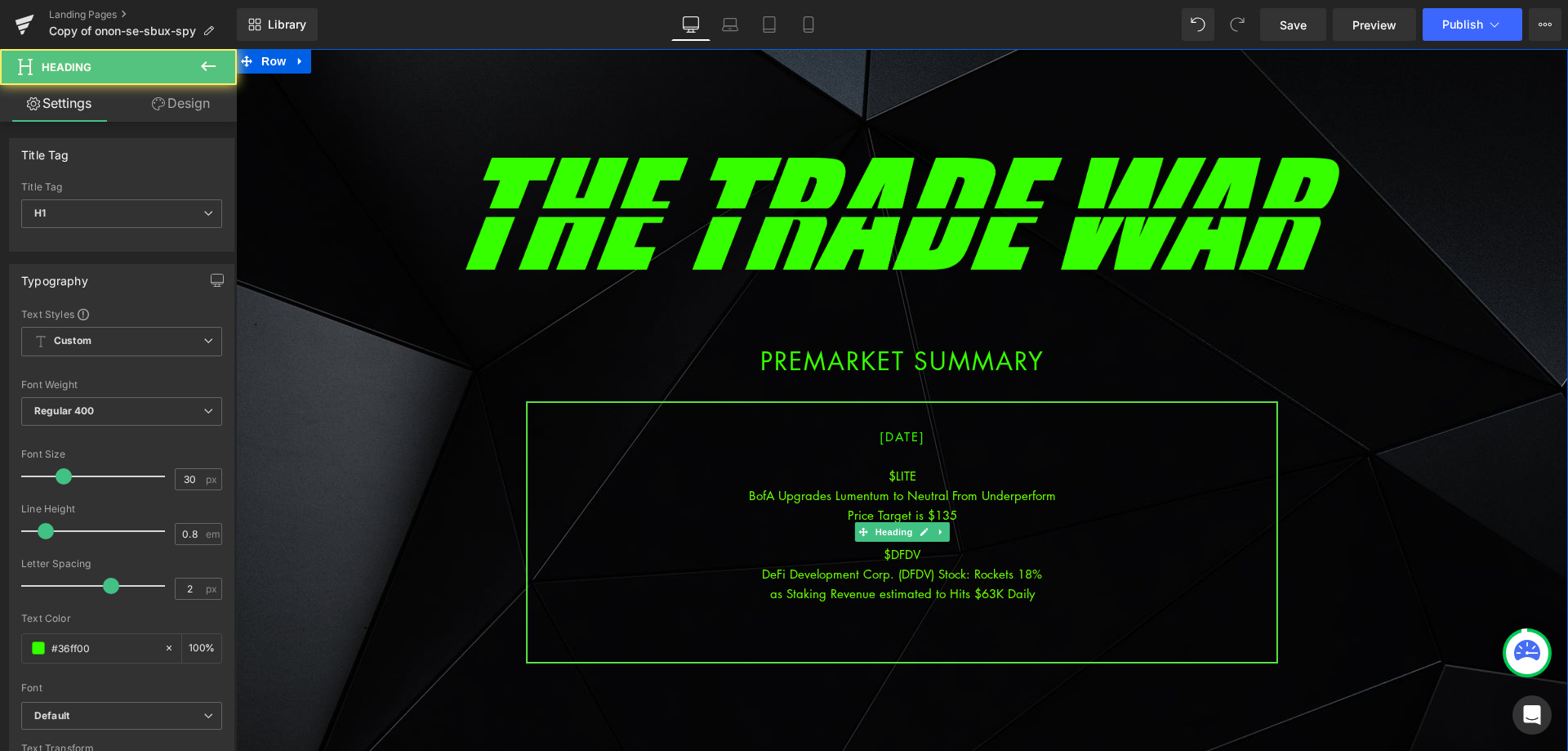
click at [918, 612] on div at bounding box center [902, 613] width 749 height 19
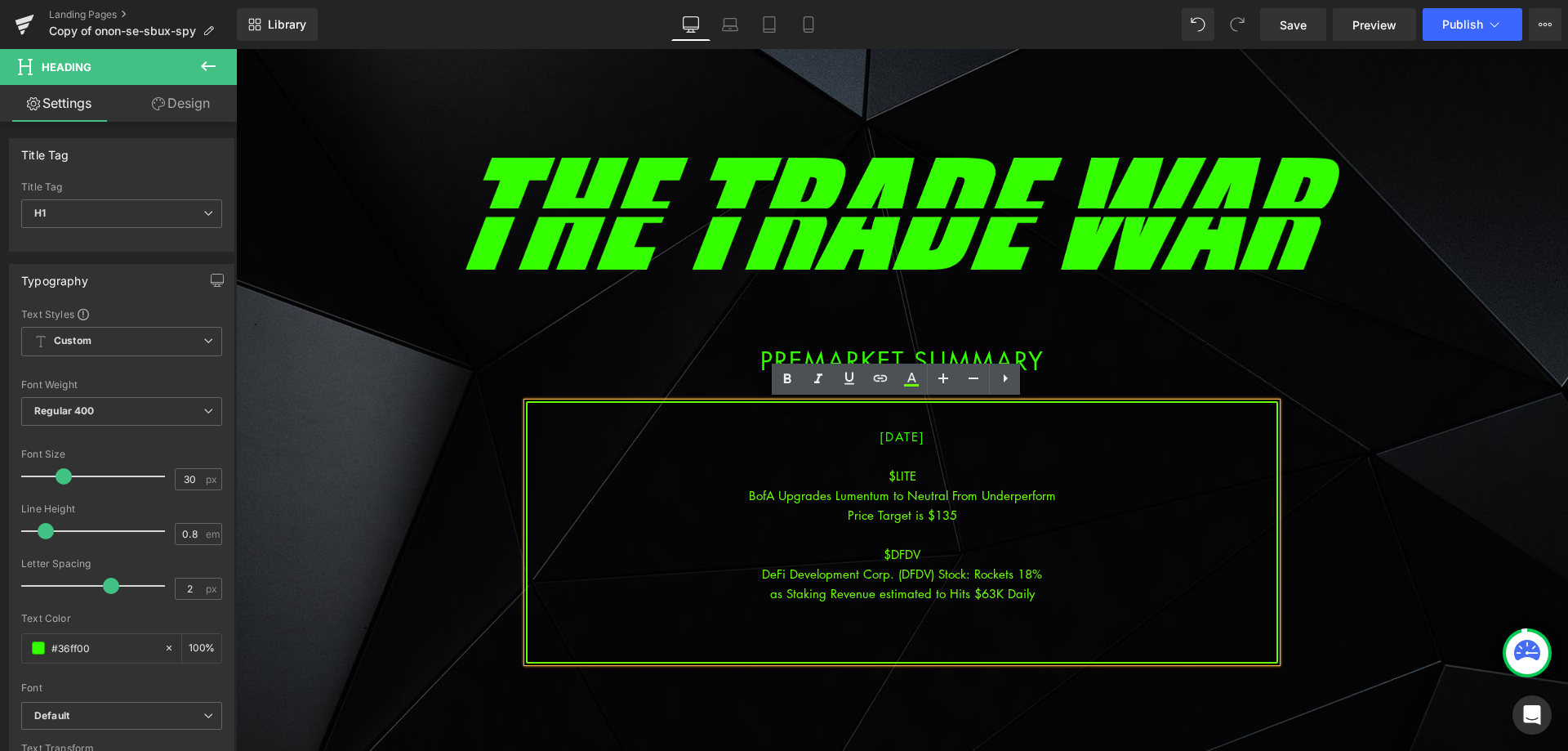
click at [915, 610] on div at bounding box center [902, 613] width 749 height 19
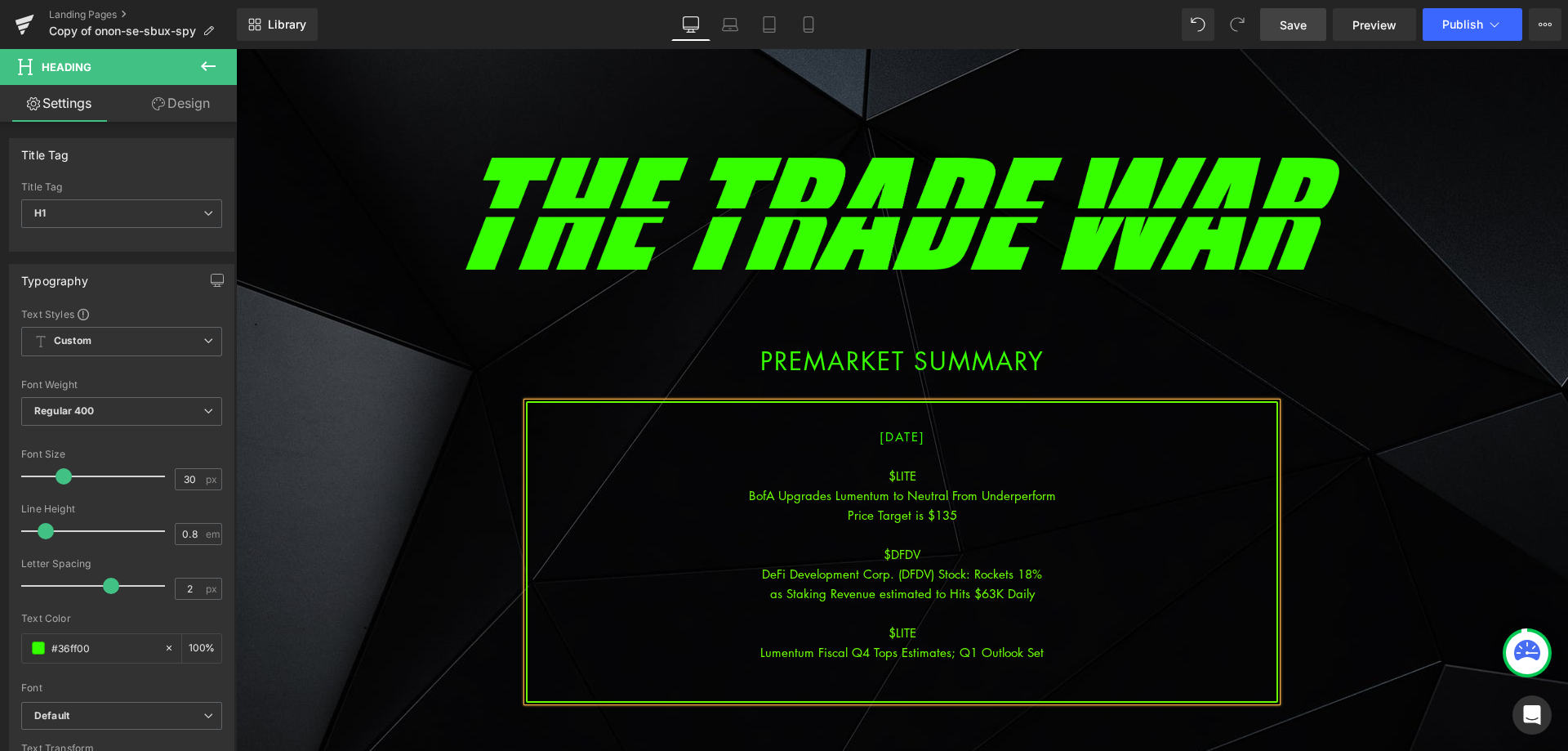
click at [1309, 33] on link "Save" at bounding box center [1294, 24] width 66 height 33
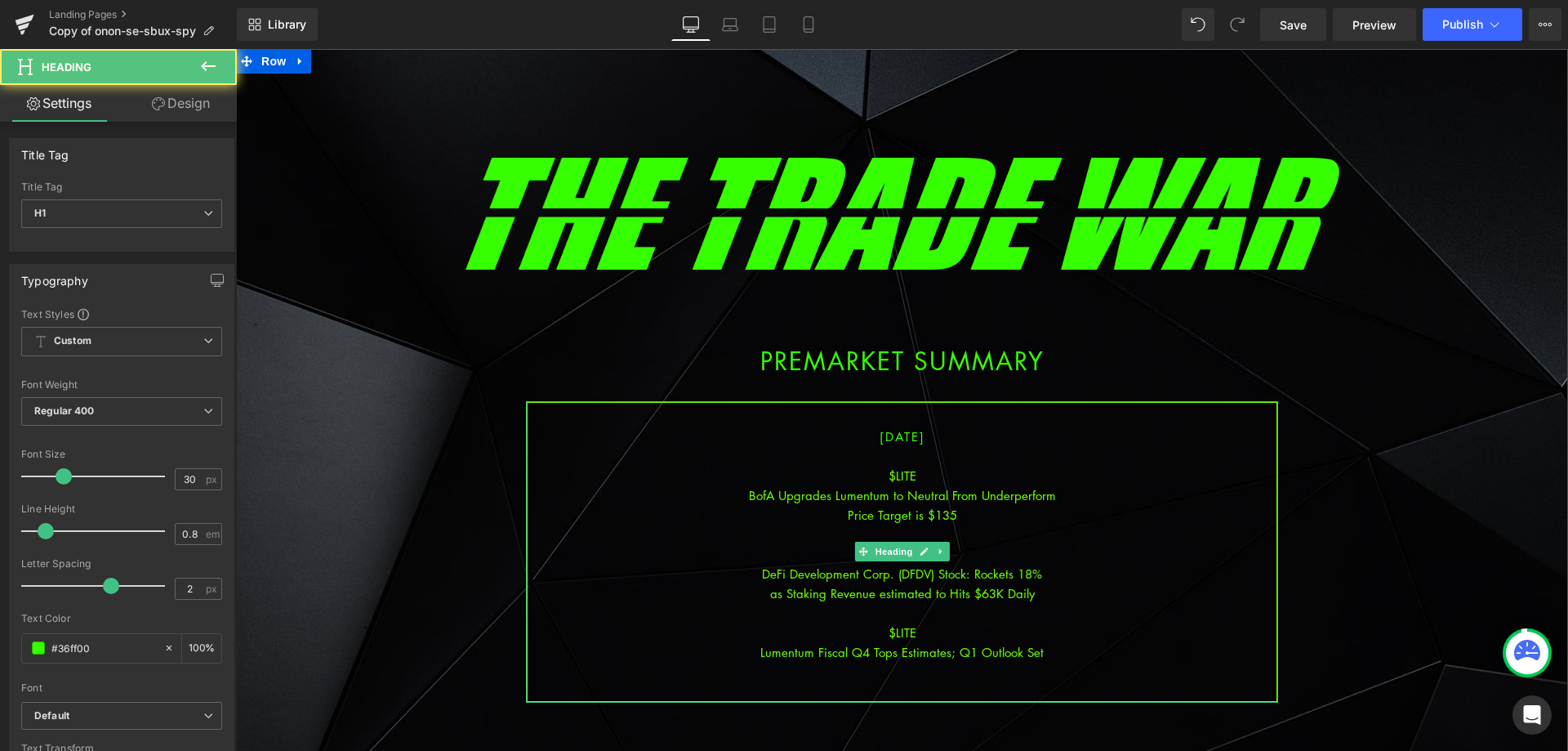
click at [1049, 646] on div "Lumentum Fiscal Q4 Tops Estimates; Q1 Outlook Set" at bounding box center [902, 652] width 749 height 19
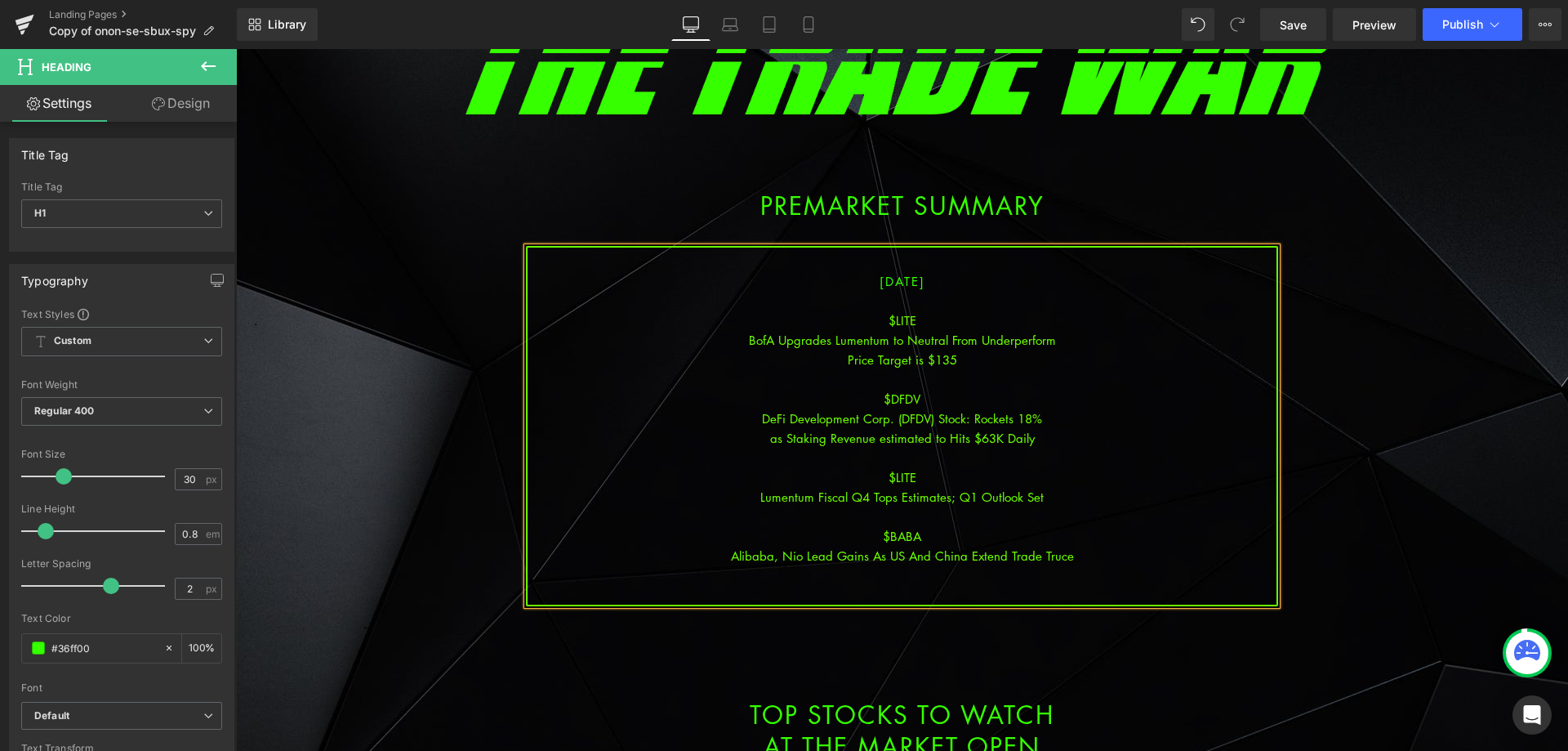
scroll to position [245, 0]
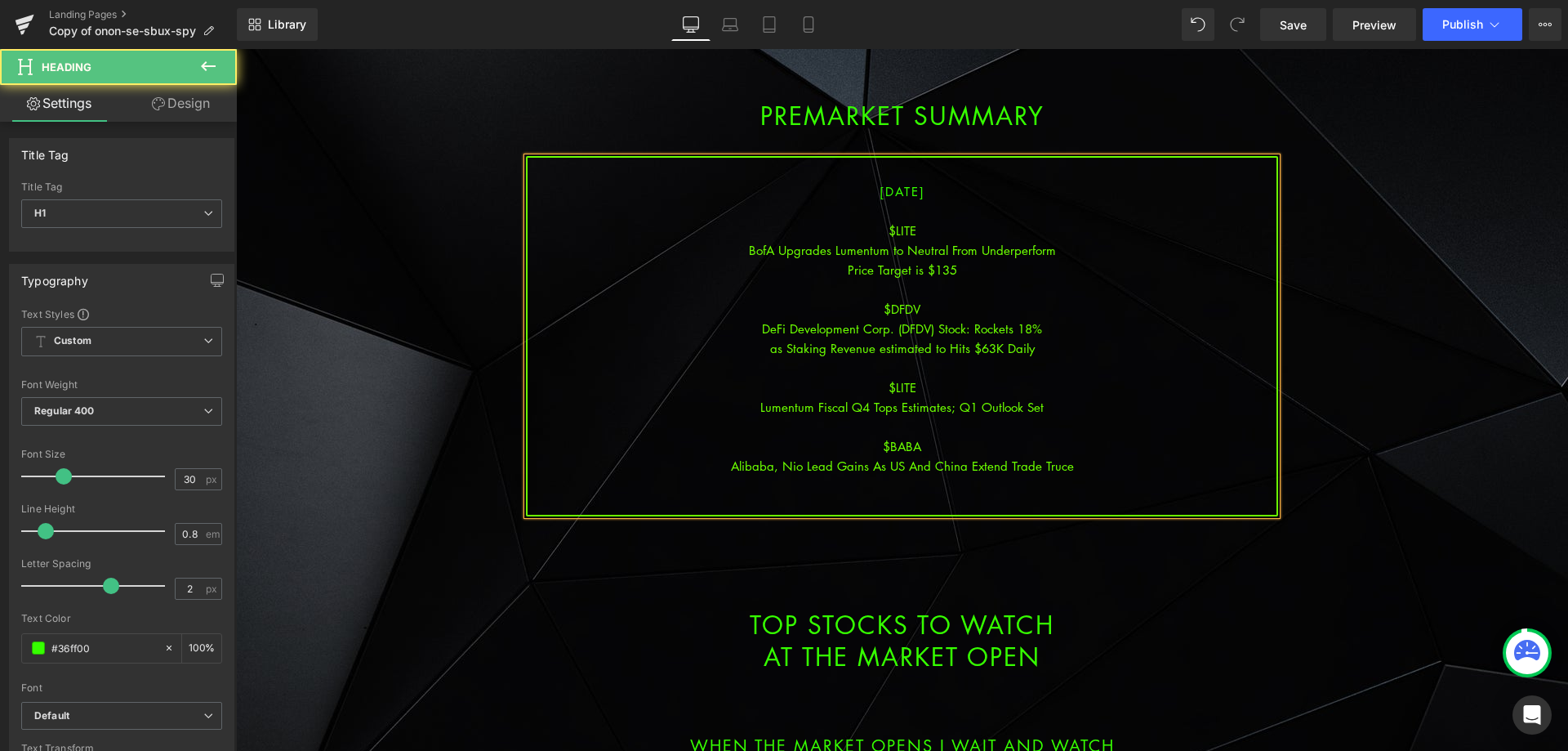
click at [931, 467] on div "Alibaba, Nio Lead Gains As US And China Extend Trade Truce" at bounding box center [902, 466] width 749 height 19
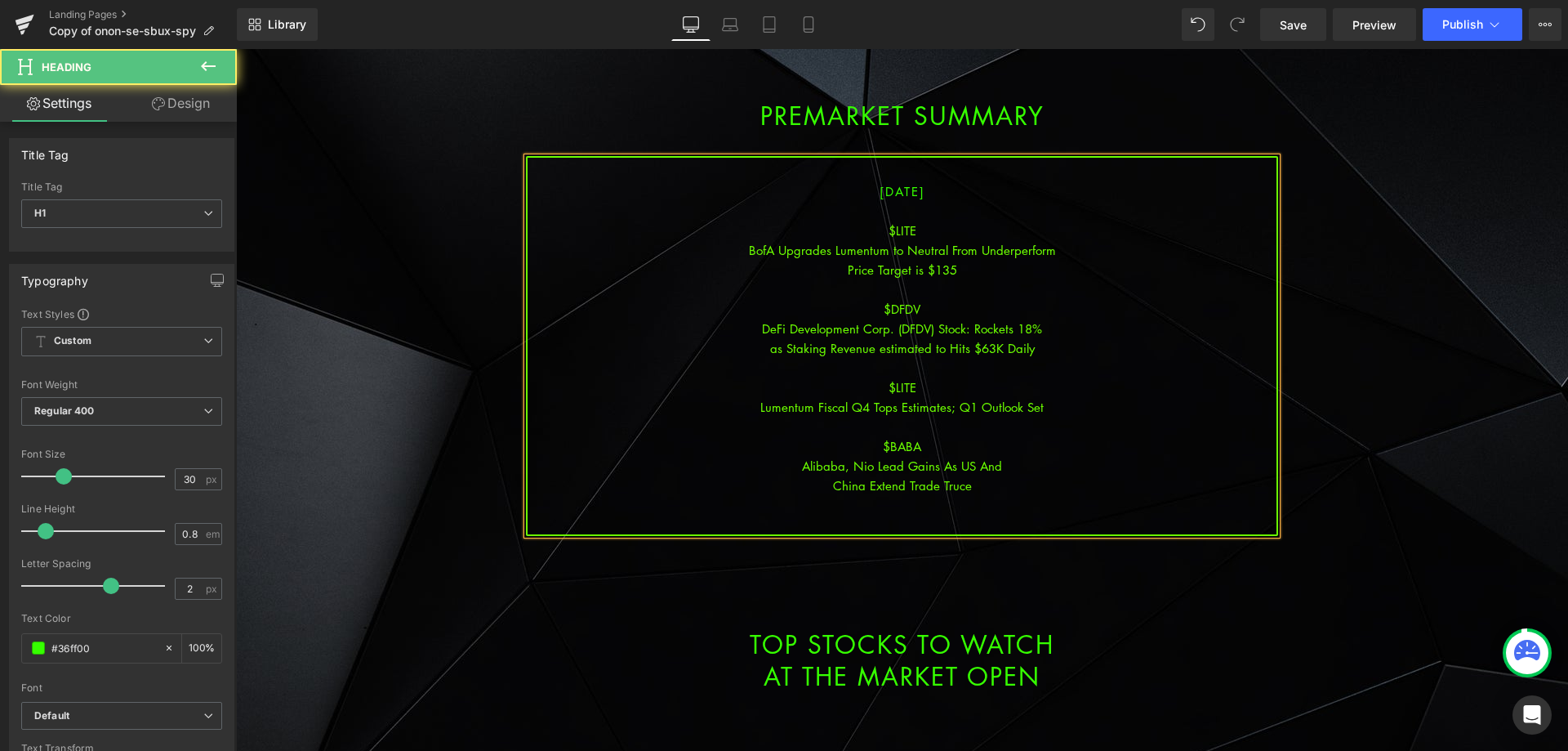
click at [1025, 487] on div "China Extend Trade Truce" at bounding box center [902, 485] width 749 height 19
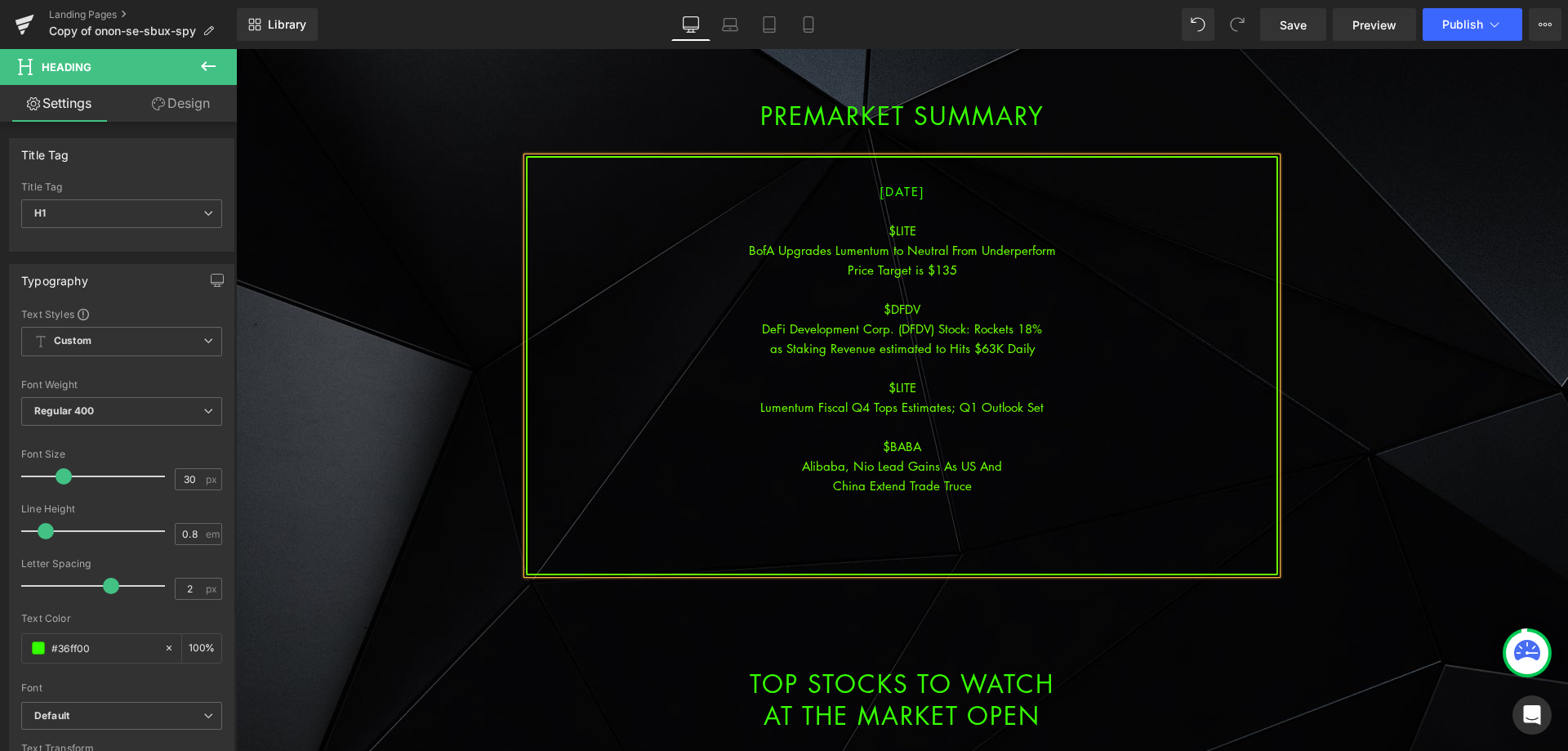
click at [945, 539] on div at bounding box center [902, 544] width 749 height 19
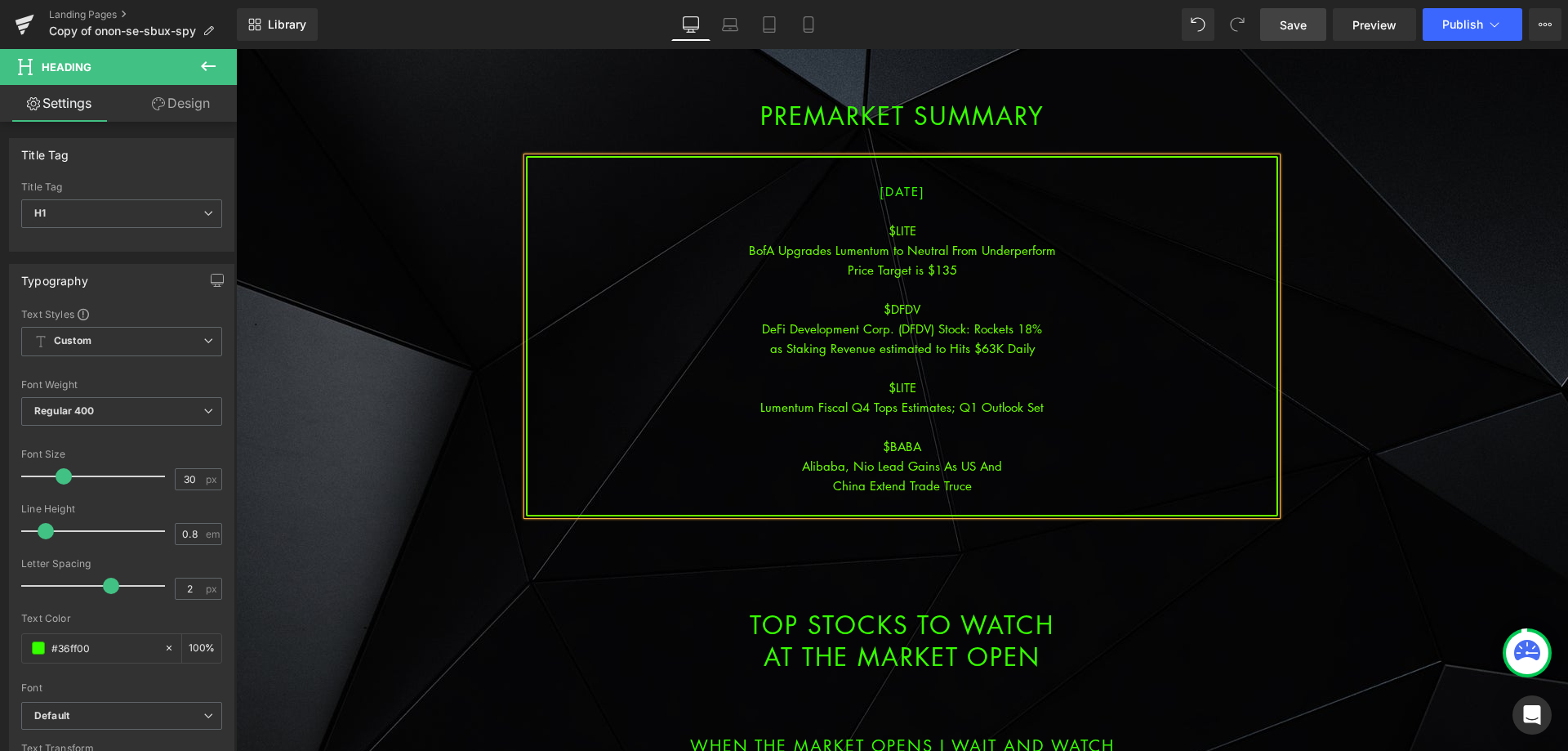
click at [1288, 35] on link "Save" at bounding box center [1294, 24] width 66 height 33
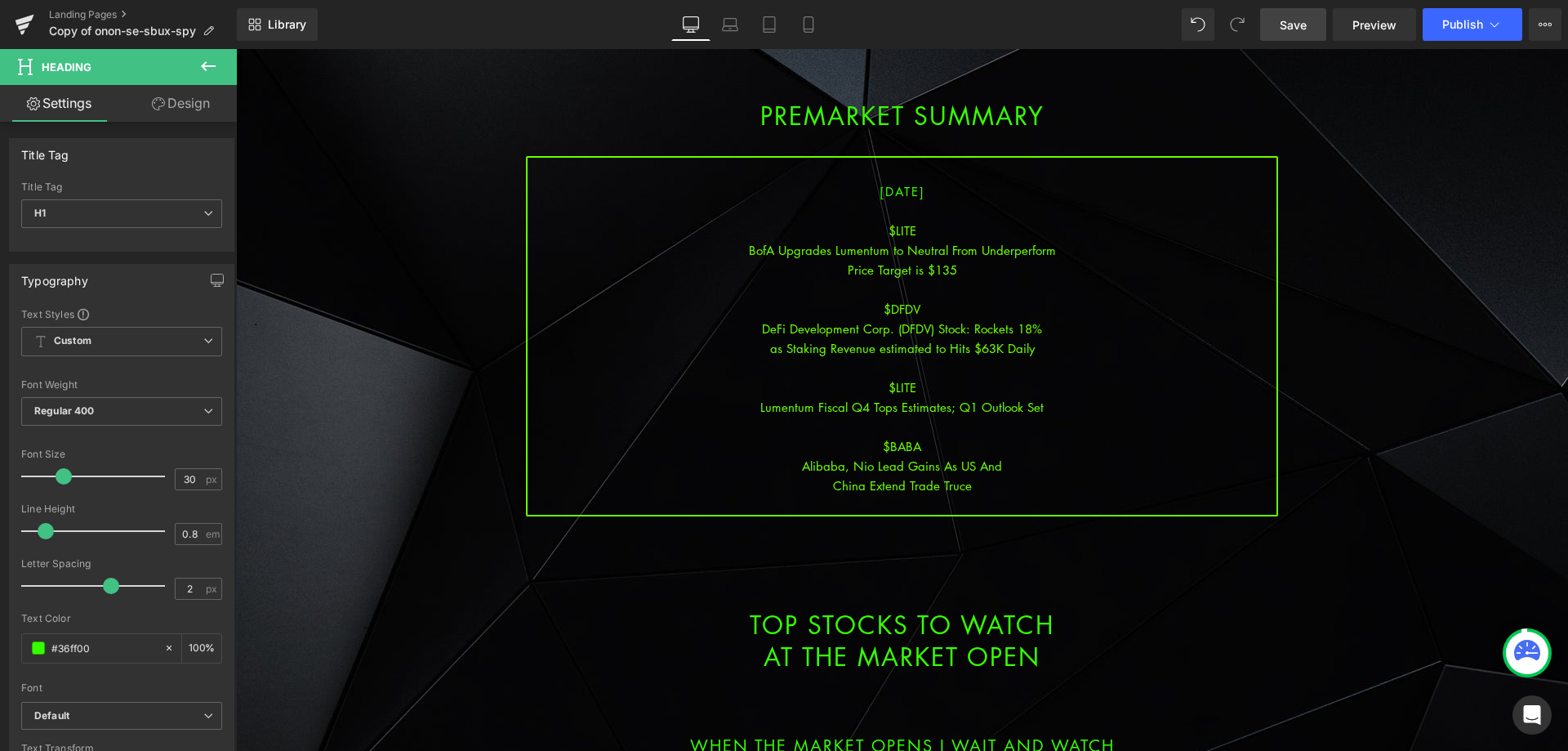
click at [1303, 18] on span "Save" at bounding box center [1294, 24] width 27 height 17
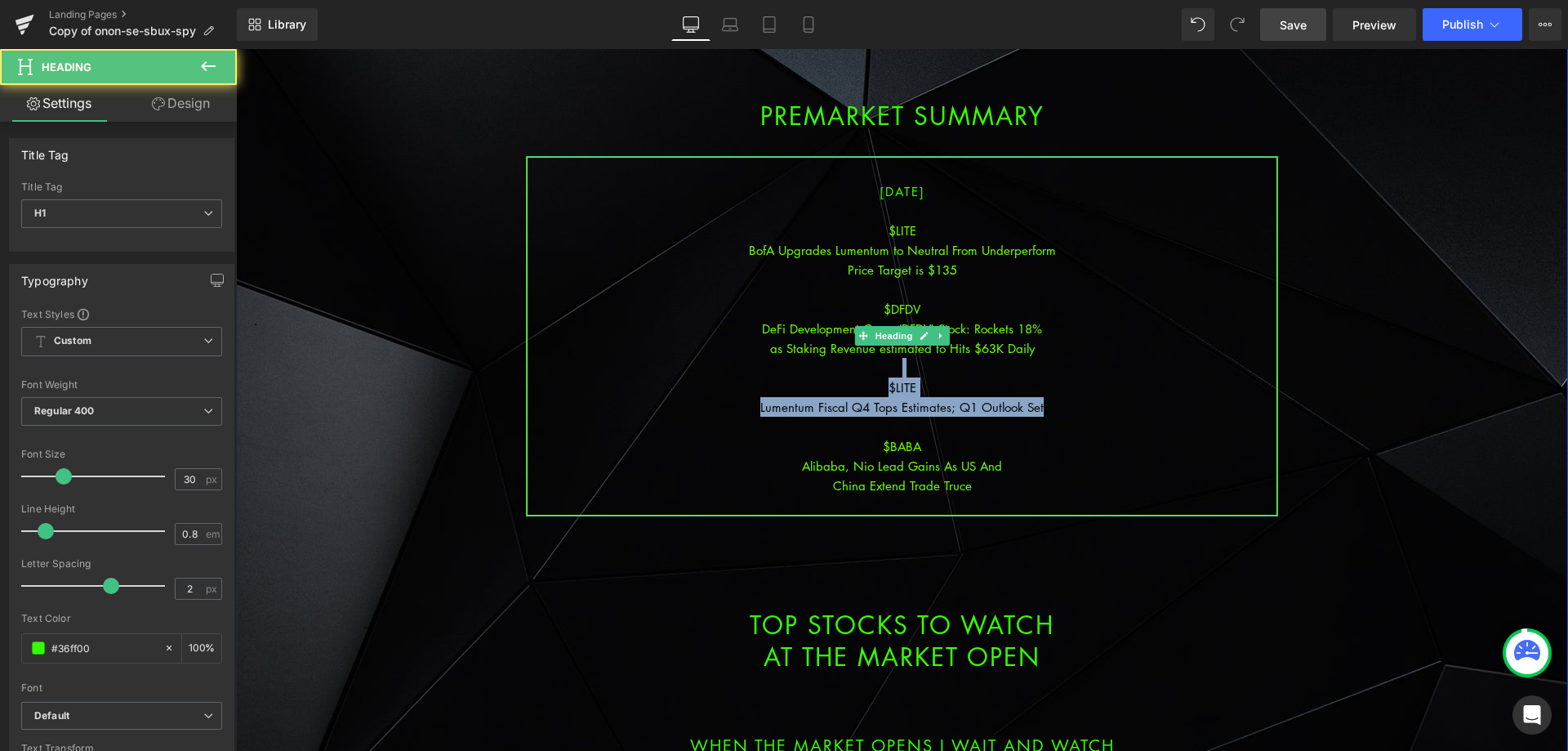
drag, startPoint x: 1058, startPoint y: 409, endPoint x: 829, endPoint y: 372, distance: 232.0
click at [829, 372] on div "[DATE] $LITE BofA Upgrades Lumentum to Neutral From Underperform Price Target i…" at bounding box center [902, 336] width 753 height 360
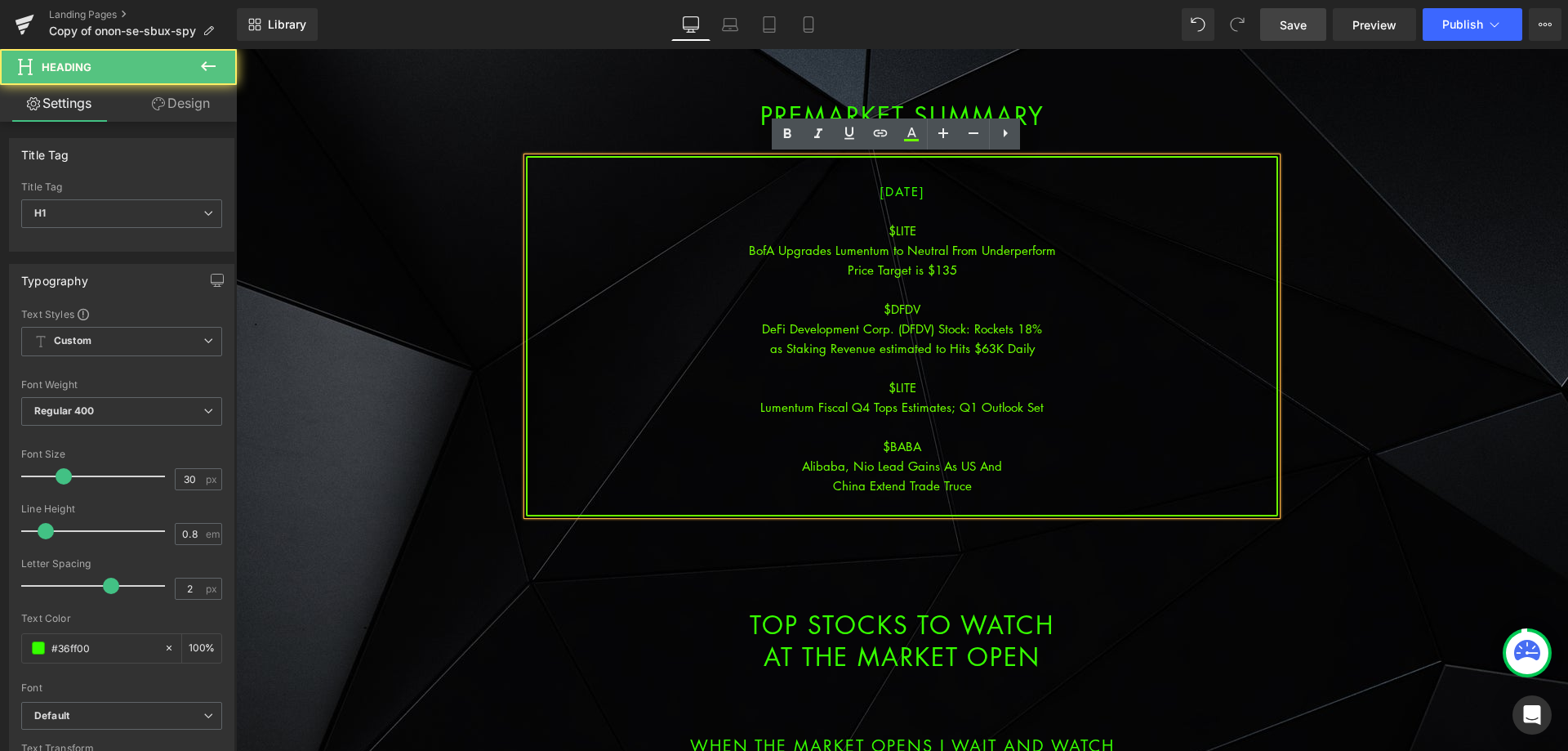
click at [926, 301] on div "$DFDV" at bounding box center [902, 309] width 749 height 19
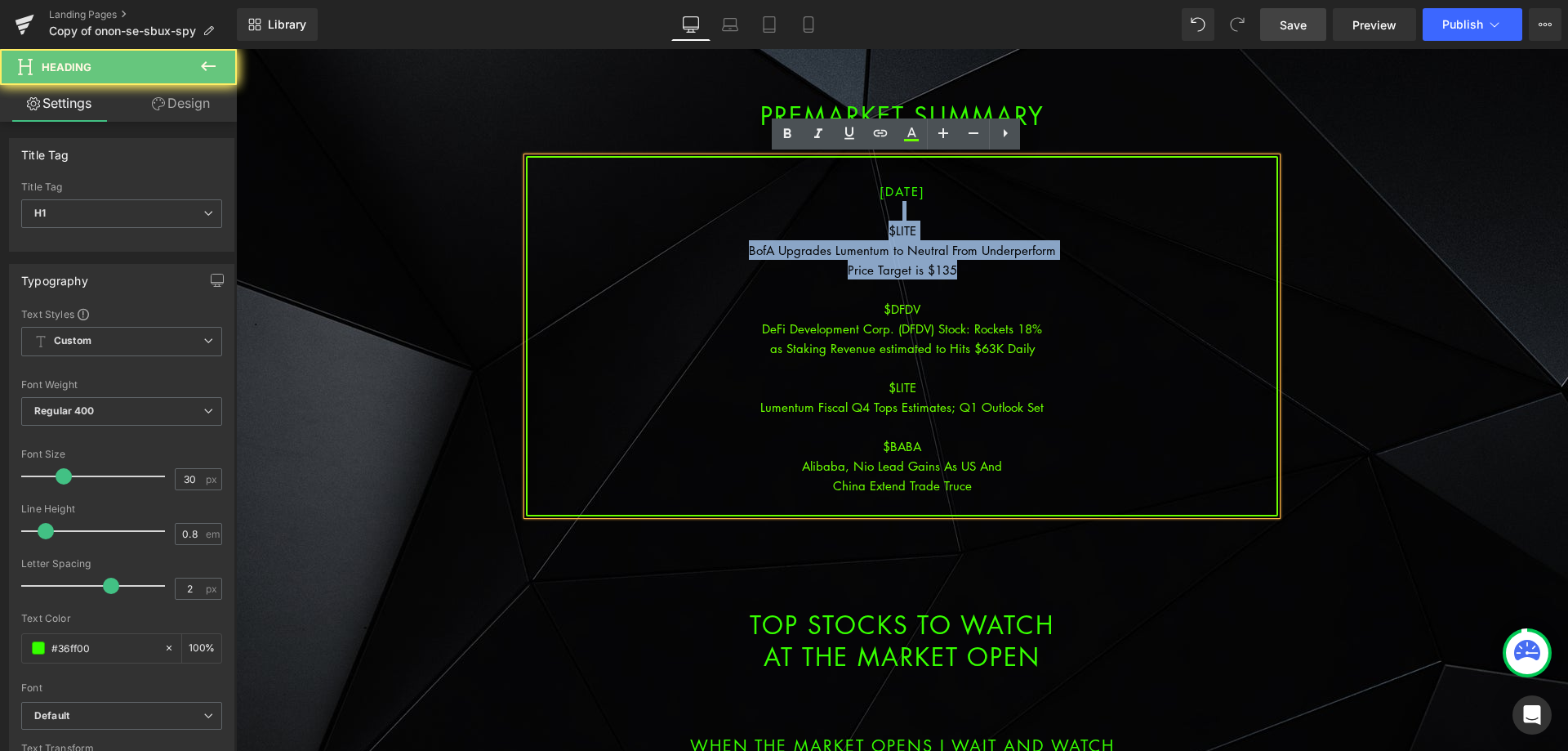
drag, startPoint x: 967, startPoint y: 271, endPoint x: 839, endPoint y: 220, distance: 137.8
click at [839, 220] on div "[DATE] $LITE BofA Upgrades Lumentum to Neutral From Underperform Price Target i…" at bounding box center [902, 336] width 753 height 360
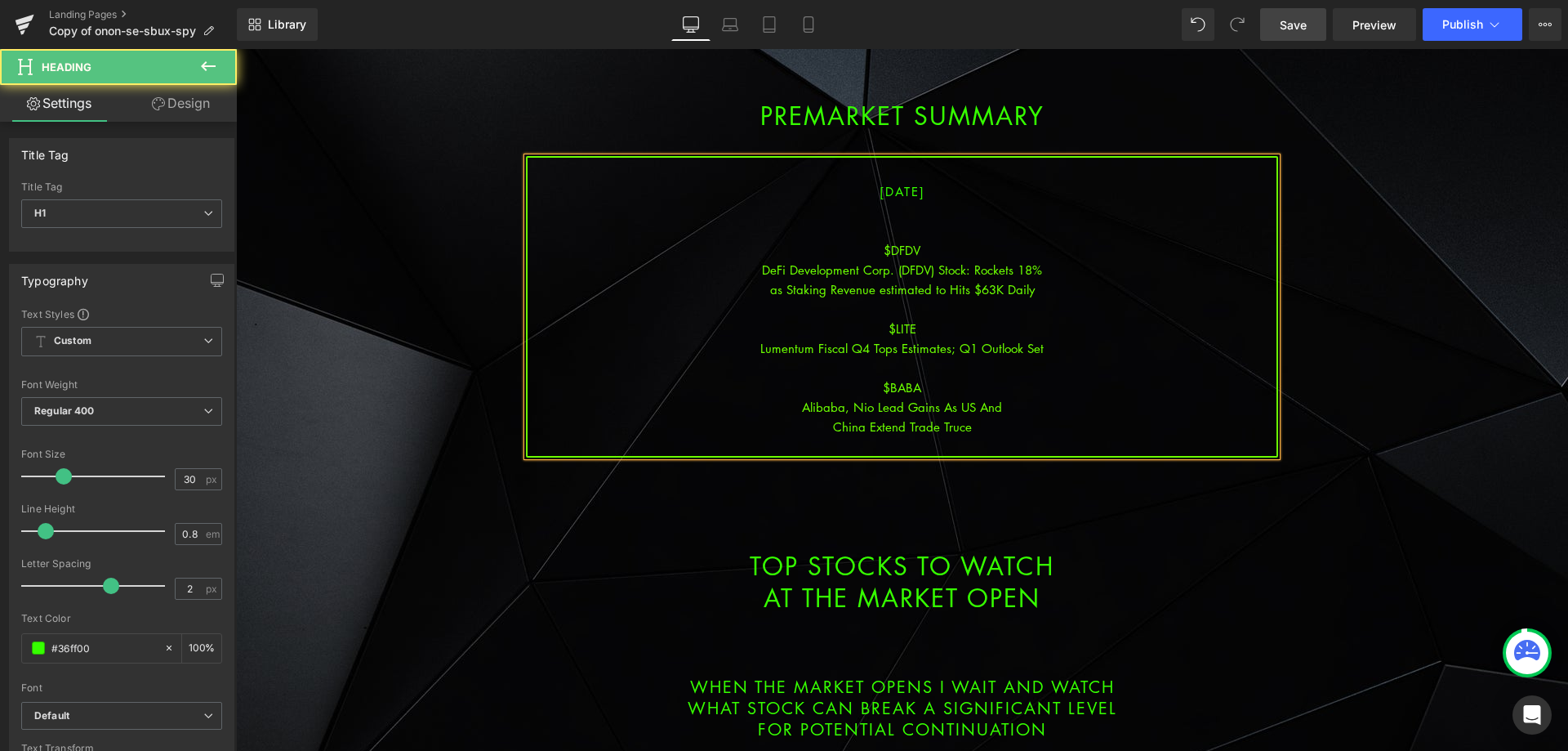
click at [906, 223] on div at bounding box center [902, 230] width 749 height 19
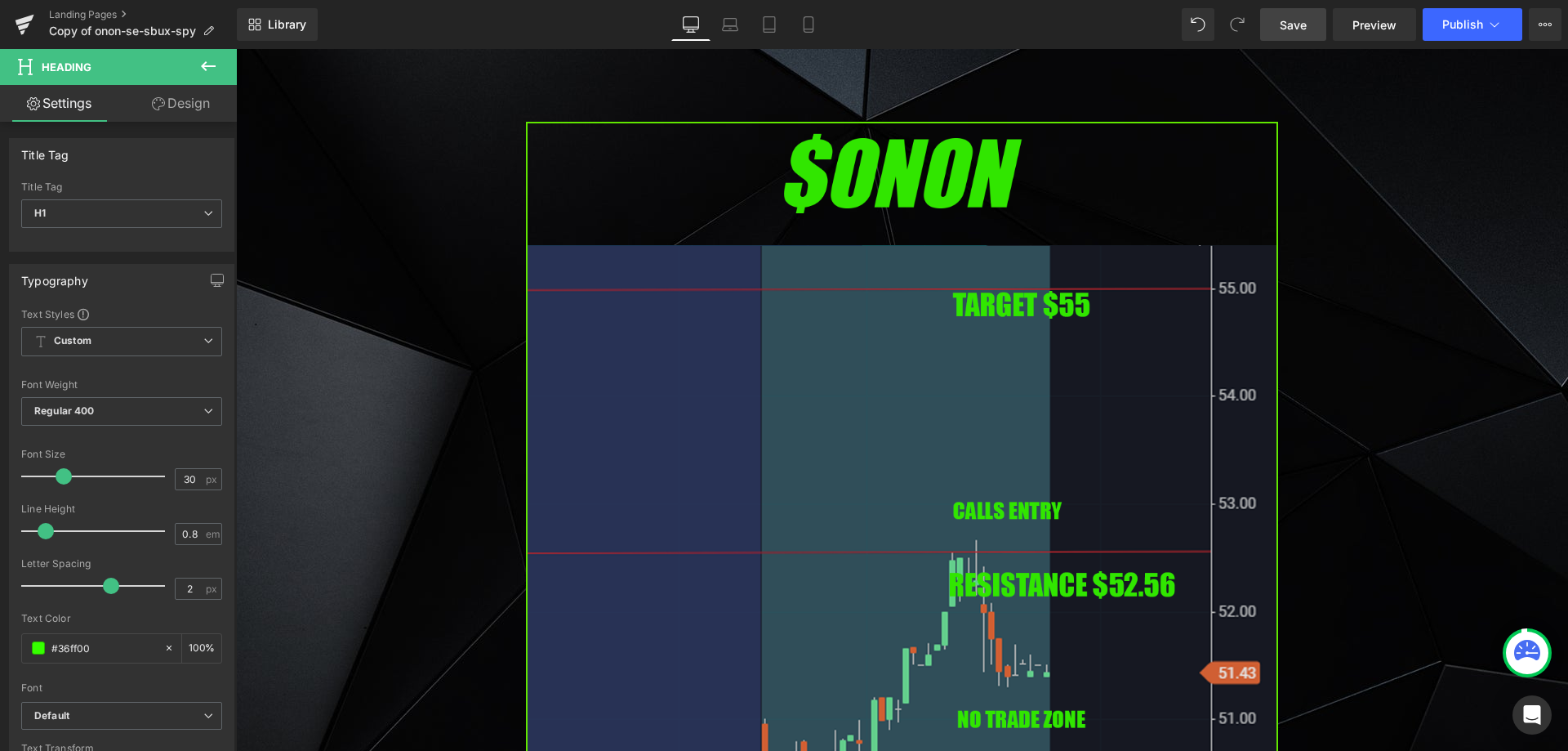
scroll to position [1144, 0]
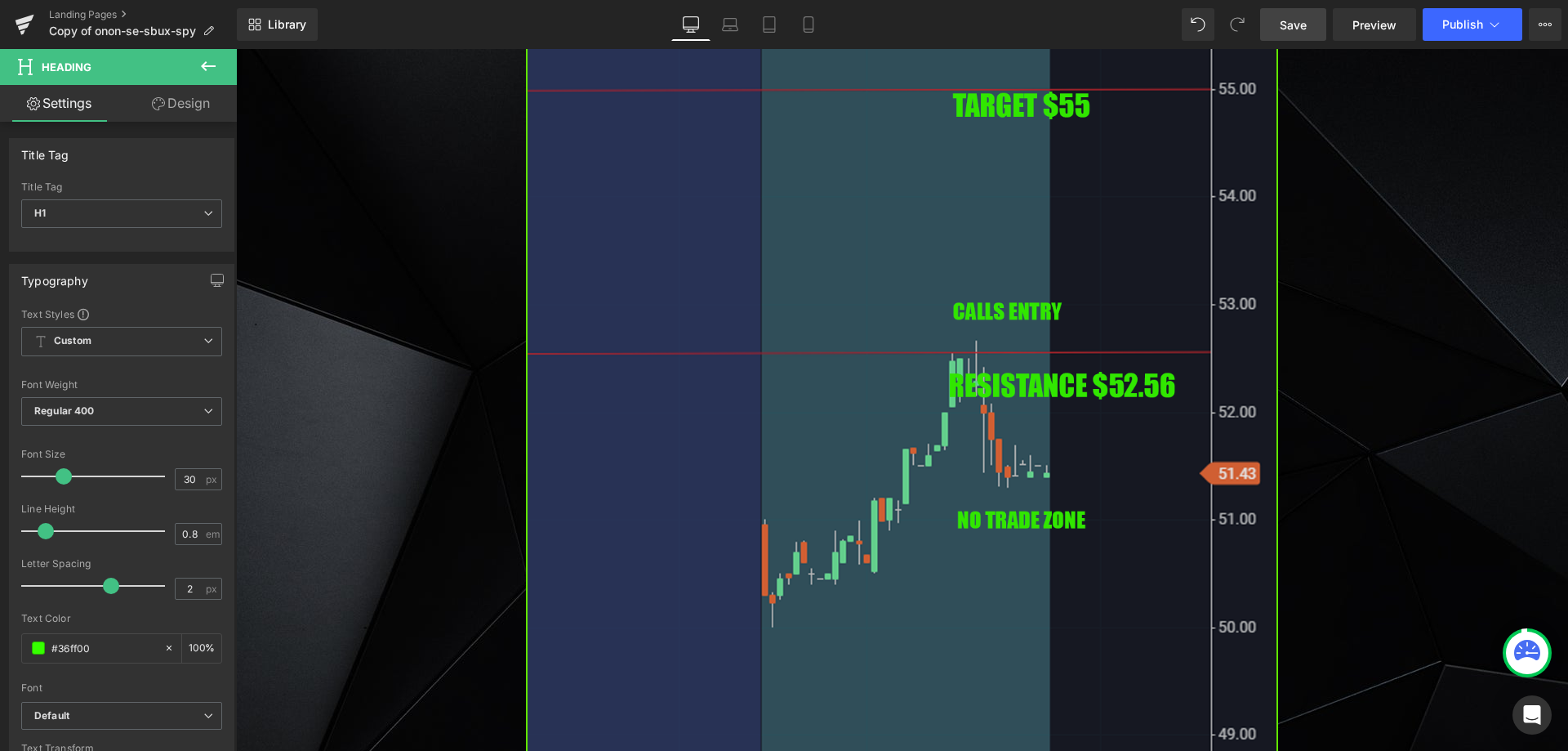
click at [861, 457] on img at bounding box center [902, 351] width 753 height 858
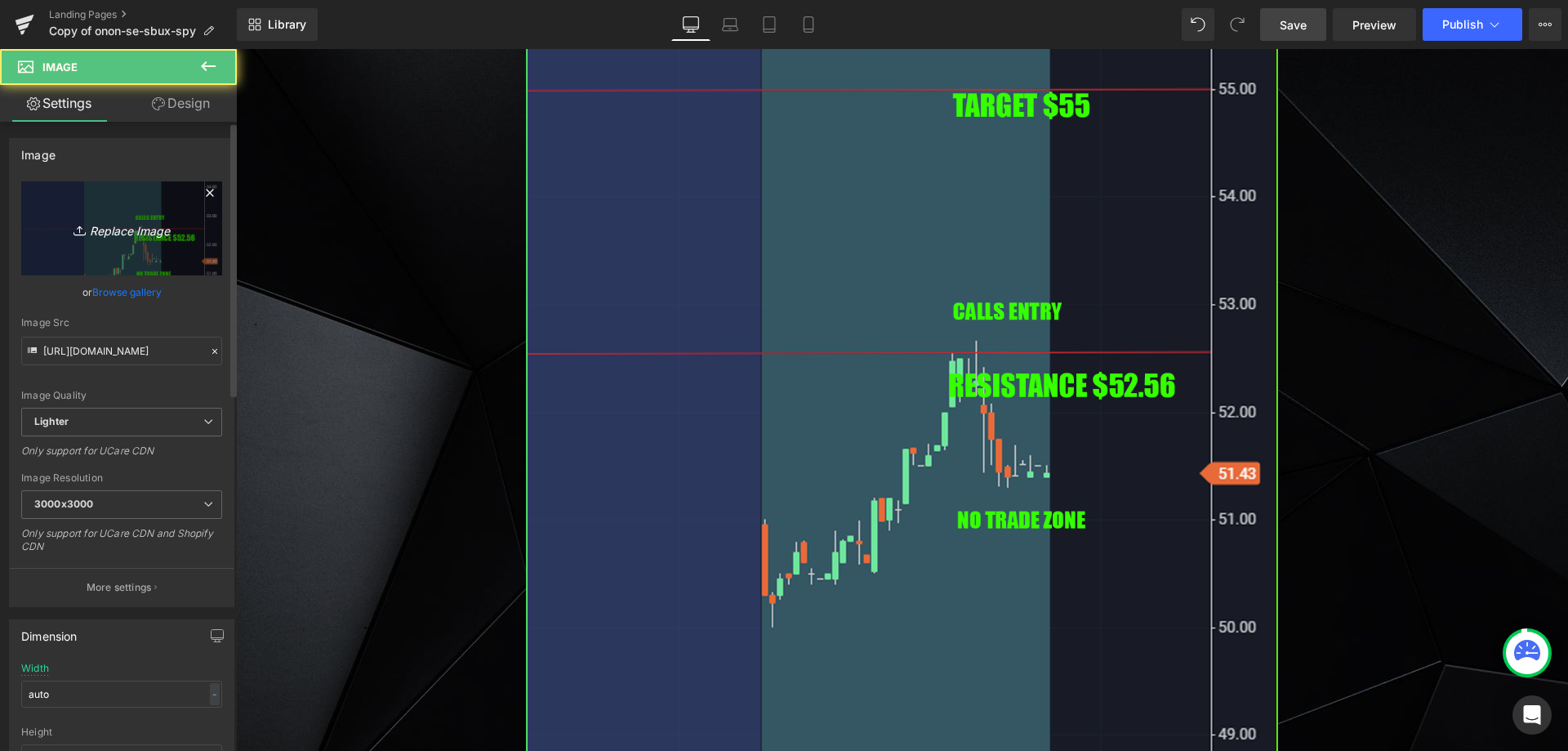
click at [117, 252] on link "Replace Image" at bounding box center [121, 228] width 201 height 94
type input "C:\fakepath\lite.png"
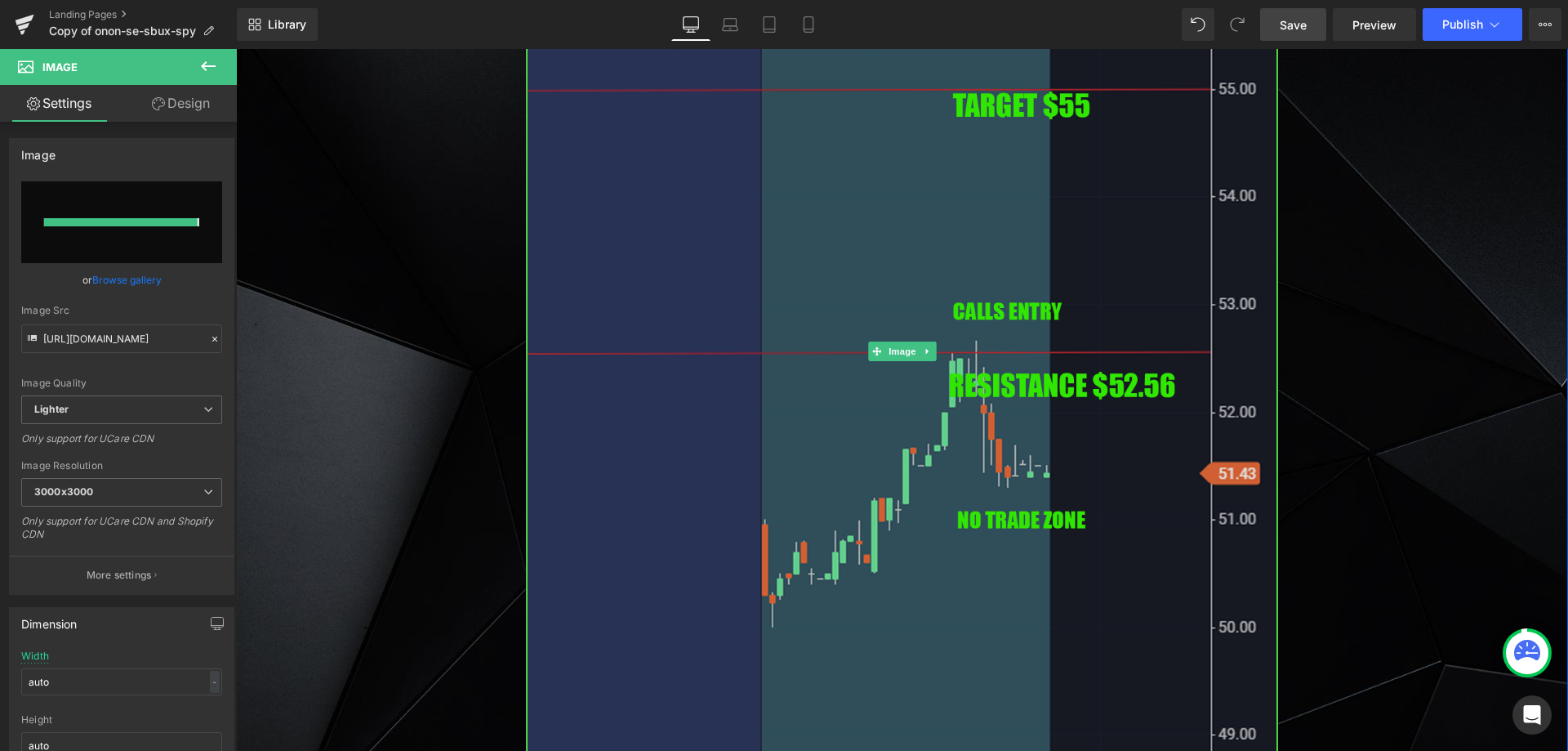
type input "[URL][DOMAIN_NAME]"
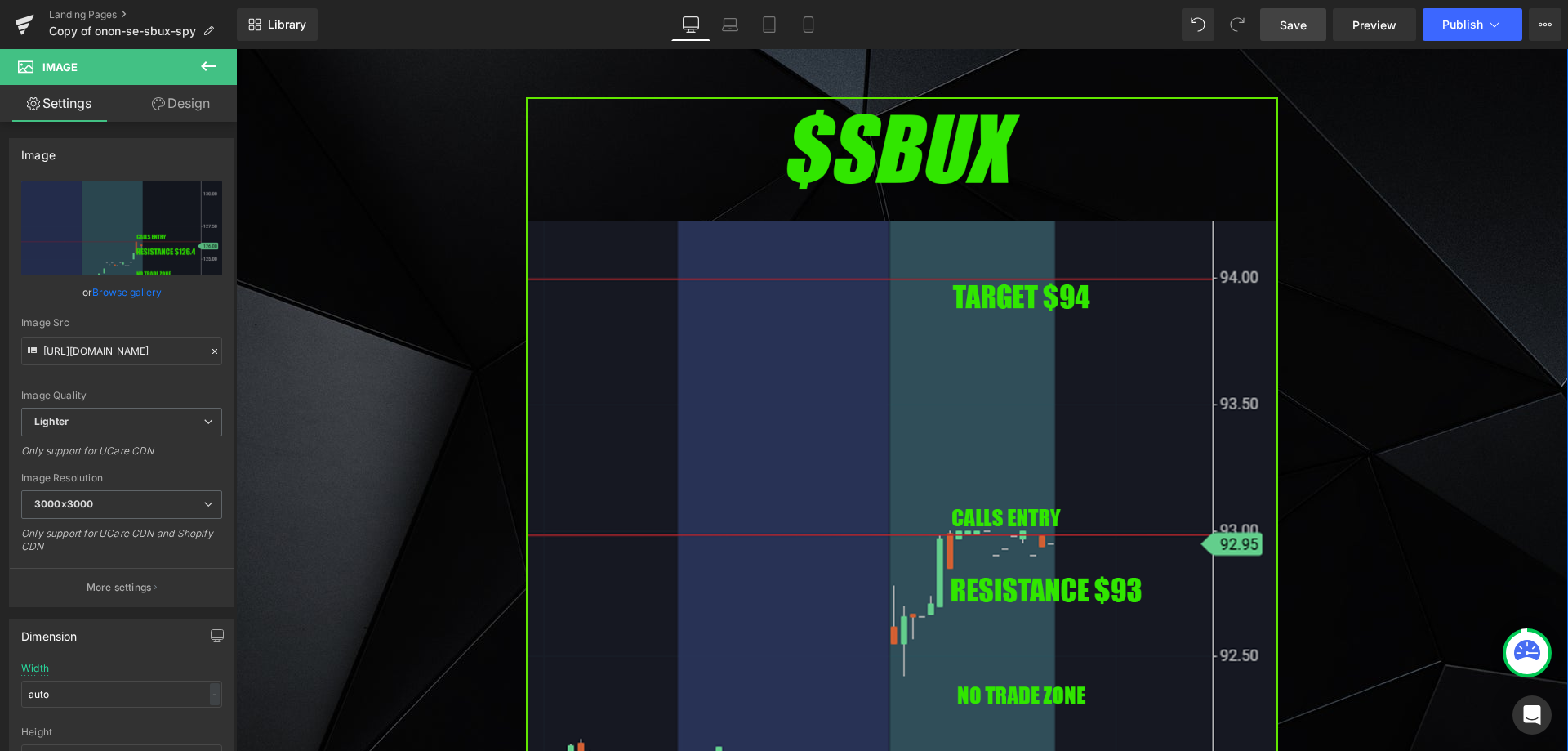
scroll to position [2370, 0]
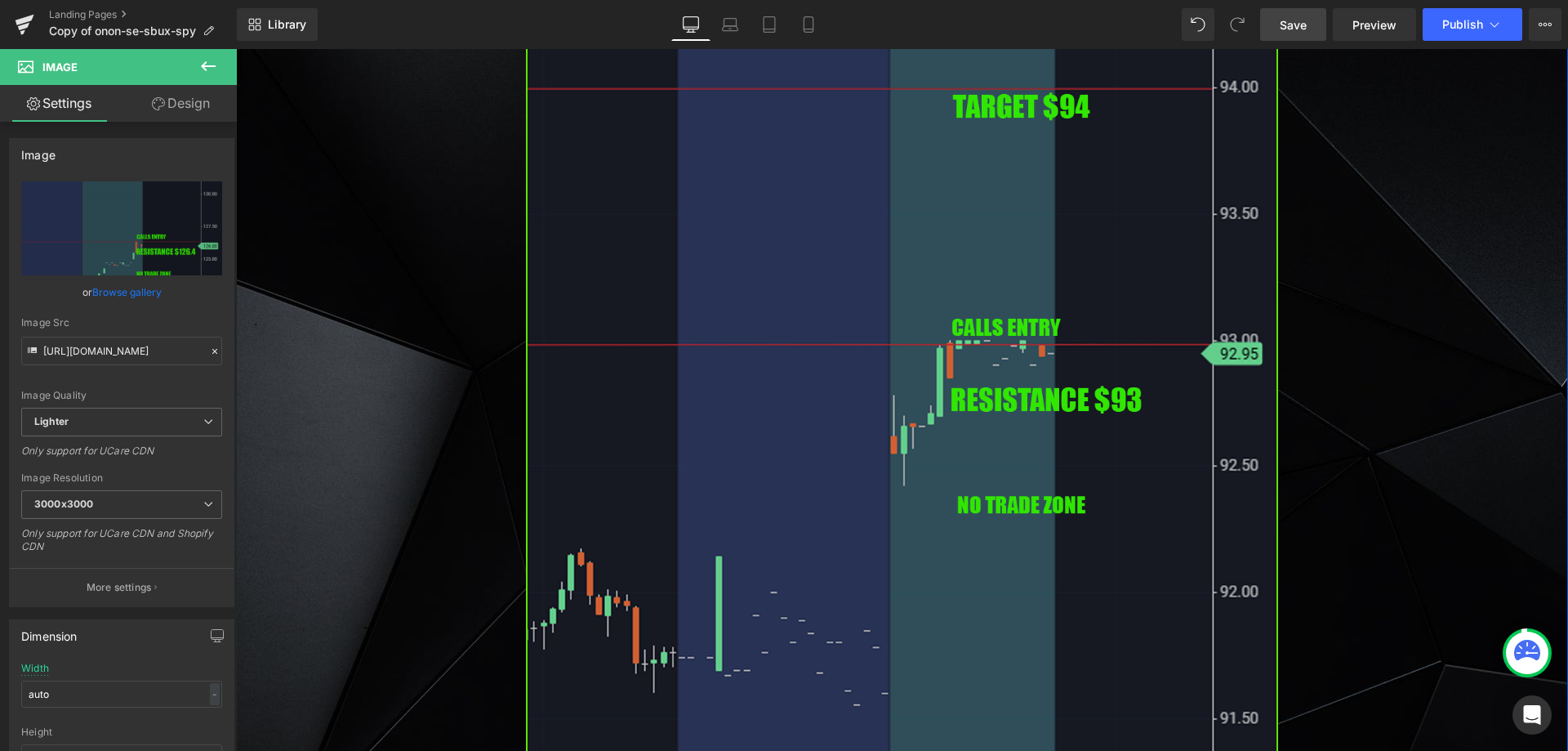
click at [809, 443] on img at bounding box center [902, 336] width 753 height 858
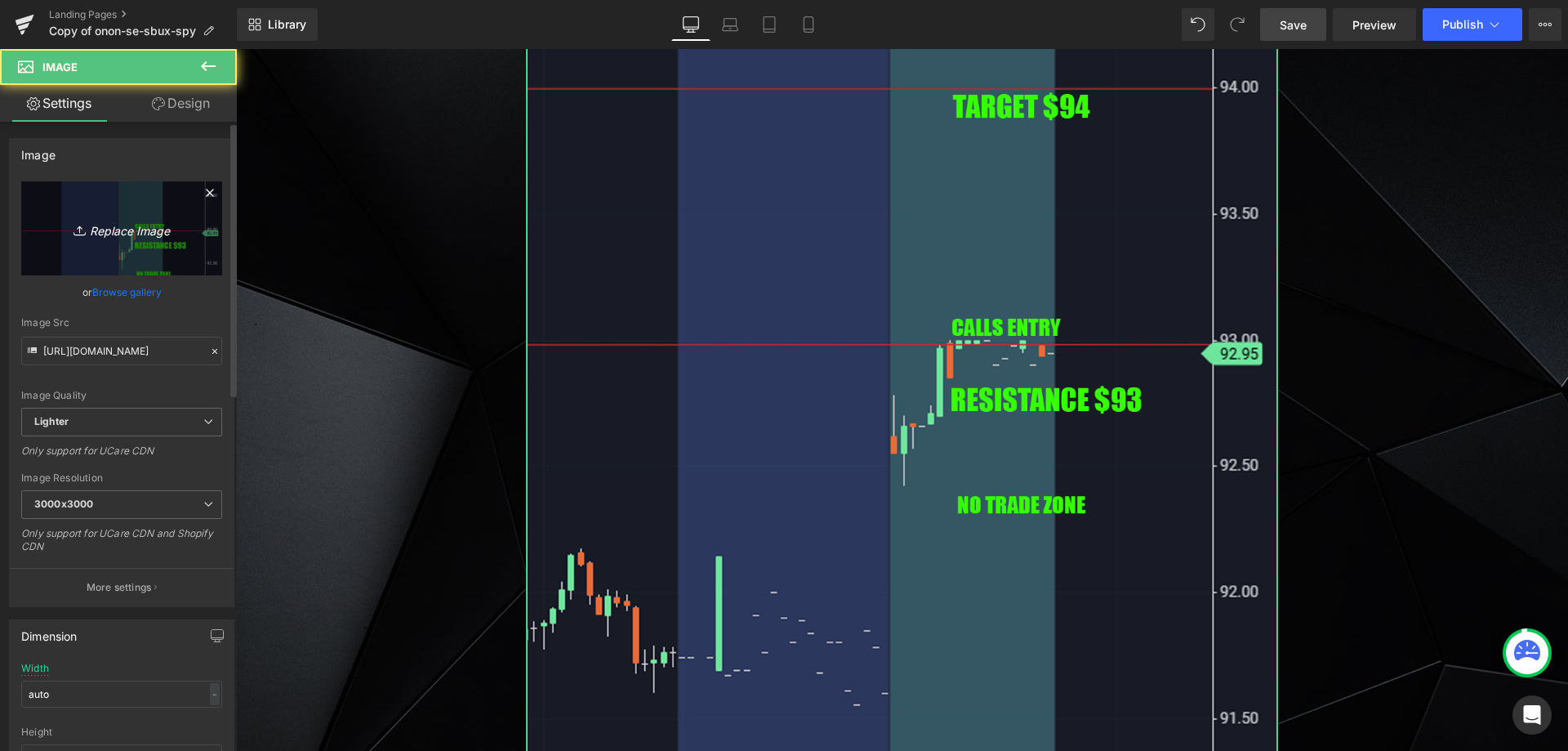
click at [170, 237] on icon "Replace Image" at bounding box center [122, 228] width 131 height 20
type input "C:\fakepath\dfdv.png"
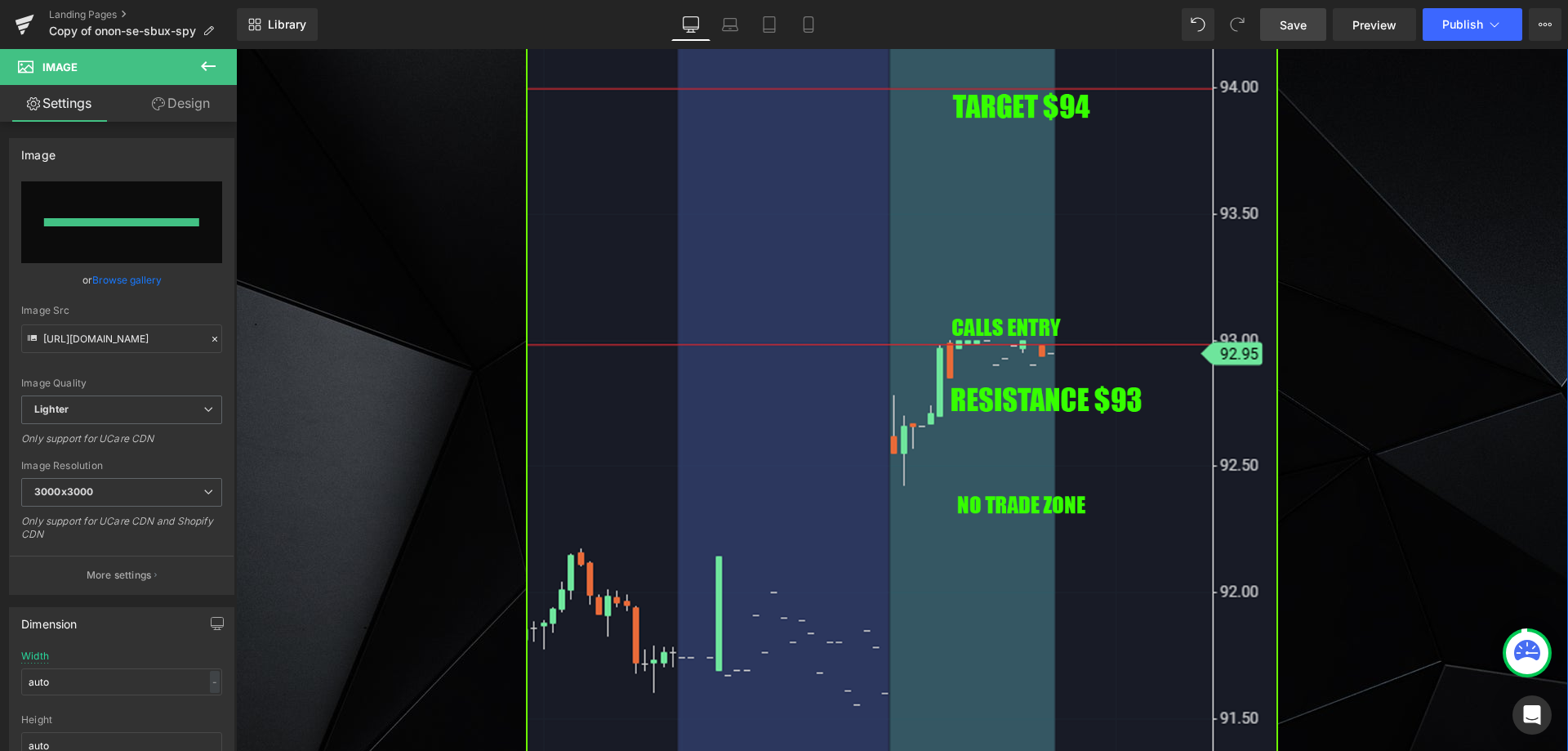
type input "[URL][DOMAIN_NAME]"
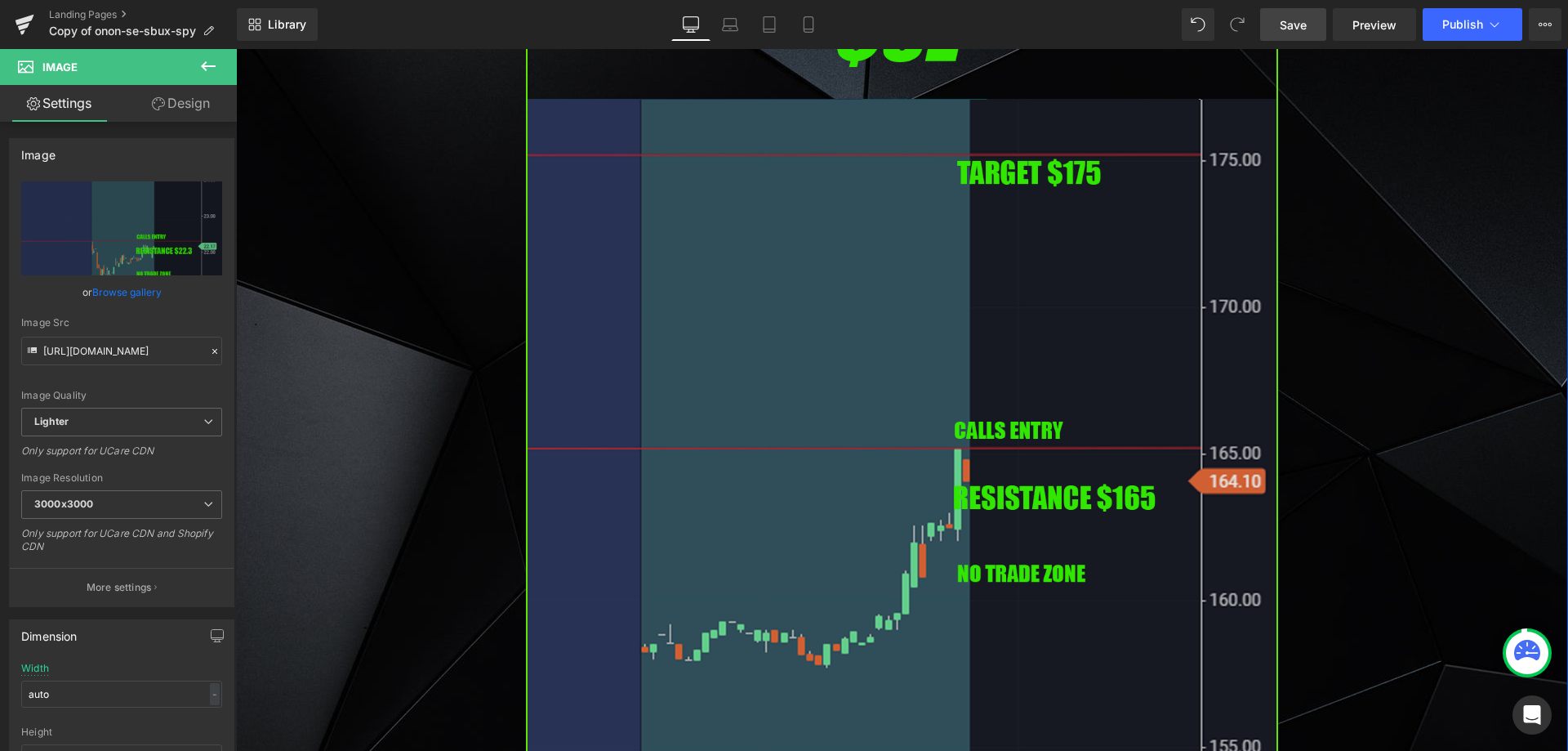
scroll to position [3513, 0]
click at [760, 426] on img at bounding box center [902, 402] width 753 height 858
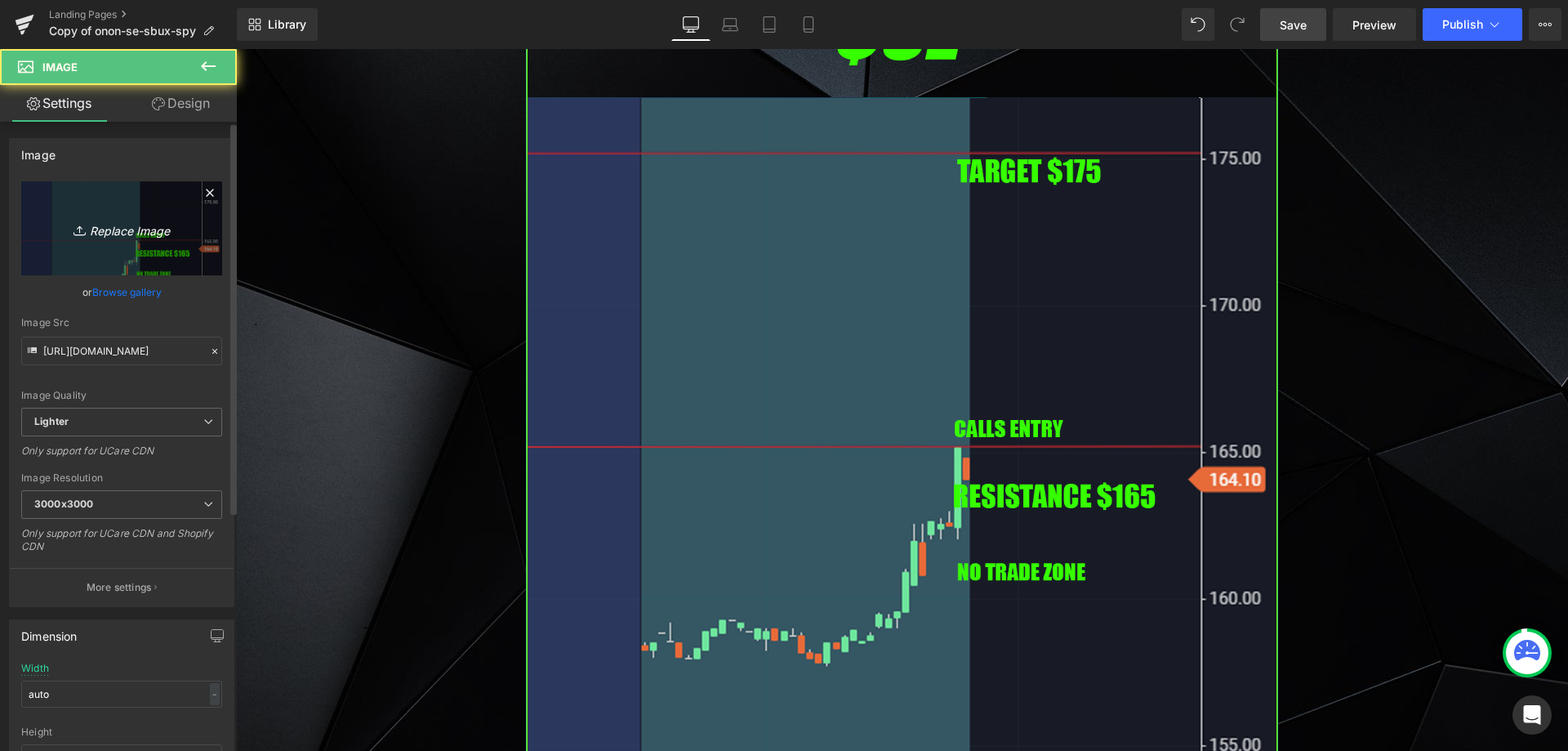
click at [136, 247] on link "Replace Image" at bounding box center [121, 228] width 201 height 94
type input "C:\fakepath\baba.png"
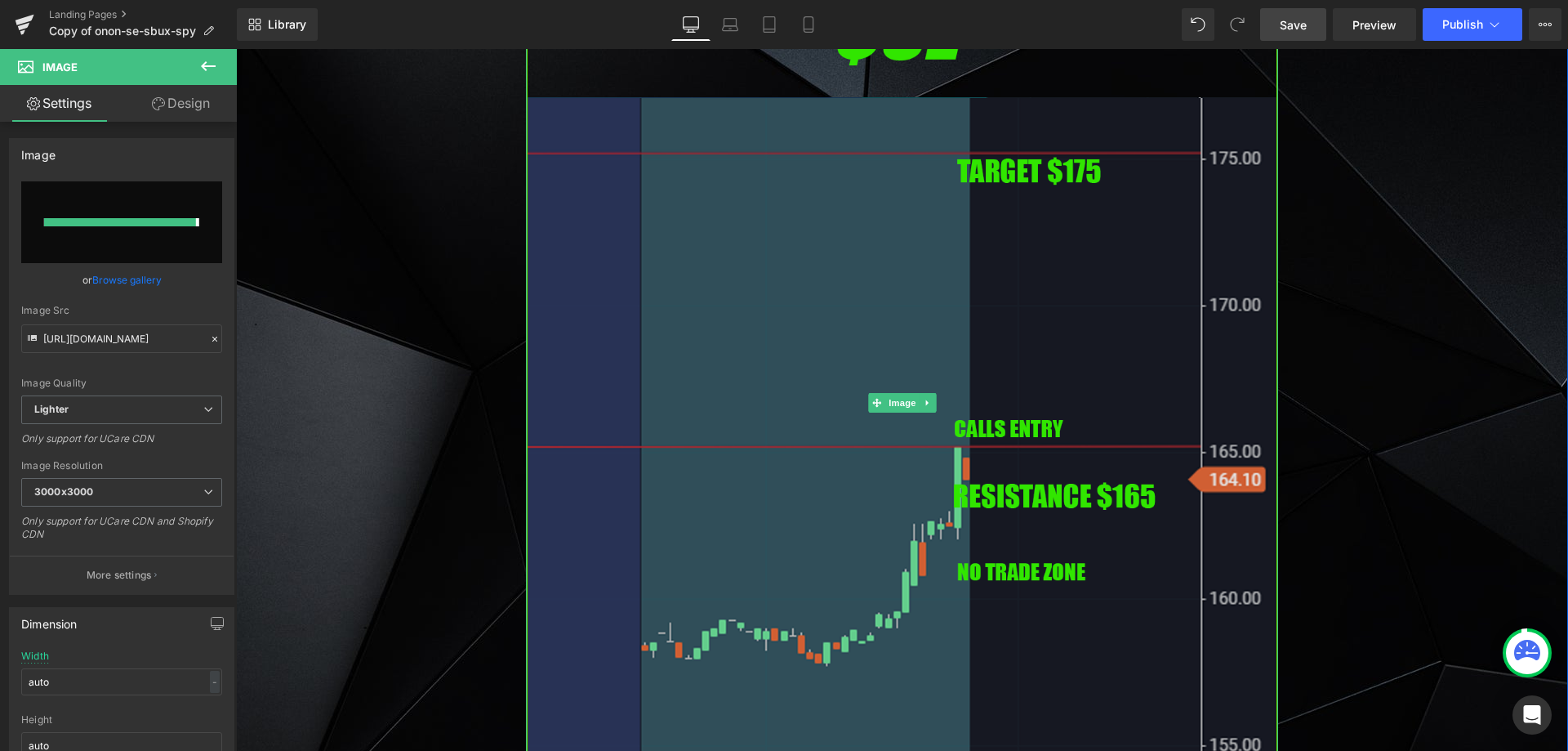
type input "[URL][DOMAIN_NAME]"
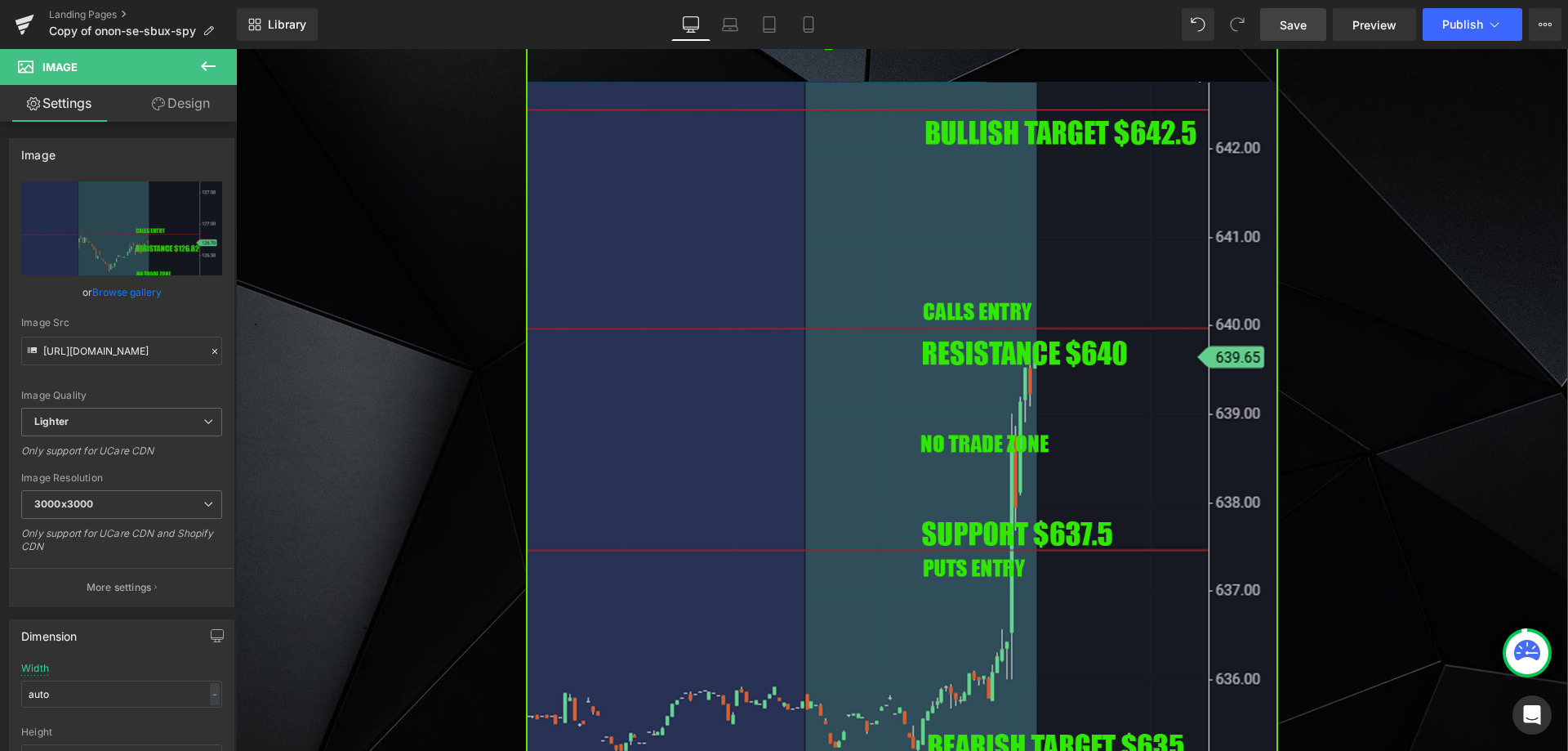
click at [877, 387] on img at bounding box center [902, 387] width 753 height 858
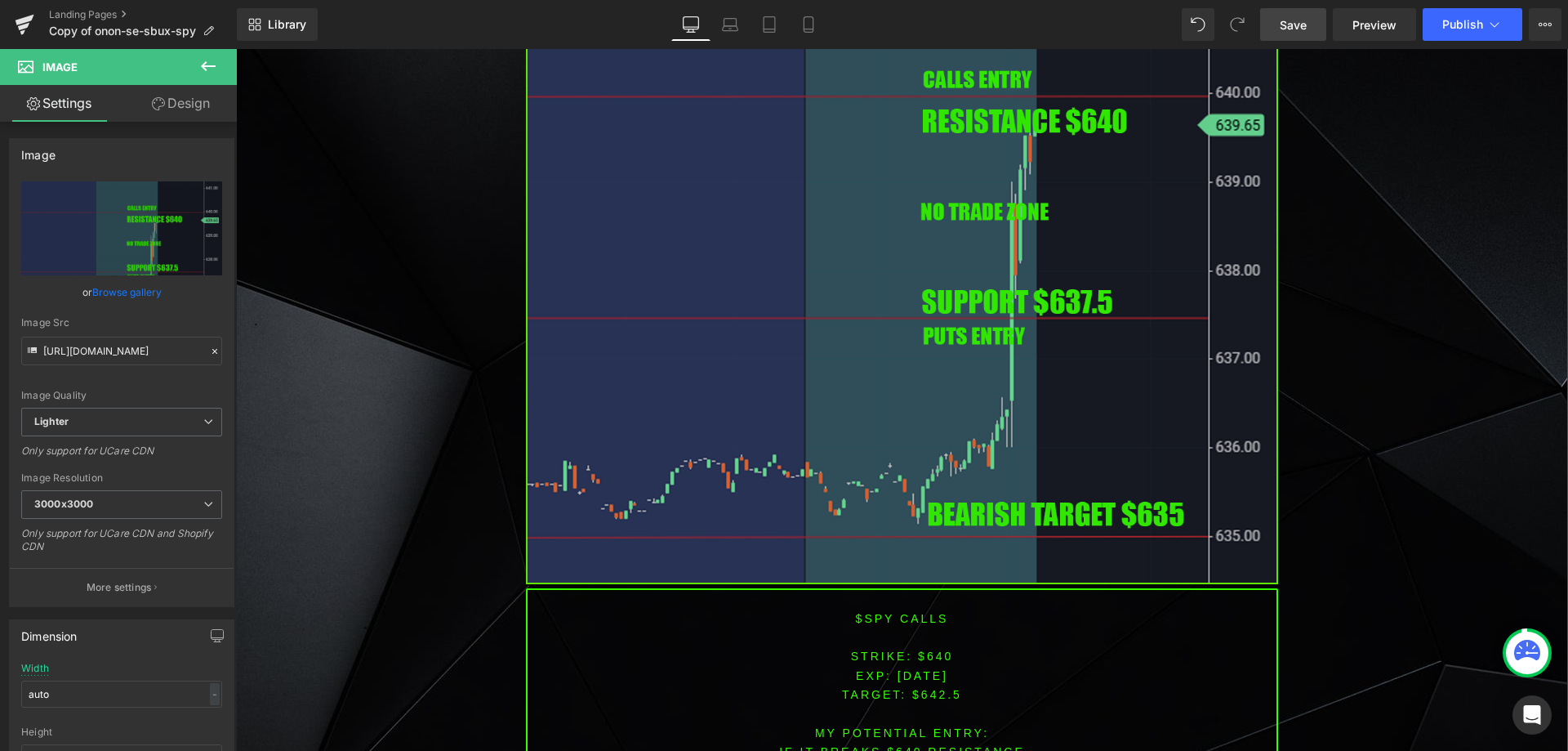
scroll to position [4903, 0]
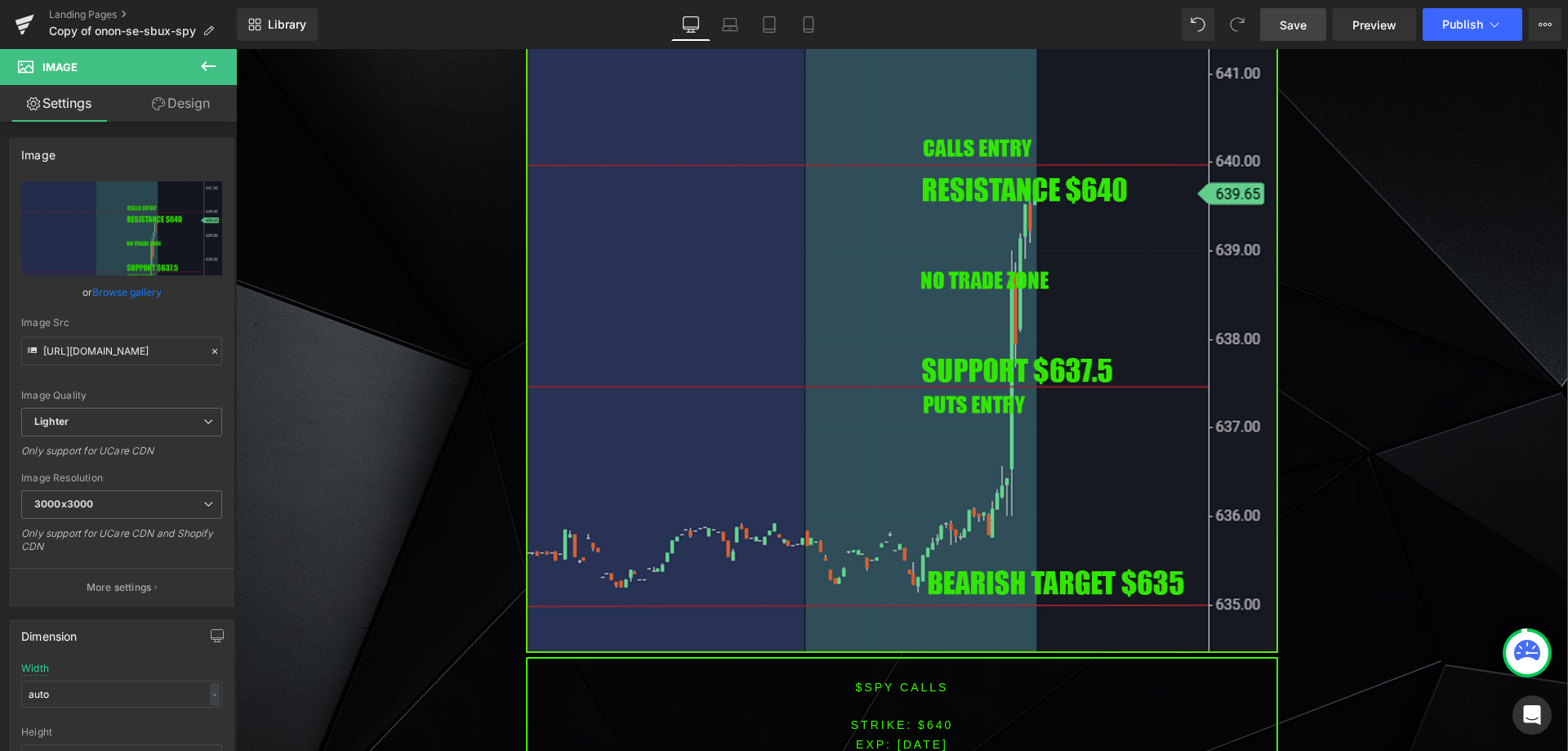
click at [782, 356] on img at bounding box center [902, 223] width 753 height 858
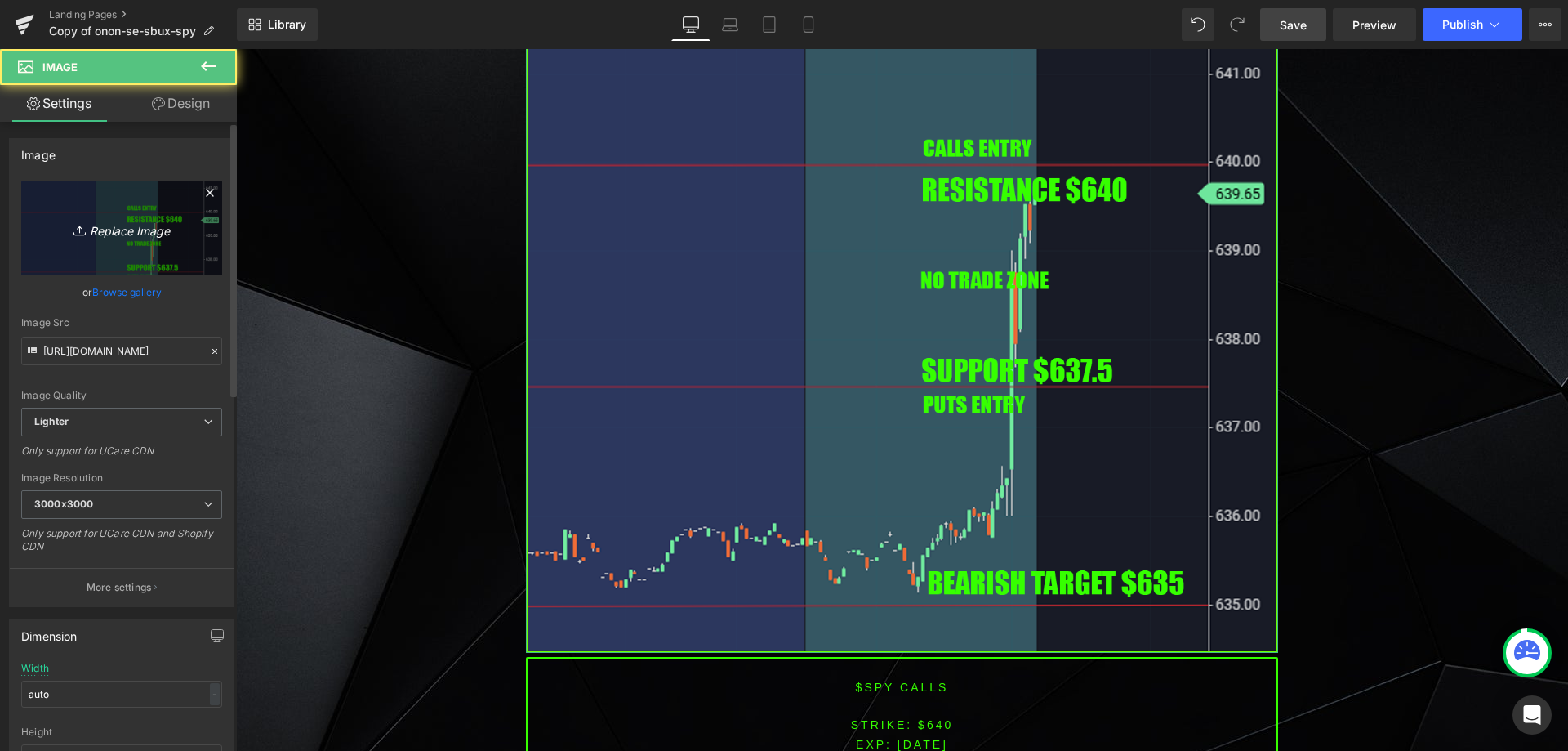
click at [128, 246] on link "Replace Image" at bounding box center [121, 228] width 201 height 94
type input "C:\fakepath\spy.png"
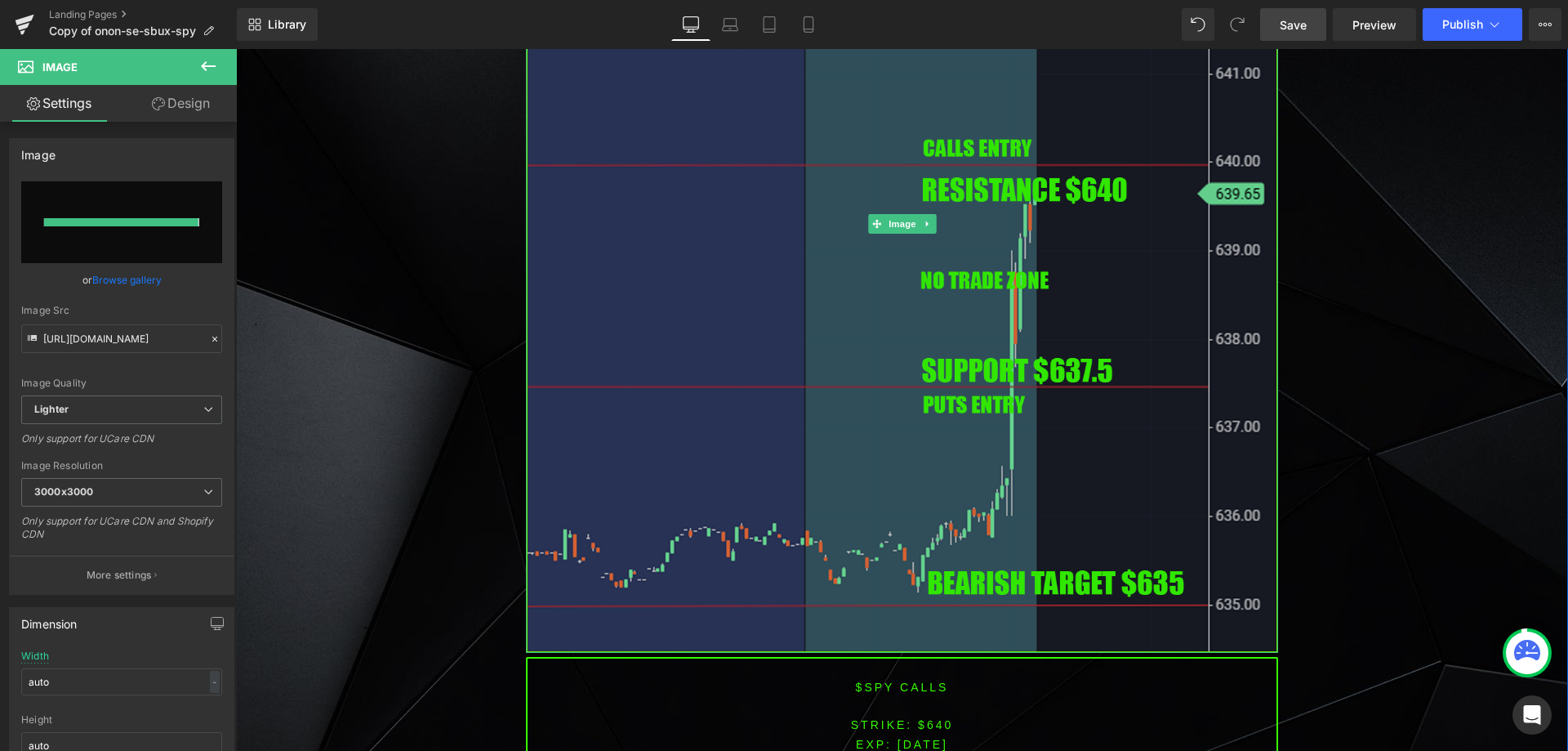
type input "[URL][DOMAIN_NAME]"
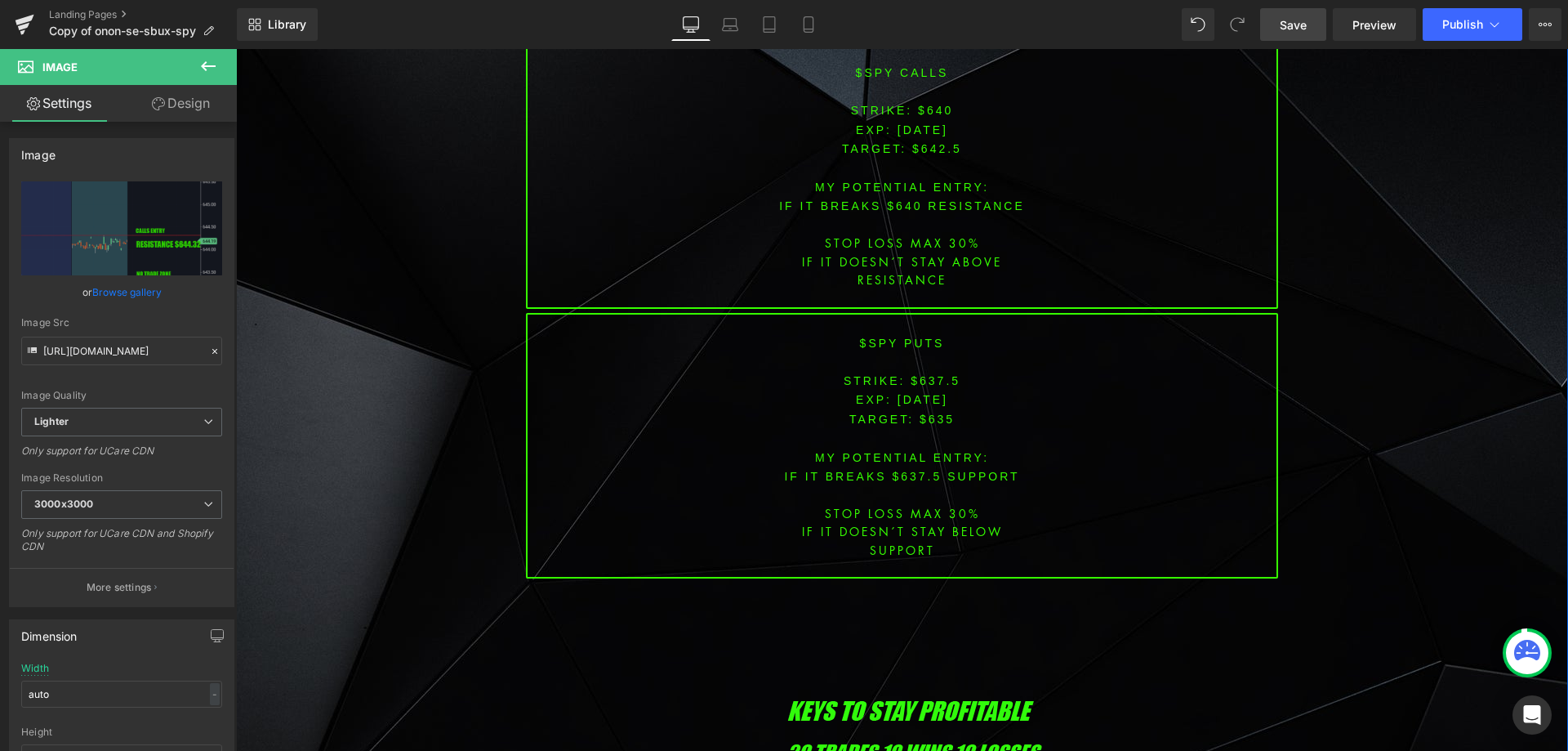
scroll to position [5719, 0]
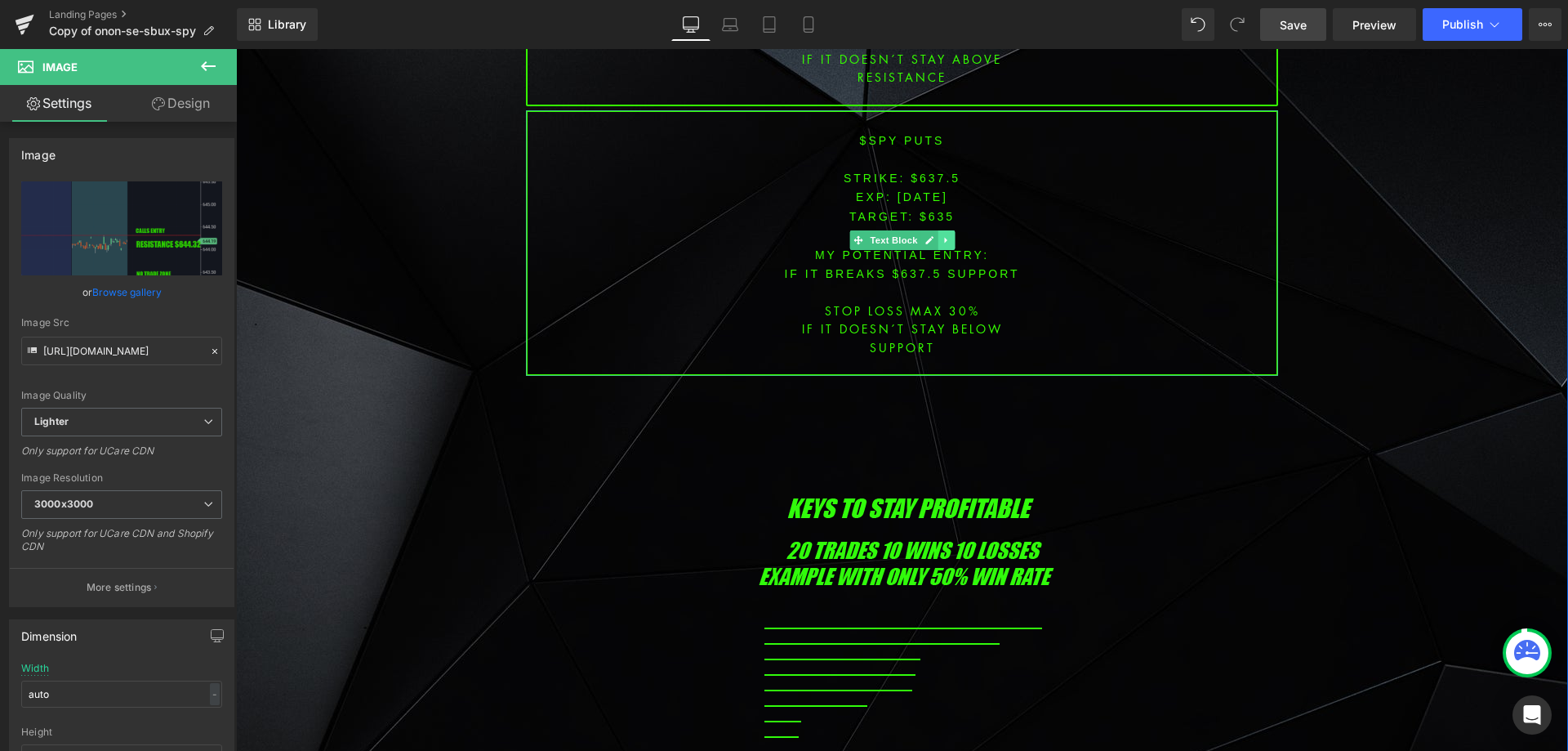
click at [938, 230] on link at bounding box center [946, 240] width 17 height 19
click at [950, 236] on icon at bounding box center [954, 240] width 9 height 10
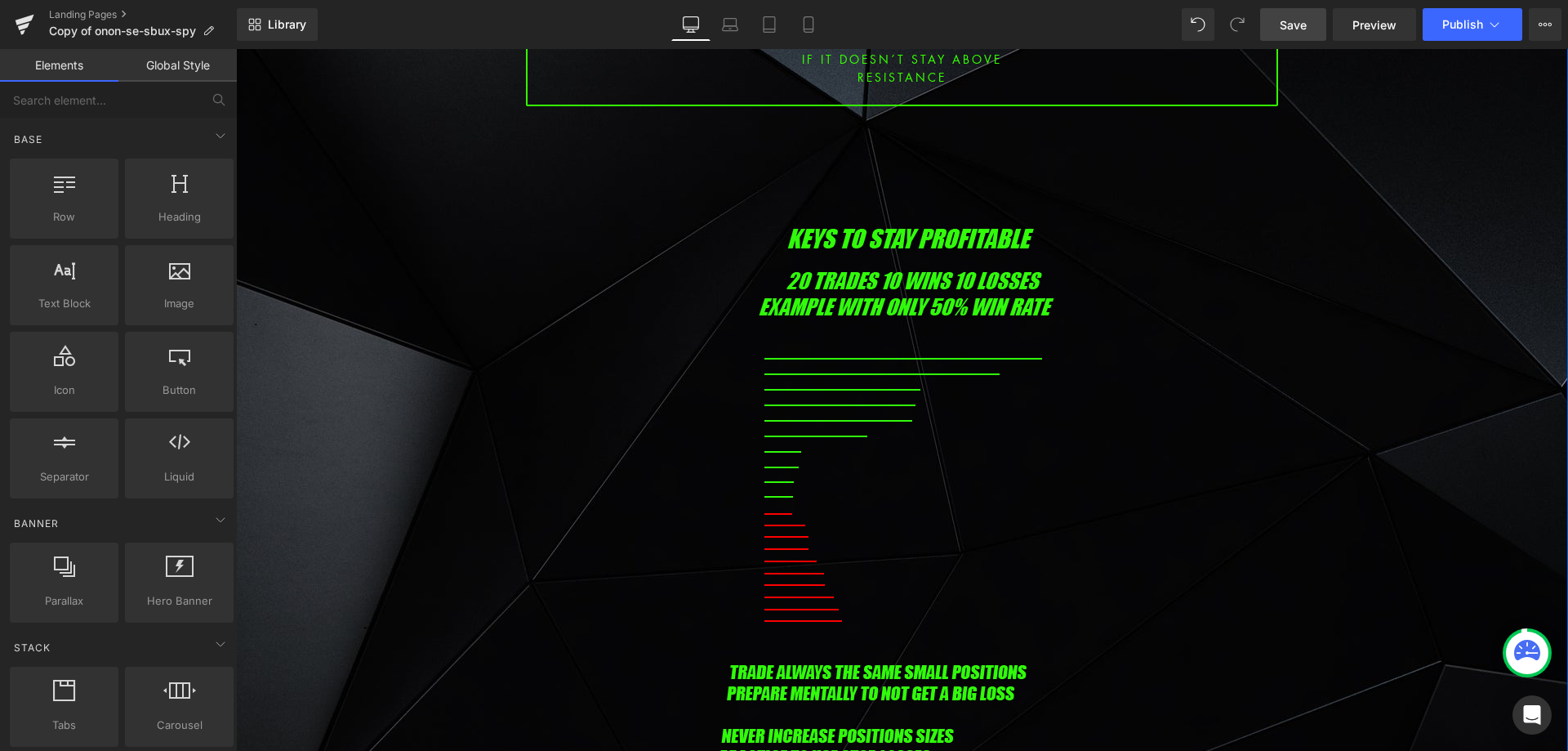
click at [1286, 30] on span "Save" at bounding box center [1294, 24] width 27 height 17
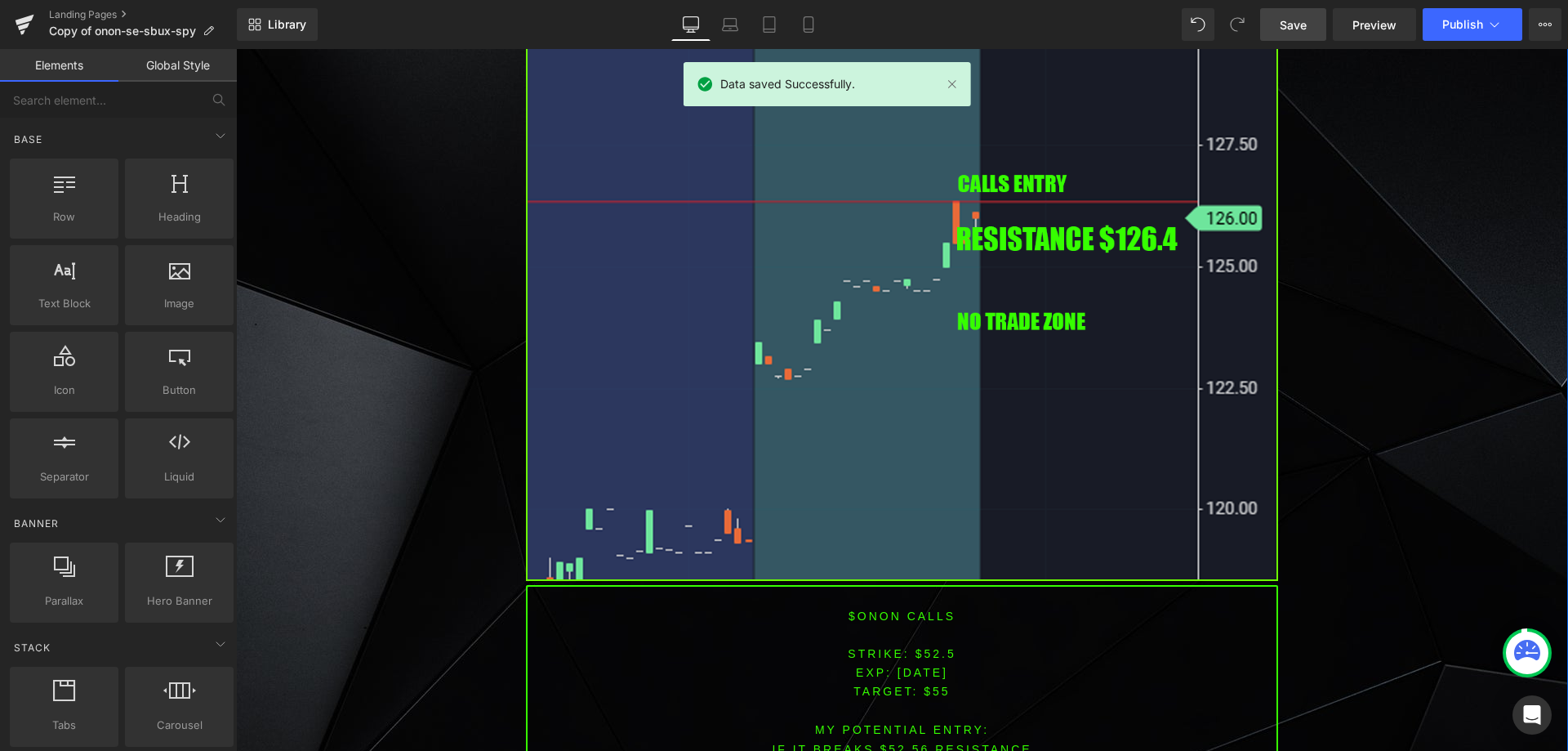
scroll to position [1593, 0]
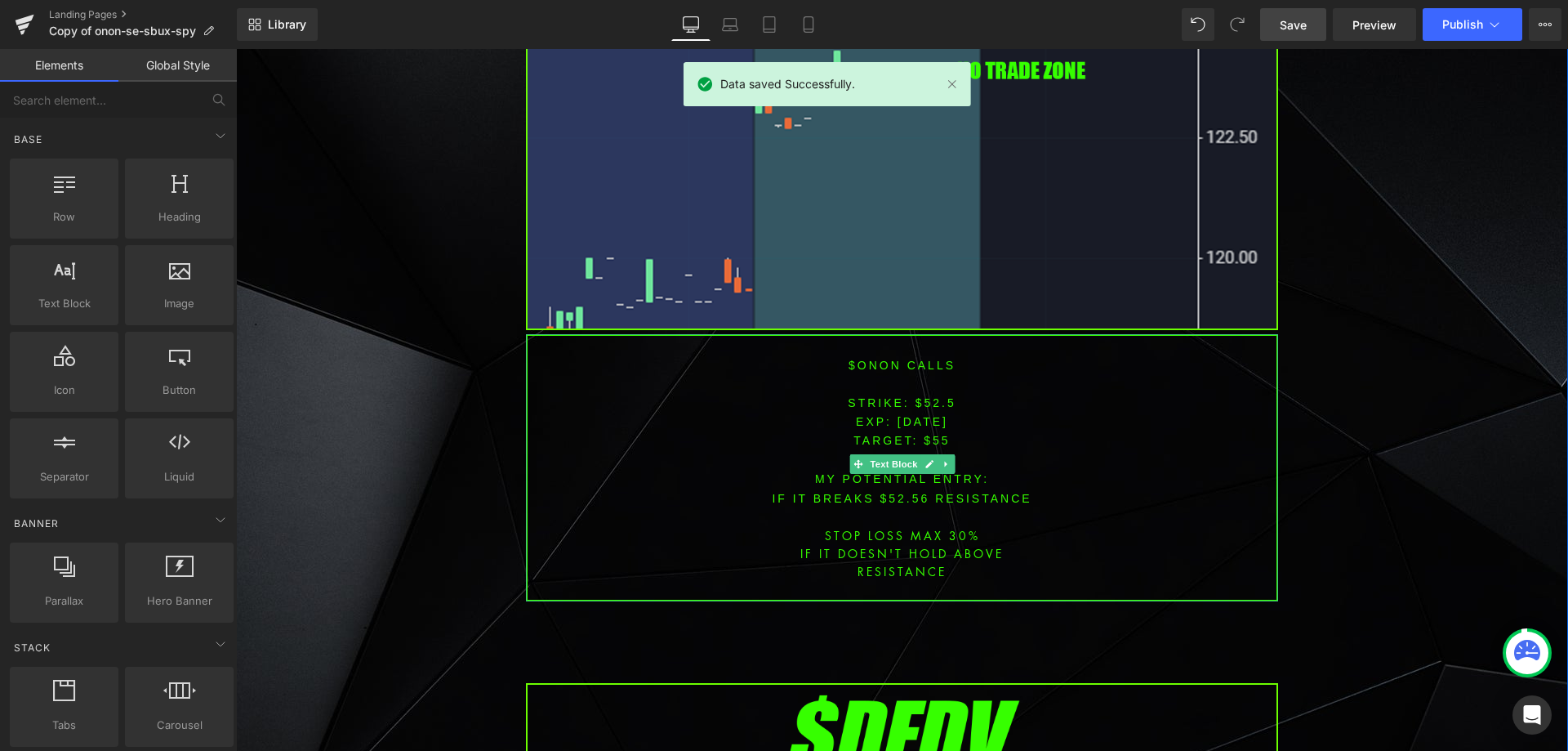
click at [862, 365] on font "$onon CALLS" at bounding box center [902, 365] width 107 height 13
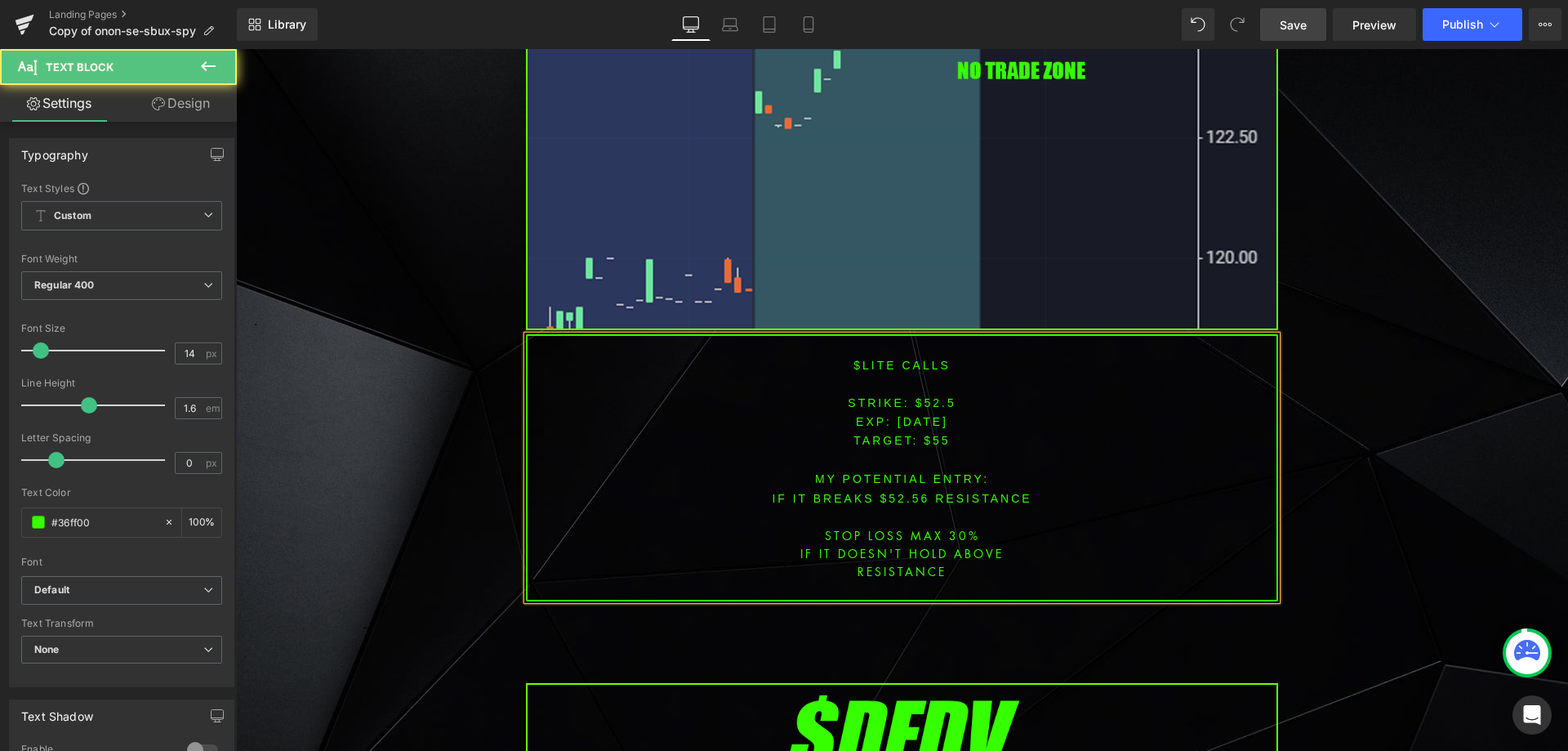
click at [933, 398] on font "STRIKE: $52.5" at bounding box center [902, 402] width 108 height 13
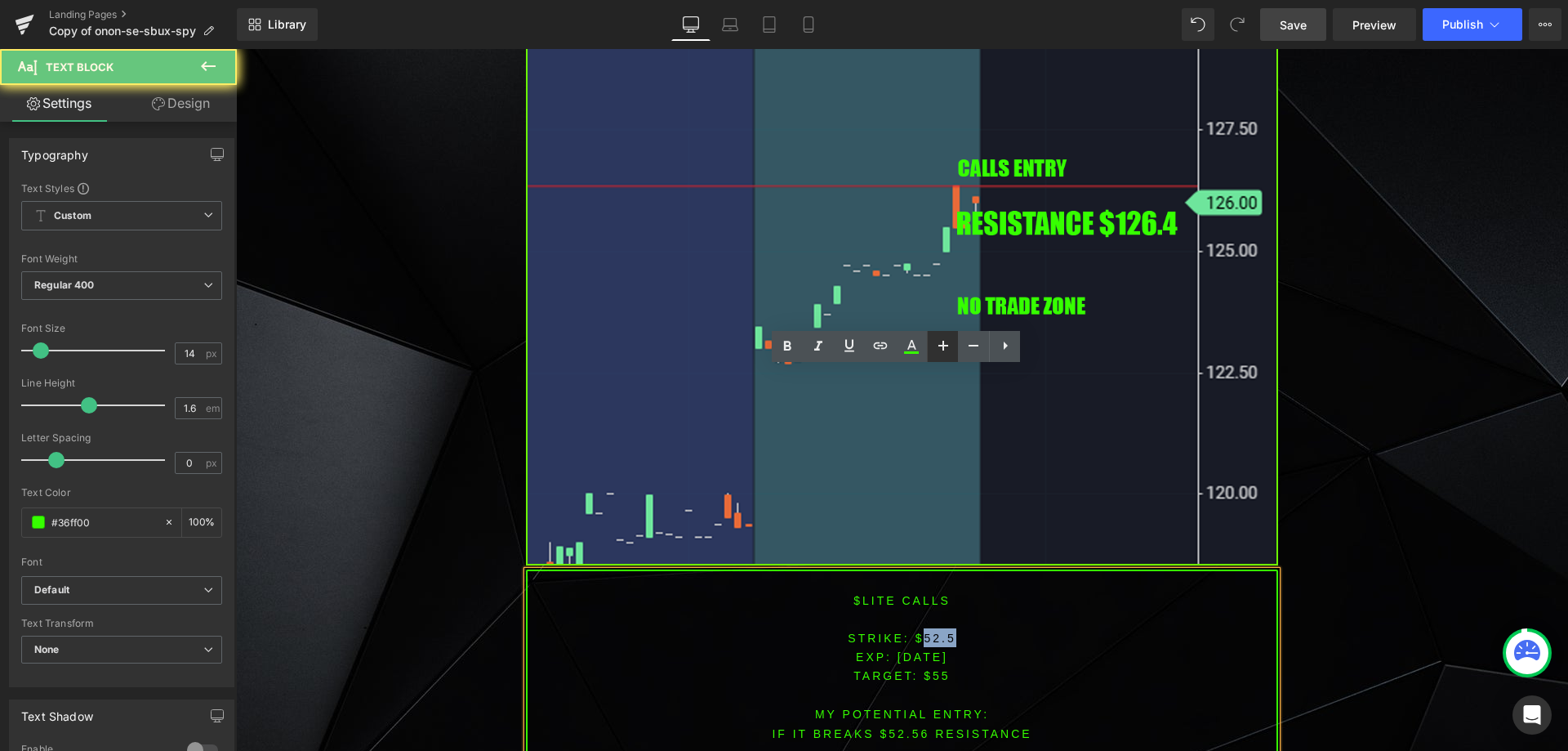
scroll to position [1348, 0]
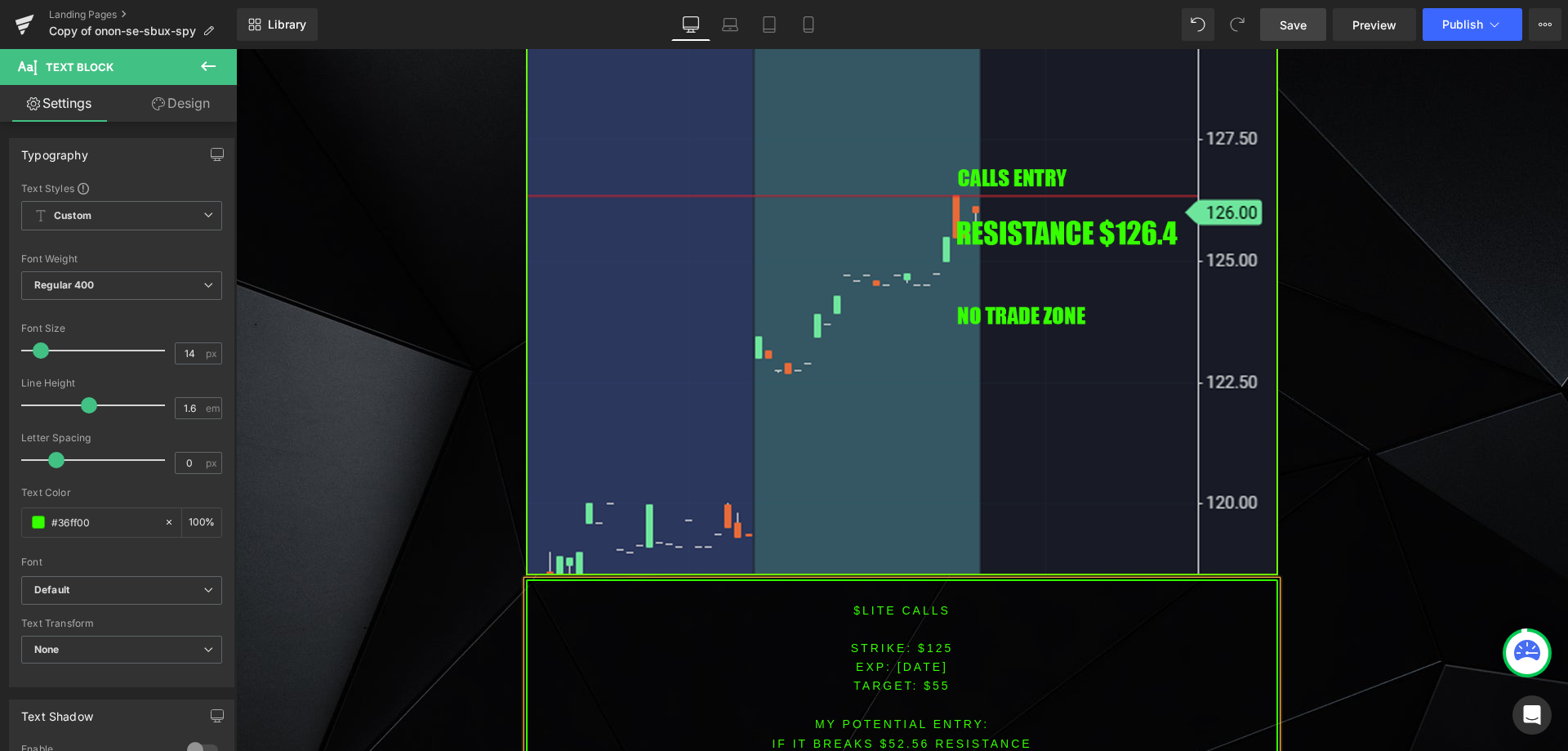
click at [933, 685] on span "TARGET: $55" at bounding box center [901, 685] width 97 height 13
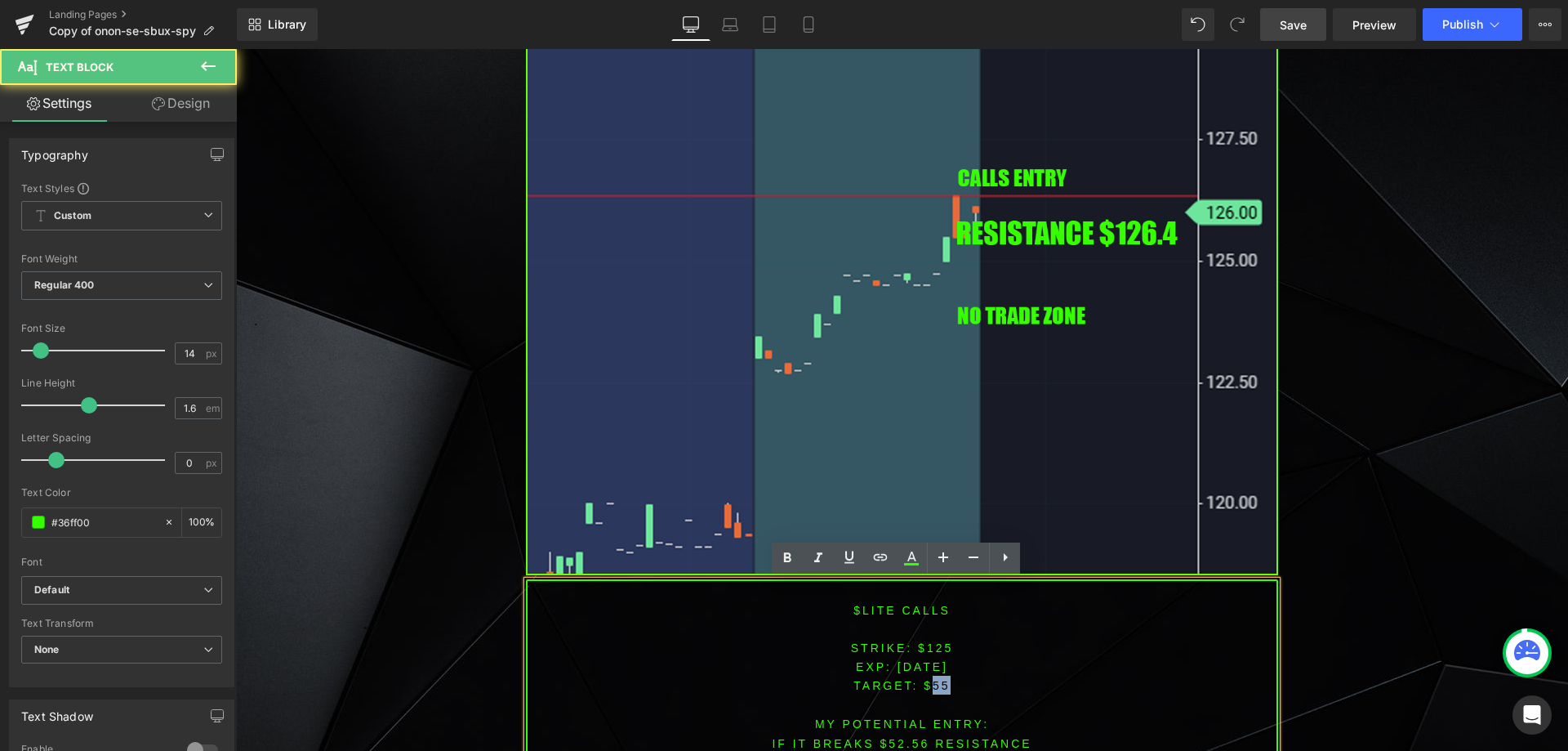
click at [933, 685] on span "TARGET: $55" at bounding box center [901, 685] width 97 height 13
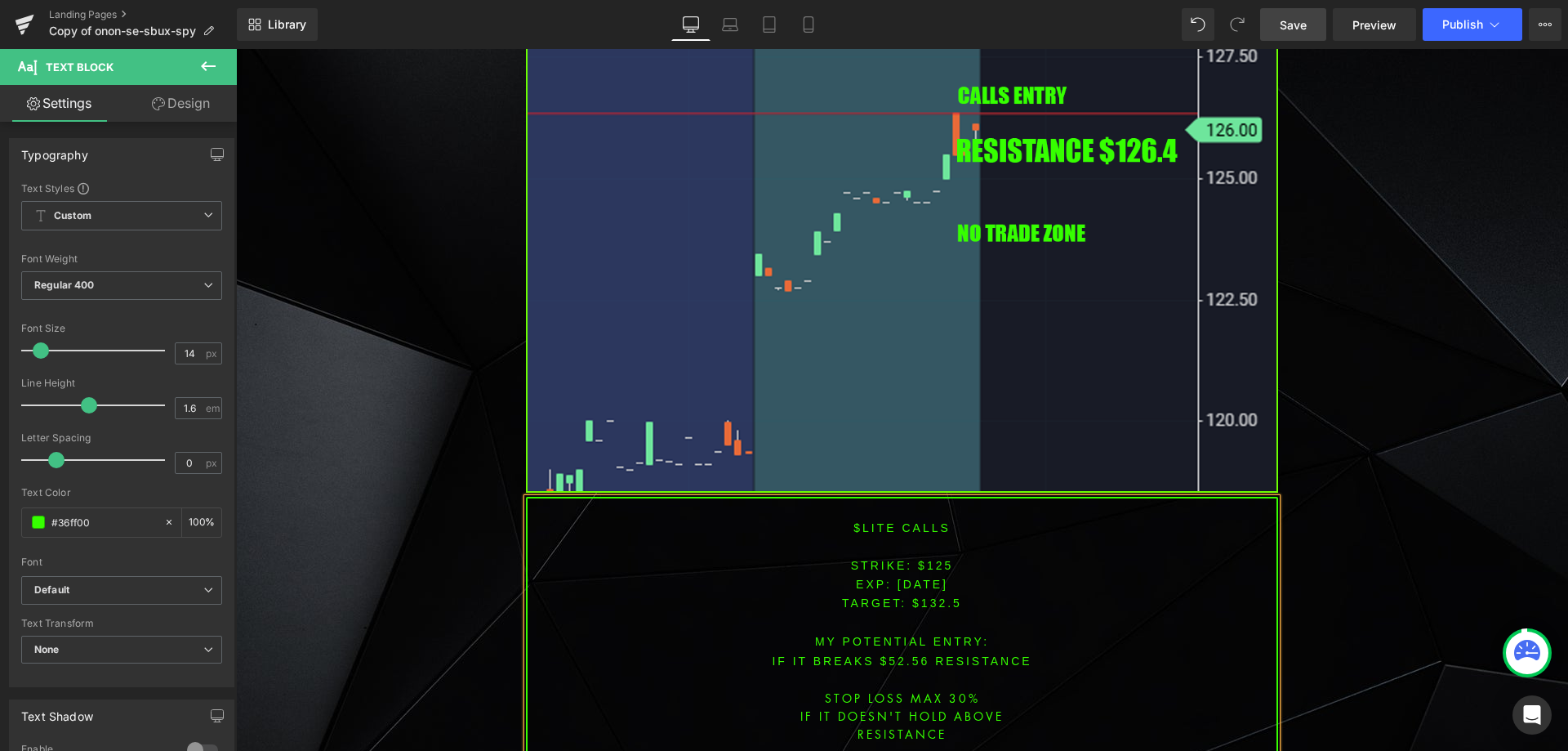
scroll to position [1451, 0]
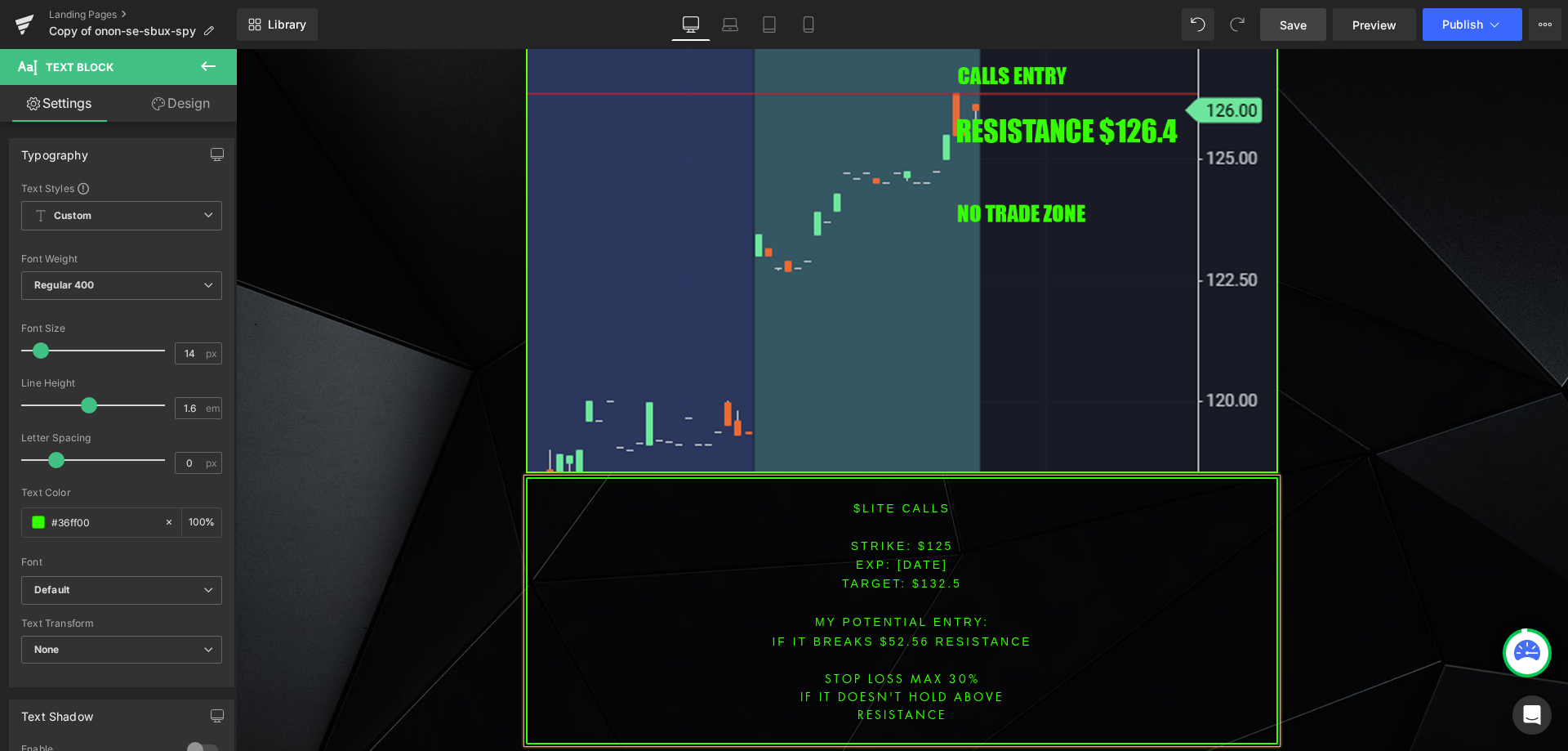
click at [900, 635] on font "IF IT BREAKS $52.56 resistance" at bounding box center [901, 641] width 259 height 13
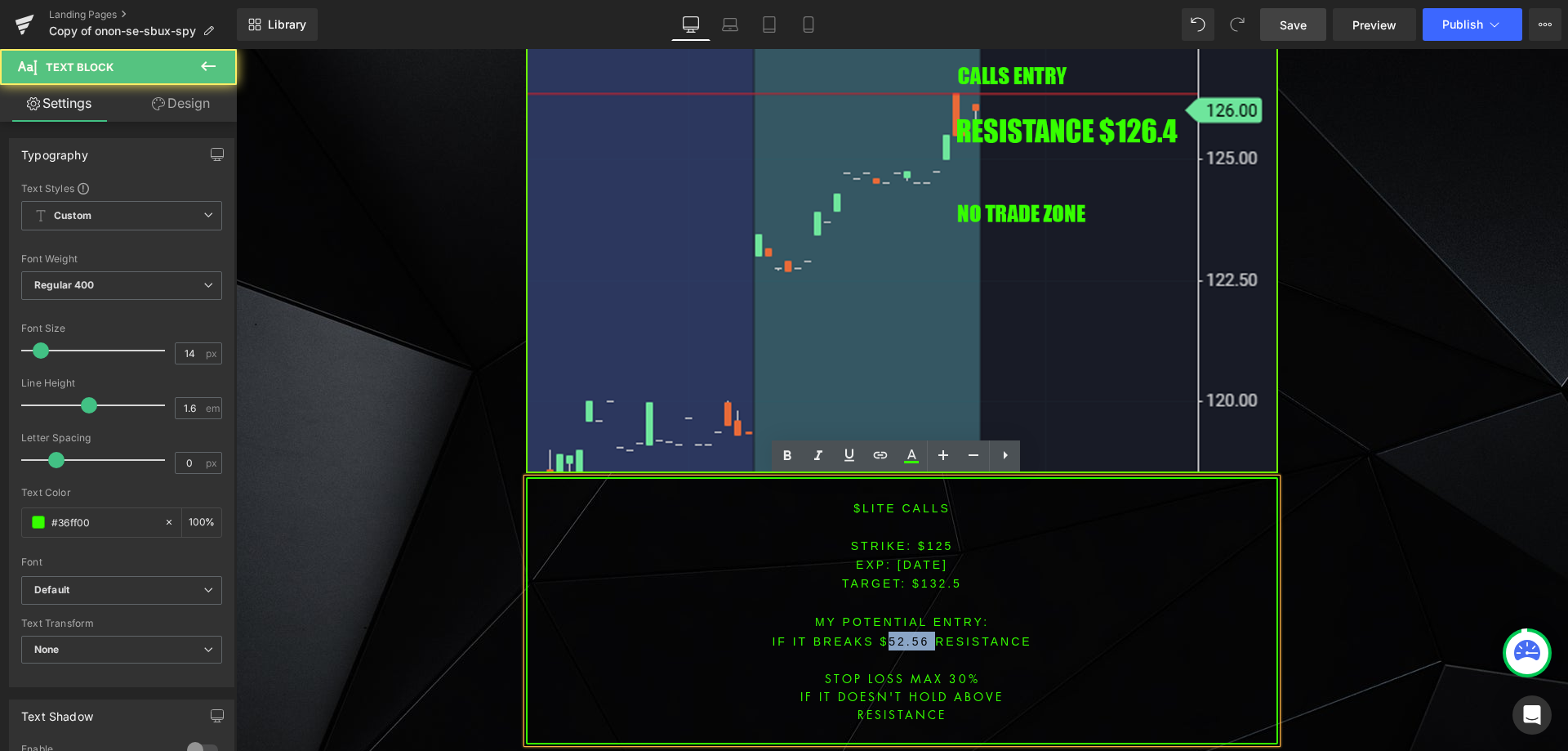
click at [900, 635] on font "IF IT BREAKS $52.56 resistance" at bounding box center [901, 641] width 259 height 13
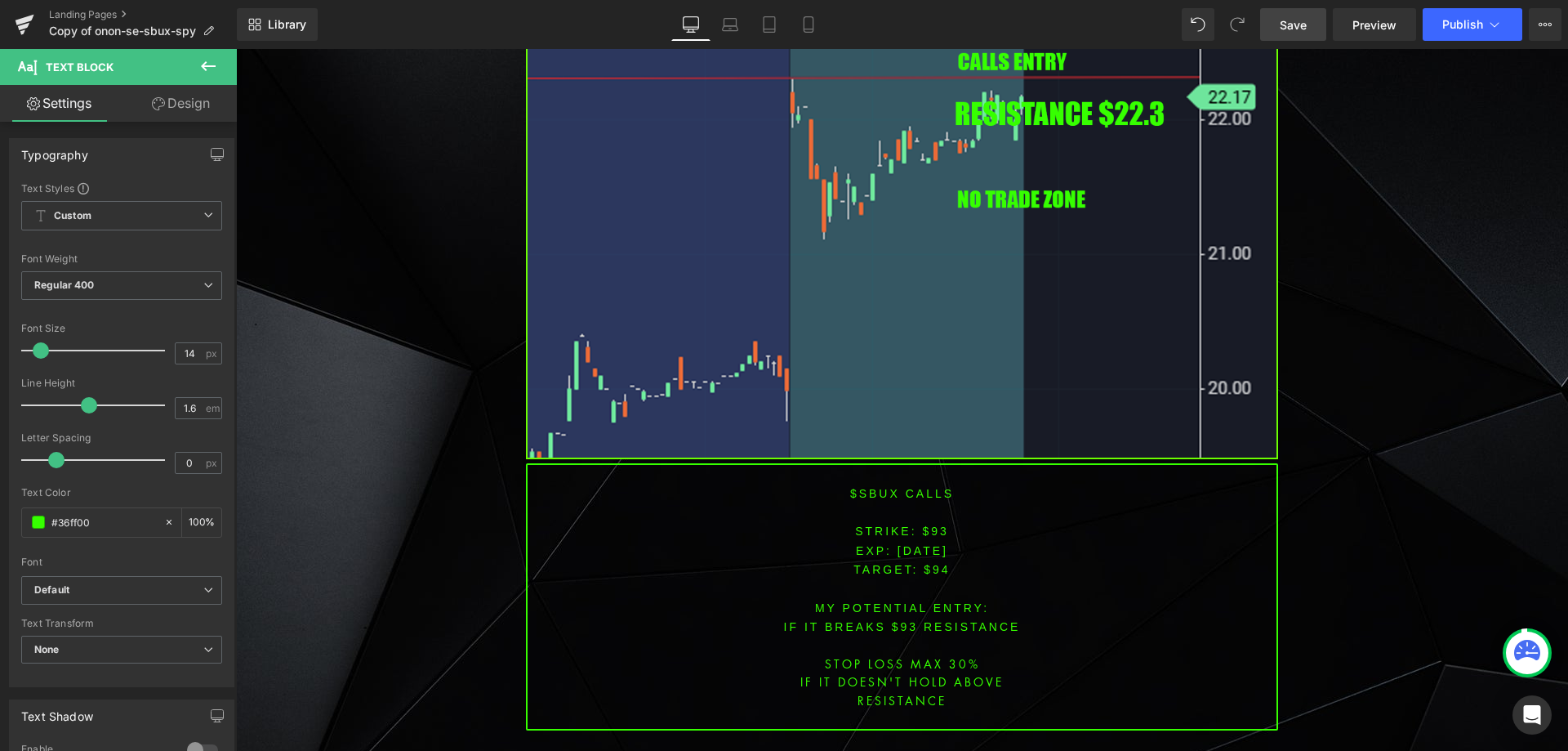
scroll to position [2676, 0]
click at [869, 486] on font "$sbux CALLS" at bounding box center [901, 492] width 104 height 13
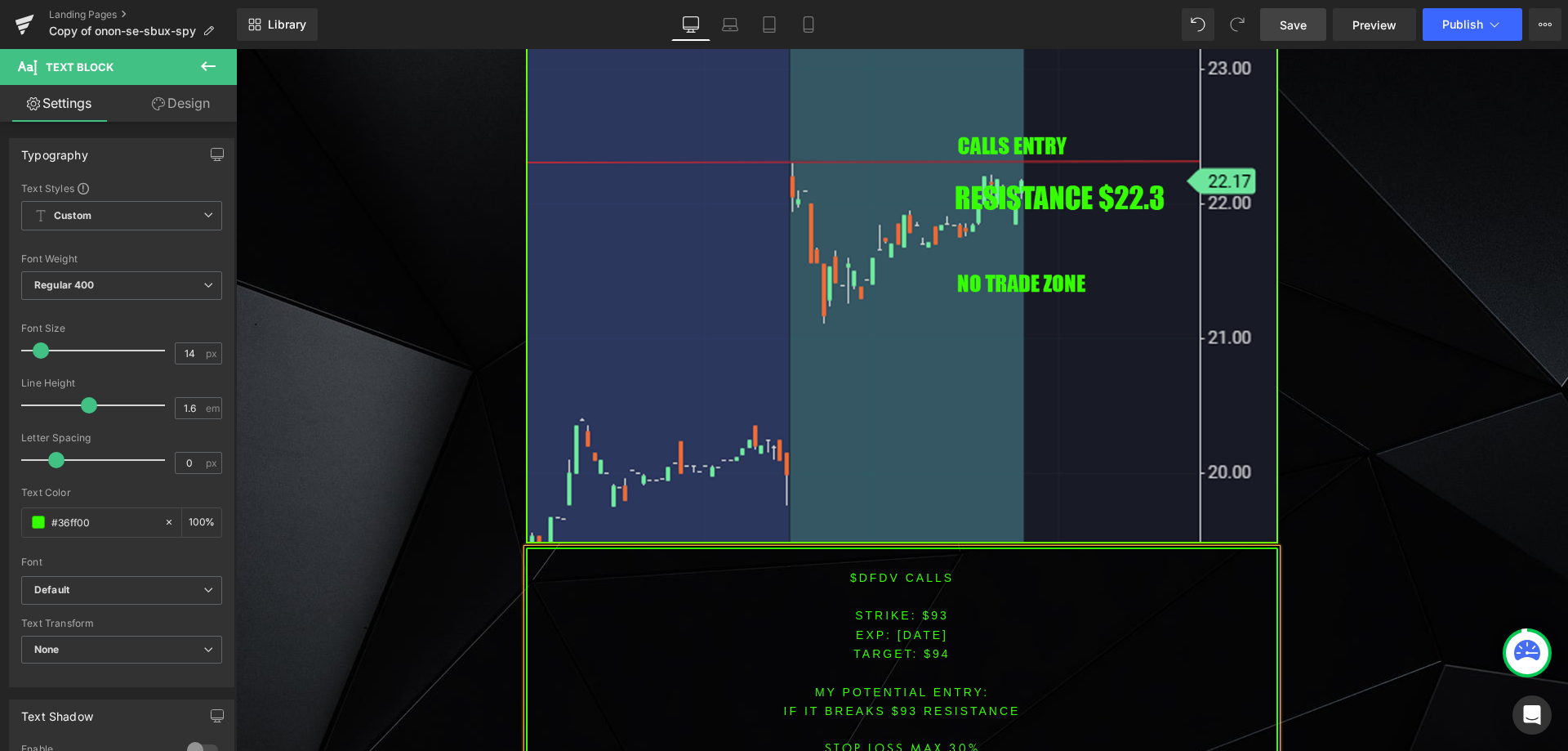
scroll to position [2594, 0]
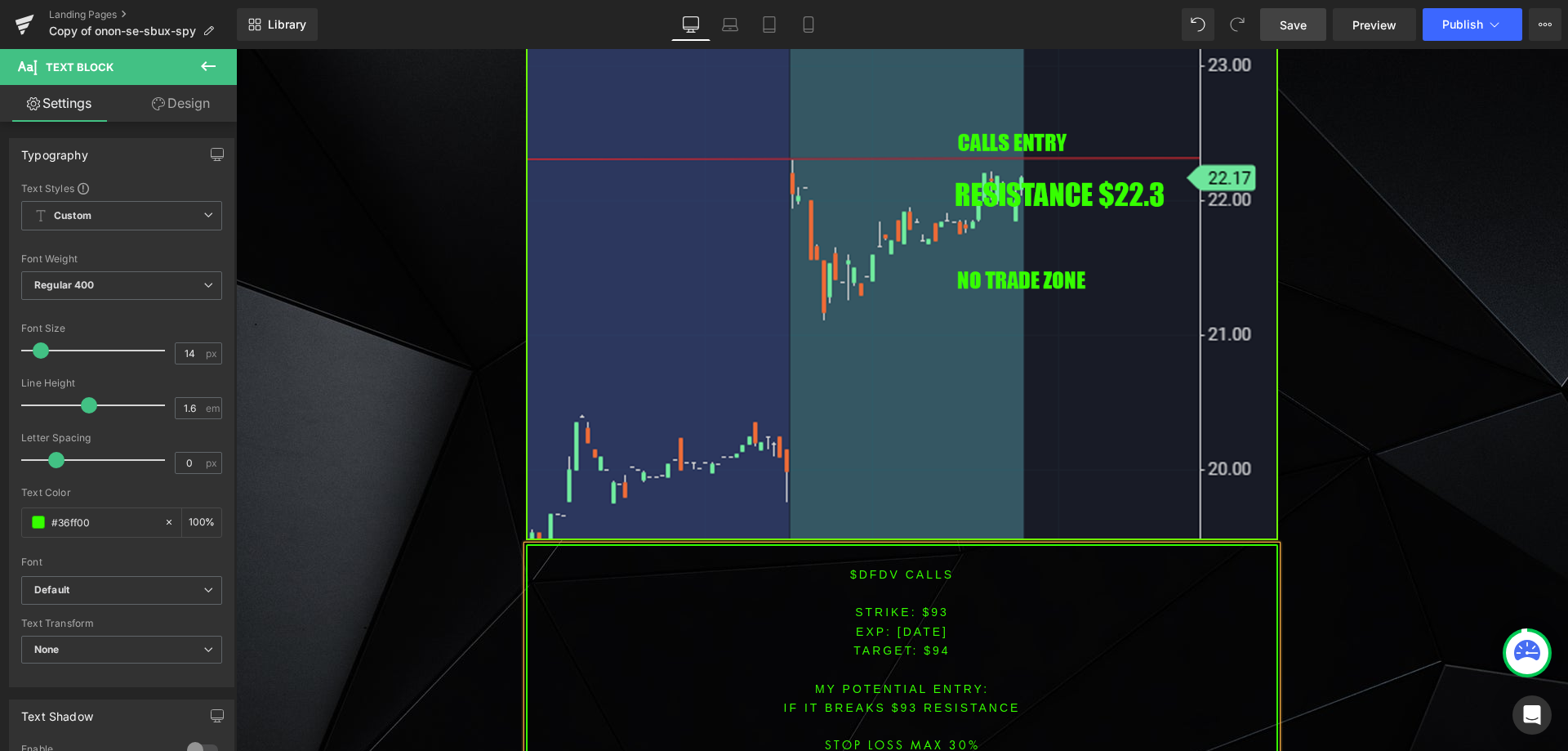
click at [914, 550] on p at bounding box center [902, 554] width 749 height 19
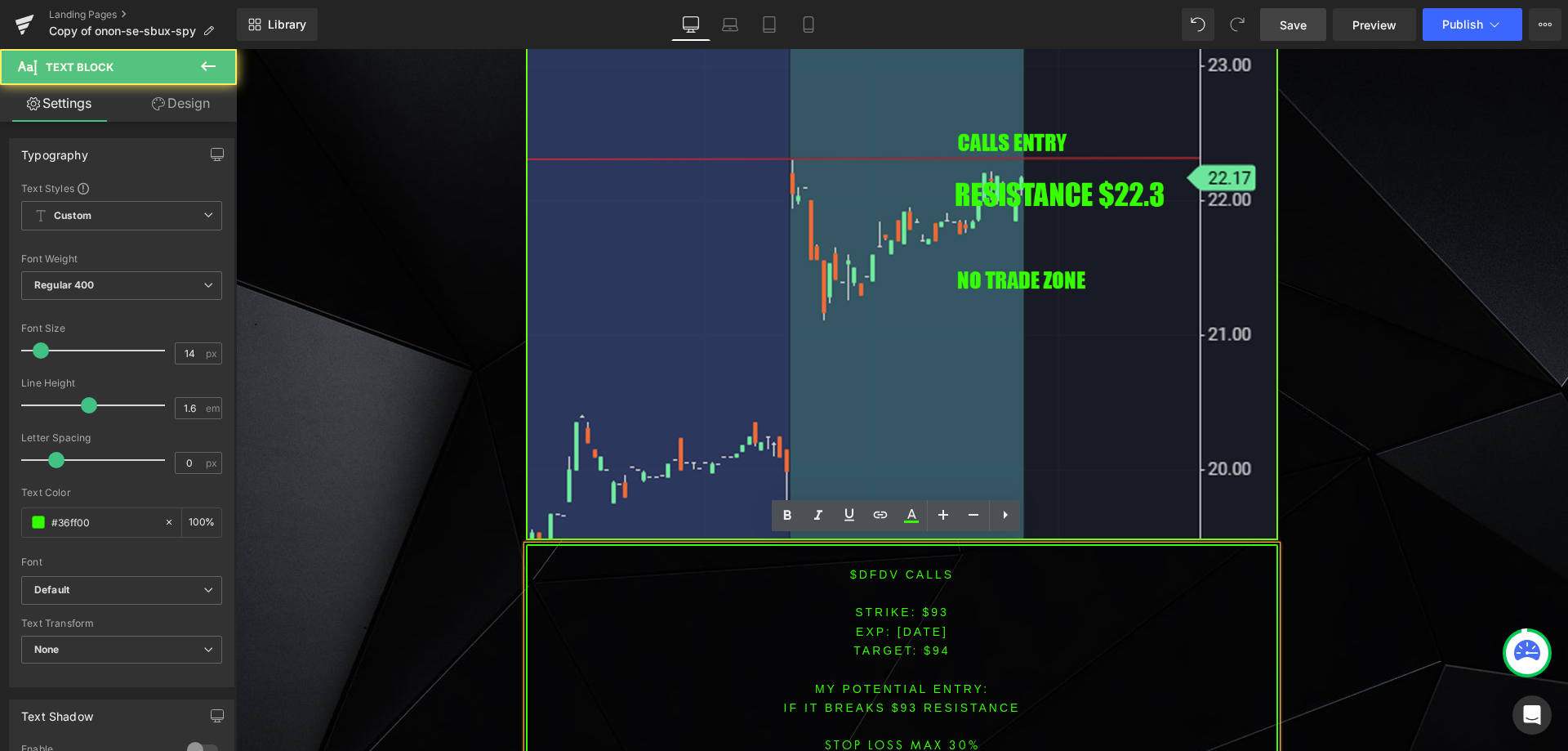
click at [930, 606] on font "STRIKE: $93" at bounding box center [902, 612] width 94 height 13
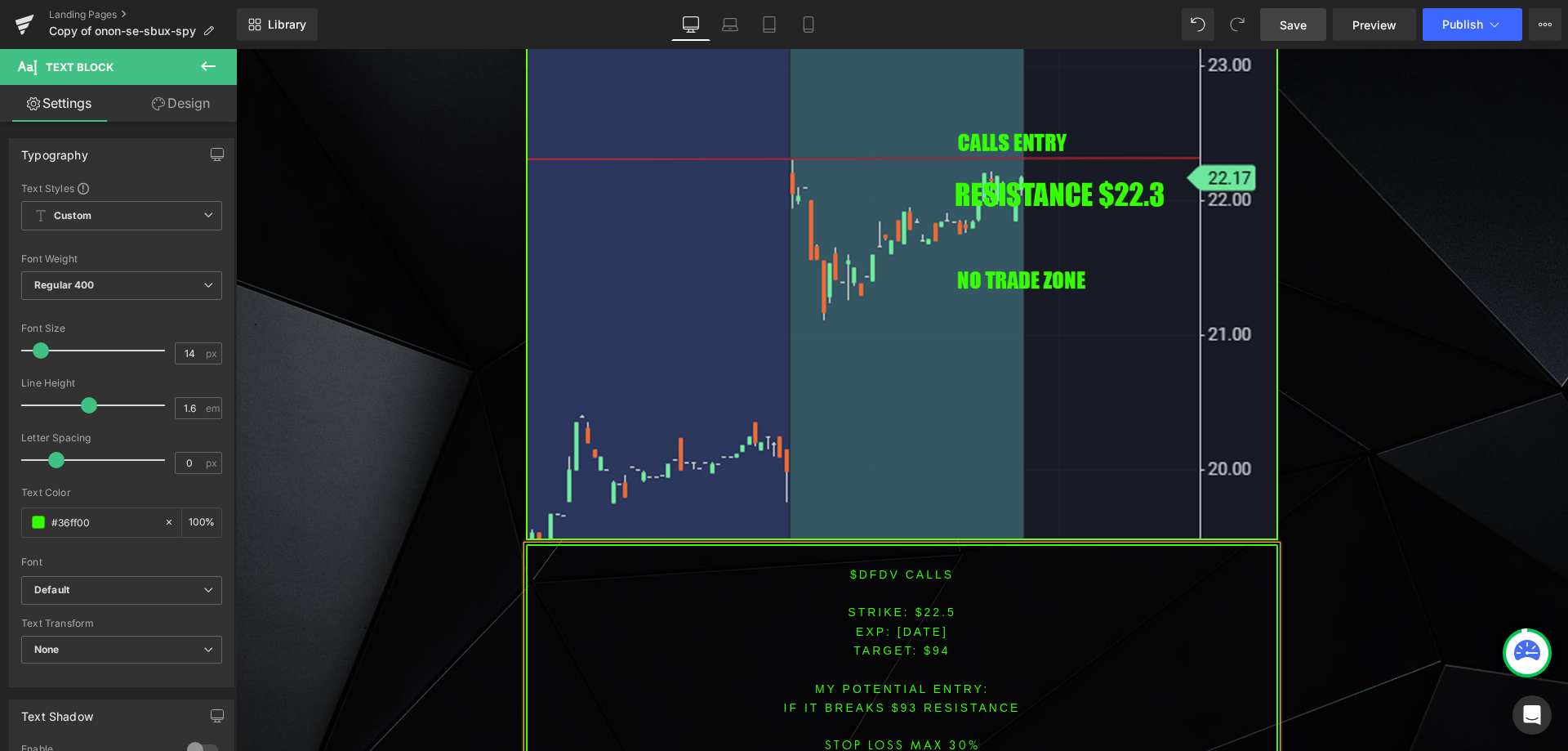
click at [934, 644] on span "TARGET: $94" at bounding box center [901, 650] width 97 height 13
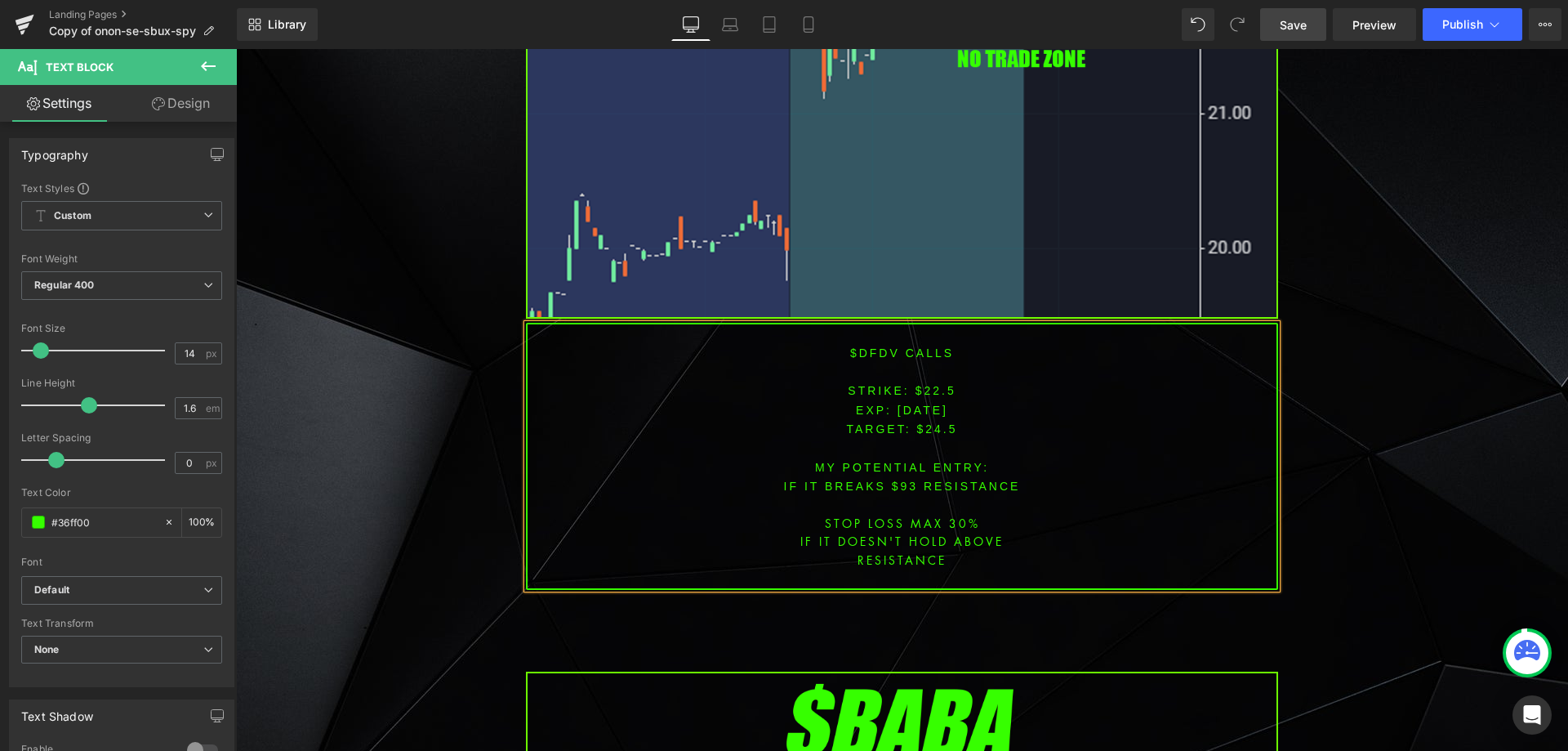
scroll to position [2817, 0]
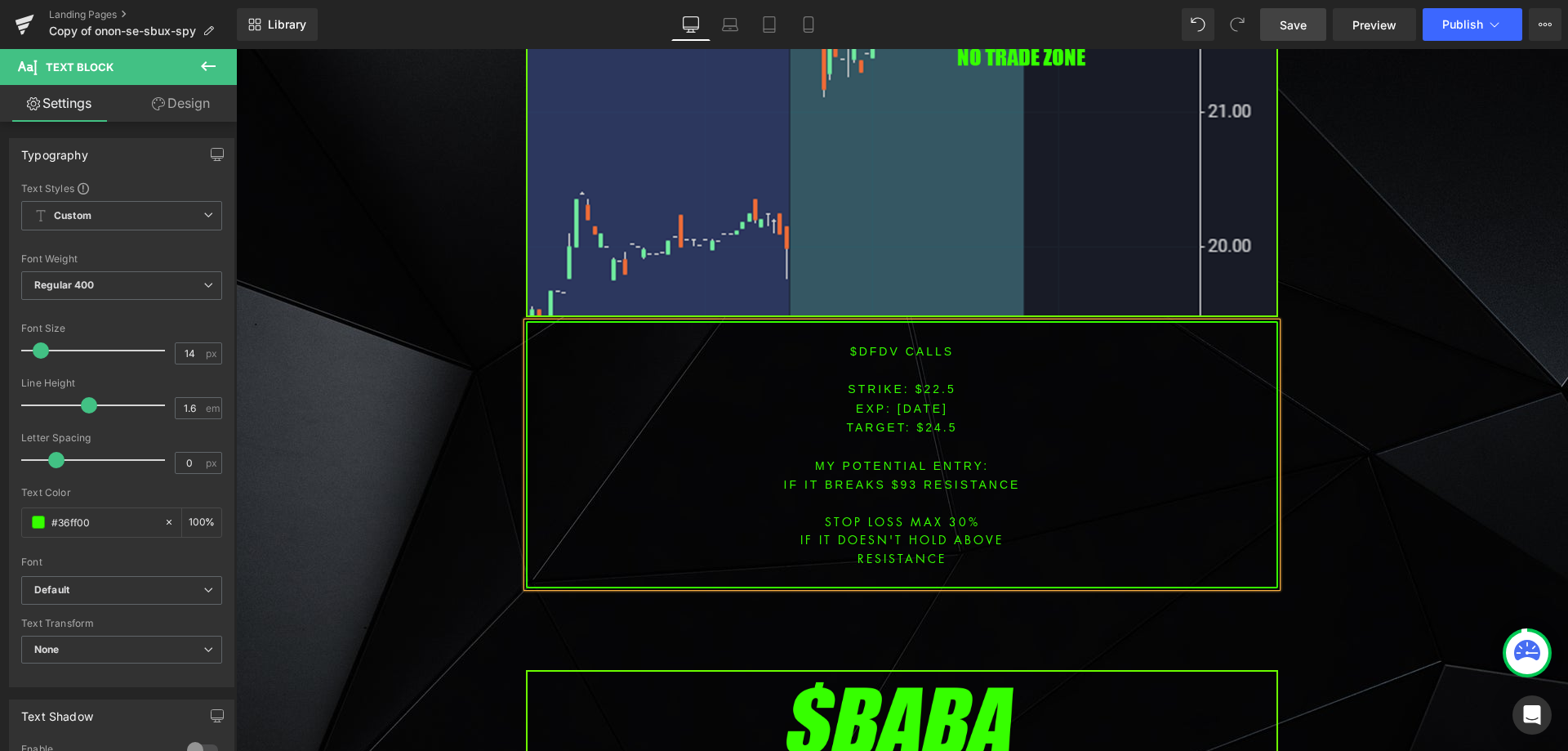
click at [904, 478] on font "IF IT BREAKS $93 resistance" at bounding box center [903, 484] width 237 height 13
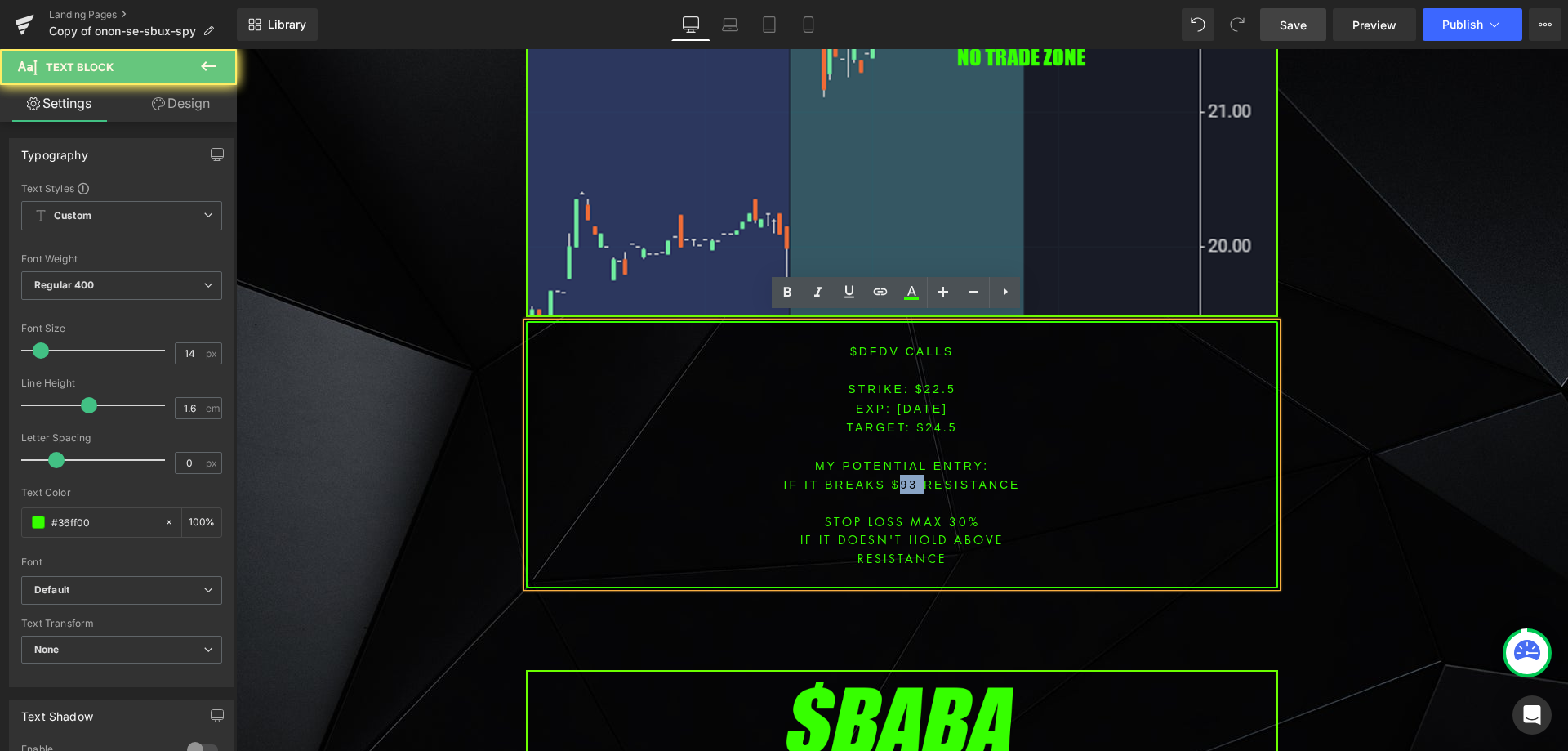
click at [904, 478] on font "IF IT BREAKS $93 resistance" at bounding box center [903, 484] width 237 height 13
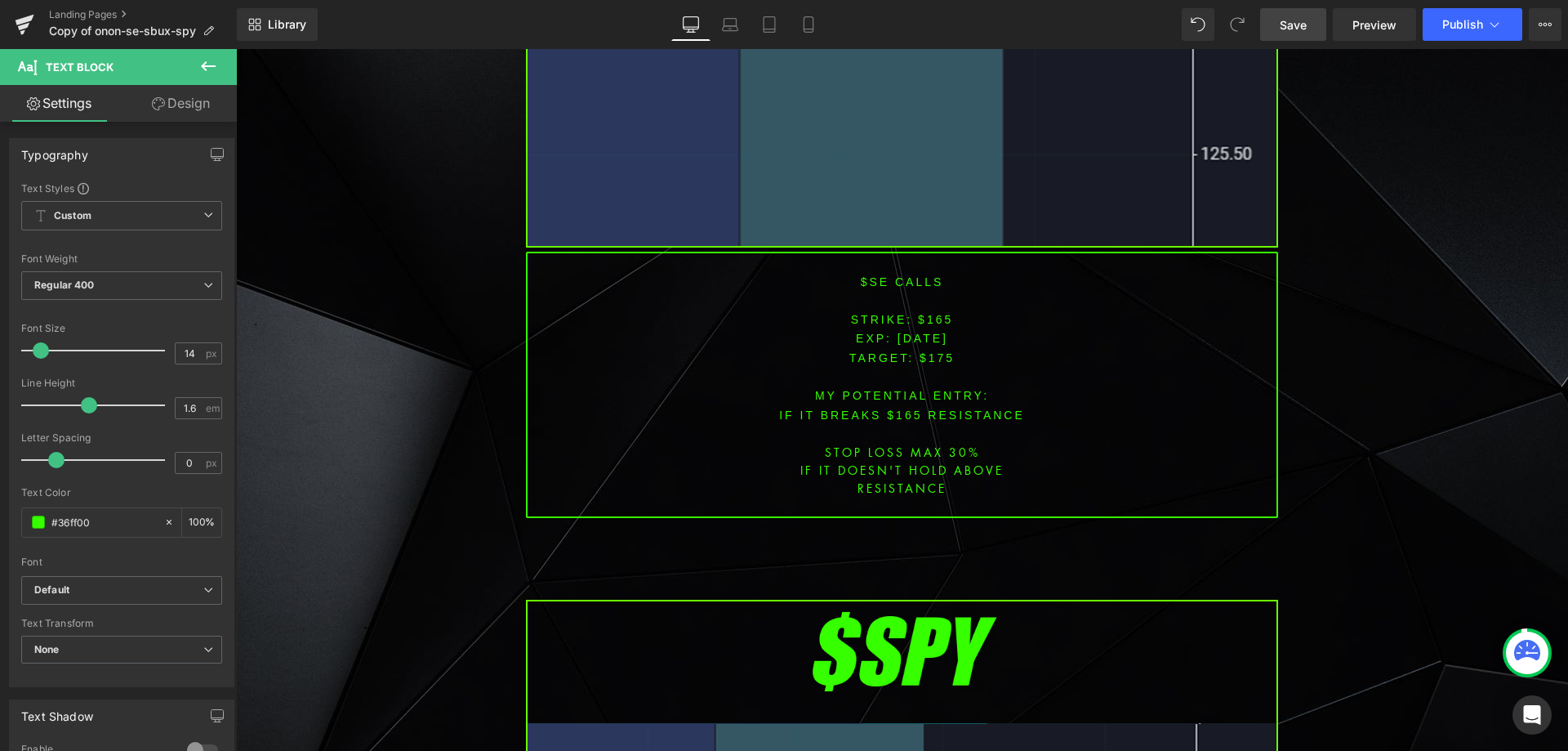
scroll to position [4124, 0]
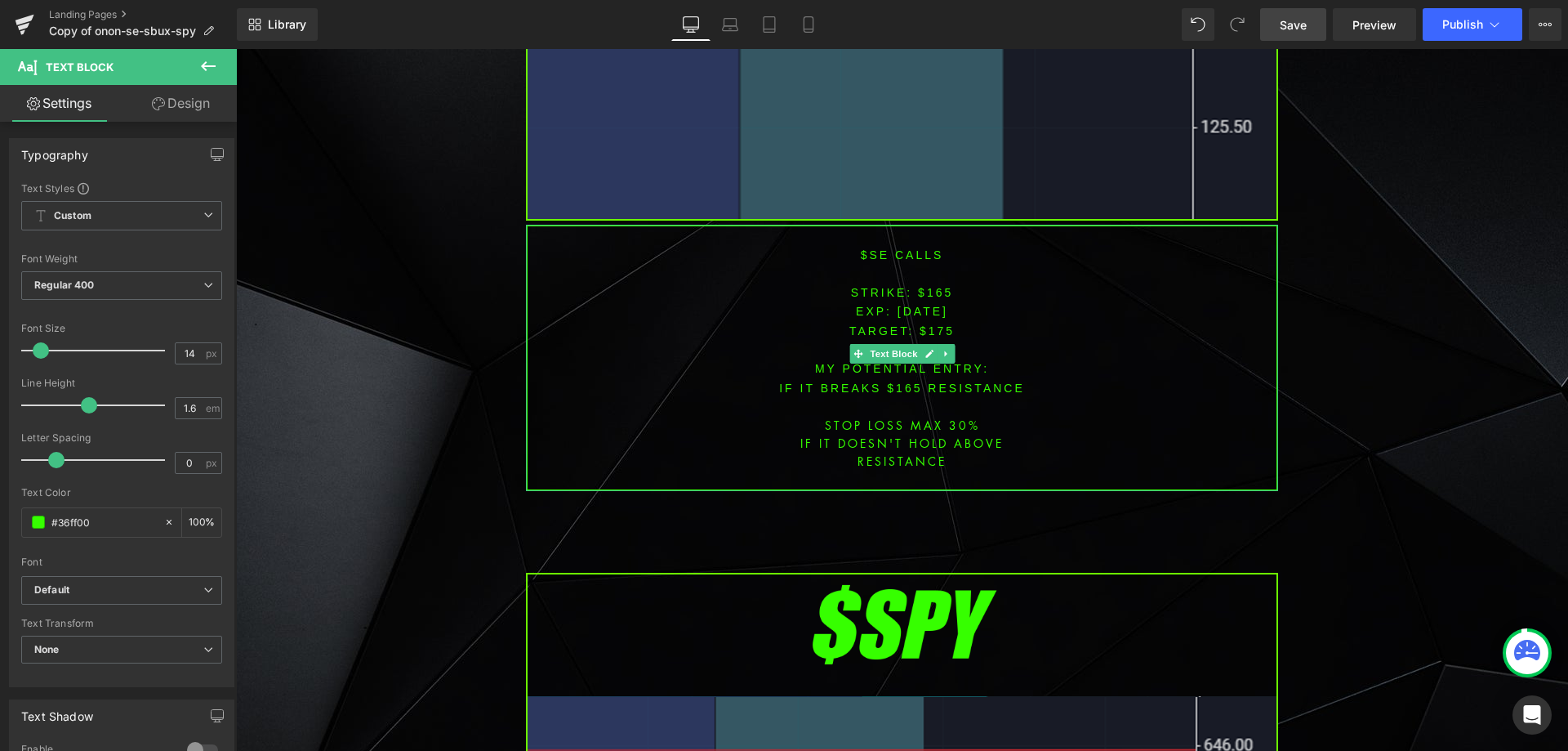
click at [876, 248] on font "$se CALLS" at bounding box center [902, 254] width 83 height 13
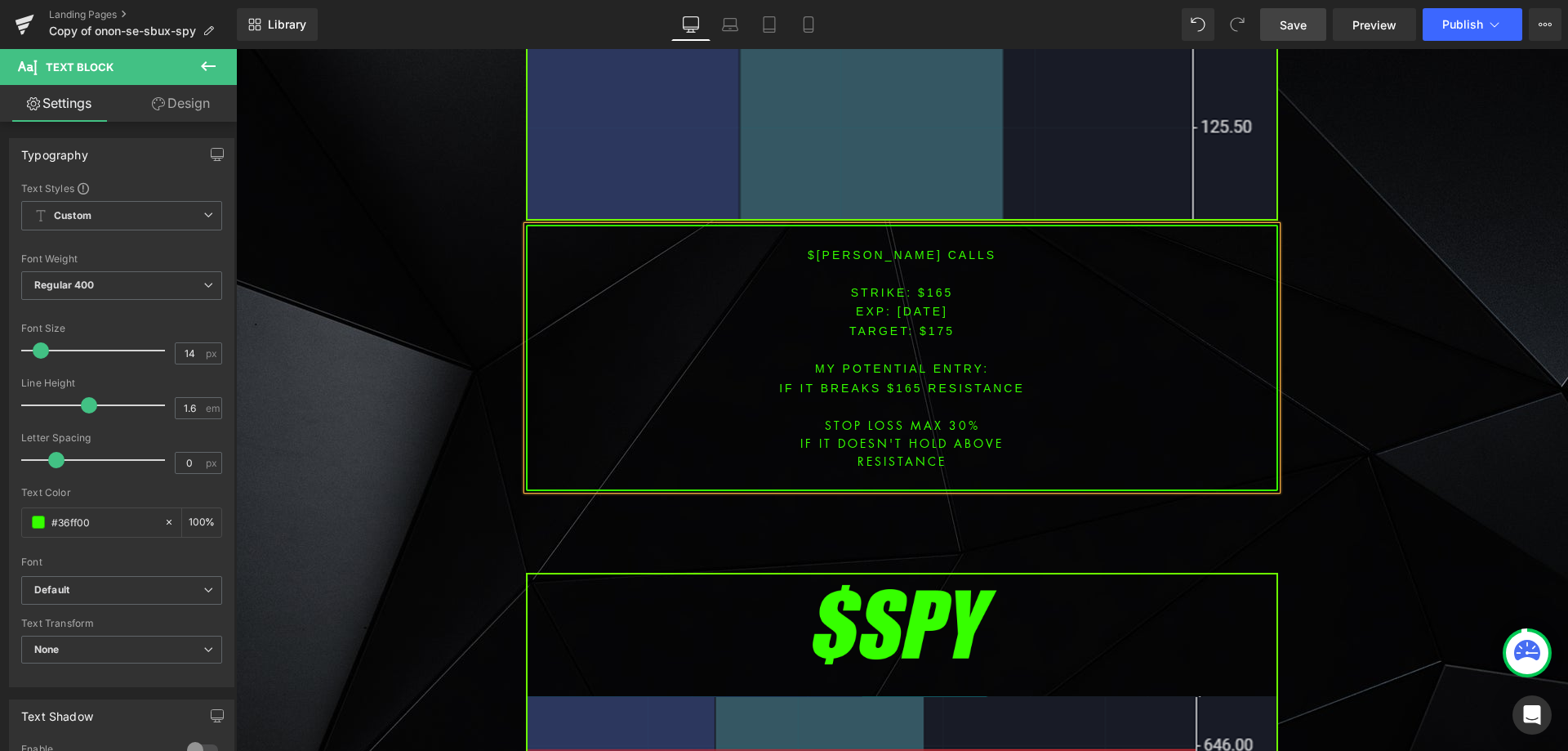
click at [923, 286] on font "STRIKE: $165" at bounding box center [902, 292] width 103 height 13
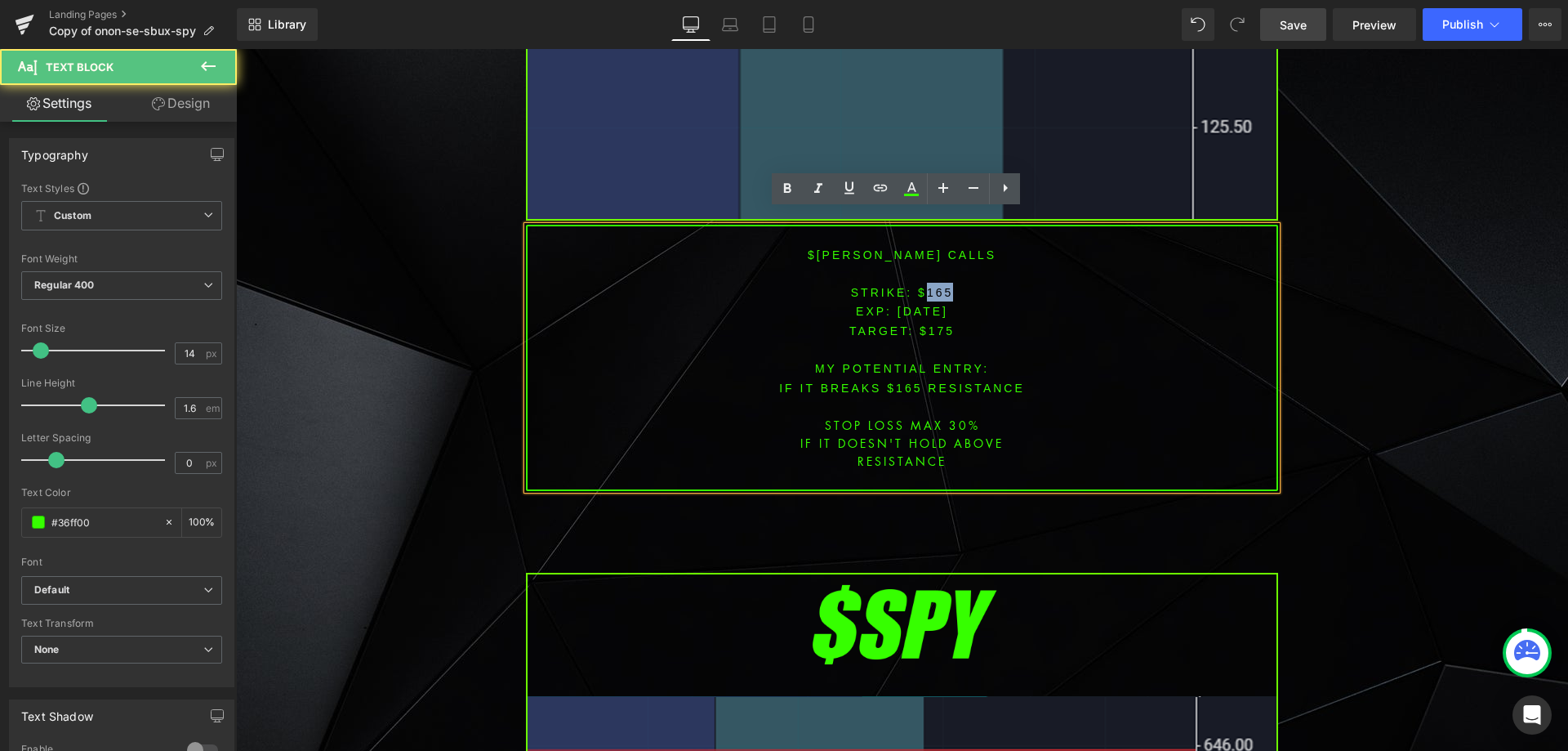
click at [923, 286] on font "STRIKE: $165" at bounding box center [902, 292] width 103 height 13
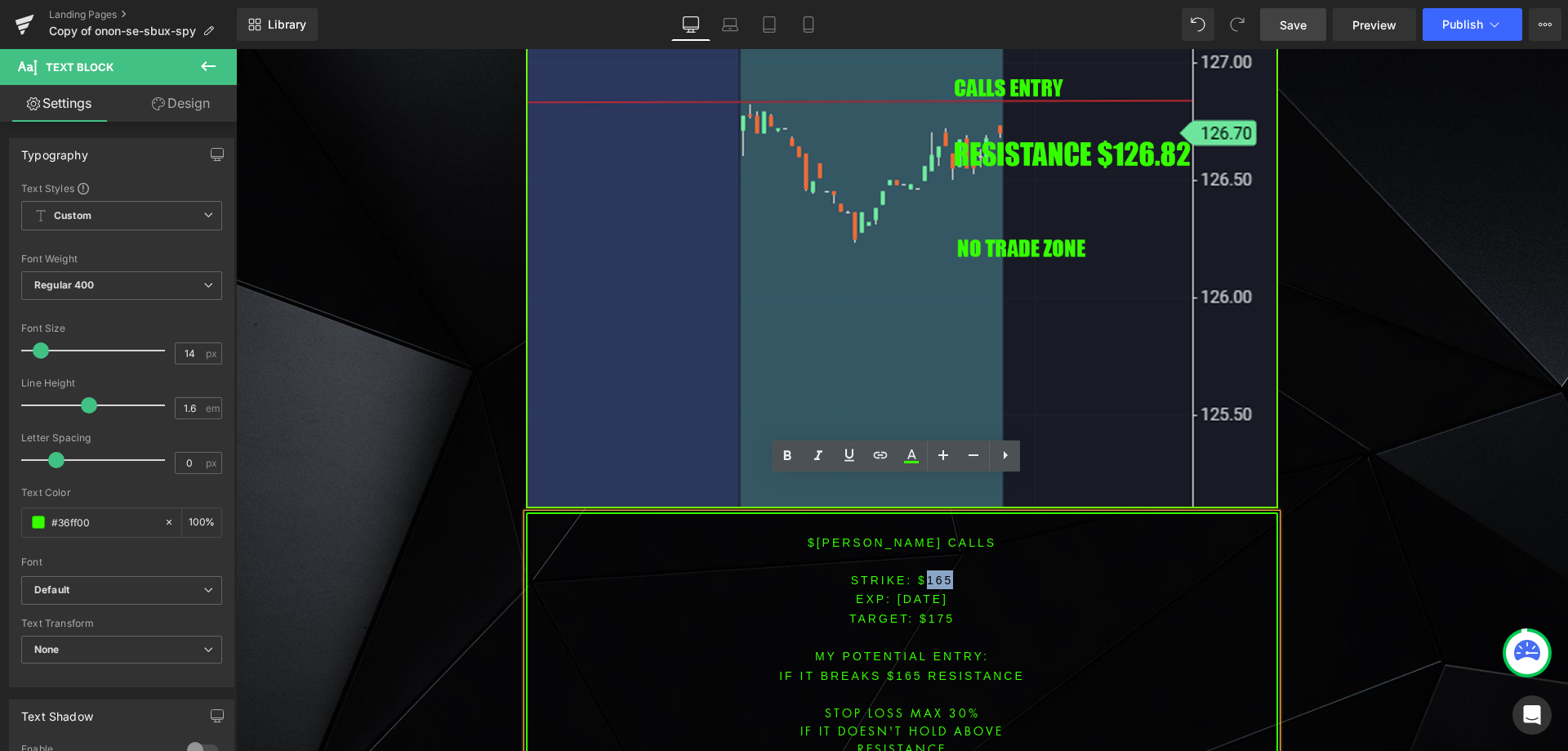
scroll to position [3880, 0]
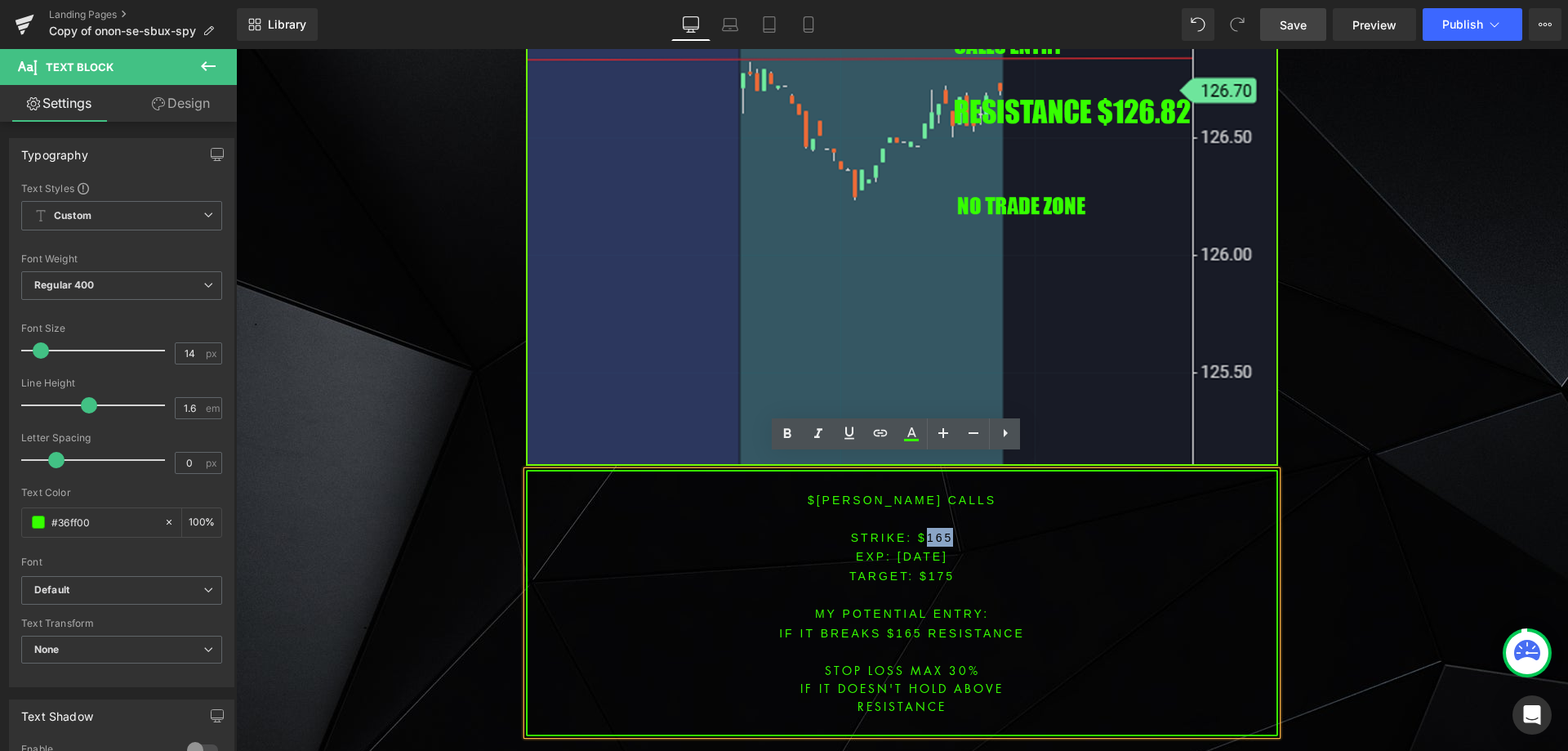
click at [933, 531] on font "STRIKE: $165" at bounding box center [902, 538] width 103 height 13
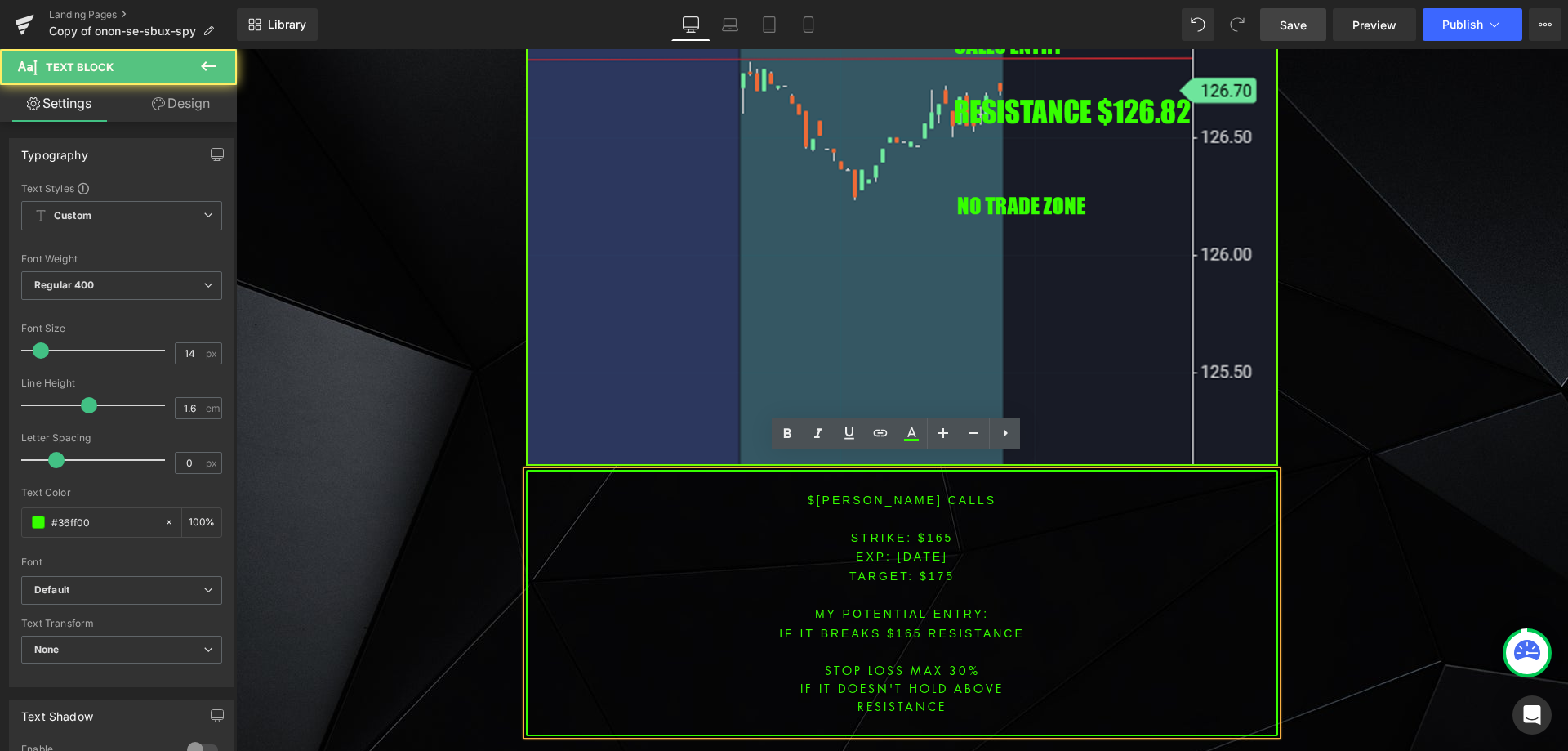
click at [931, 531] on font "STRIKE: $165" at bounding box center [902, 538] width 103 height 13
click at [935, 550] on span "[DATE]" at bounding box center [923, 556] width 50 height 13
click at [930, 531] on font "STRIKE: $165" at bounding box center [902, 538] width 103 height 13
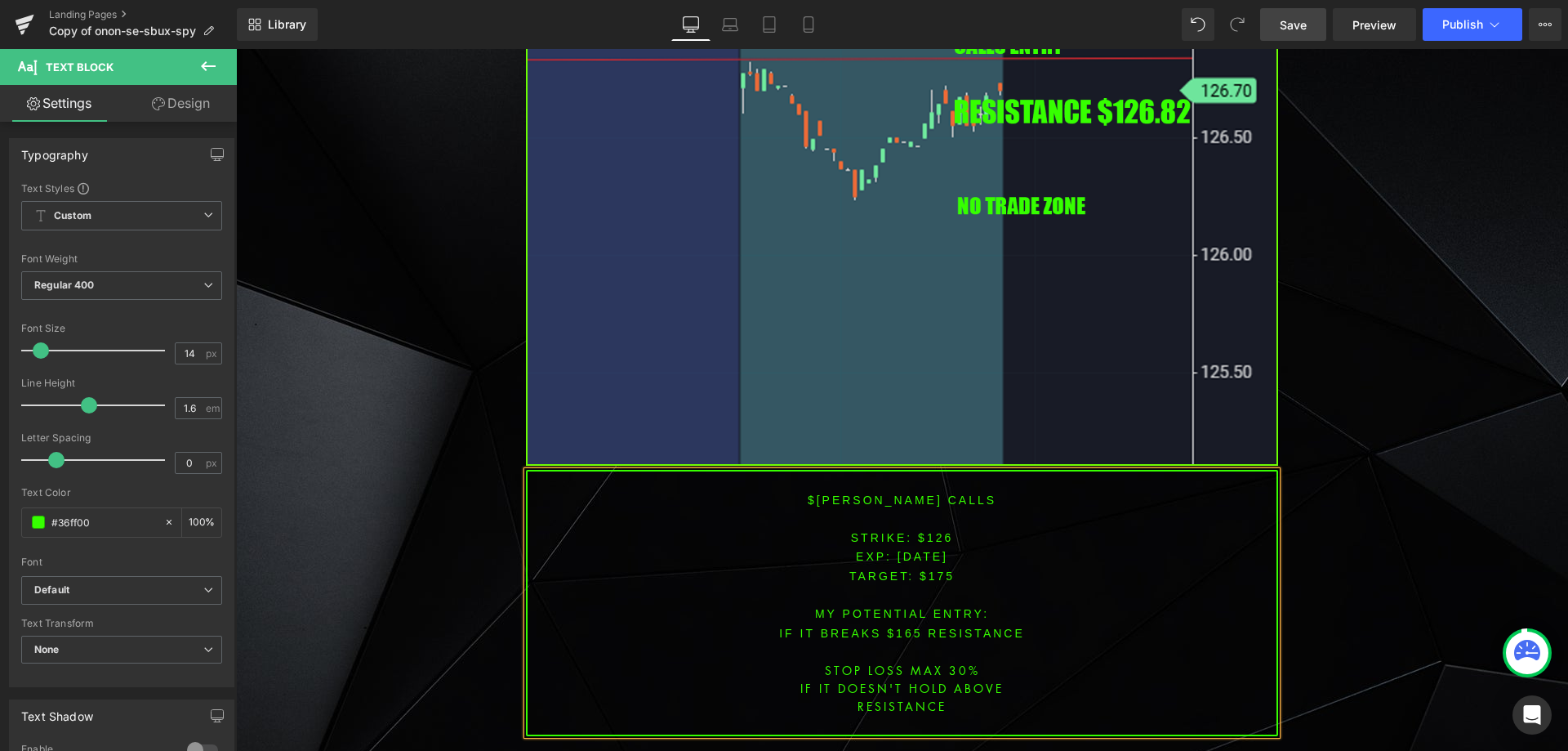
click at [937, 569] on span "TARGET: $175" at bounding box center [902, 576] width 105 height 13
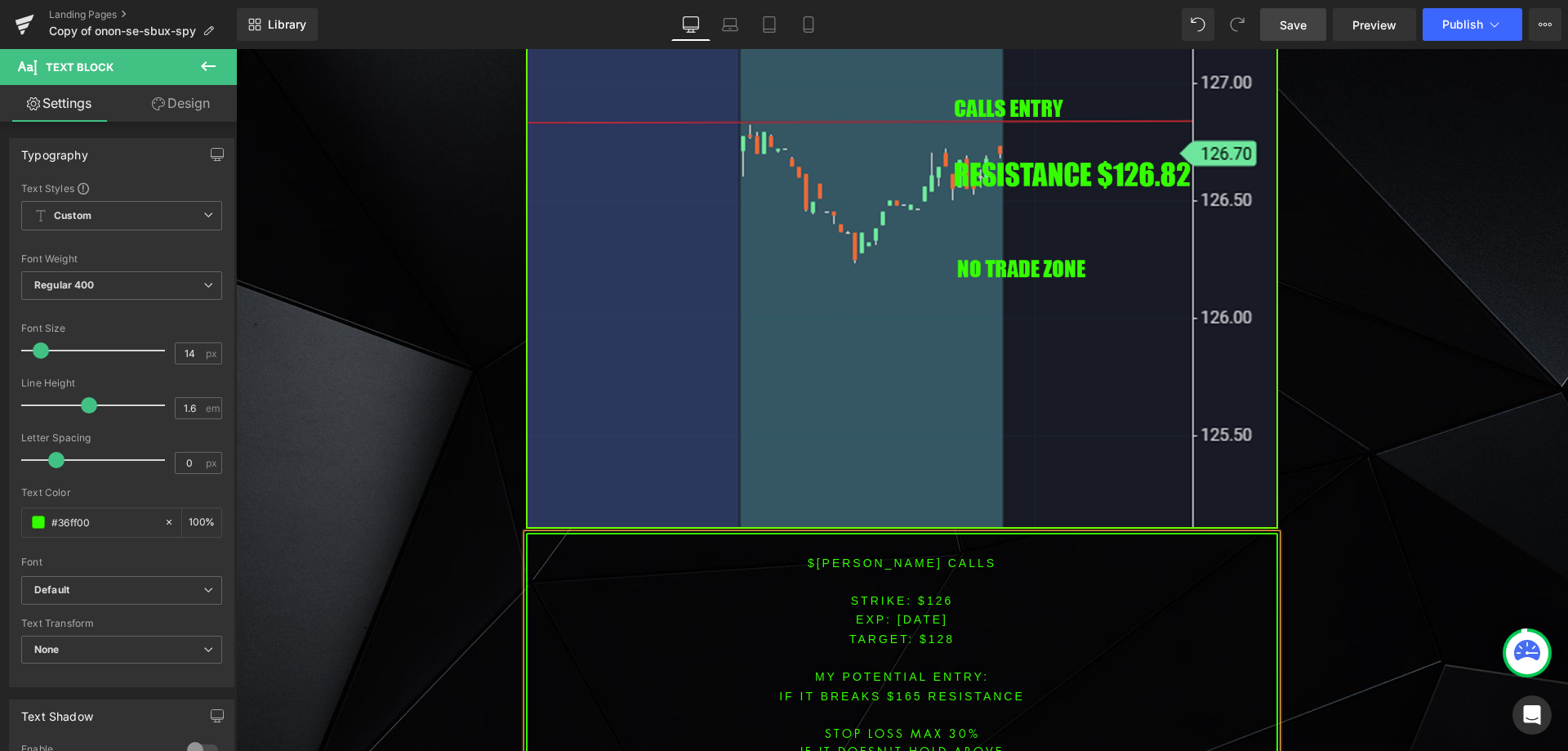
scroll to position [3857, 0]
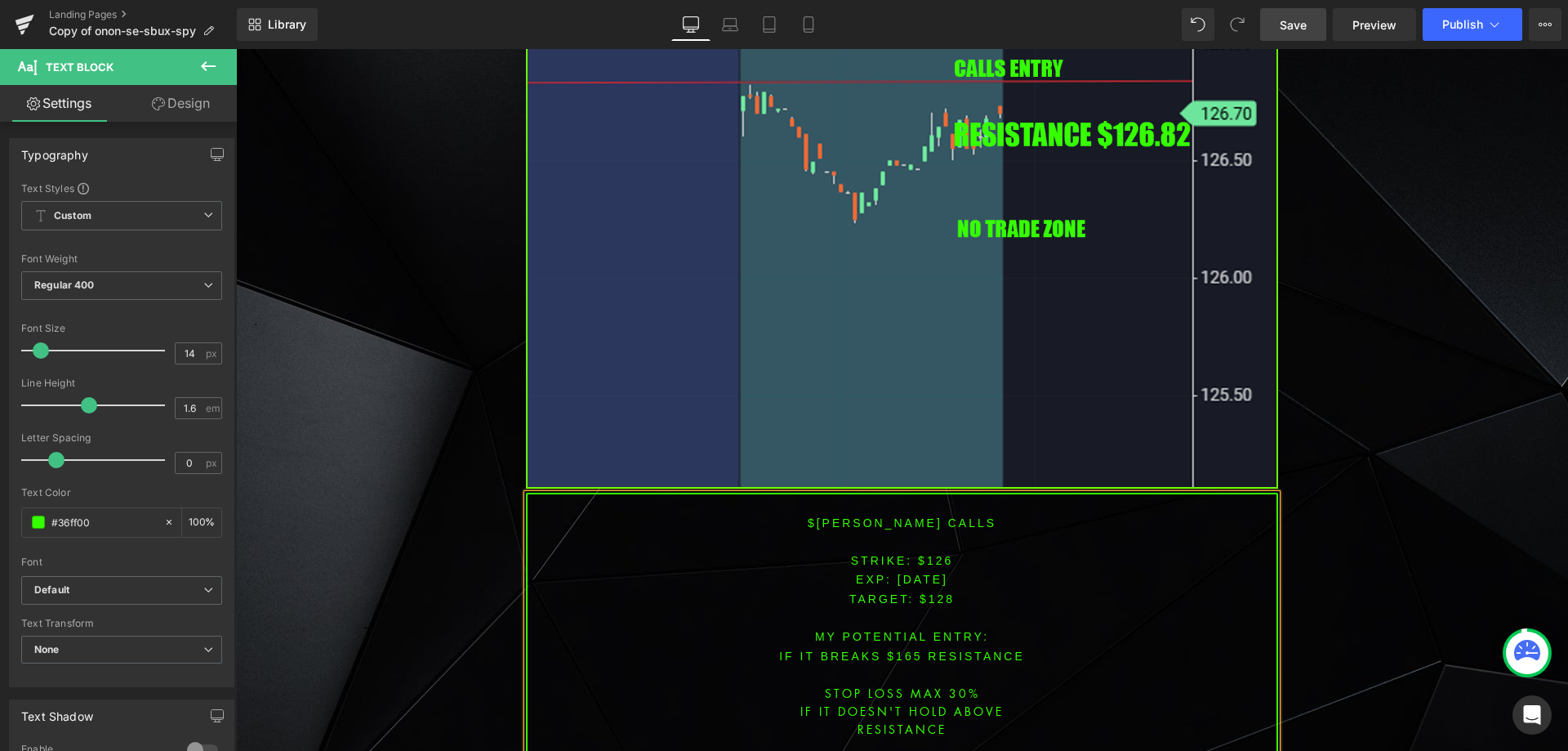
click at [902, 649] on font "IF IT BREAKS $165 resistance" at bounding box center [902, 655] width 246 height 13
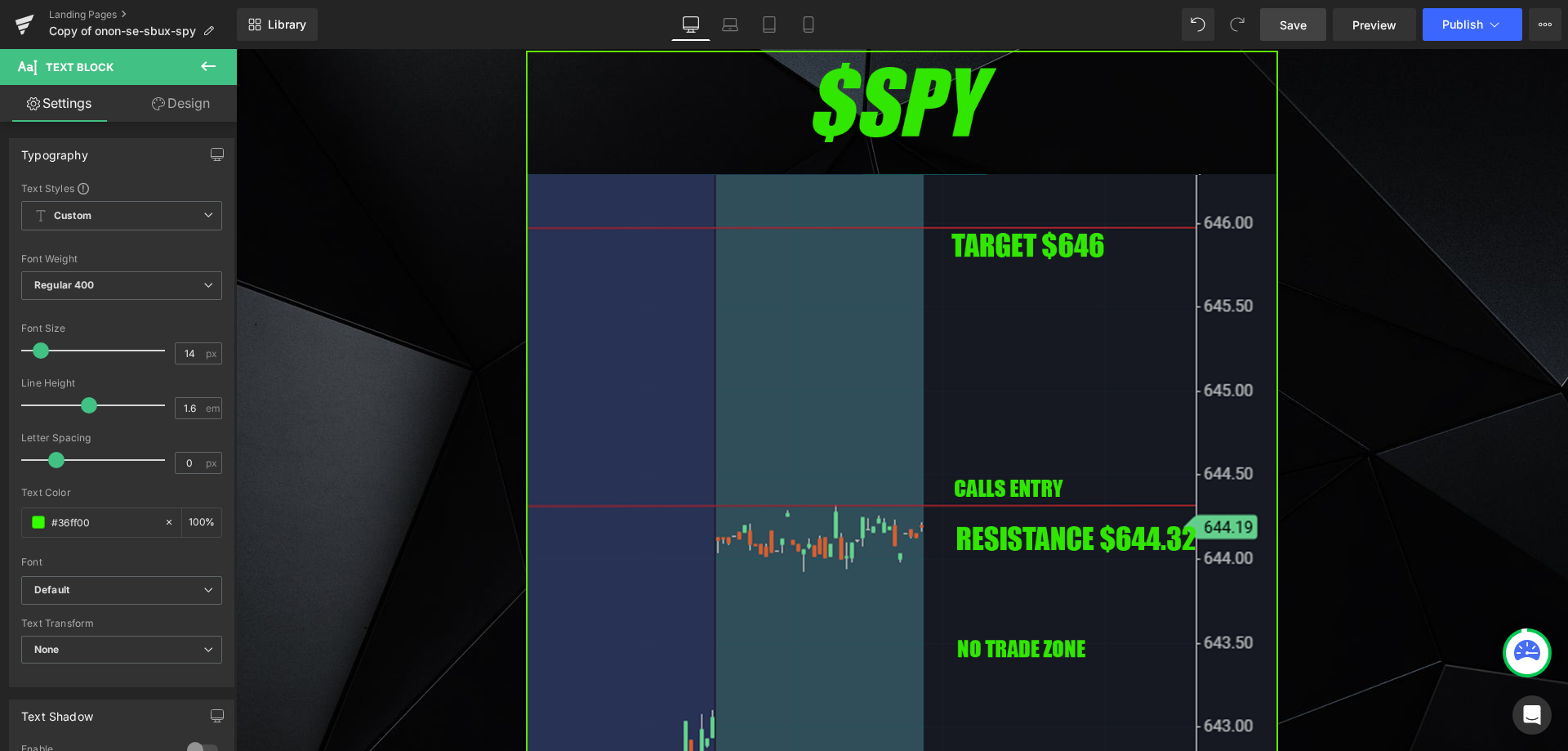
scroll to position [5055, 0]
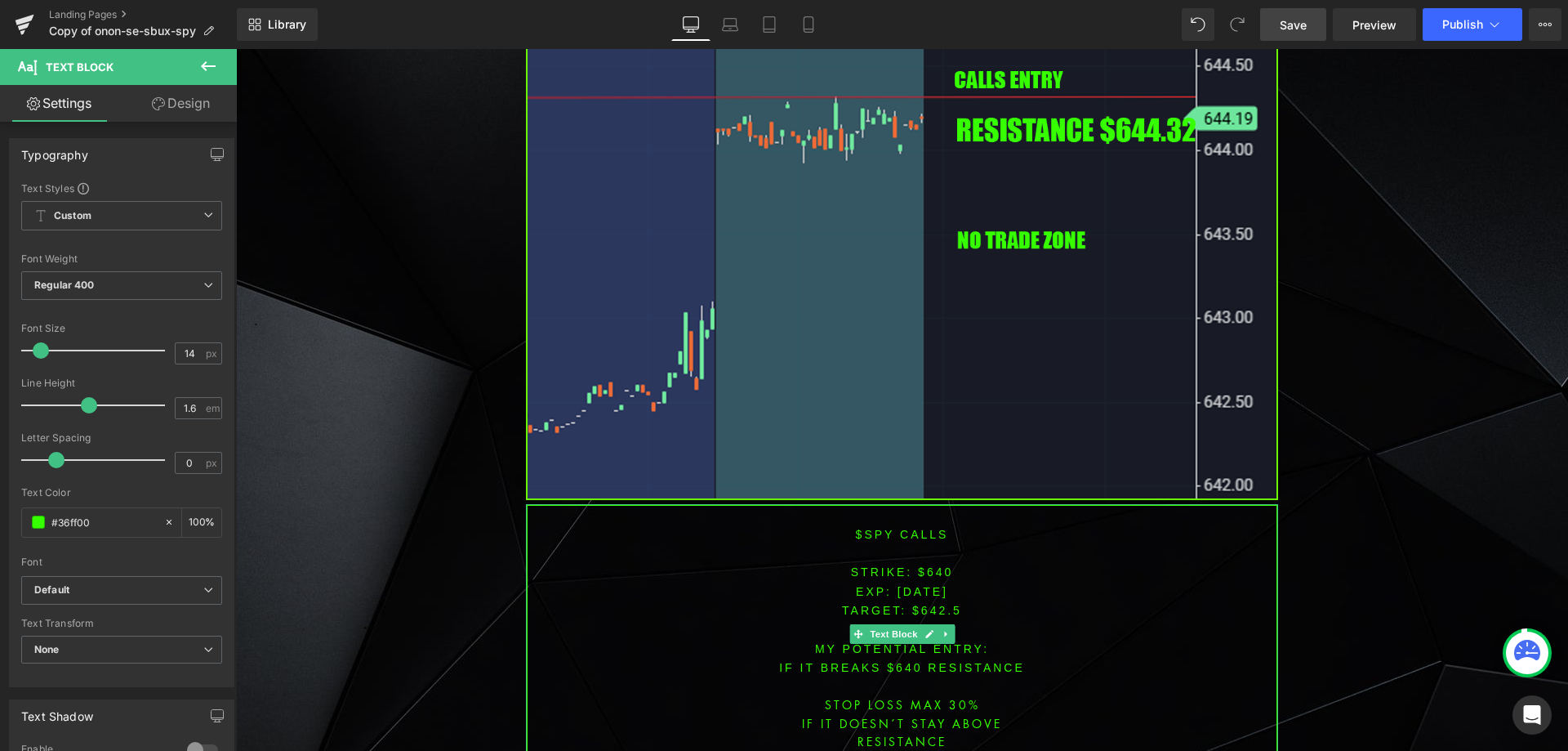
click at [923, 585] on span "[DATE]" at bounding box center [923, 592] width 50 height 13
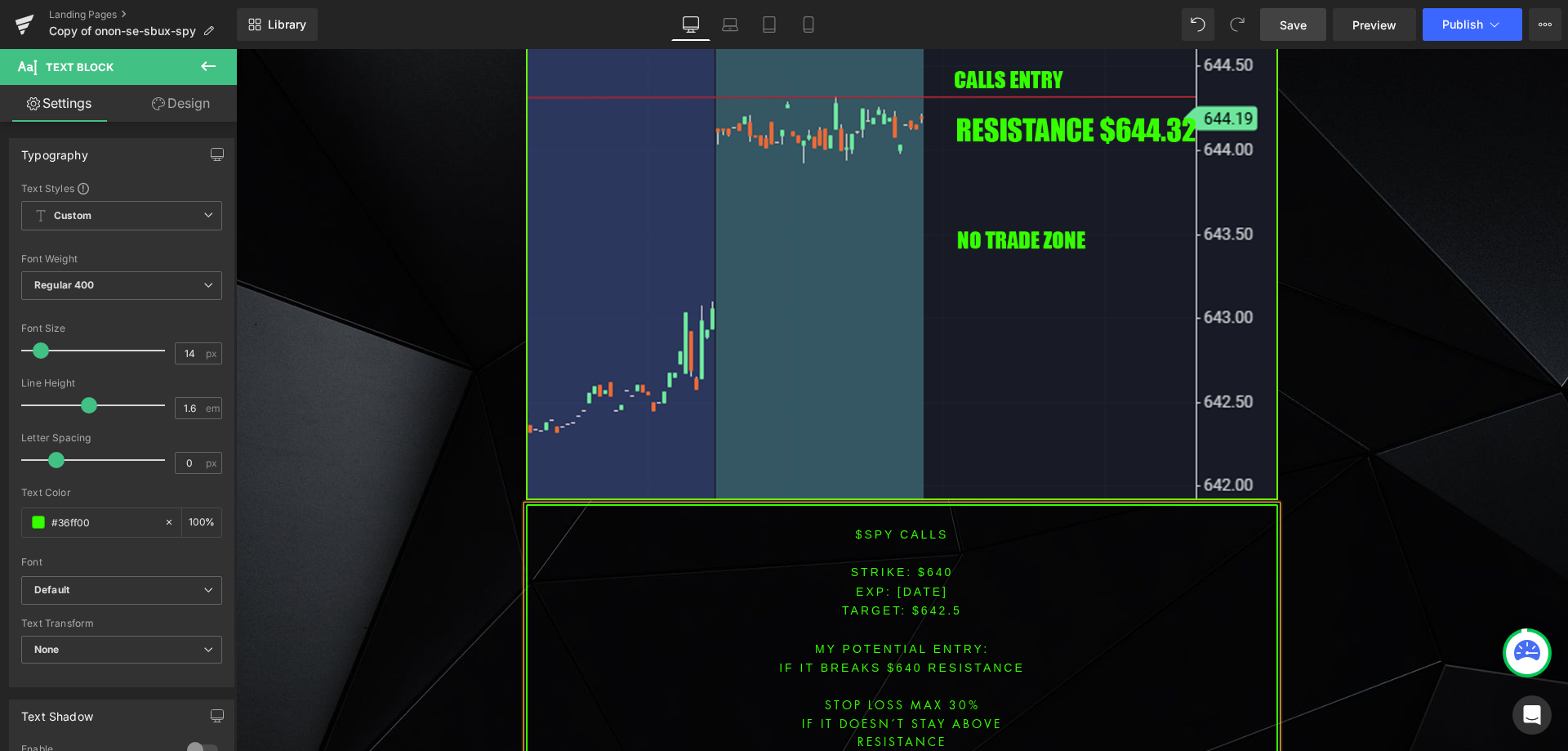
click at [936, 565] on font "STRIKE: $640" at bounding box center [902, 571] width 103 height 13
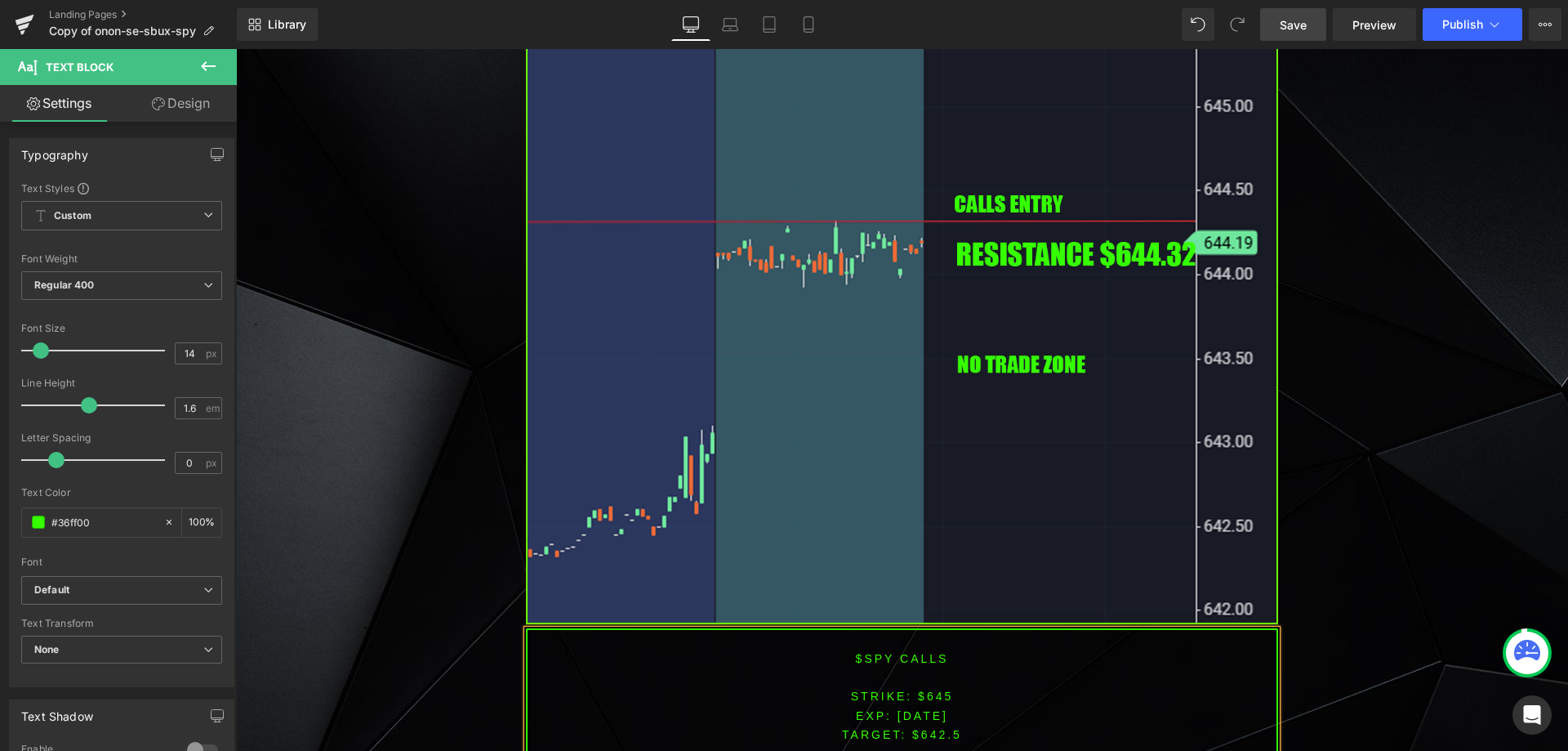
scroll to position [4942, 0]
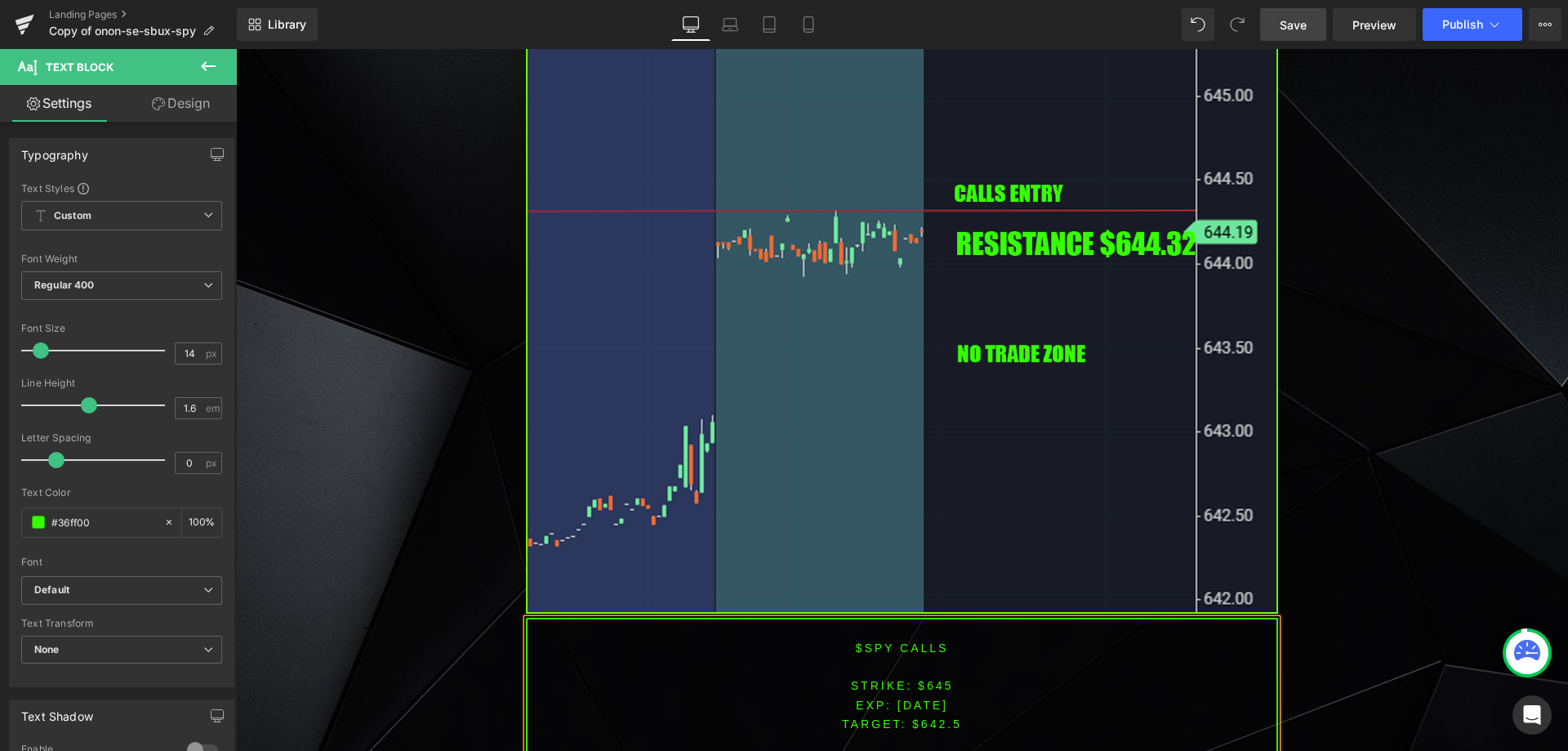
click at [934, 717] on span "TARGET: $642.5" at bounding box center [902, 724] width 120 height 13
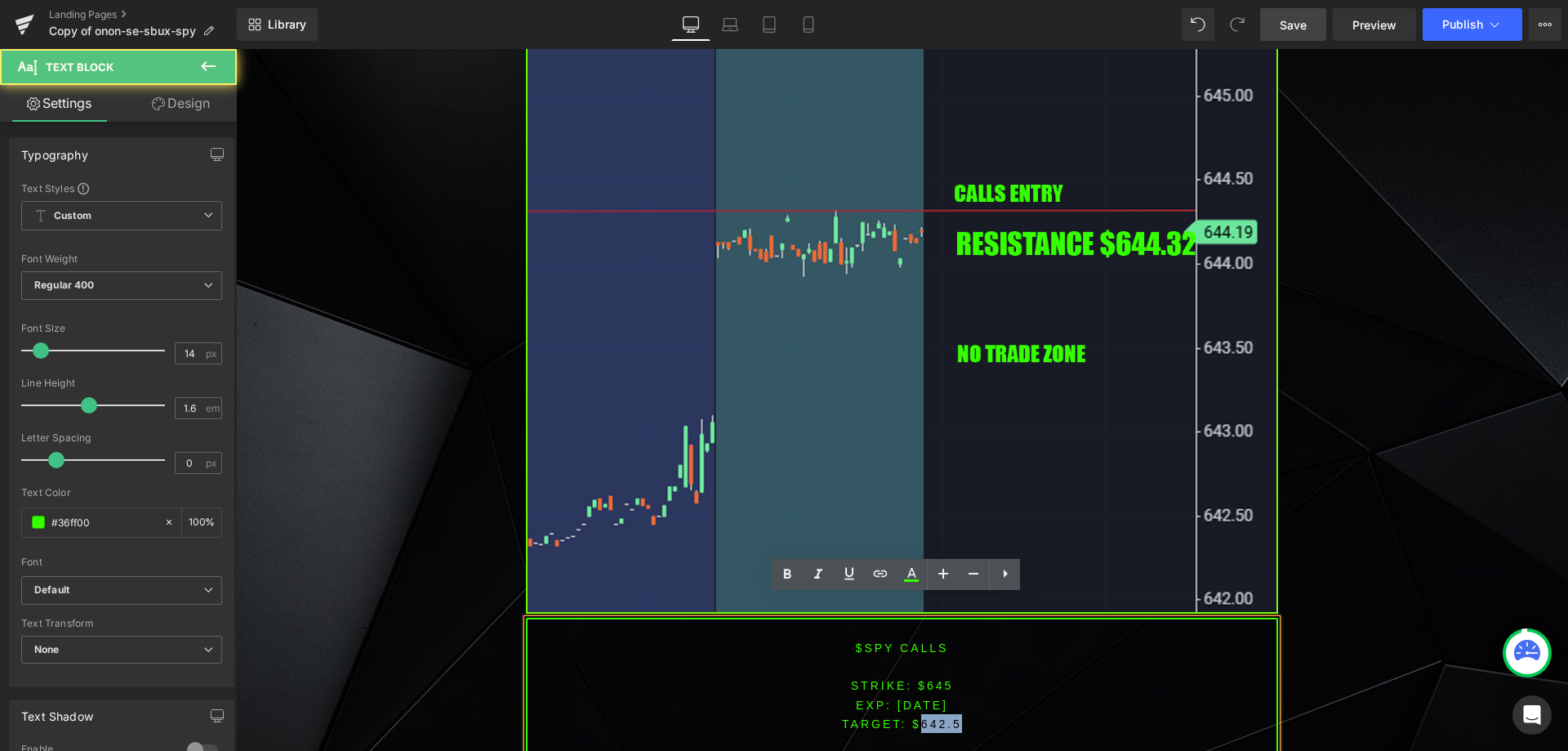
click at [934, 717] on span "TARGET: $642.5" at bounding box center [902, 724] width 120 height 13
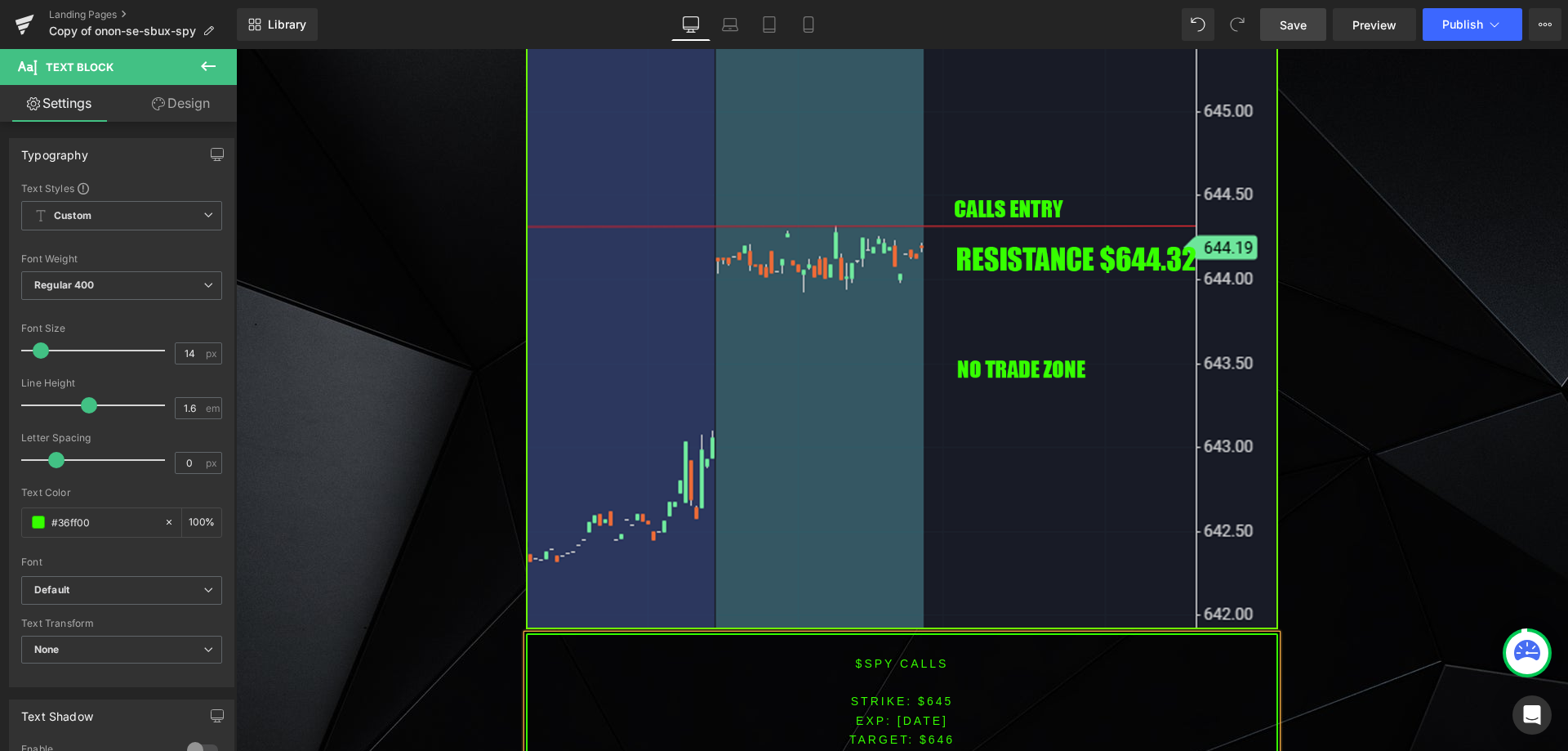
scroll to position [4979, 0]
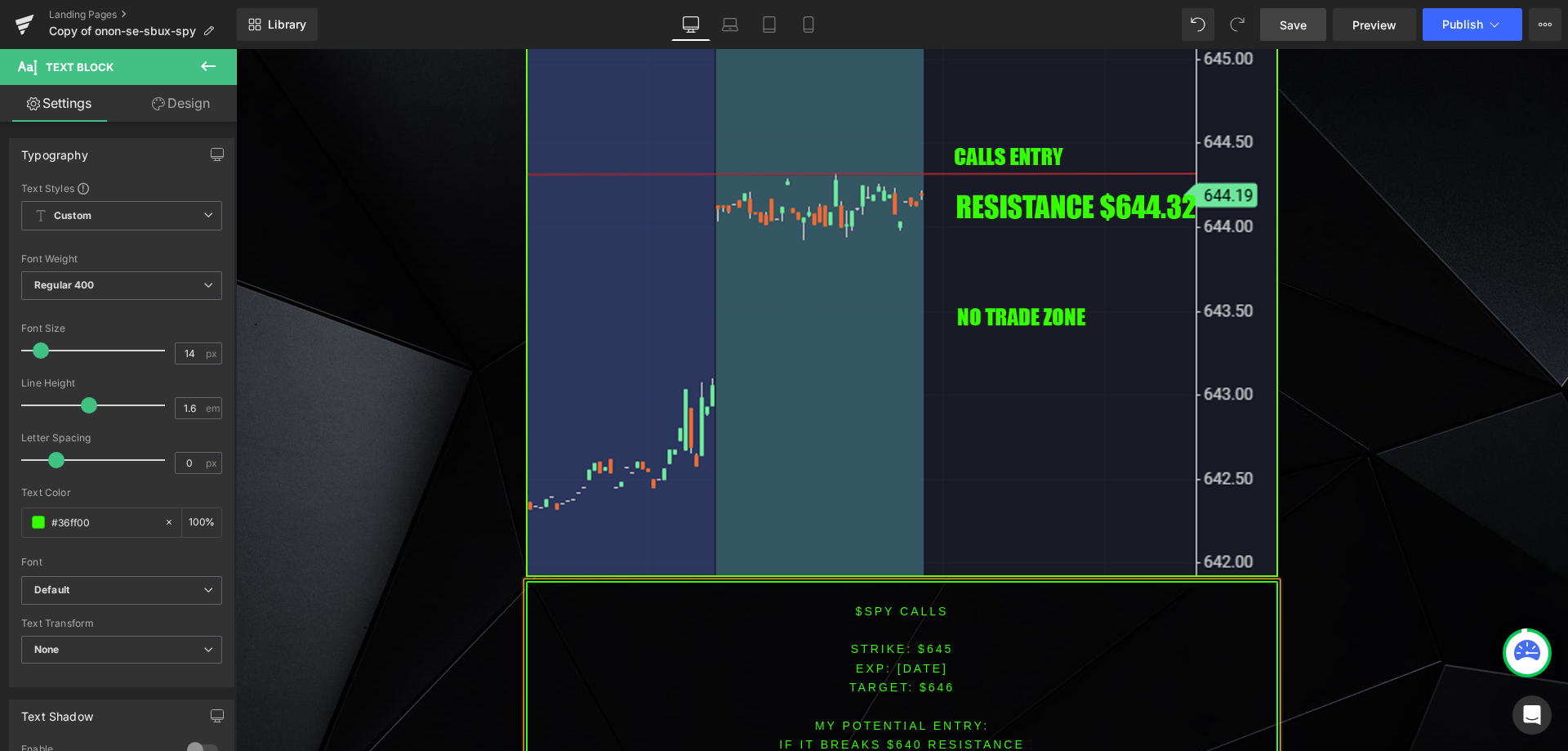
click at [896, 738] on font "IF IT breaks $640 resistance" at bounding box center [902, 744] width 246 height 13
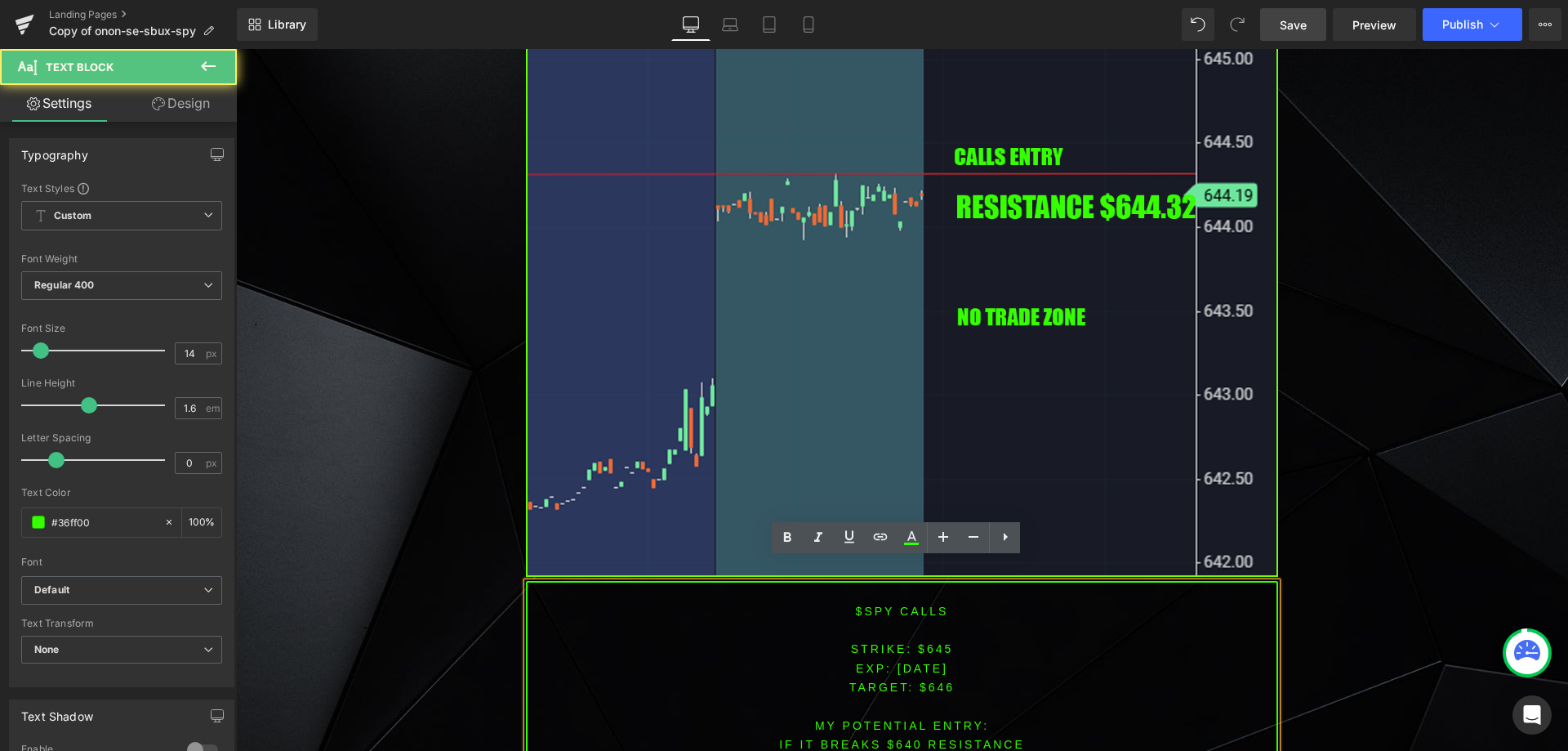
click at [931, 642] on font "STRIKE: $645" at bounding box center [902, 648] width 103 height 13
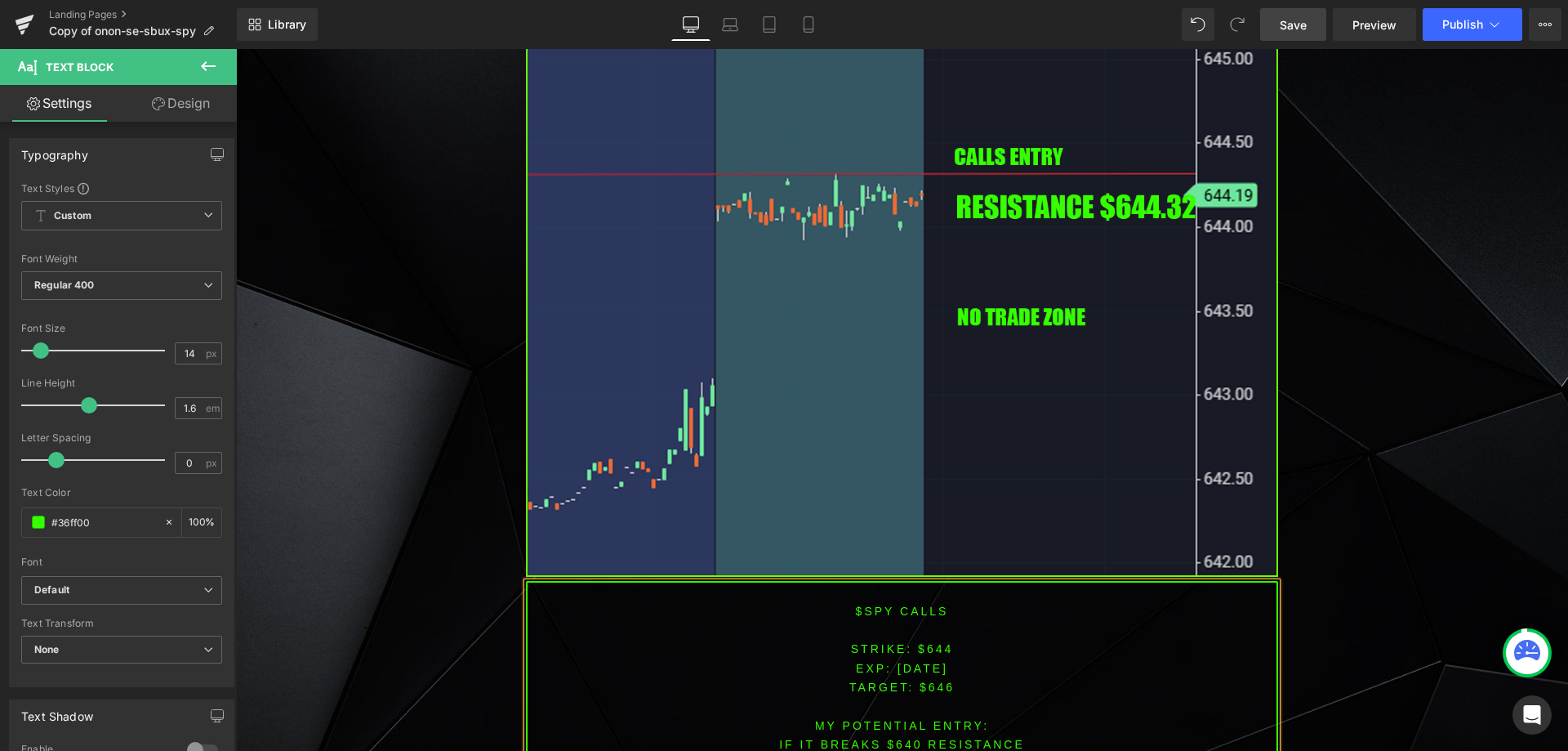
click at [898, 734] on p "IF IT breaks $640 resistance" at bounding box center [902, 743] width 749 height 19
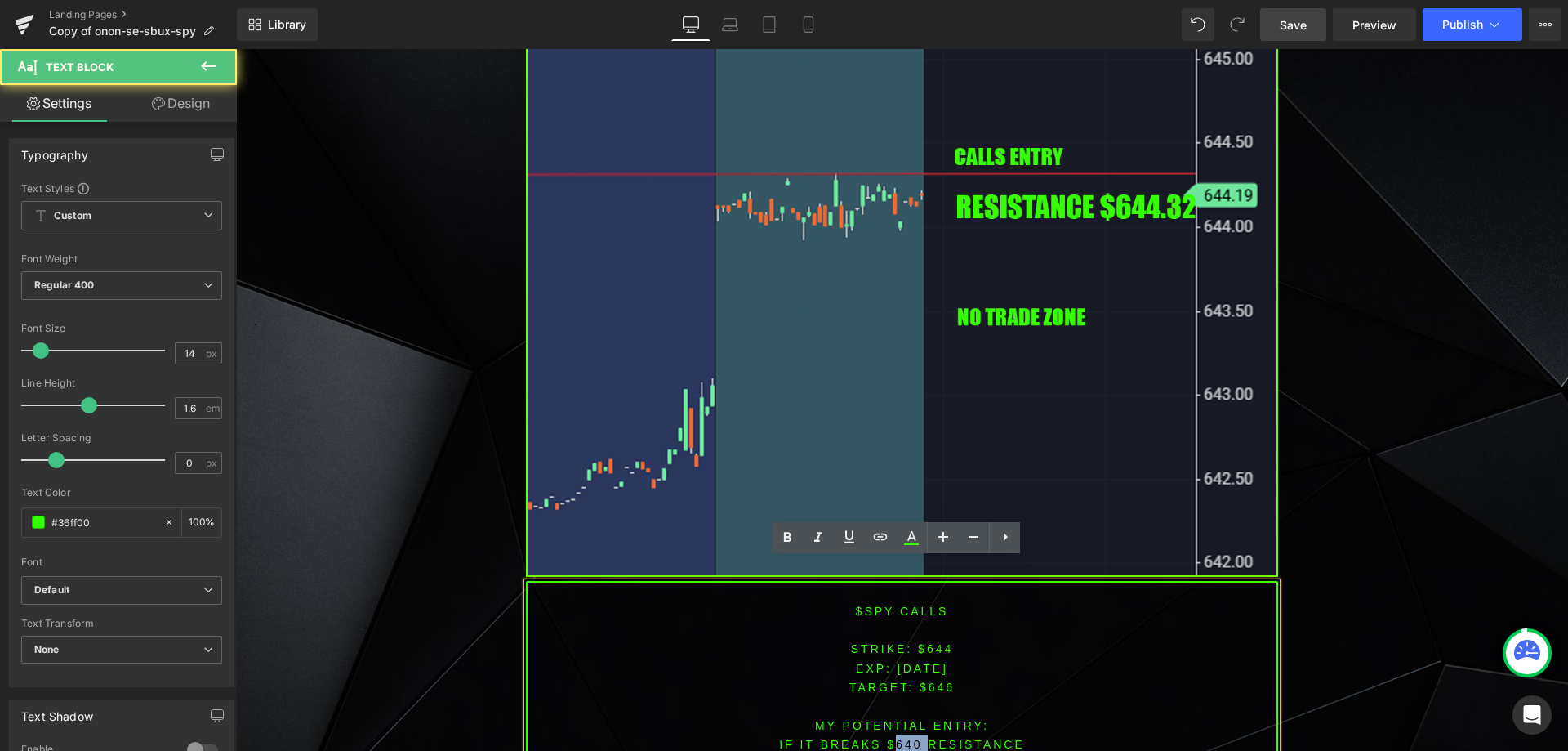
click at [898, 734] on p "IF IT breaks $640 resistance" at bounding box center [902, 743] width 749 height 19
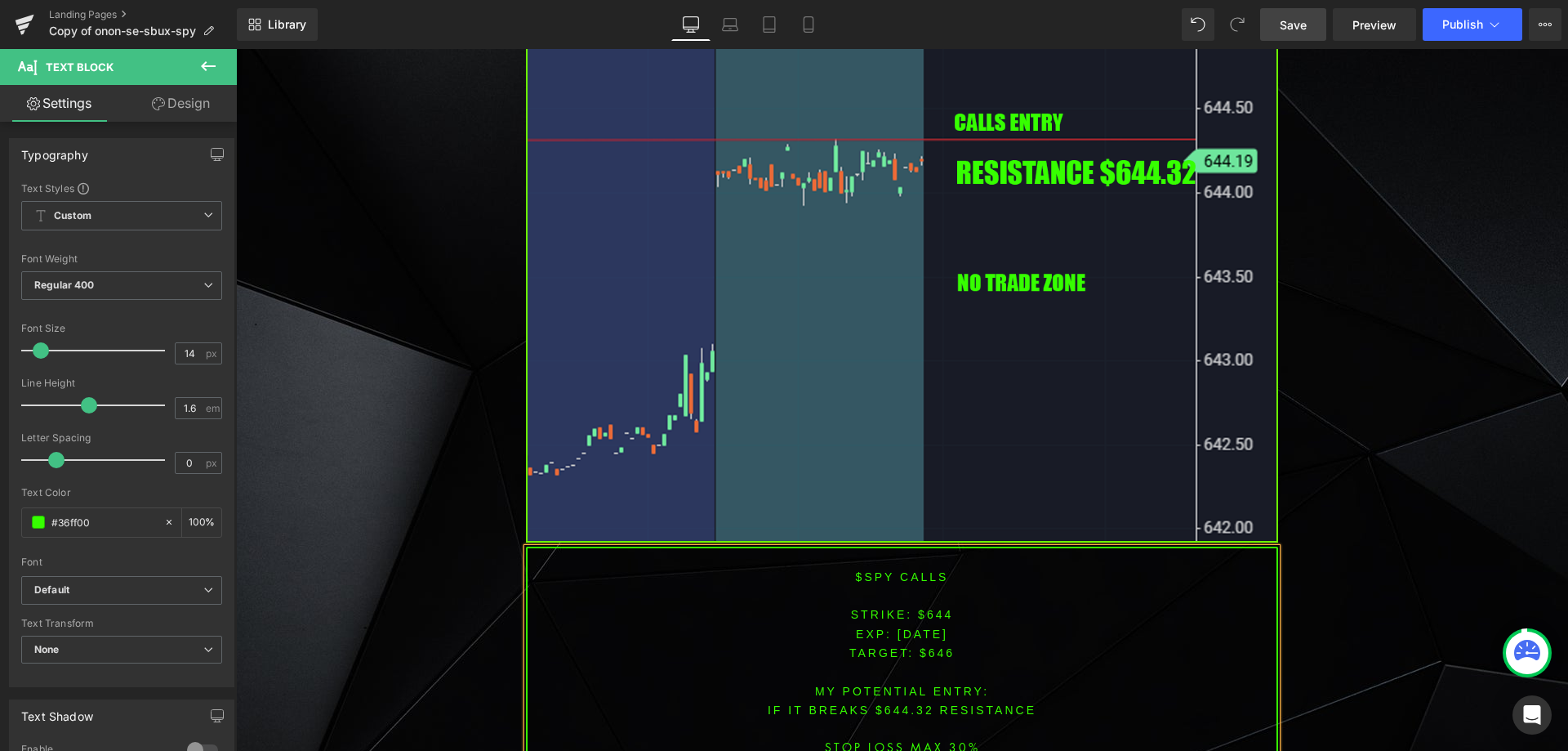
scroll to position [5360, 0]
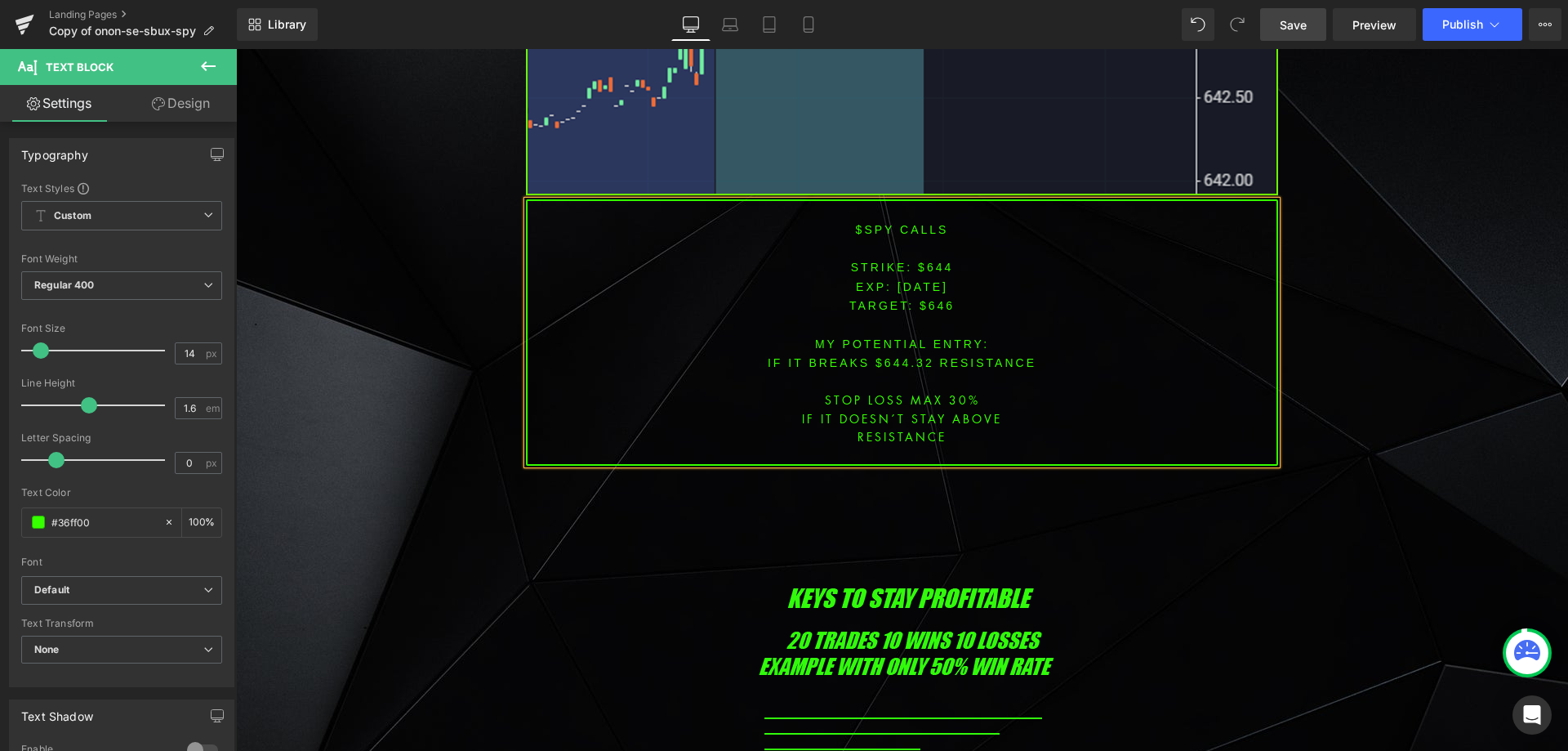
click at [1299, 25] on span "Save" at bounding box center [1294, 24] width 27 height 17
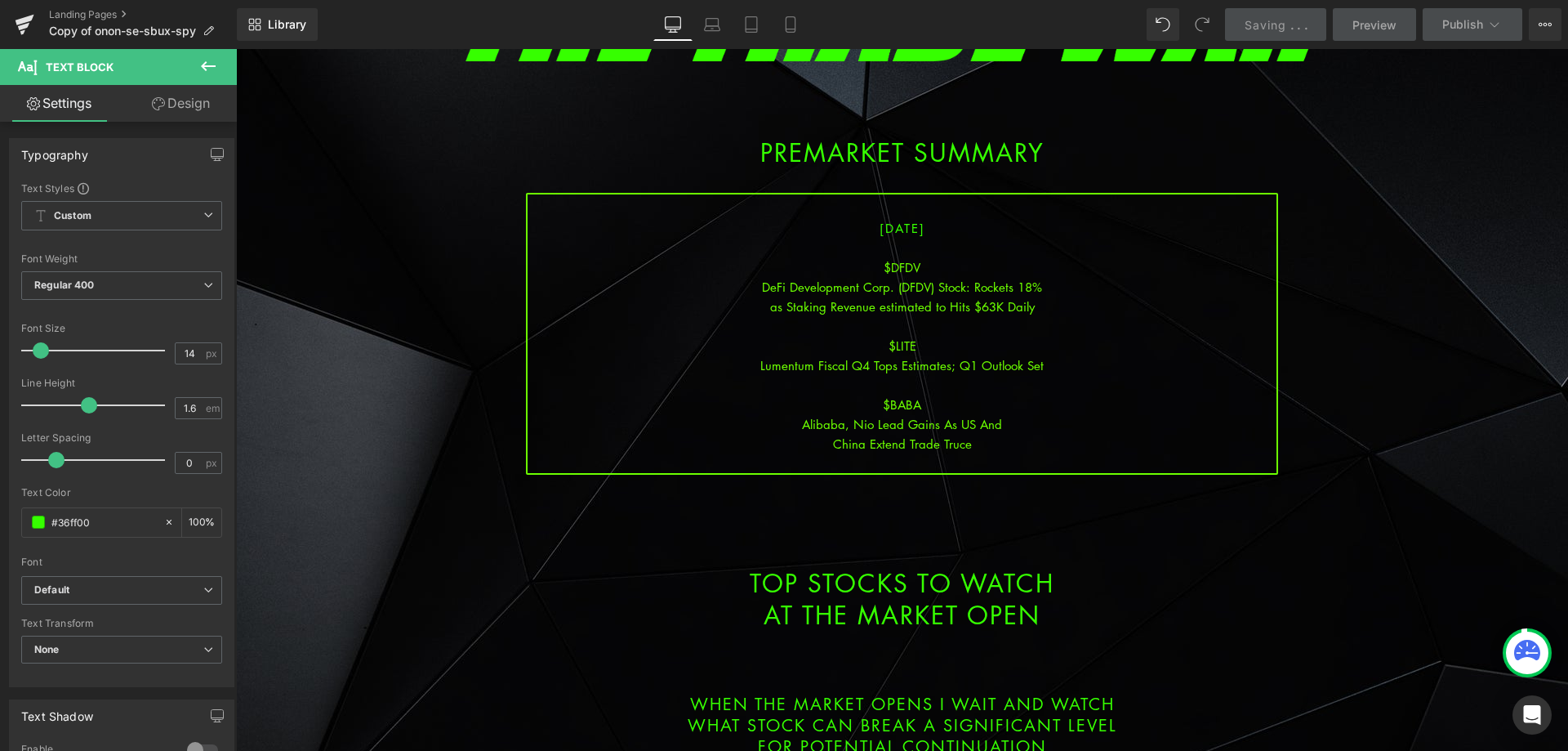
scroll to position [209, 0]
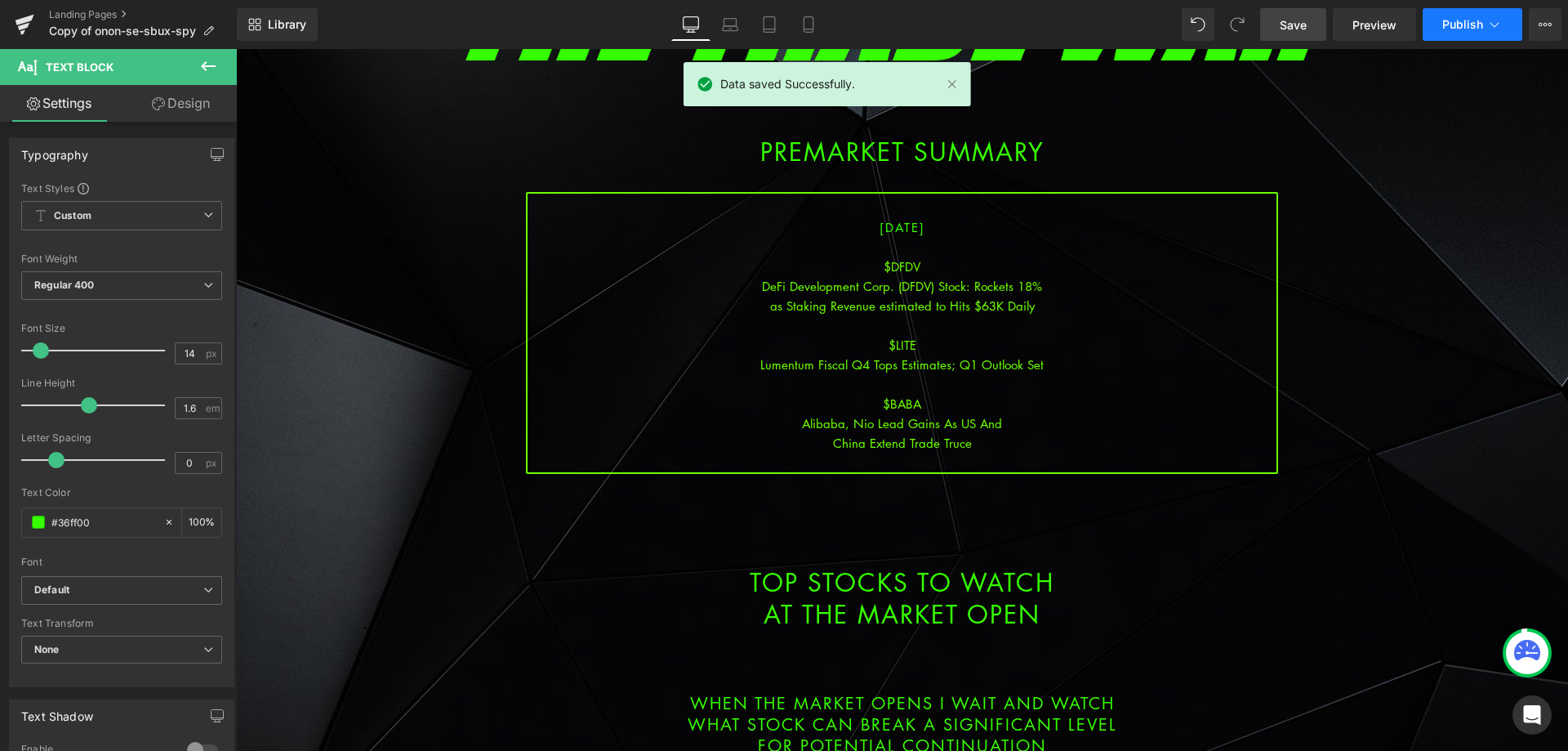
click at [1489, 27] on icon at bounding box center [1495, 24] width 16 height 16
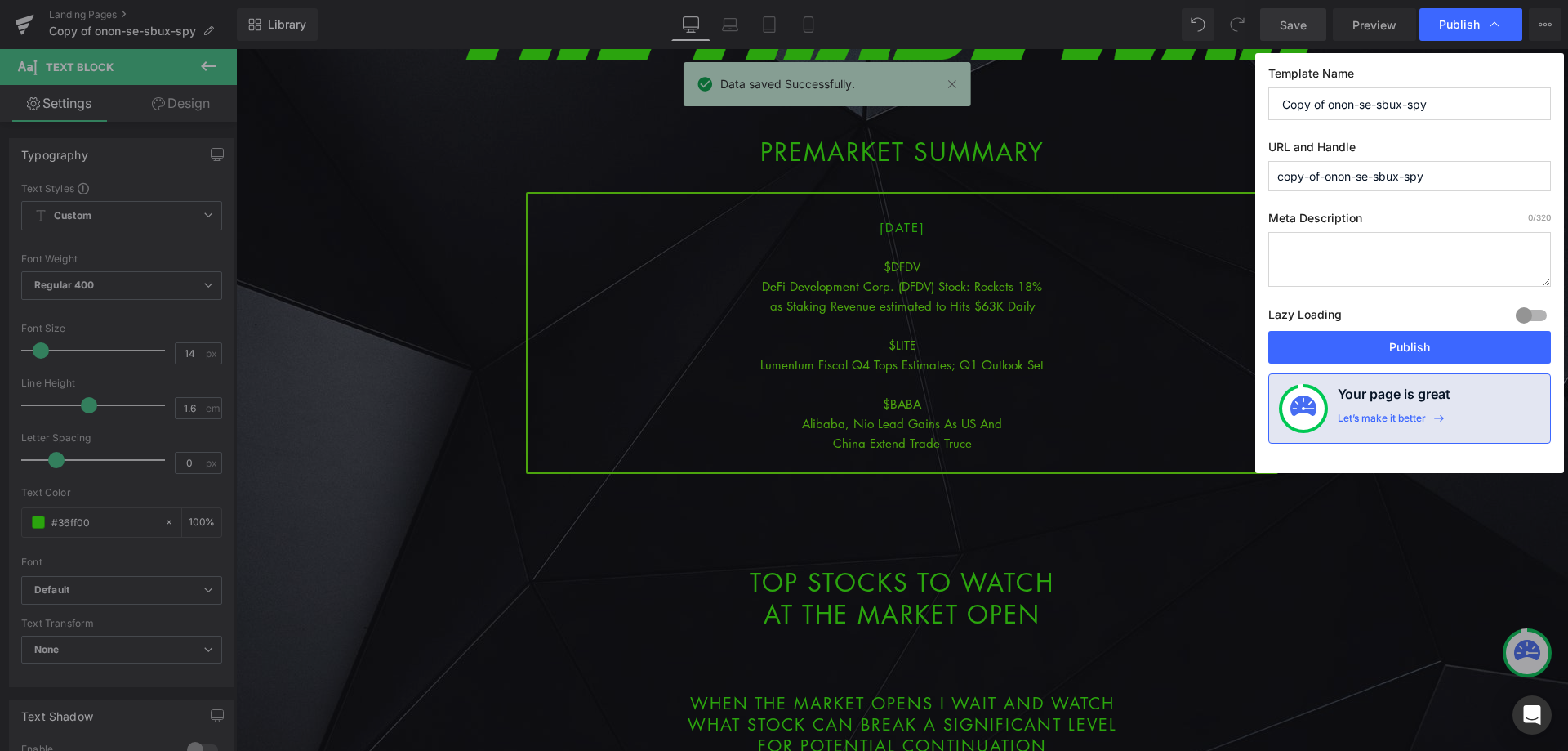
drag, startPoint x: 1463, startPoint y: 103, endPoint x: 1228, endPoint y: 110, distance: 235.1
click at [1228, 110] on div "Publish Template Name Copy of onon-se-sbux-spy URL and Handle copy-of-onon-se-s…" at bounding box center [784, 376] width 1568 height 751
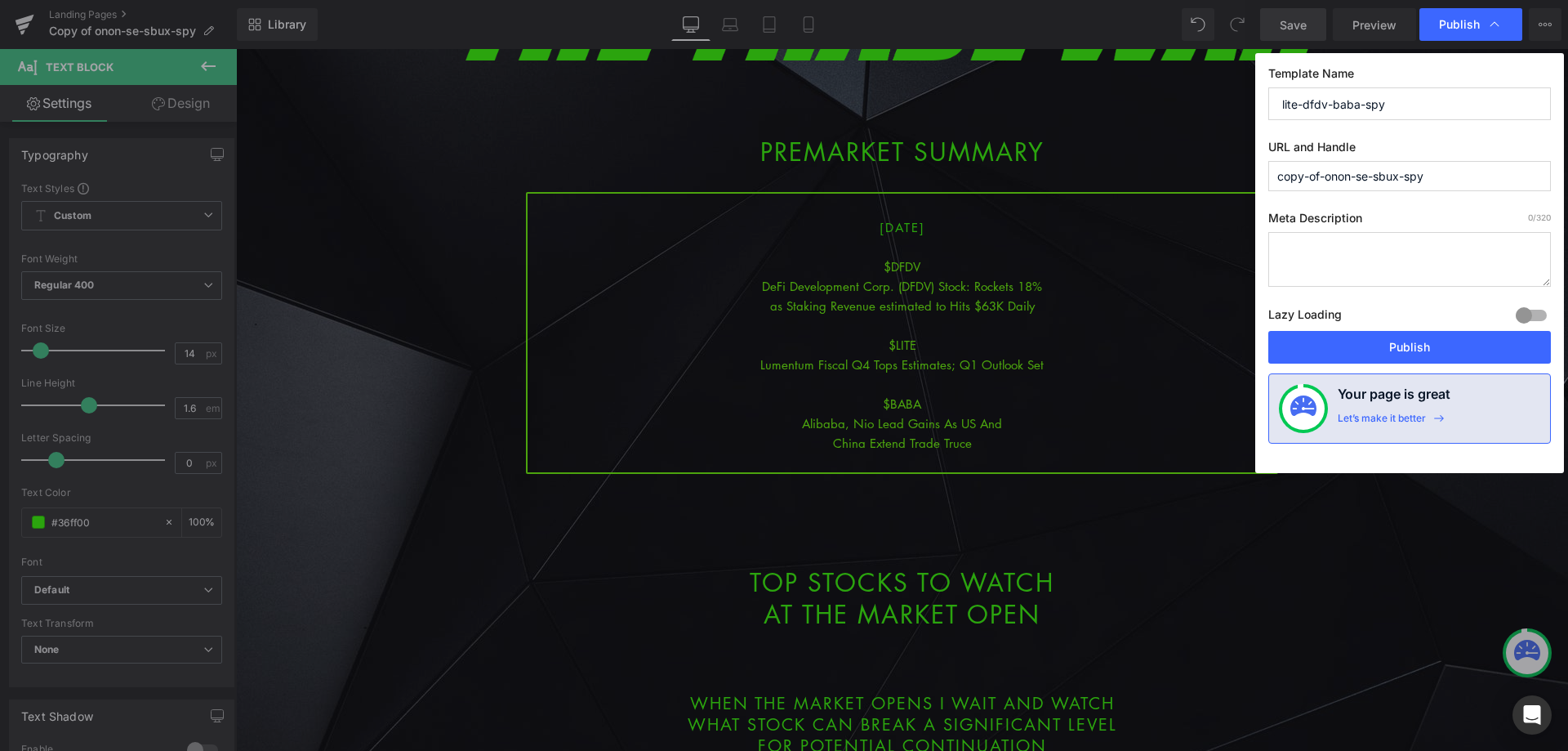
drag, startPoint x: 1403, startPoint y: 116, endPoint x: 1348, endPoint y: 120, distance: 55.1
click at [1203, 105] on div "Publish Template Name lite-dfdv-baba-spy URL and Handle copy-of-onon-se-sbux-sp…" at bounding box center [784, 376] width 1568 height 751
type input "lite-dfdv-baba-spy"
drag, startPoint x: 1449, startPoint y: 171, endPoint x: 1155, endPoint y: 195, distance: 295.0
click at [1170, 190] on div "Publish Template Name lite-dfdv-baba-spy URL and Handle copy-of-onon-se-sbux-sp…" at bounding box center [784, 376] width 1568 height 751
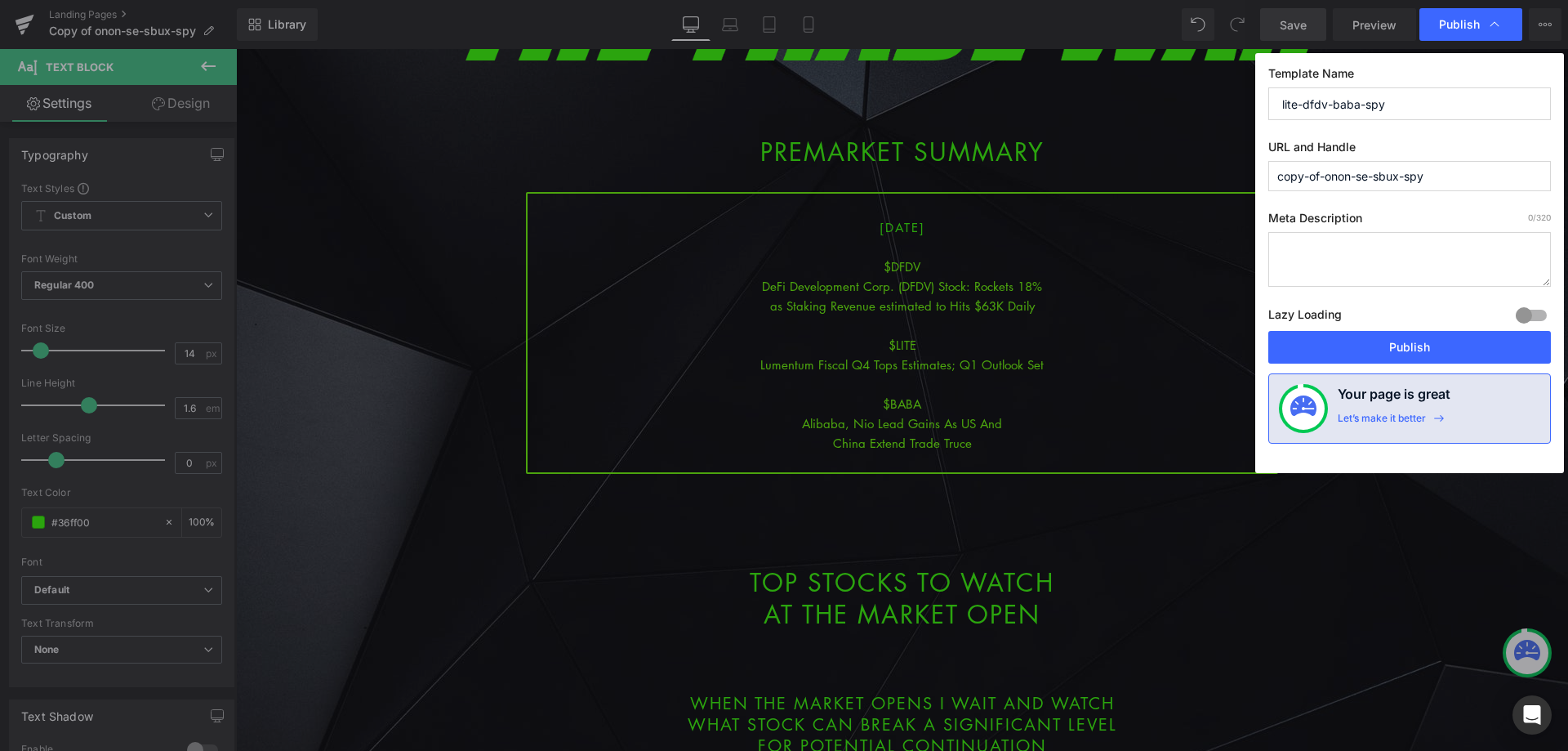
paste input "lite-dfdv-baba"
type input "lite-dfdv-baba-spy"
click at [1364, 345] on button "Publish" at bounding box center [1410, 347] width 282 height 33
